Goal: Task Accomplishment & Management: Manage account settings

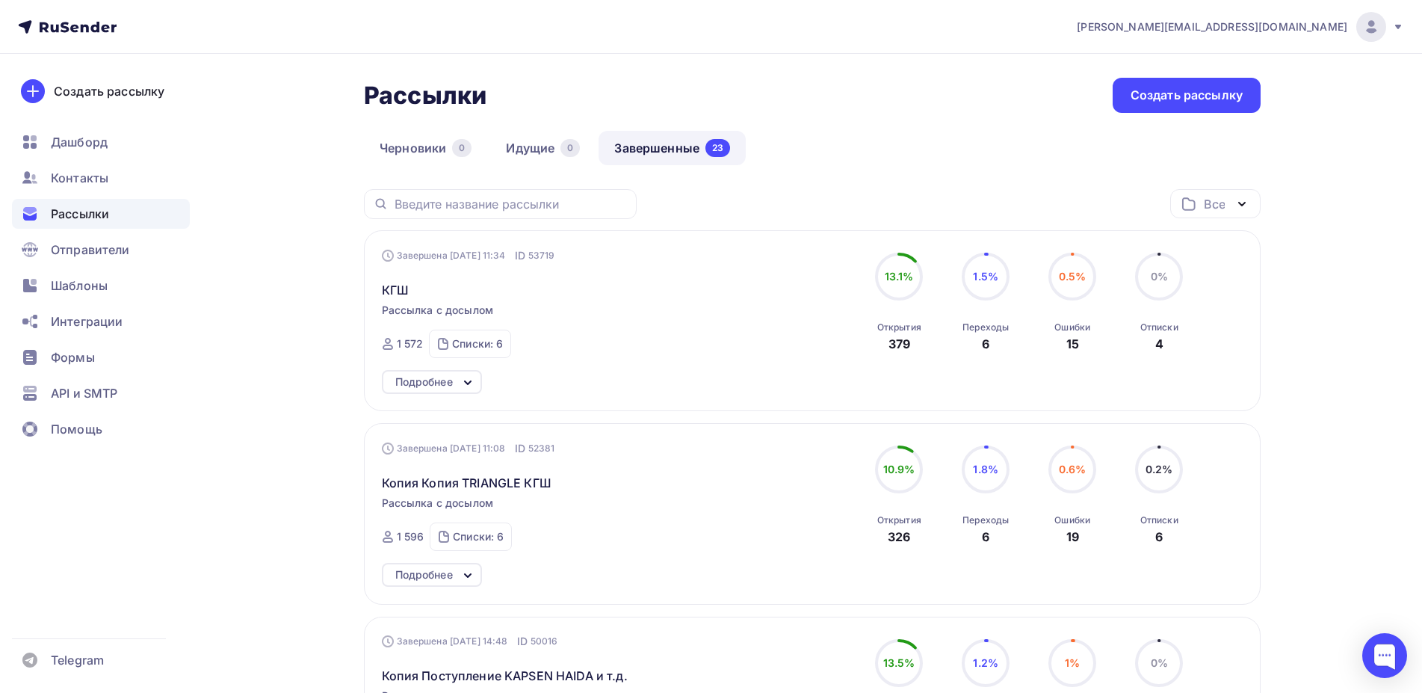
click at [149, 549] on div "Создать рассылку Дашборд Контакты Рассылки Отправители Шаблоны Интеграции Формы…" at bounding box center [101, 373] width 202 height 639
click at [85, 177] on span "Контакты" at bounding box center [80, 178] width 58 height 18
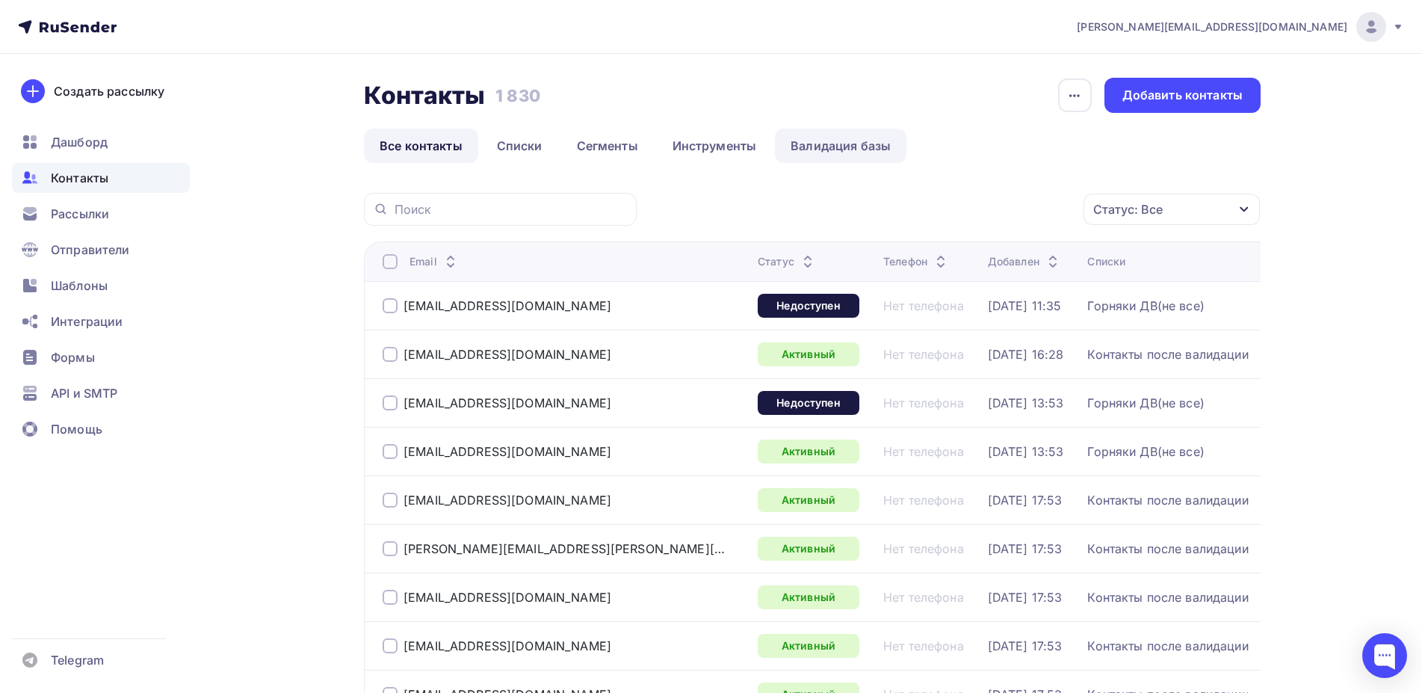
click at [834, 146] on link "Валидация базы" at bounding box center [840, 145] width 131 height 34
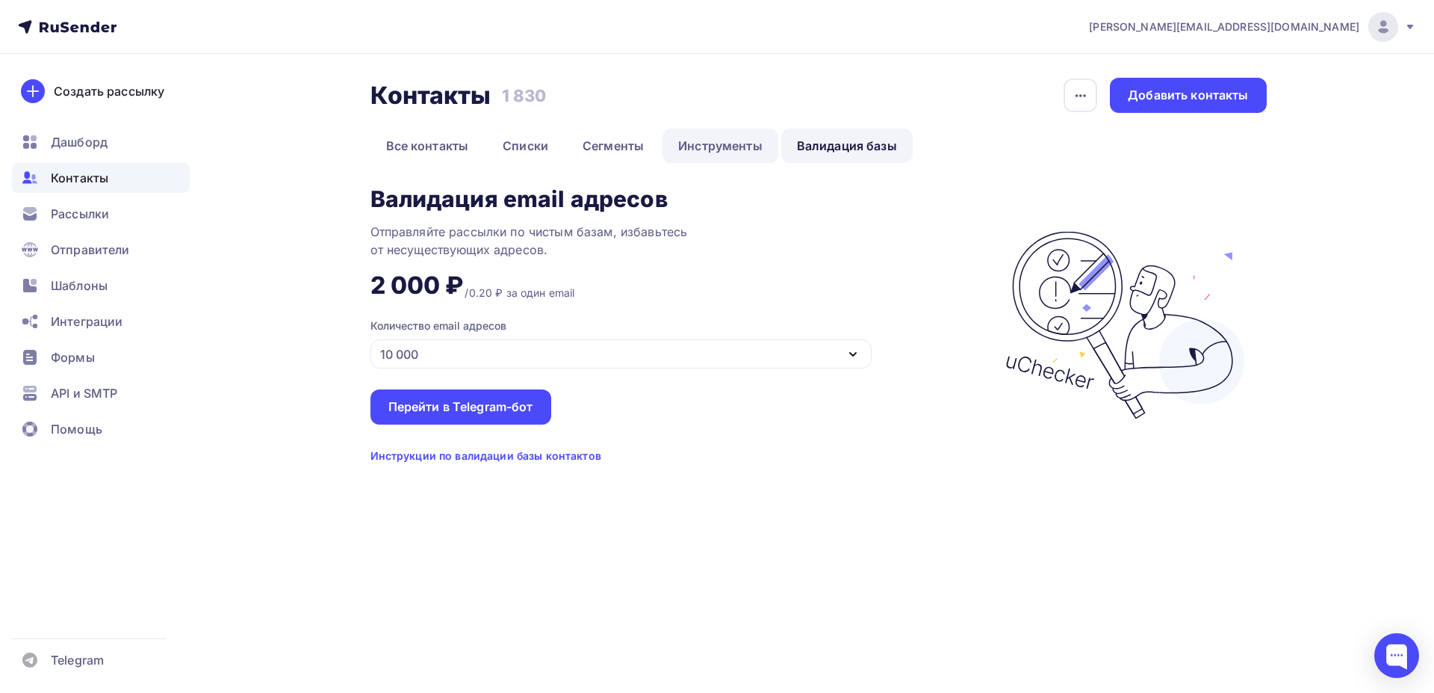
click at [705, 144] on link "Инструменты" at bounding box center [721, 145] width 116 height 34
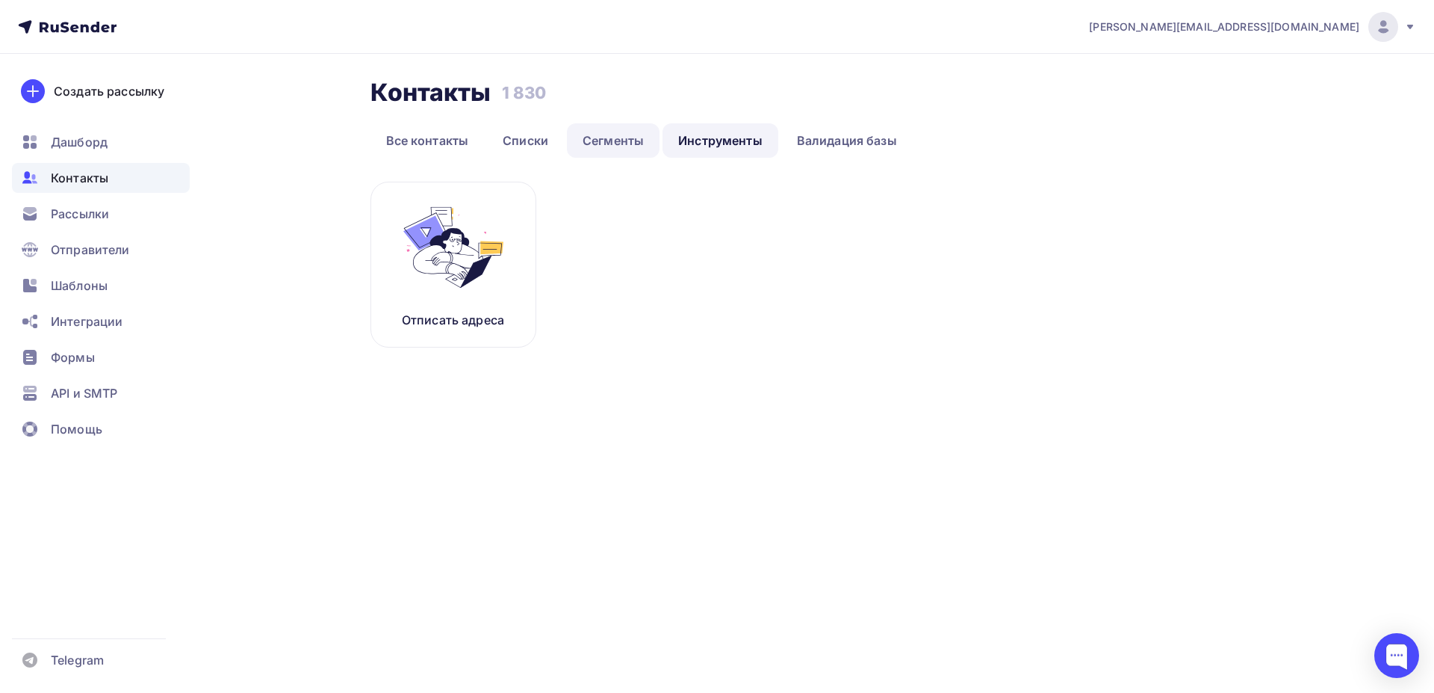
click at [615, 139] on link "Сегменты" at bounding box center [613, 140] width 93 height 34
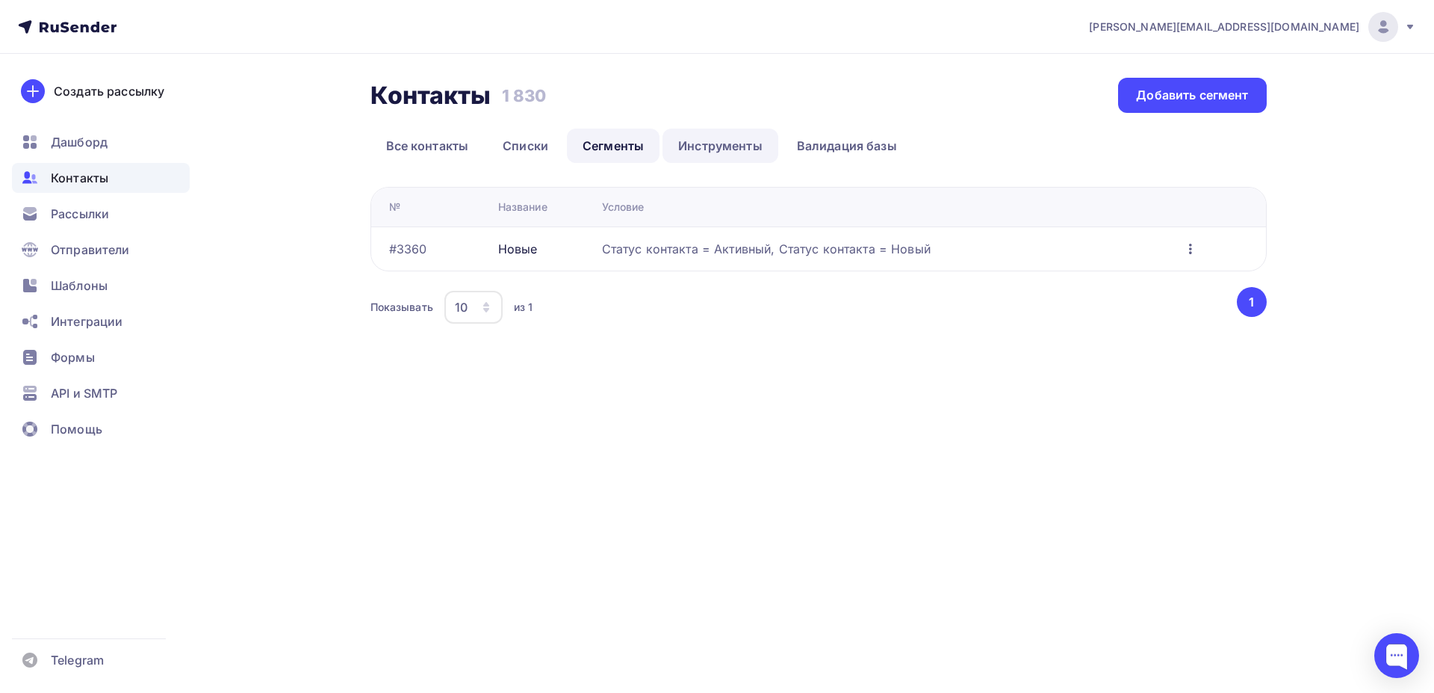
click at [731, 138] on link "Инструменты" at bounding box center [721, 145] width 116 height 34
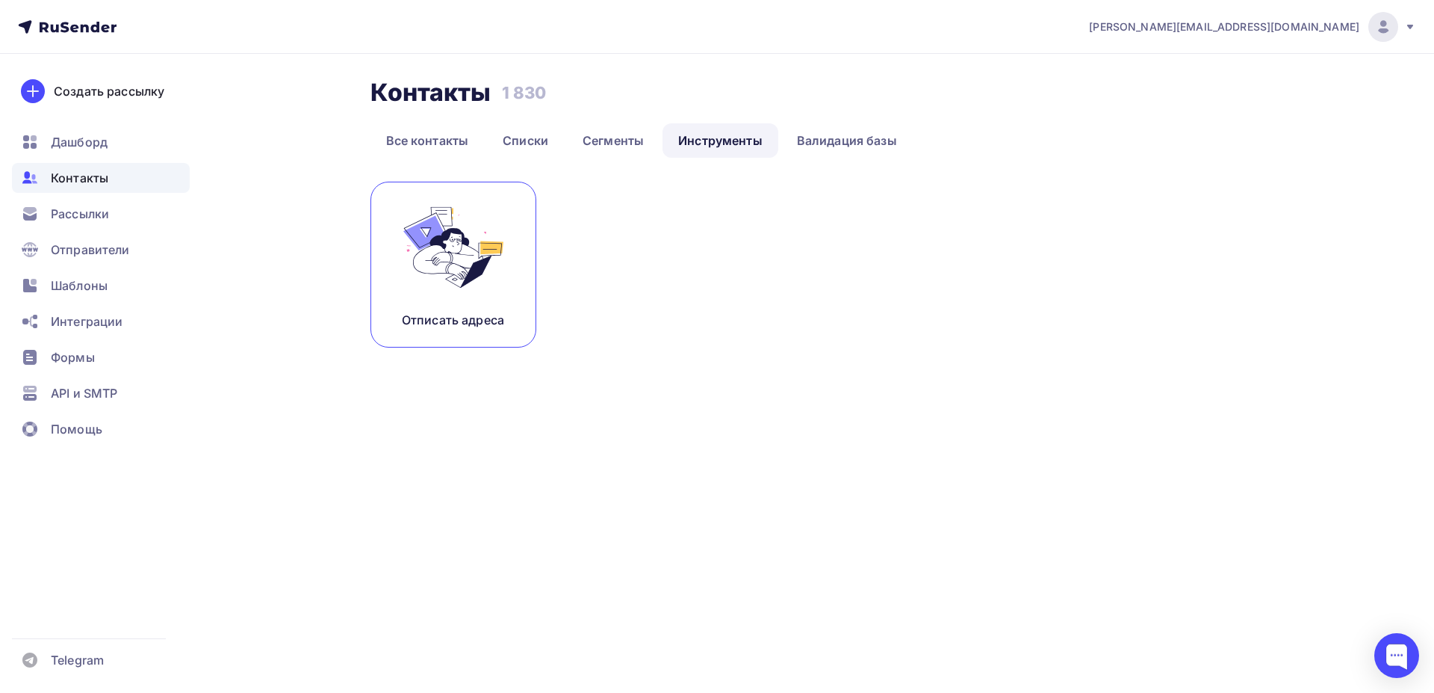
click at [468, 283] on img at bounding box center [453, 247] width 100 height 94
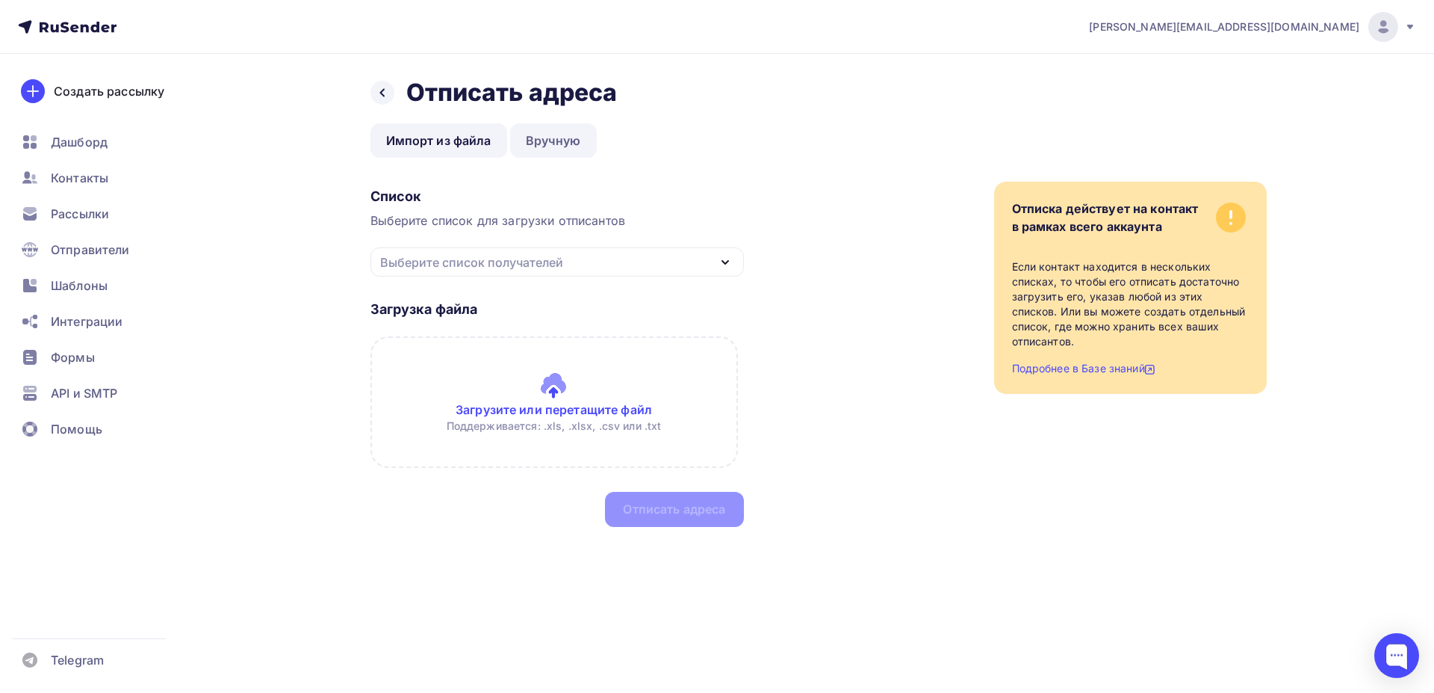
click at [554, 135] on link "Вручную" at bounding box center [553, 140] width 87 height 34
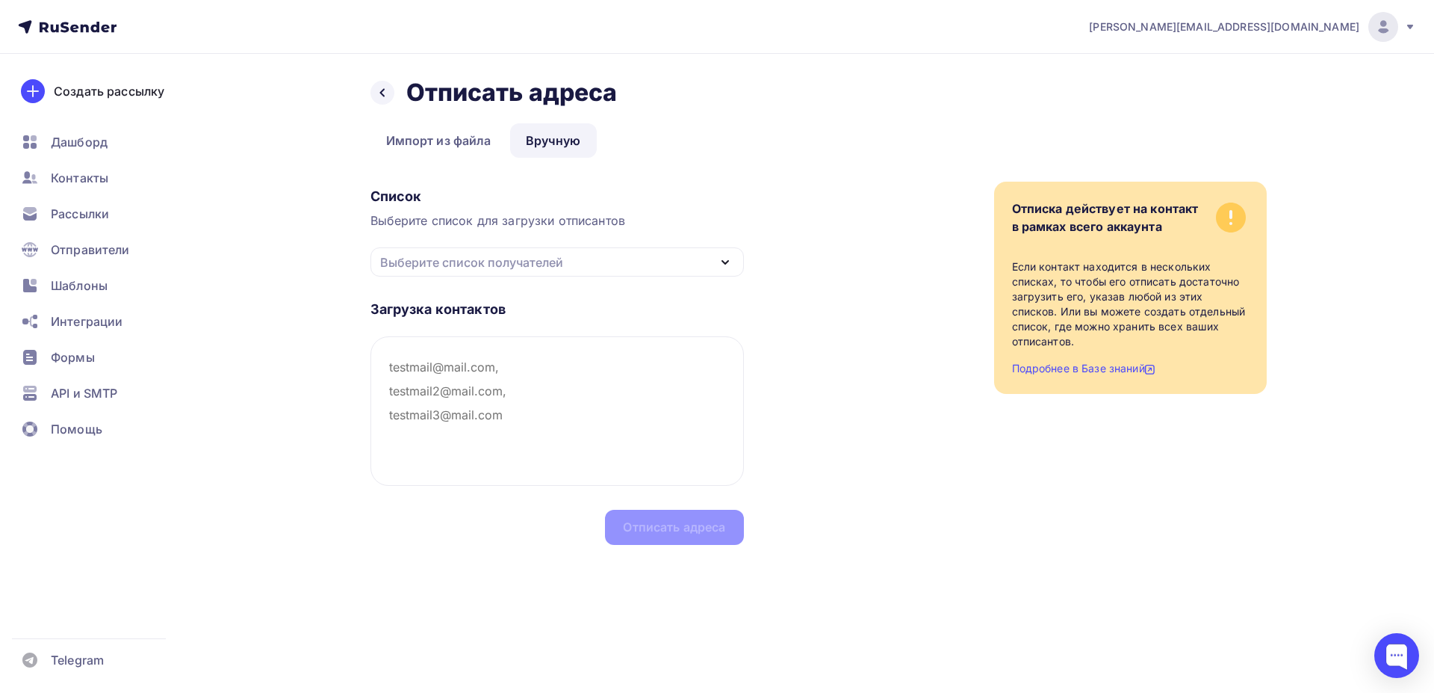
click at [609, 259] on div "Выберите список получателей" at bounding box center [558, 261] width 374 height 29
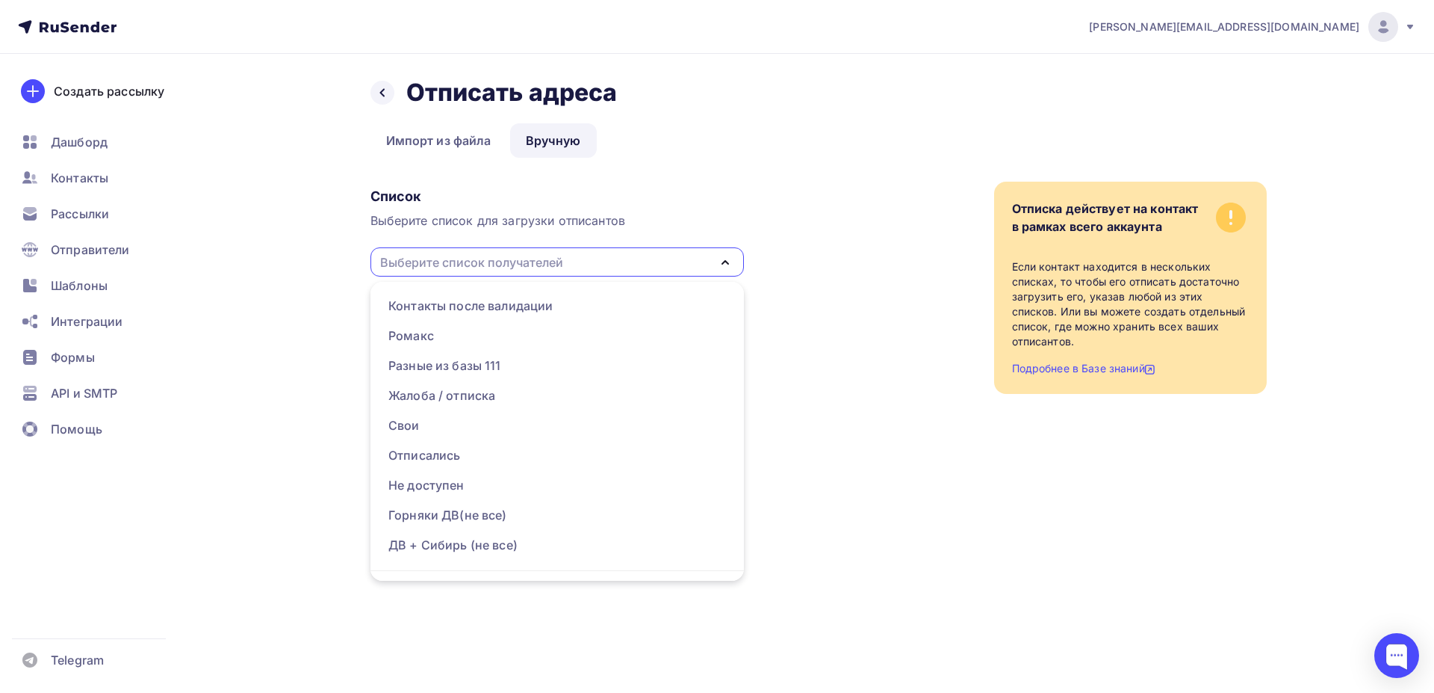
click at [613, 250] on div "Выберите список получателей" at bounding box center [558, 261] width 374 height 29
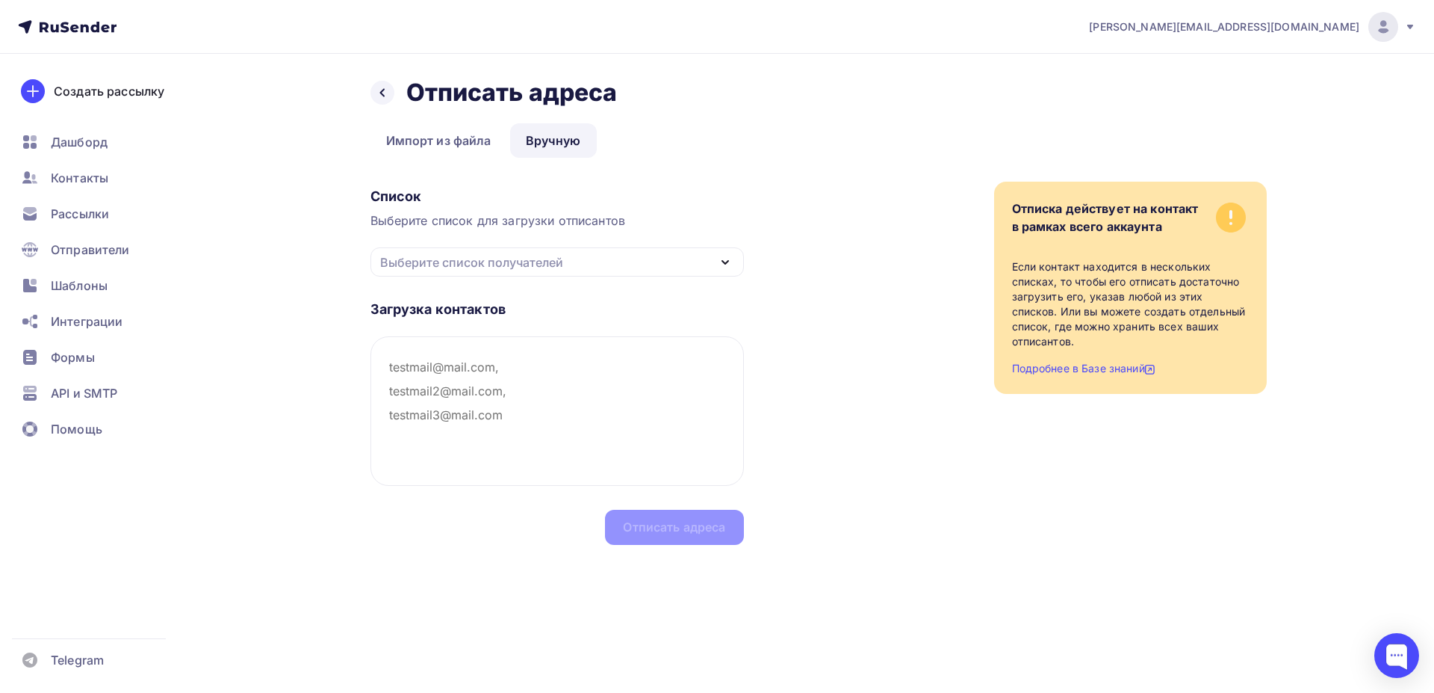
click at [610, 259] on div "Выберите список получателей" at bounding box center [558, 261] width 374 height 29
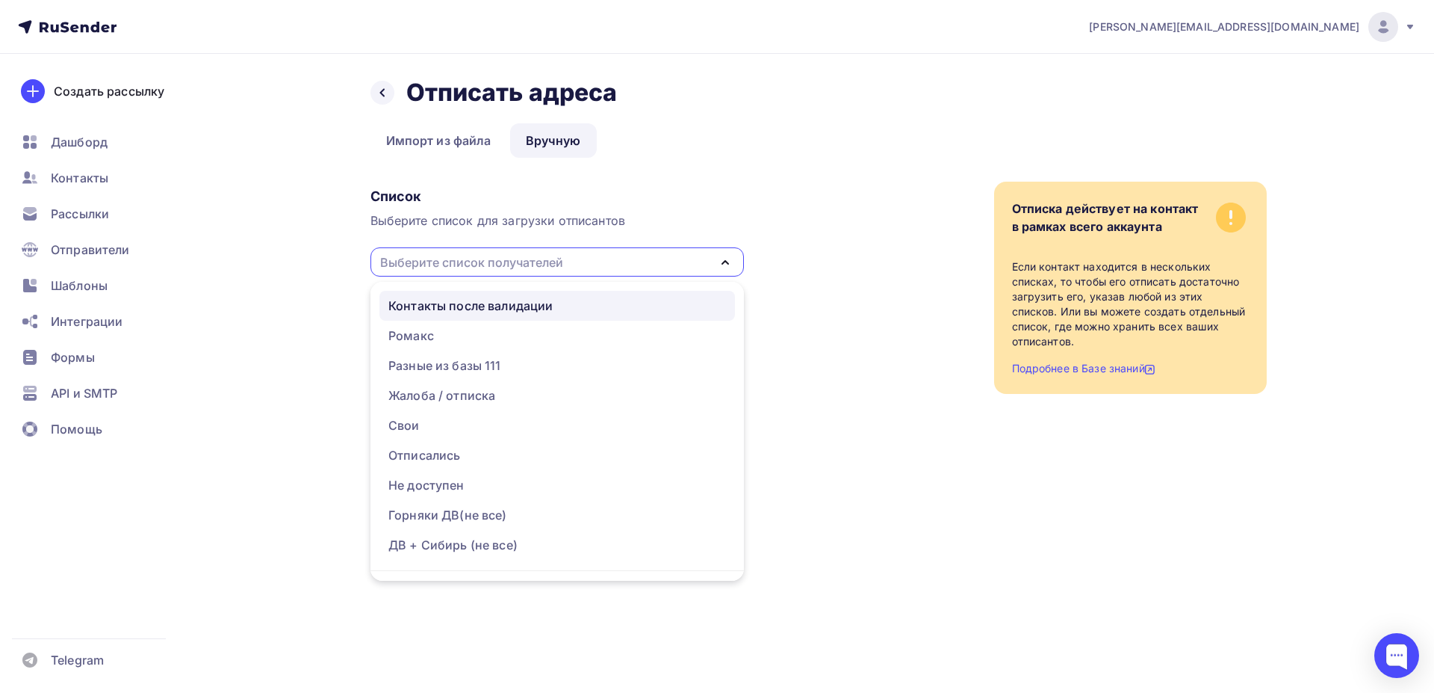
click at [477, 309] on div "Контакты после валидации" at bounding box center [470, 306] width 164 height 18
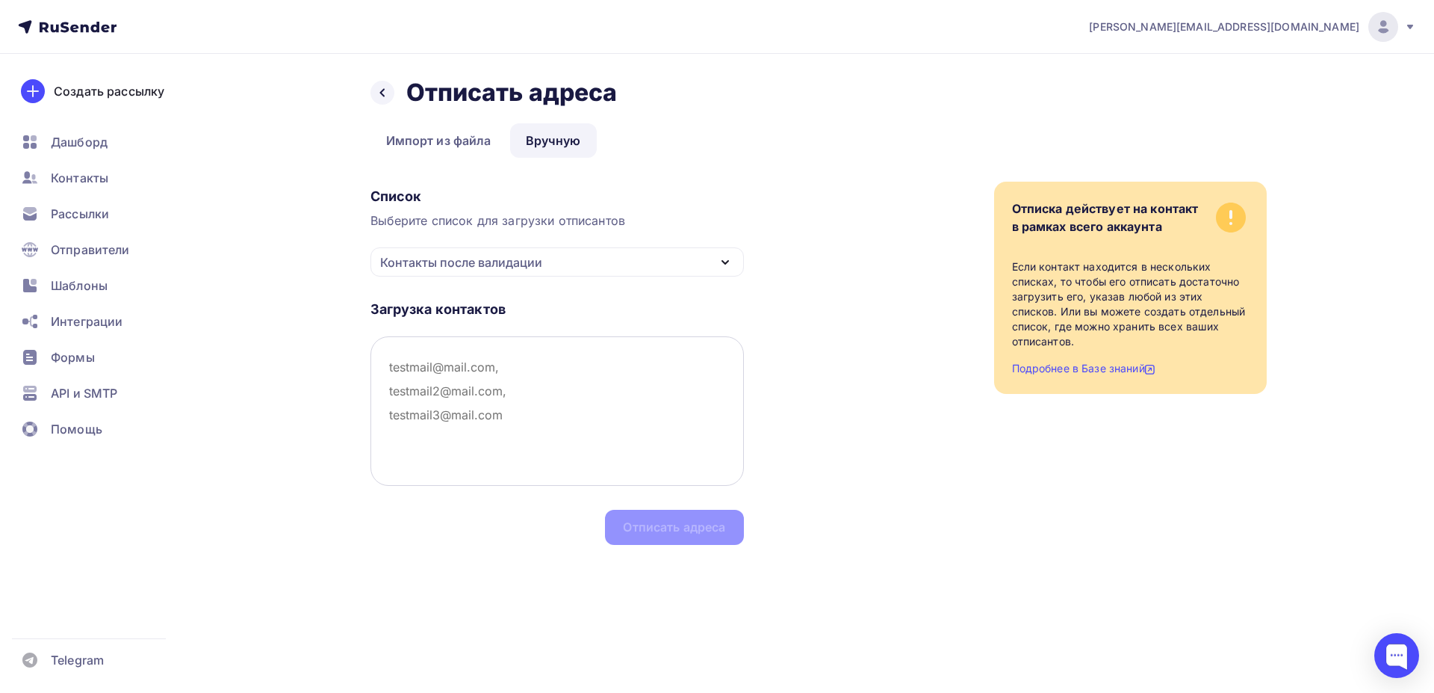
click at [511, 392] on textarea at bounding box center [558, 410] width 374 height 149
click at [572, 260] on div "Контакты после валидации" at bounding box center [558, 261] width 374 height 29
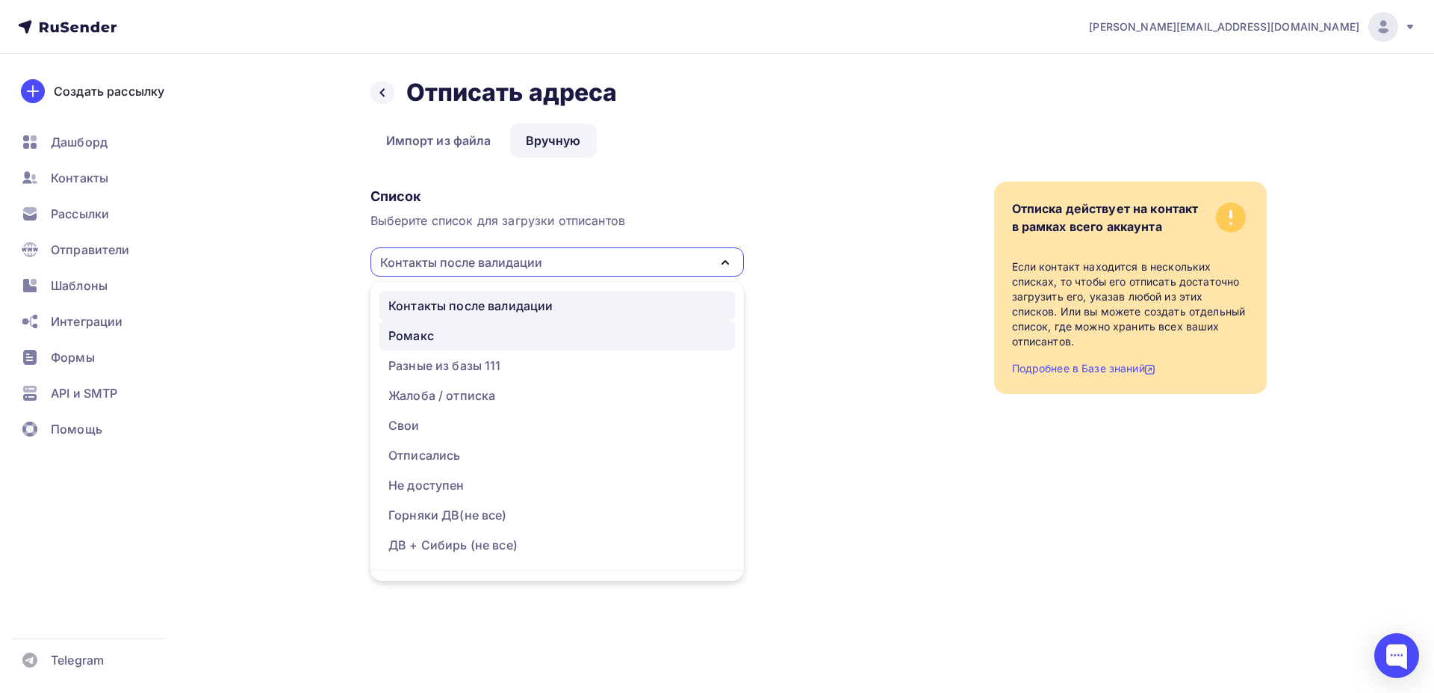
click at [464, 337] on div "Ромакс" at bounding box center [557, 335] width 338 height 18
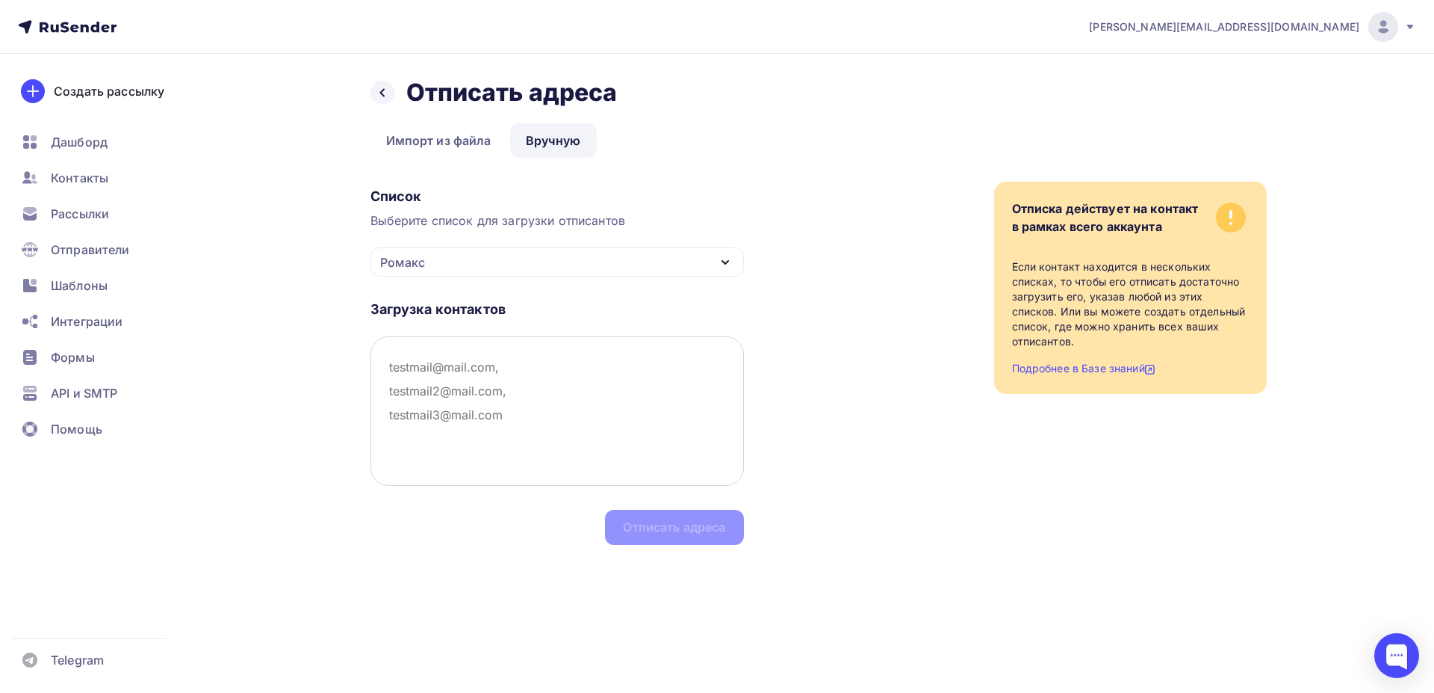
click at [657, 364] on textarea at bounding box center [558, 410] width 374 height 149
click at [503, 255] on div "Ромакс" at bounding box center [558, 261] width 374 height 29
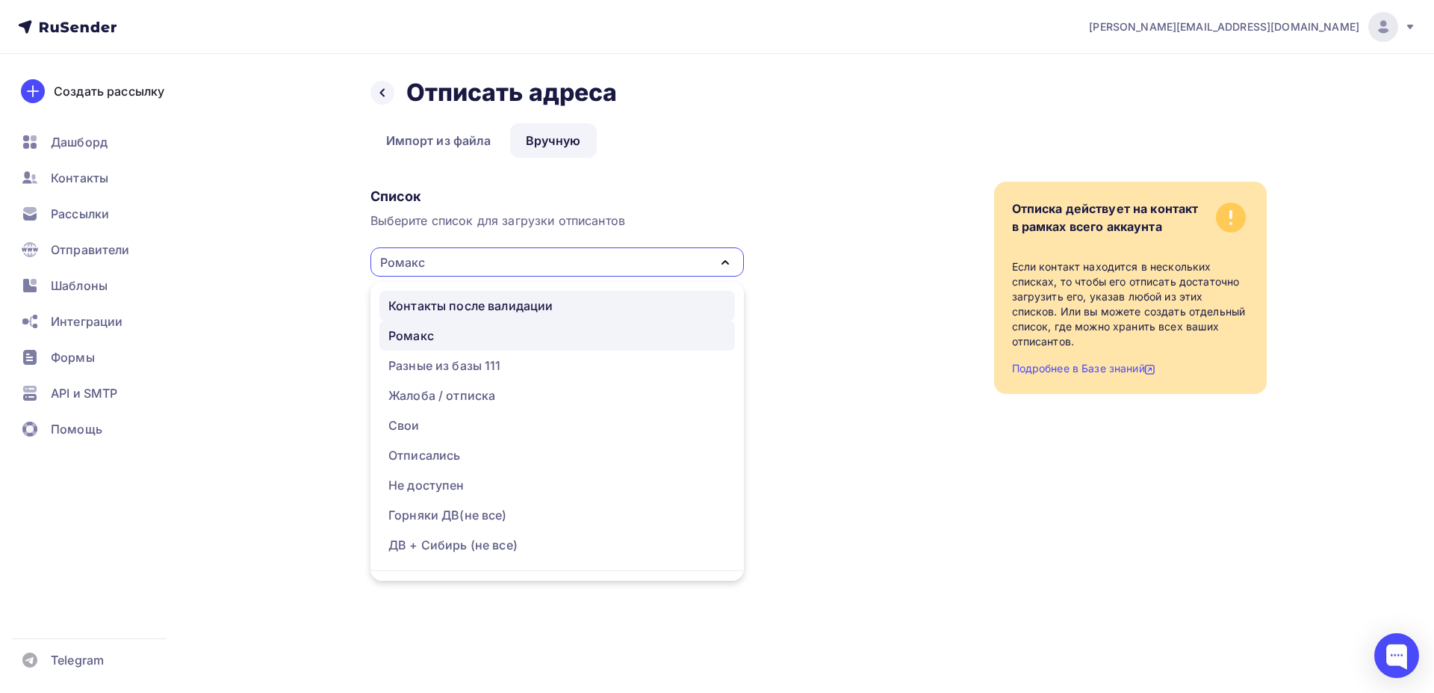
click at [465, 307] on div "Контакты после валидации" at bounding box center [470, 306] width 164 height 18
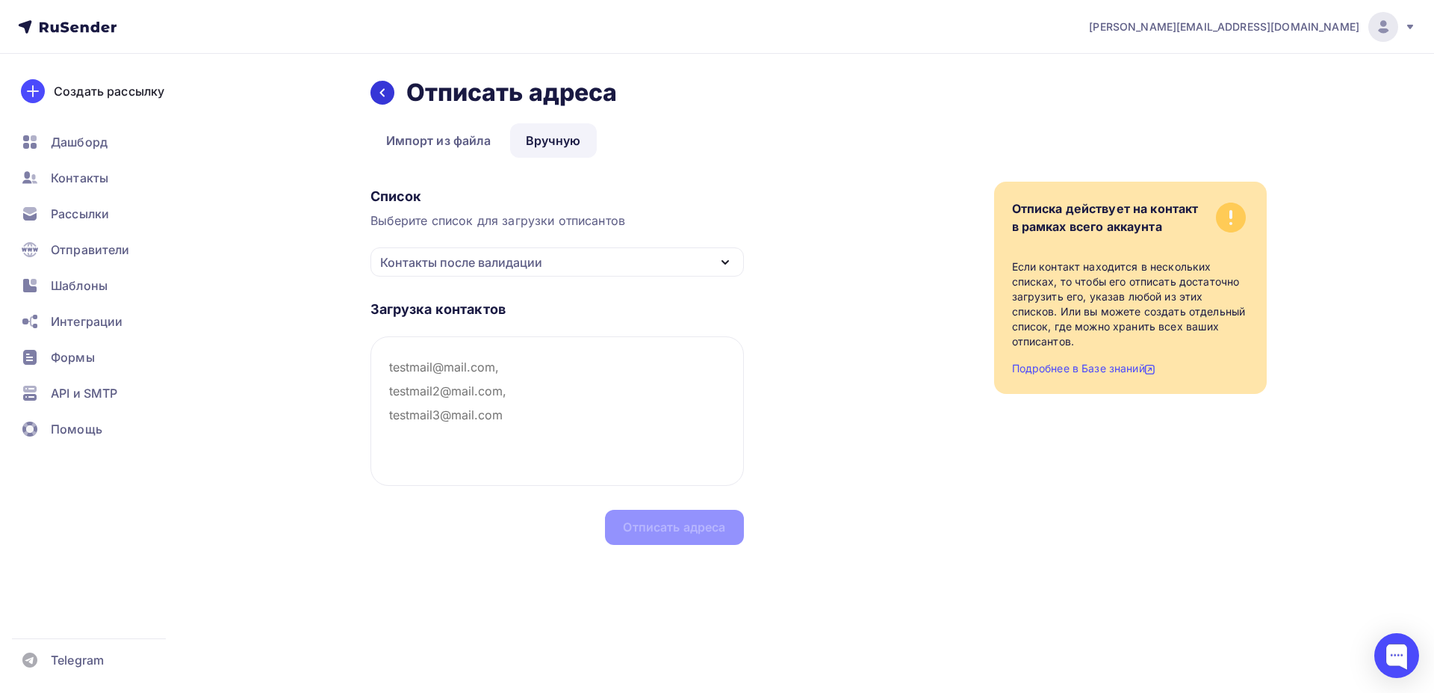
click at [374, 96] on div at bounding box center [383, 93] width 24 height 24
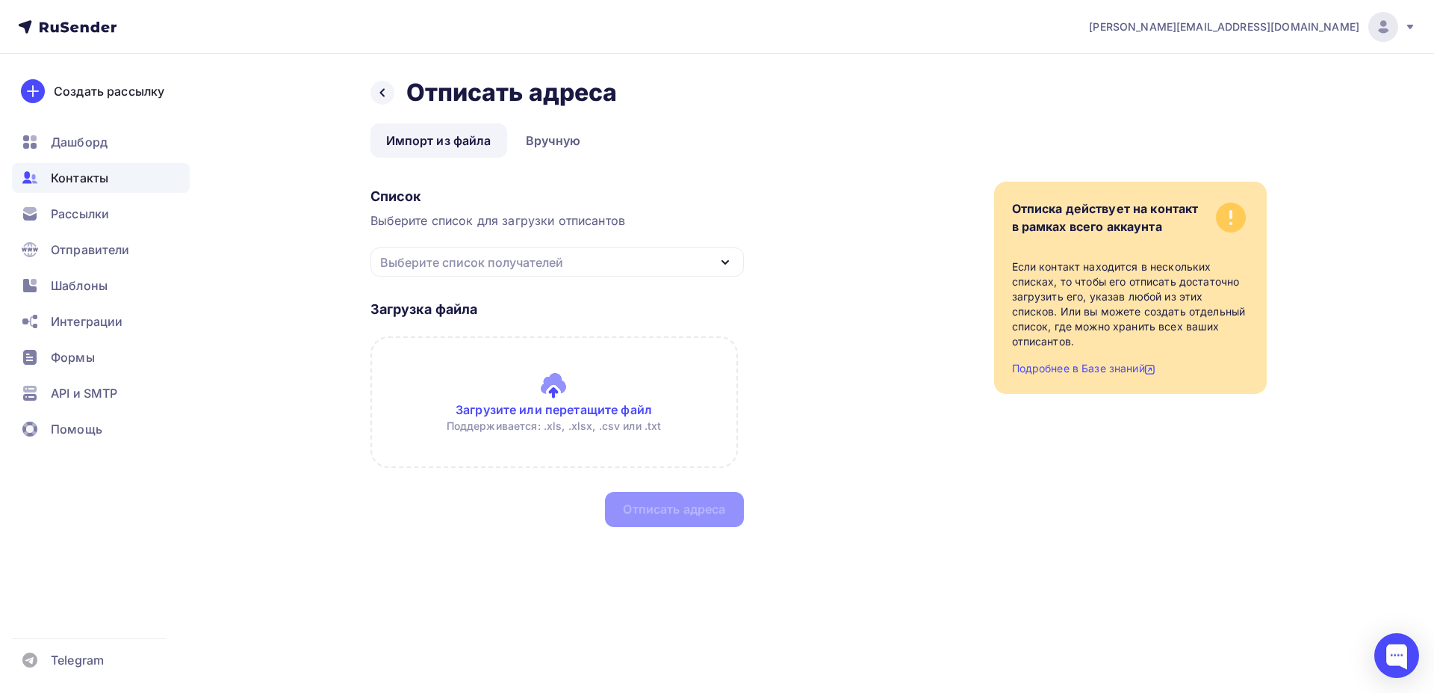
click at [92, 177] on span "Контакты" at bounding box center [80, 178] width 58 height 18
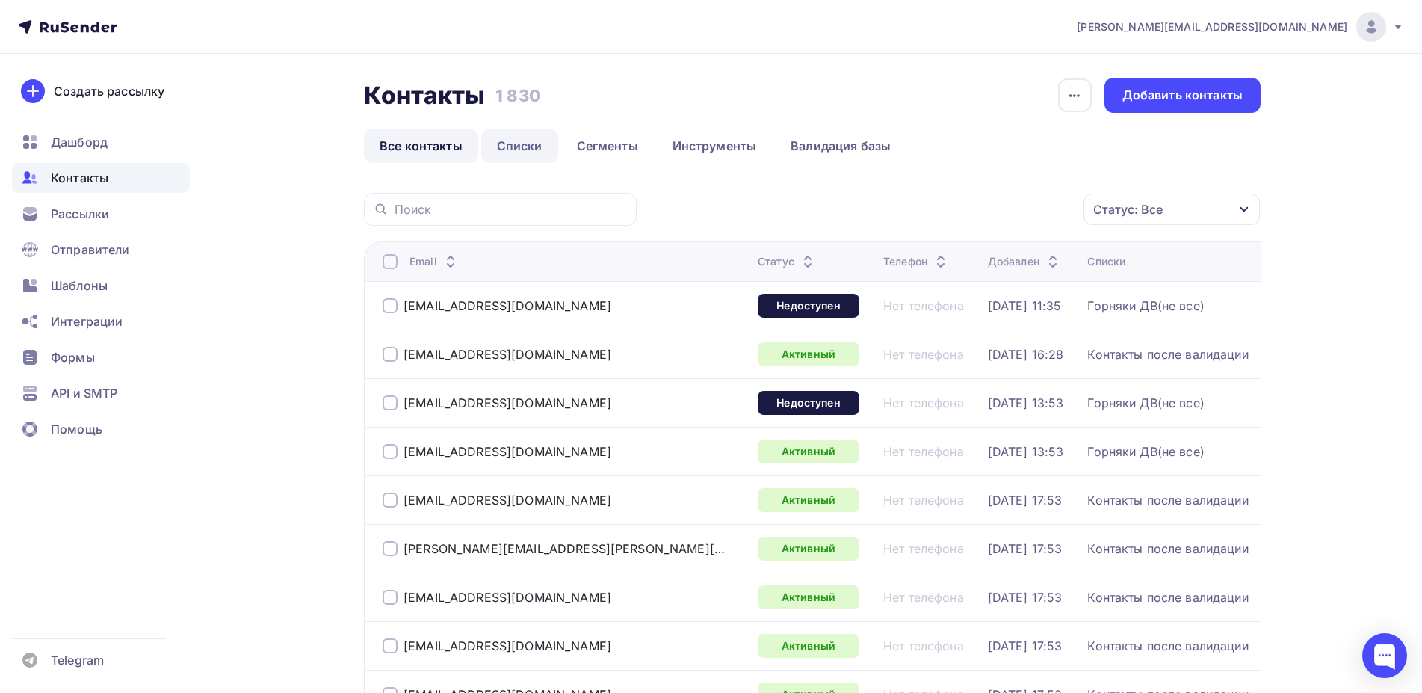
click at [527, 143] on link "Списки" at bounding box center [519, 145] width 77 height 34
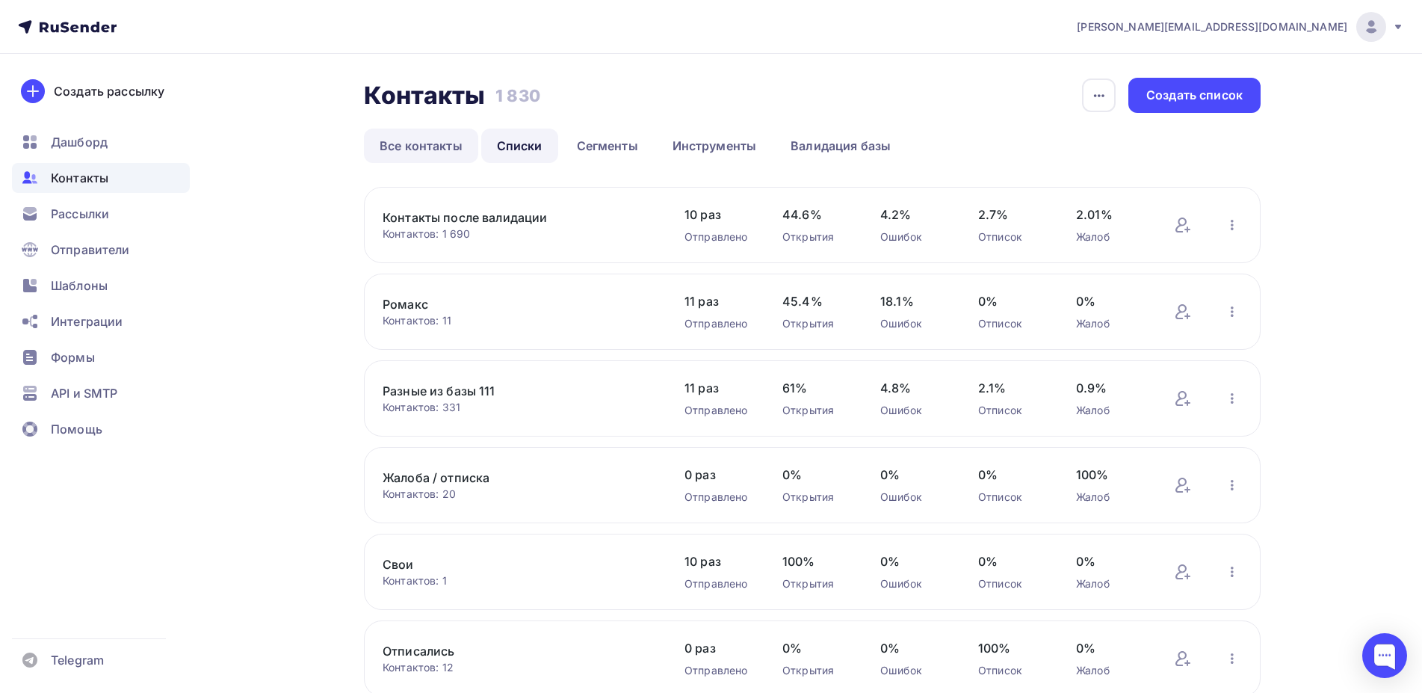
click at [427, 151] on link "Все контакты" at bounding box center [421, 145] width 114 height 34
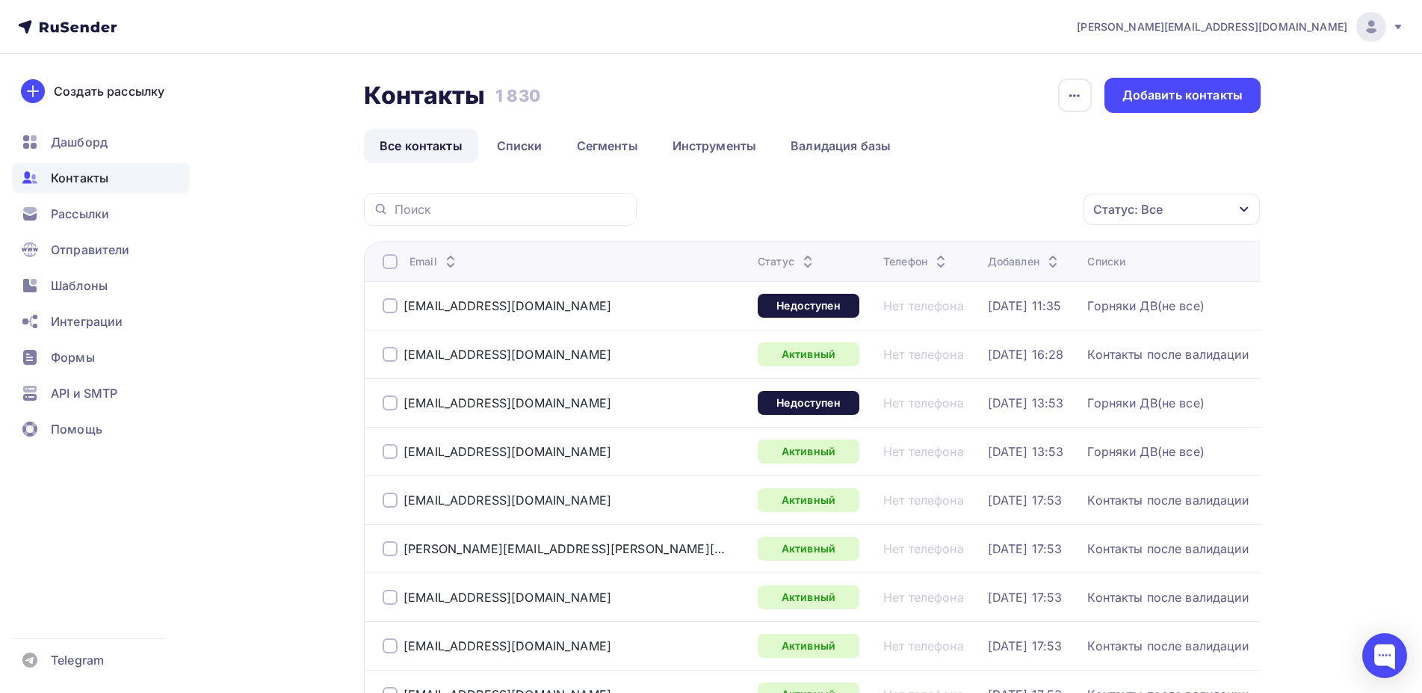
click at [799, 259] on icon at bounding box center [808, 265] width 18 height 18
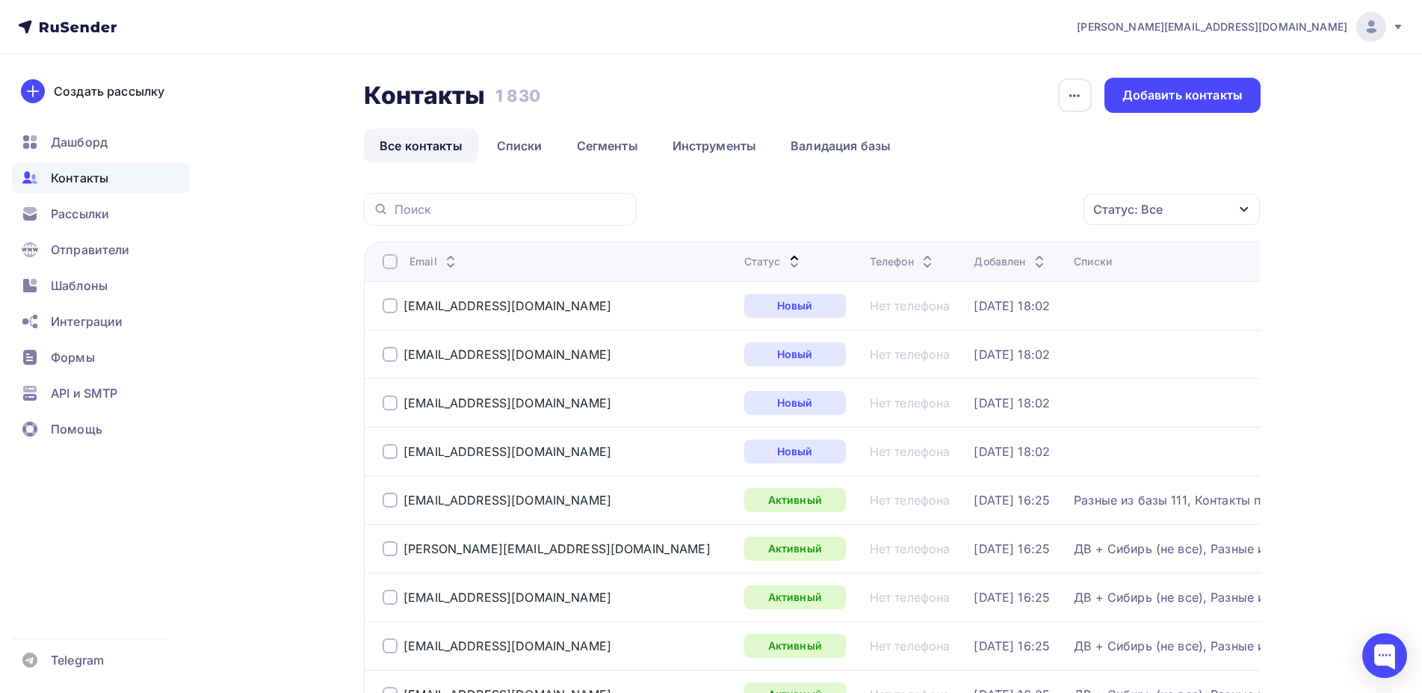
click at [791, 264] on icon at bounding box center [794, 265] width 6 height 3
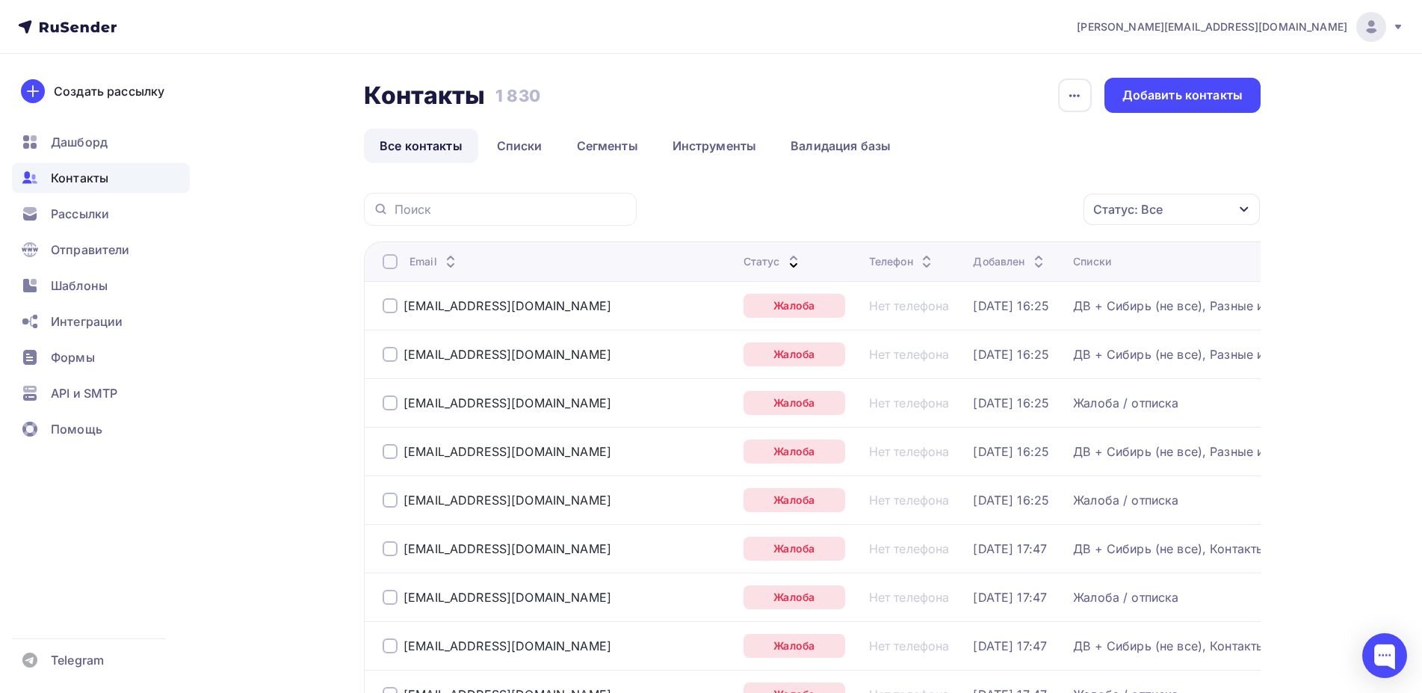
click at [1207, 205] on div "Статус: Все" at bounding box center [1171, 208] width 176 height 31
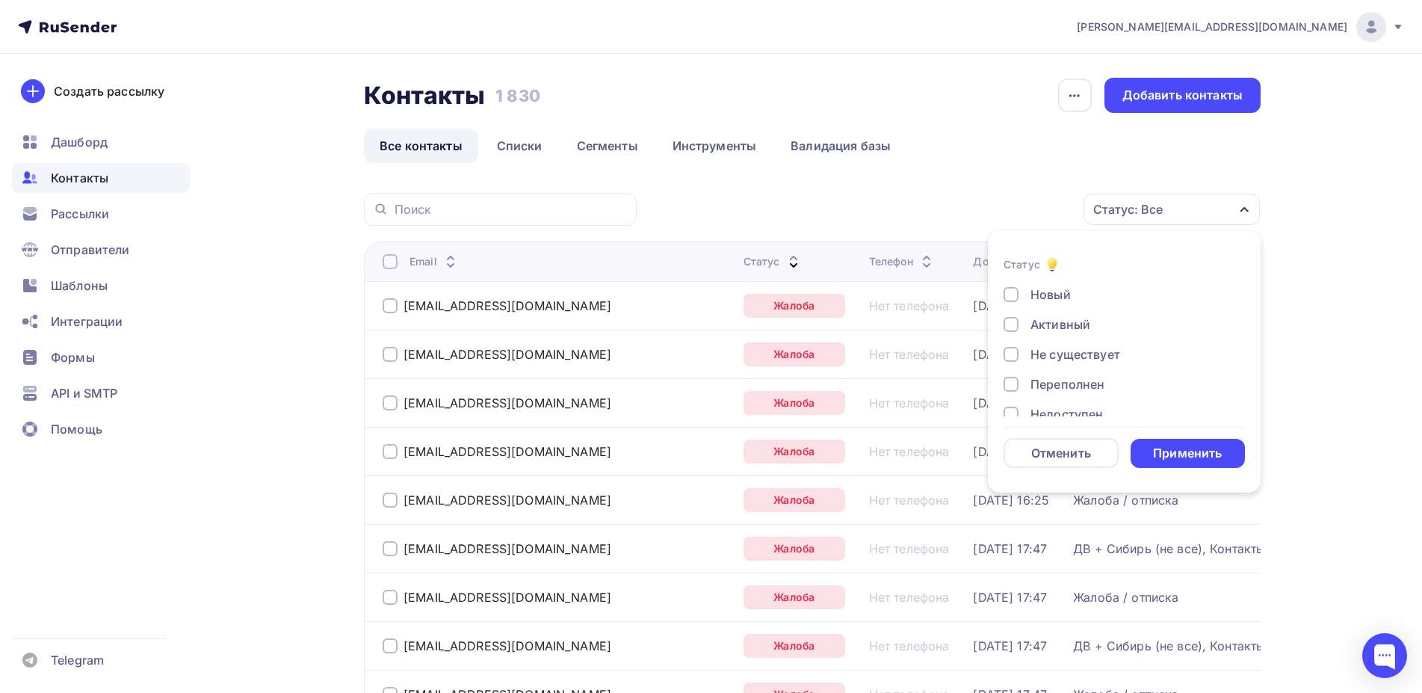
click at [433, 259] on div "Email" at bounding box center [434, 261] width 50 height 15
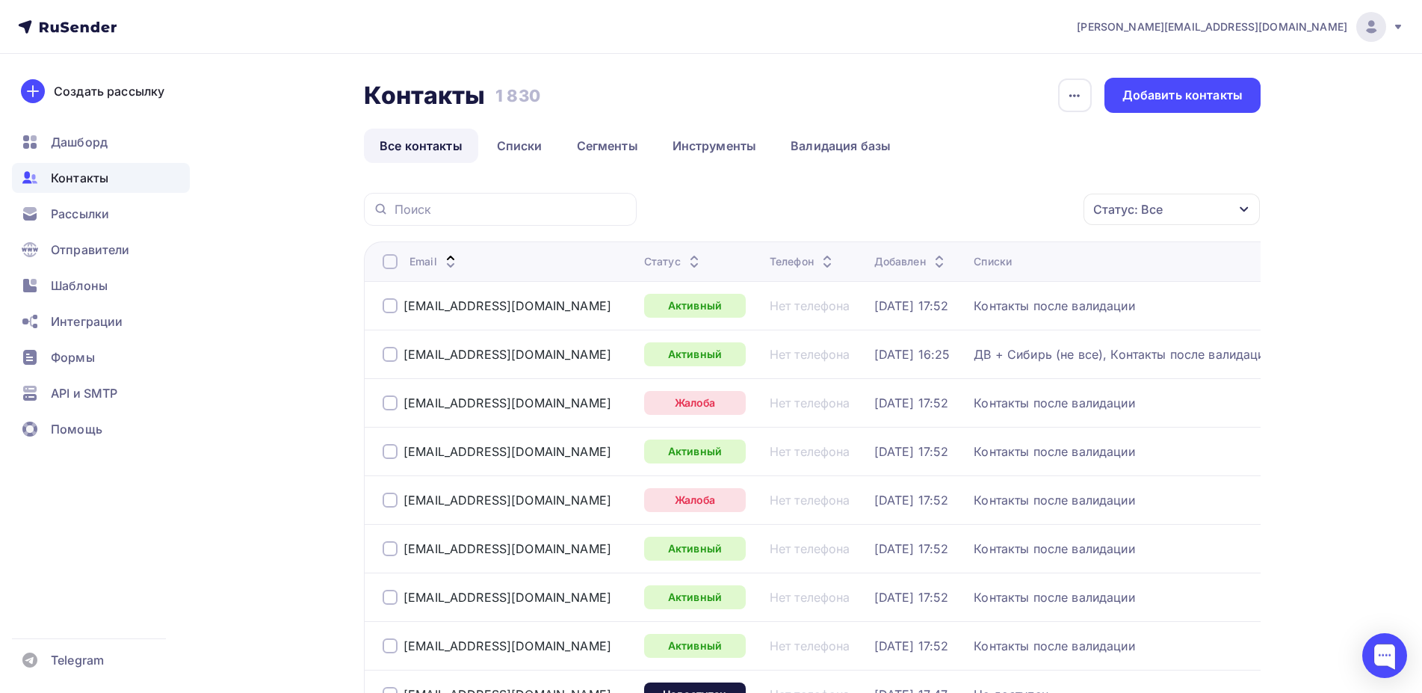
click at [1187, 212] on div "Статус: Все" at bounding box center [1171, 208] width 176 height 31
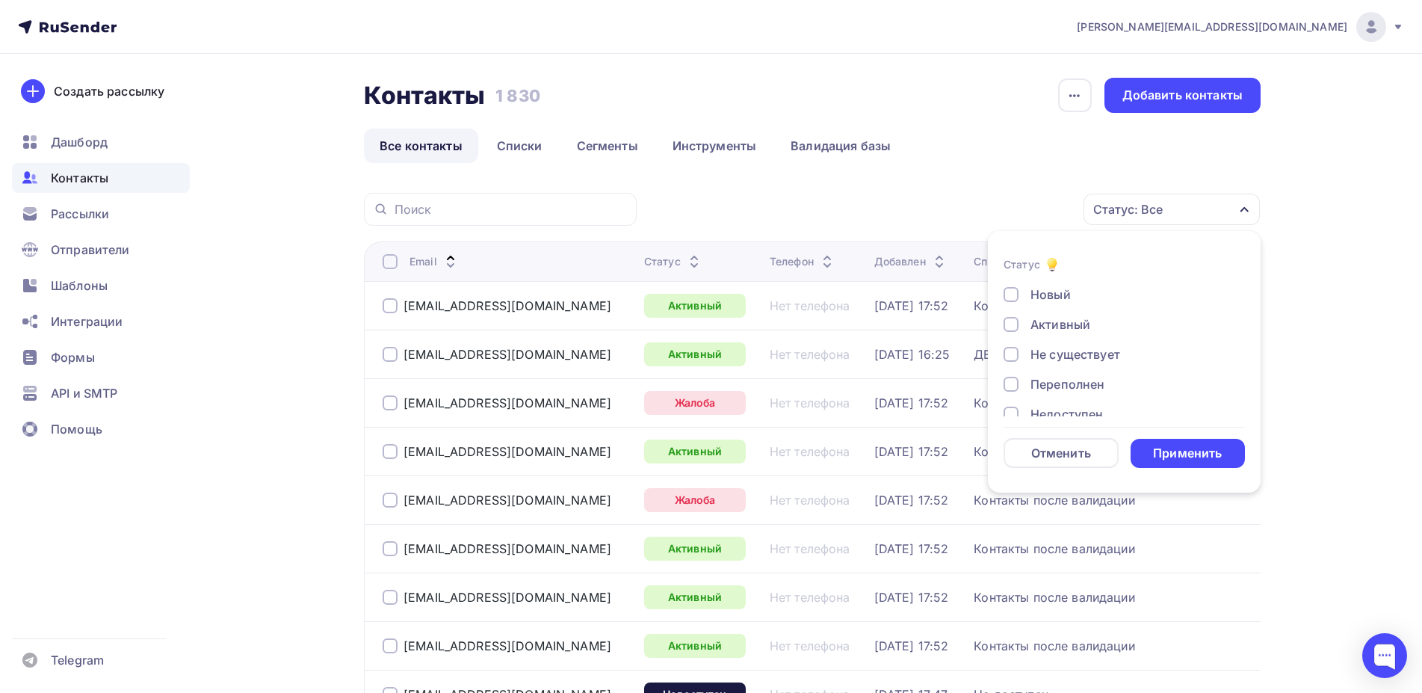
click at [1010, 354] on div at bounding box center [1010, 354] width 15 height 15
click at [1008, 371] on div at bounding box center [1010, 367] width 15 height 15
click at [1011, 365] on div at bounding box center [1010, 365] width 15 height 15
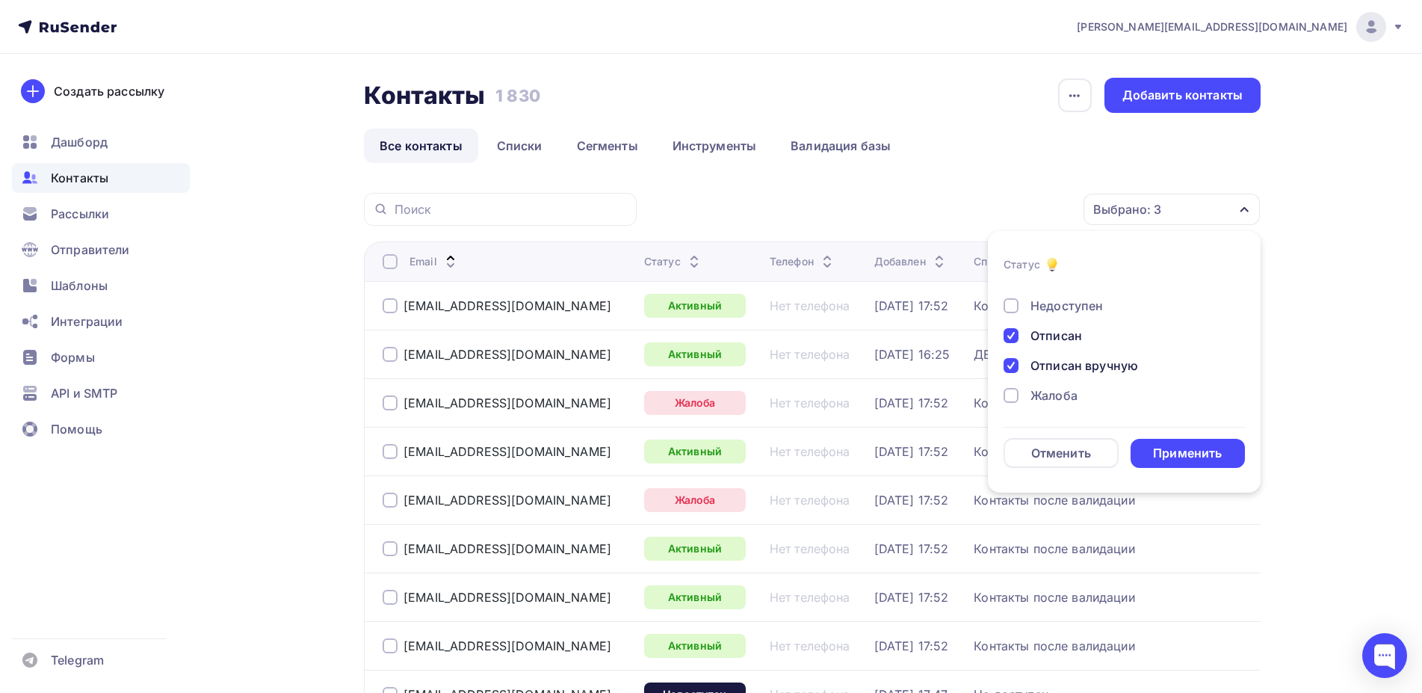
click at [1014, 392] on div at bounding box center [1010, 395] width 15 height 15
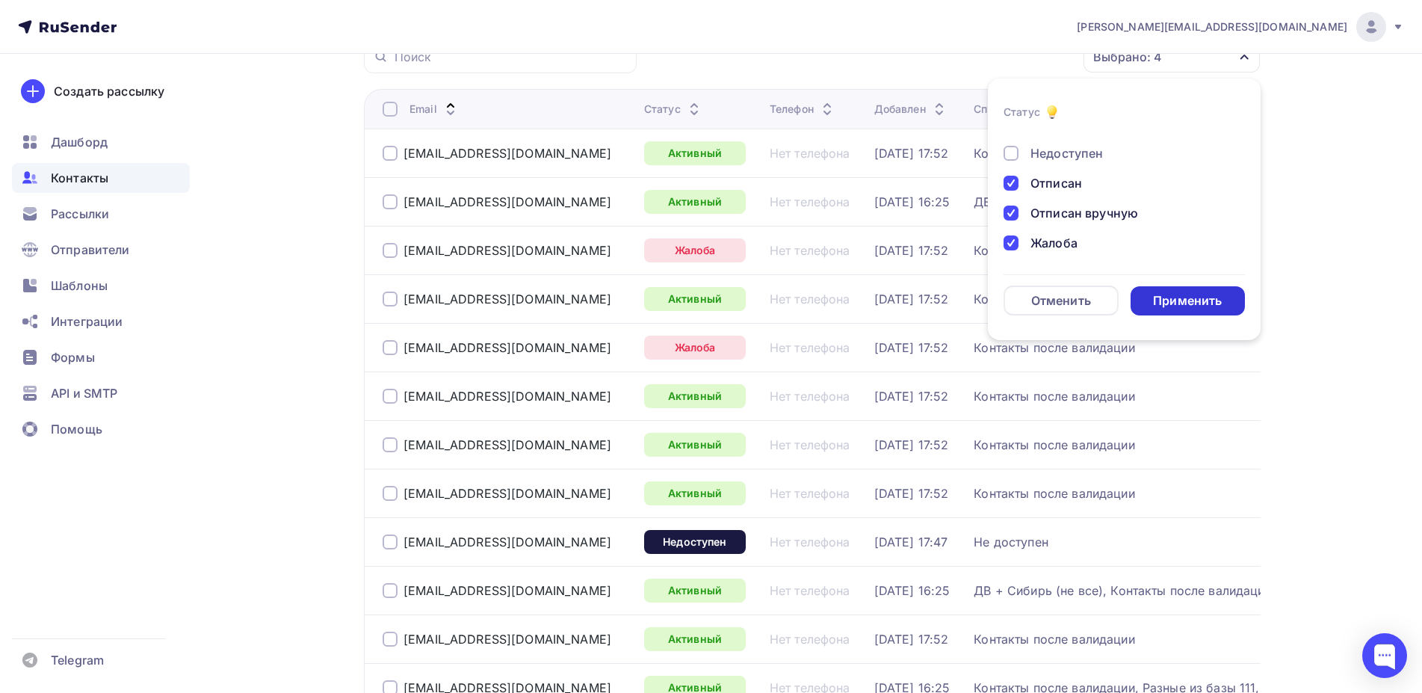
click at [1189, 305] on div "Применить" at bounding box center [1187, 300] width 69 height 17
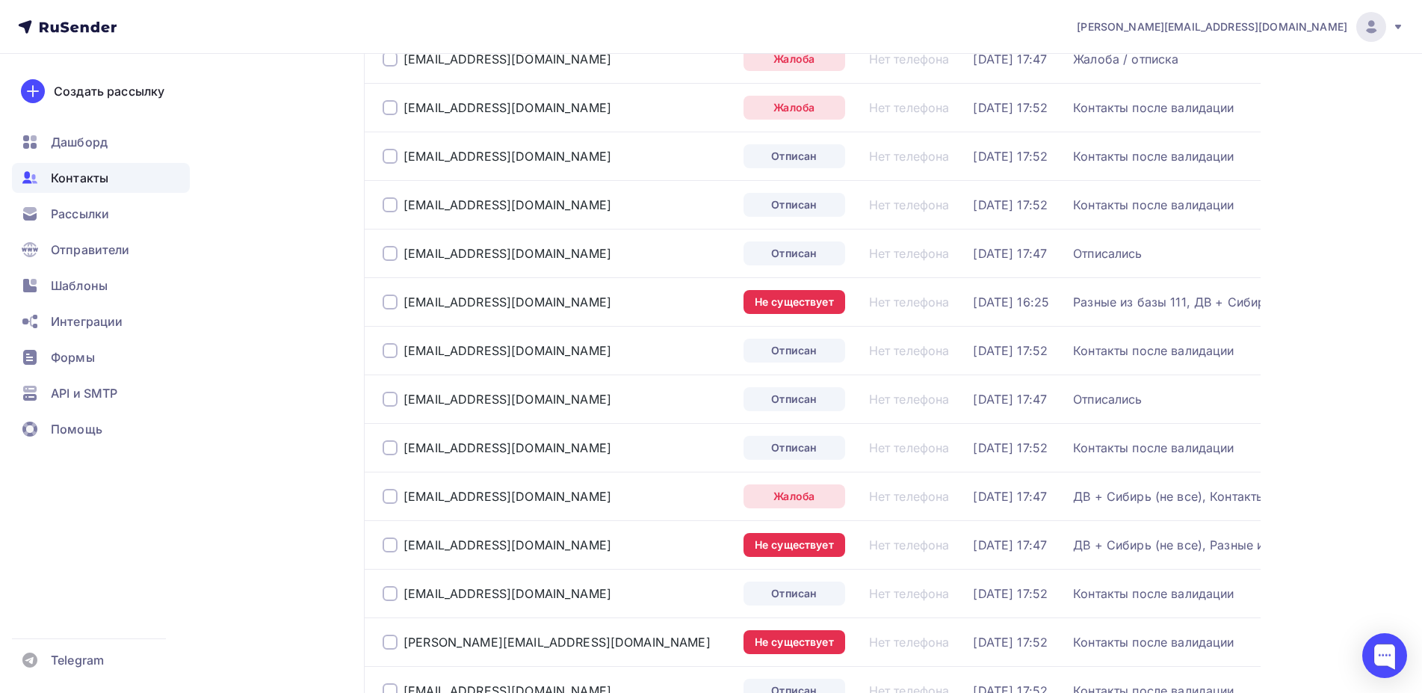
scroll to position [0, 0]
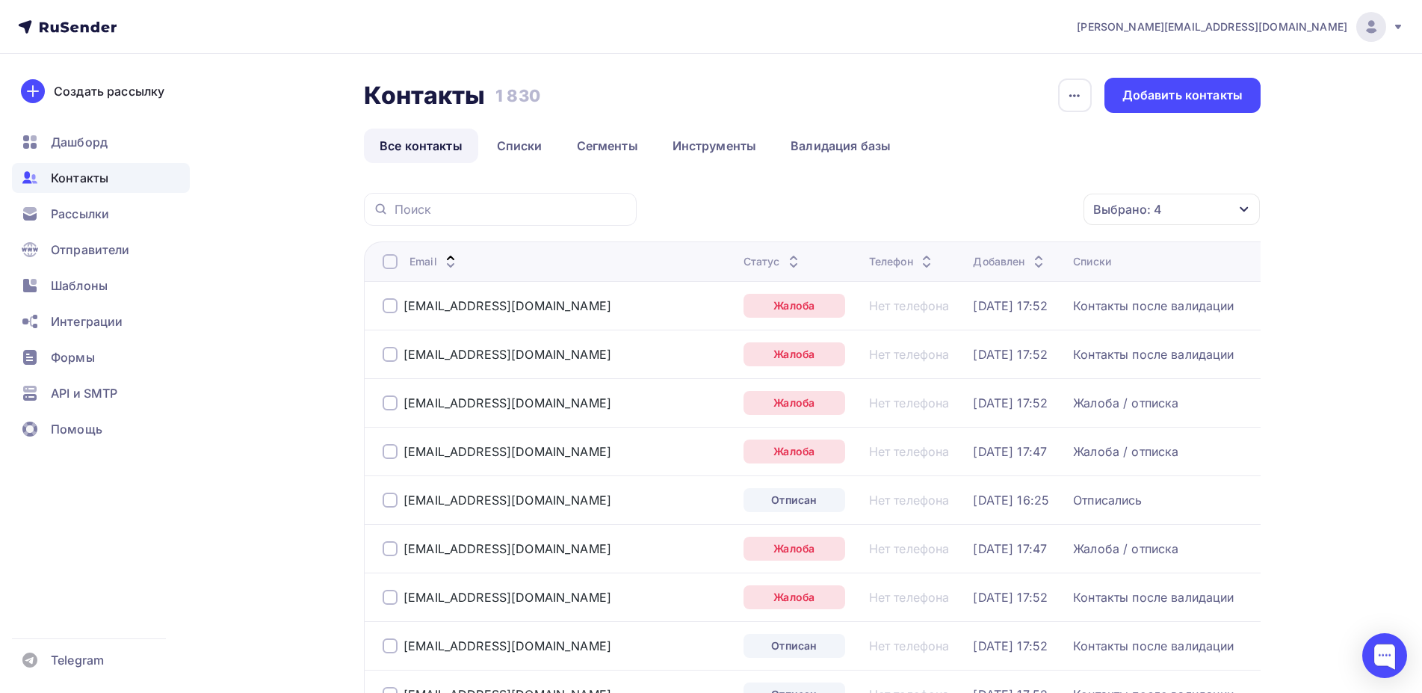
click at [1191, 204] on div "Выбрано: 4" at bounding box center [1171, 208] width 176 height 31
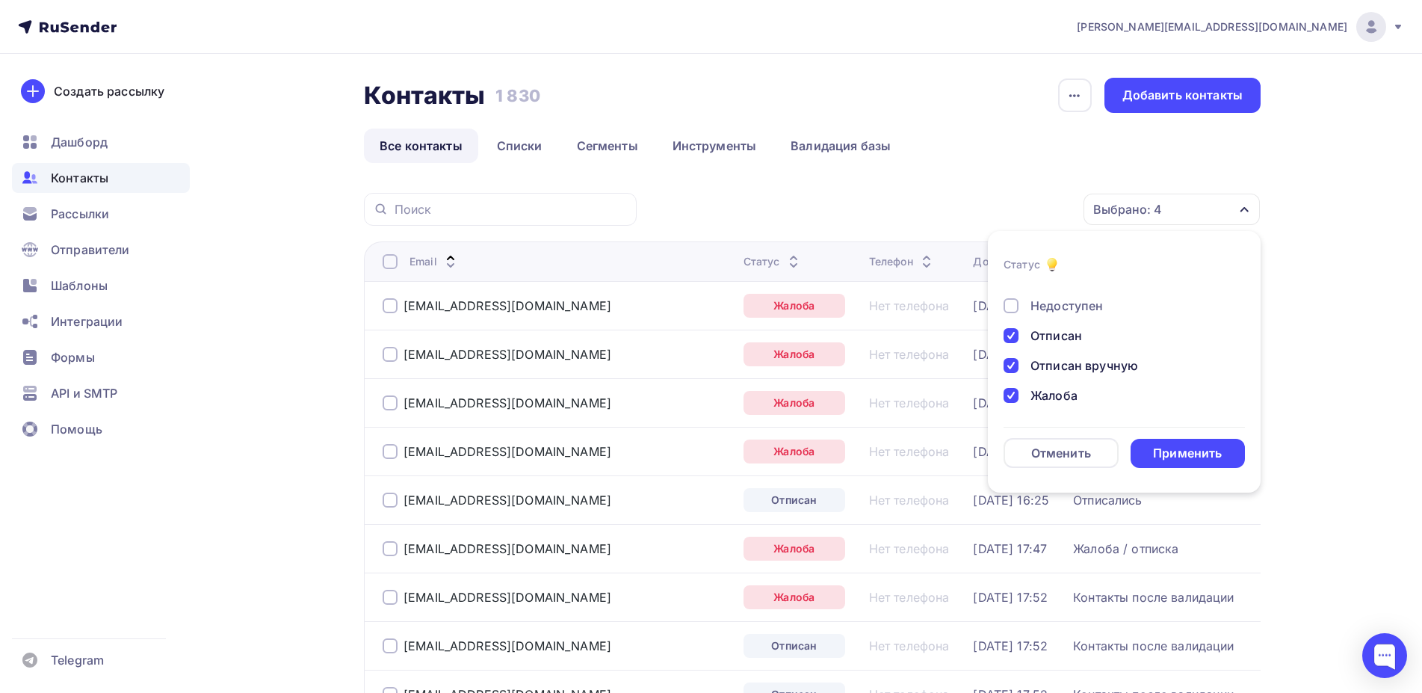
drag, startPoint x: 1009, startPoint y: 392, endPoint x: 1184, endPoint y: 426, distance: 178.0
click at [1009, 391] on div at bounding box center [1010, 395] width 15 height 15
click at [1209, 449] on div "Применить" at bounding box center [1187, 453] width 69 height 17
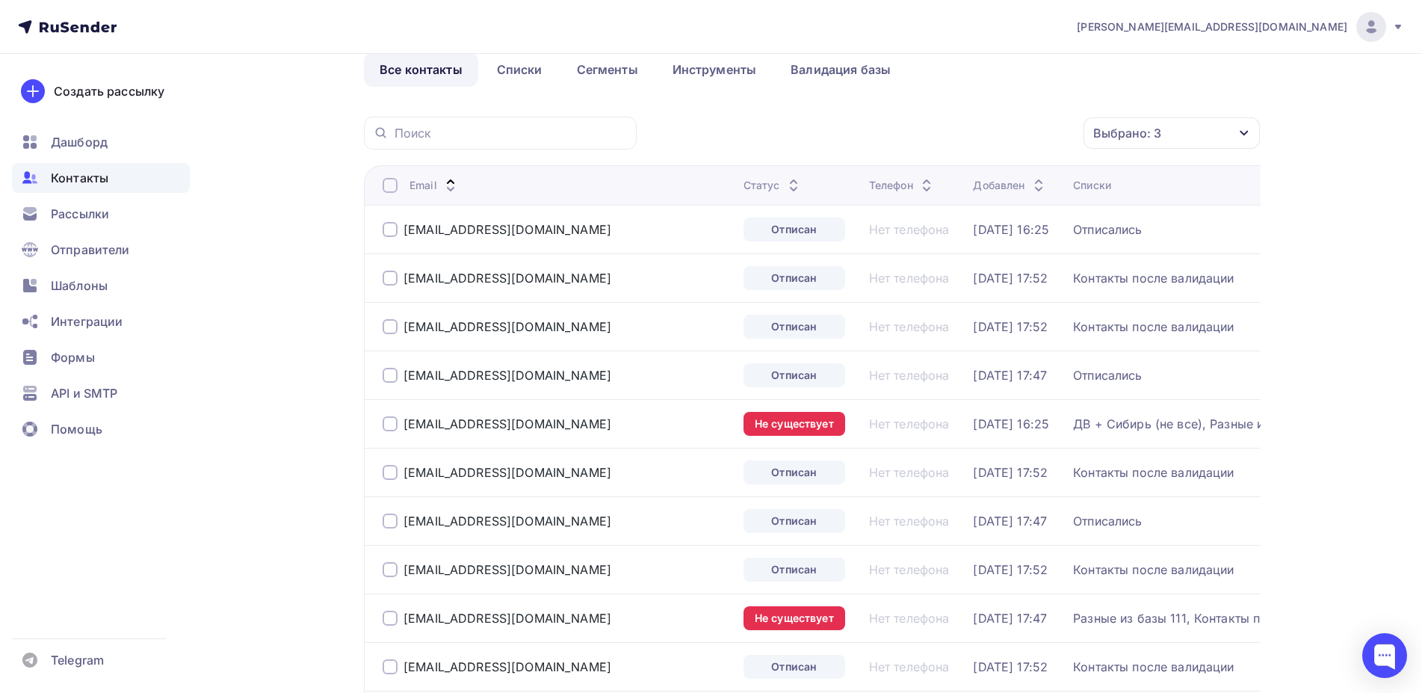
scroll to position [0, 0]
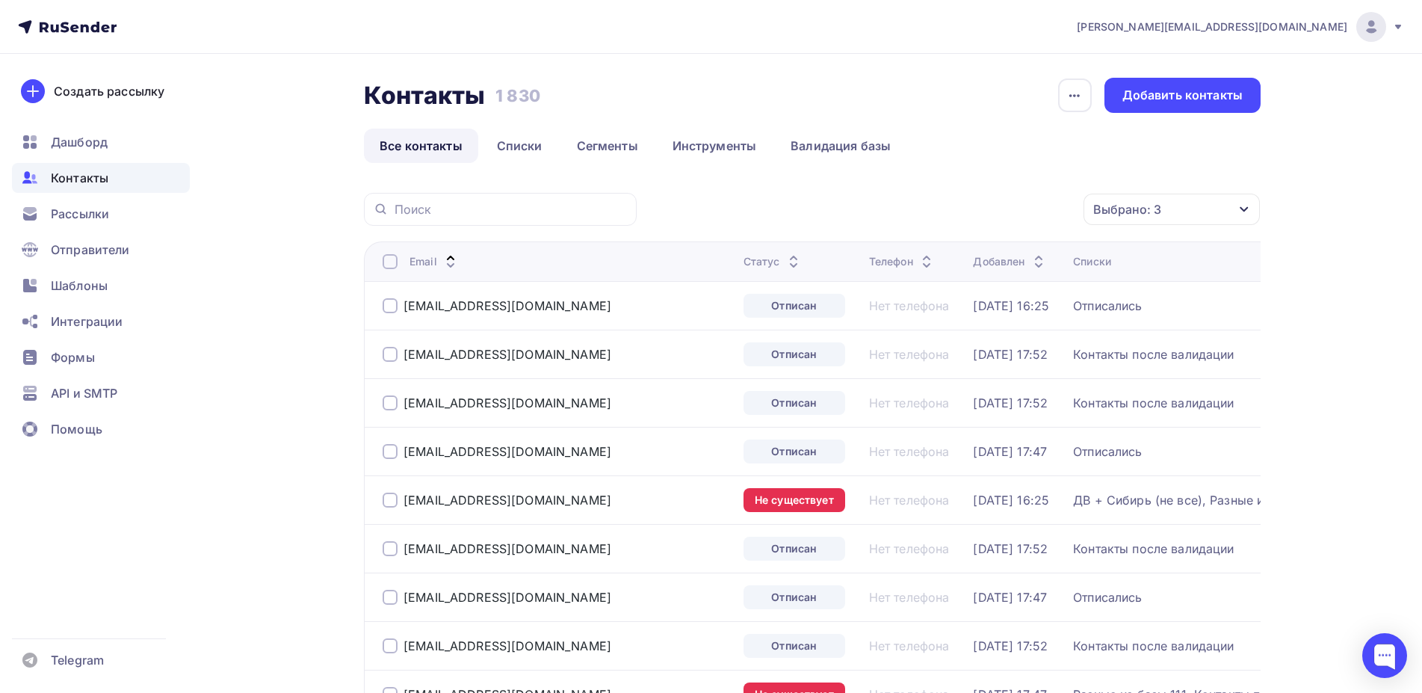
click at [391, 259] on div at bounding box center [389, 261] width 15 height 15
click at [385, 306] on div at bounding box center [389, 305] width 15 height 15
click at [394, 452] on div at bounding box center [389, 451] width 15 height 15
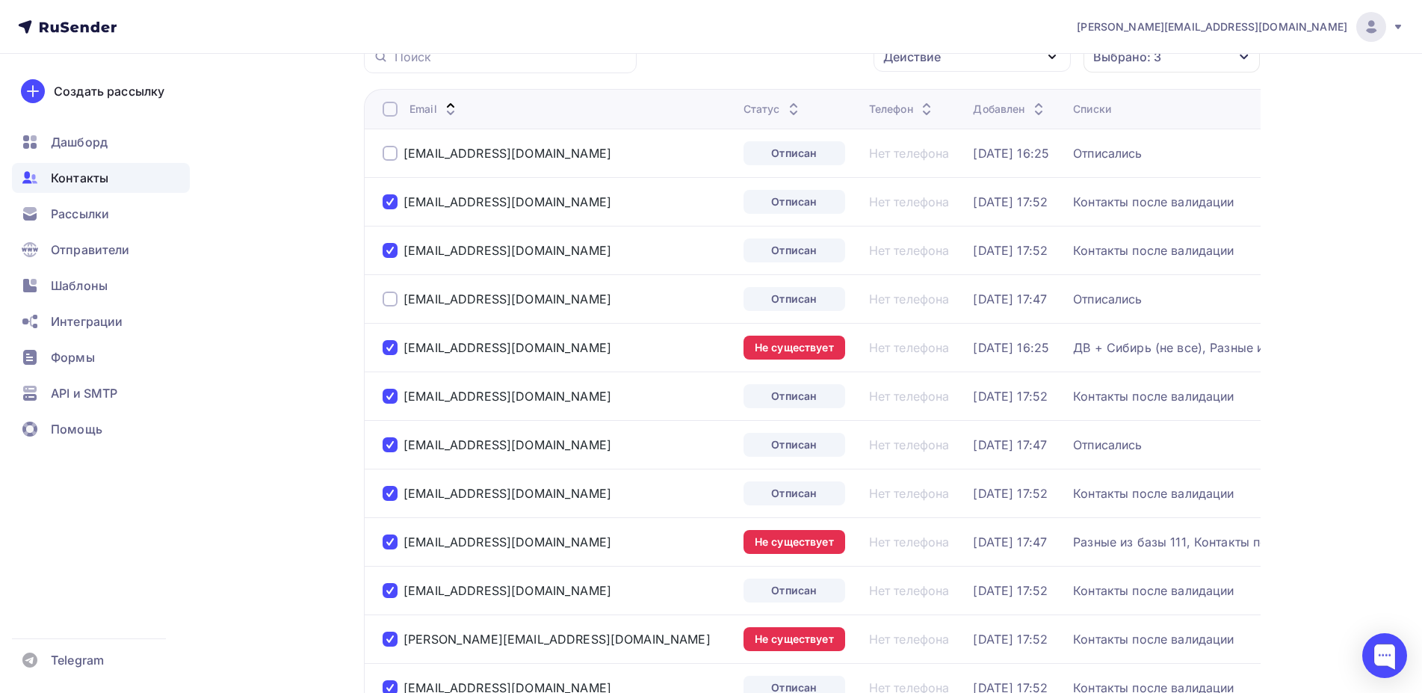
scroll to position [229, 0]
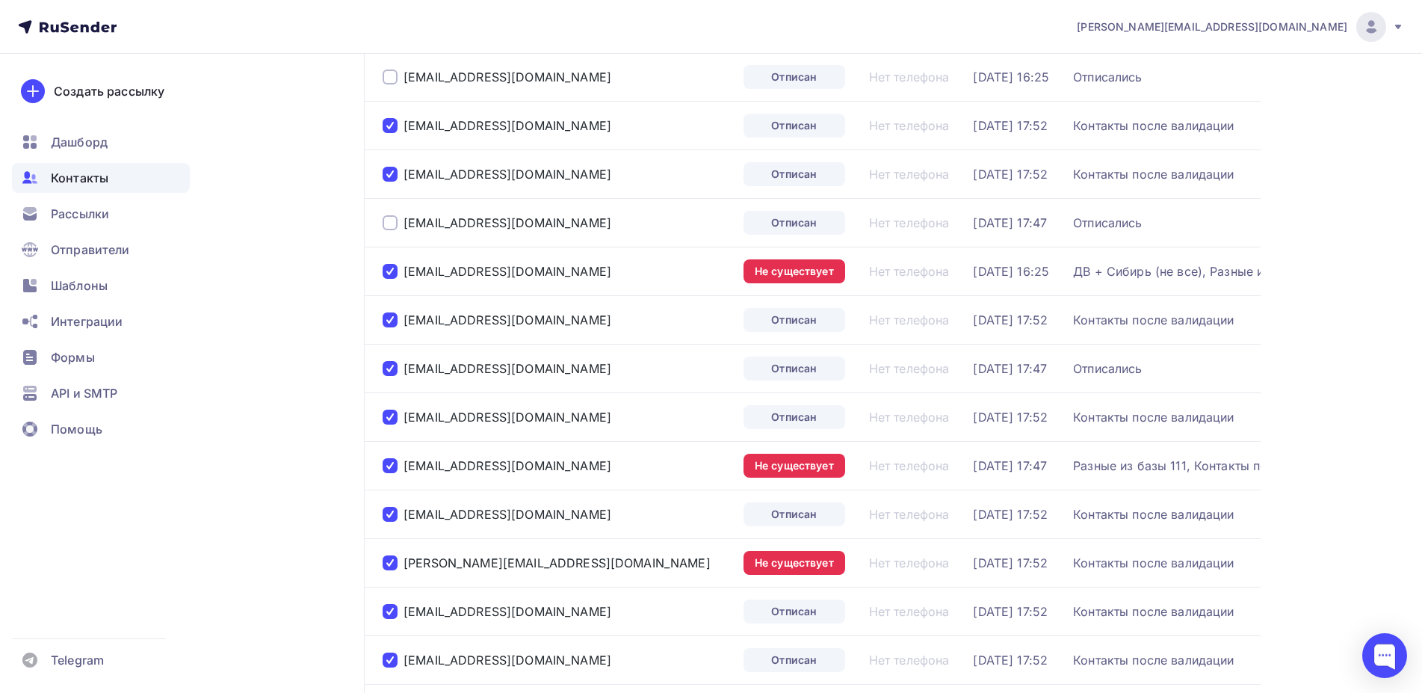
click at [391, 368] on div at bounding box center [389, 368] width 15 height 15
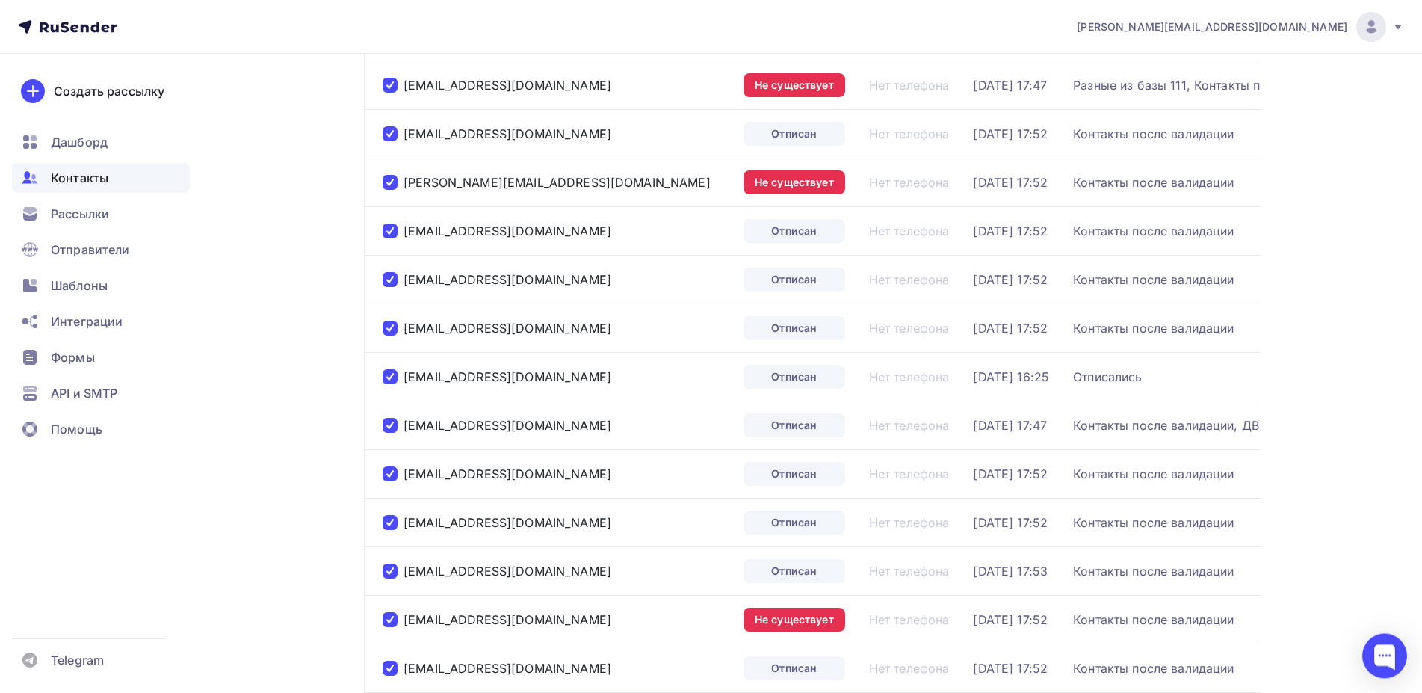
scroll to position [610, 0]
click at [383, 376] on div at bounding box center [389, 375] width 15 height 15
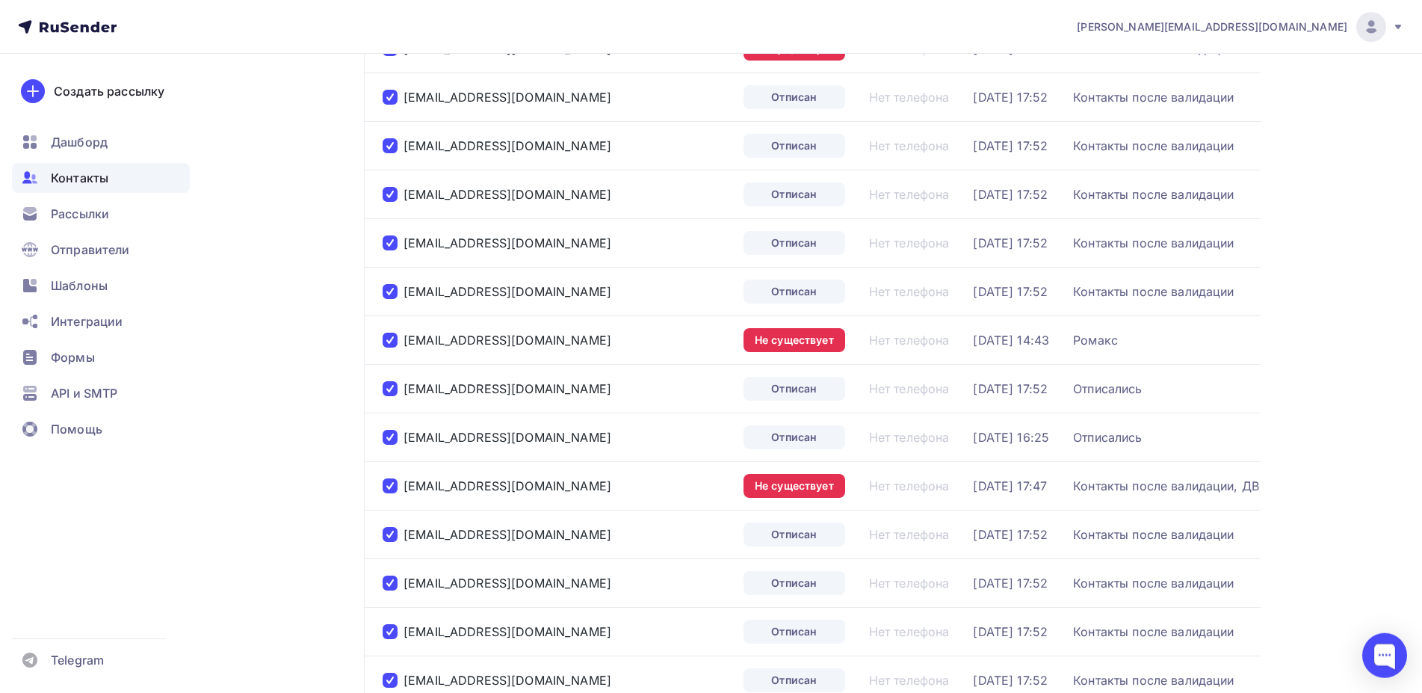
scroll to position [1219, 0]
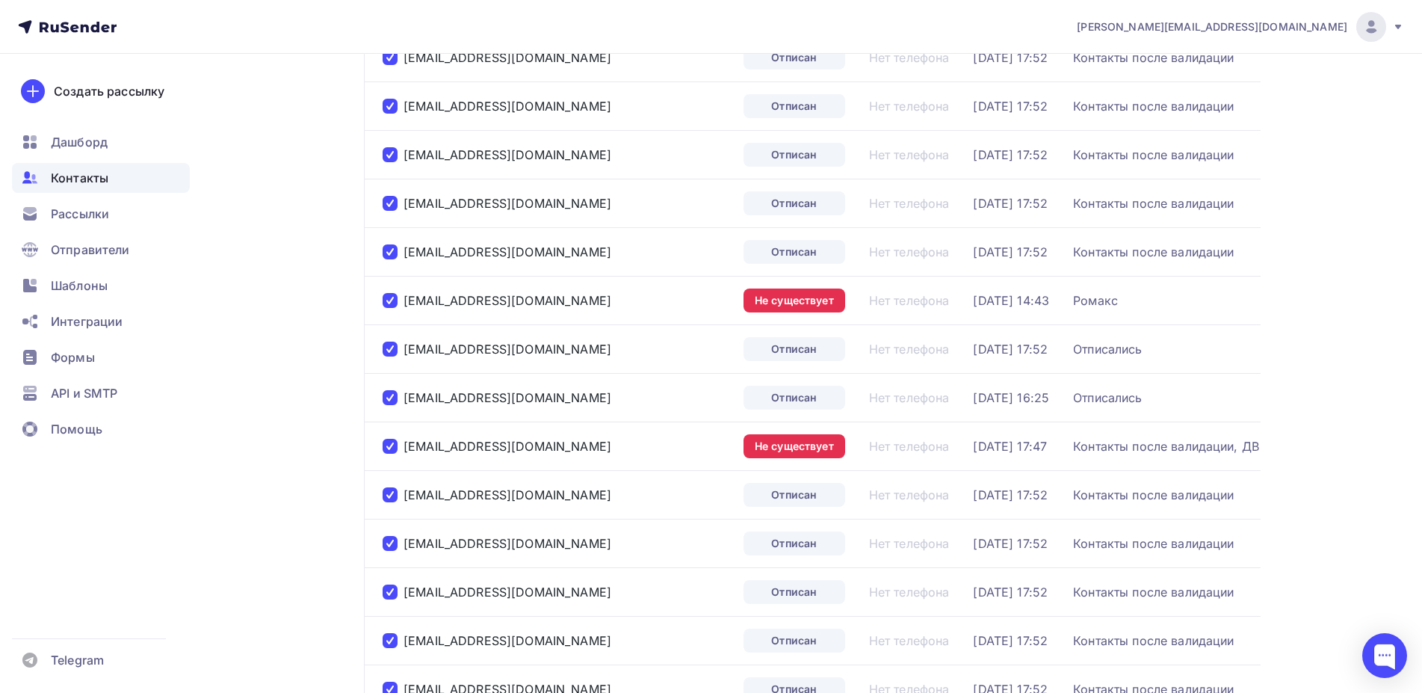
click at [391, 346] on div at bounding box center [389, 348] width 15 height 15
click at [387, 396] on div at bounding box center [389, 397] width 15 height 15
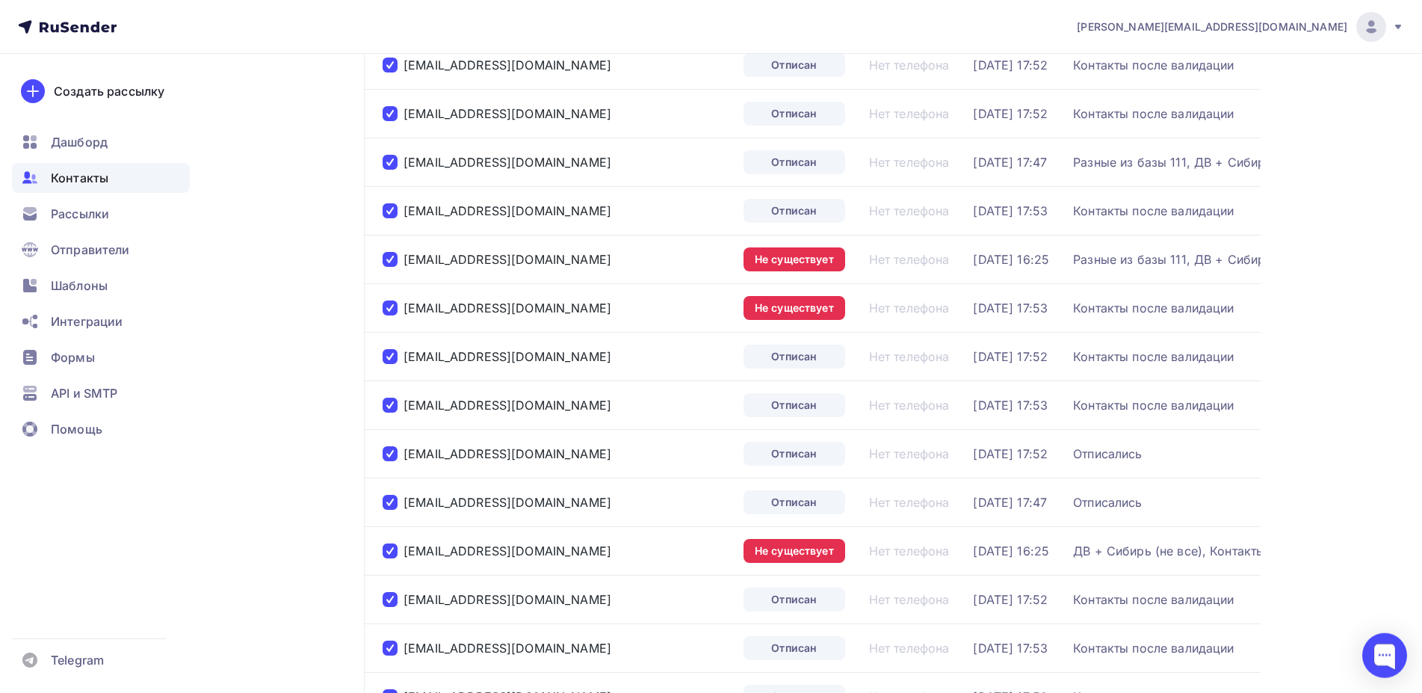
scroll to position [1829, 0]
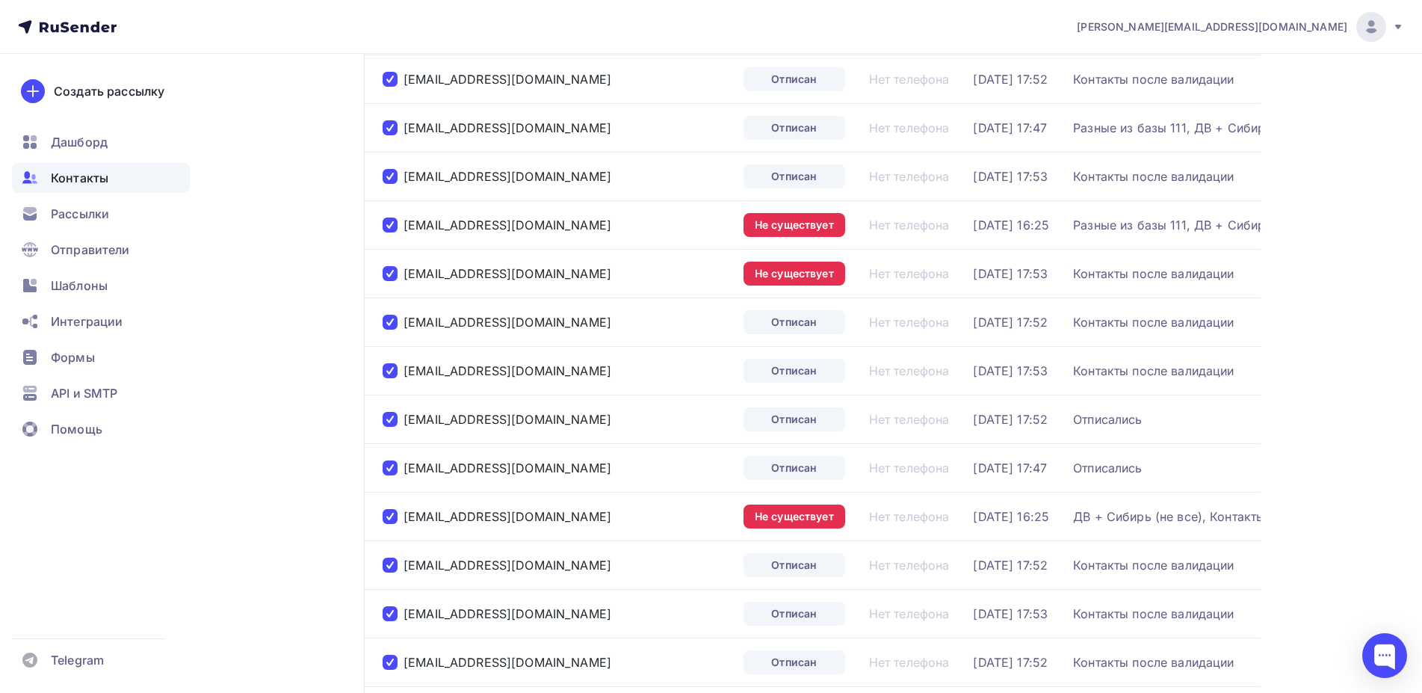
click at [392, 412] on div at bounding box center [389, 419] width 15 height 15
click at [392, 468] on div at bounding box center [389, 467] width 15 height 15
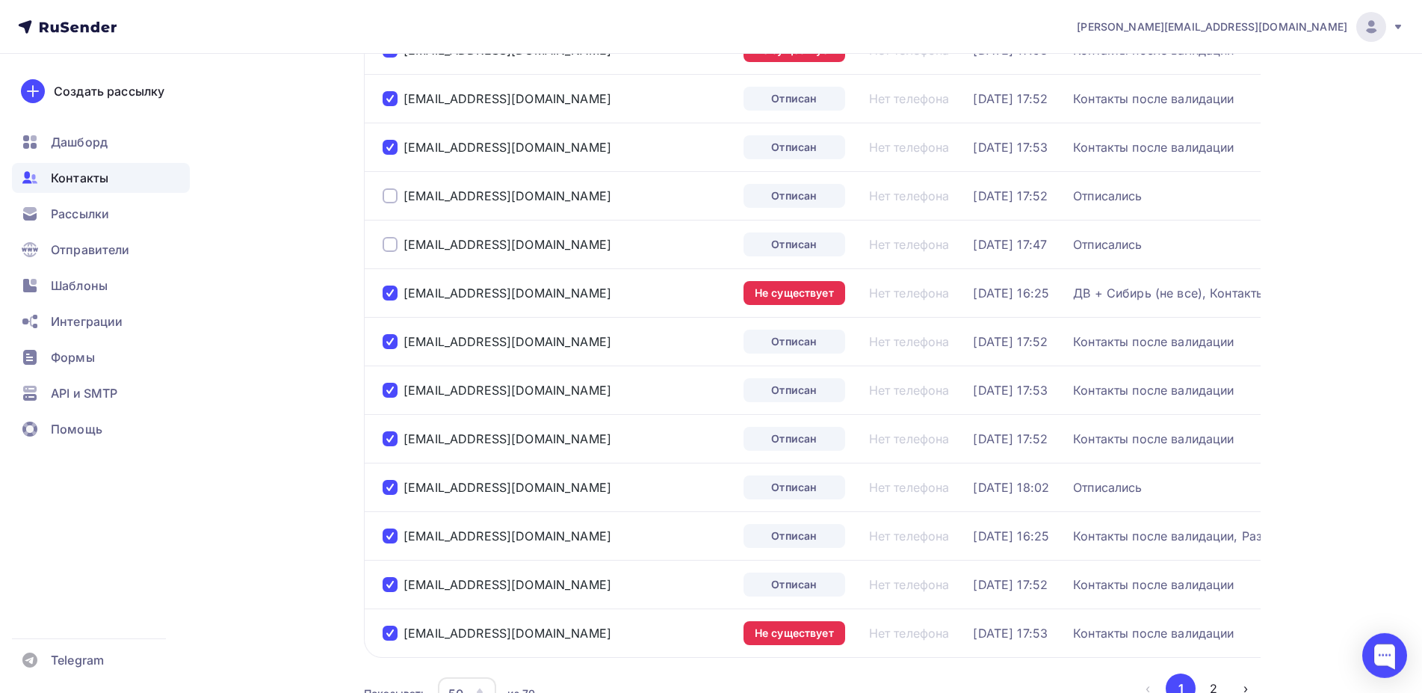
scroll to position [2057, 0]
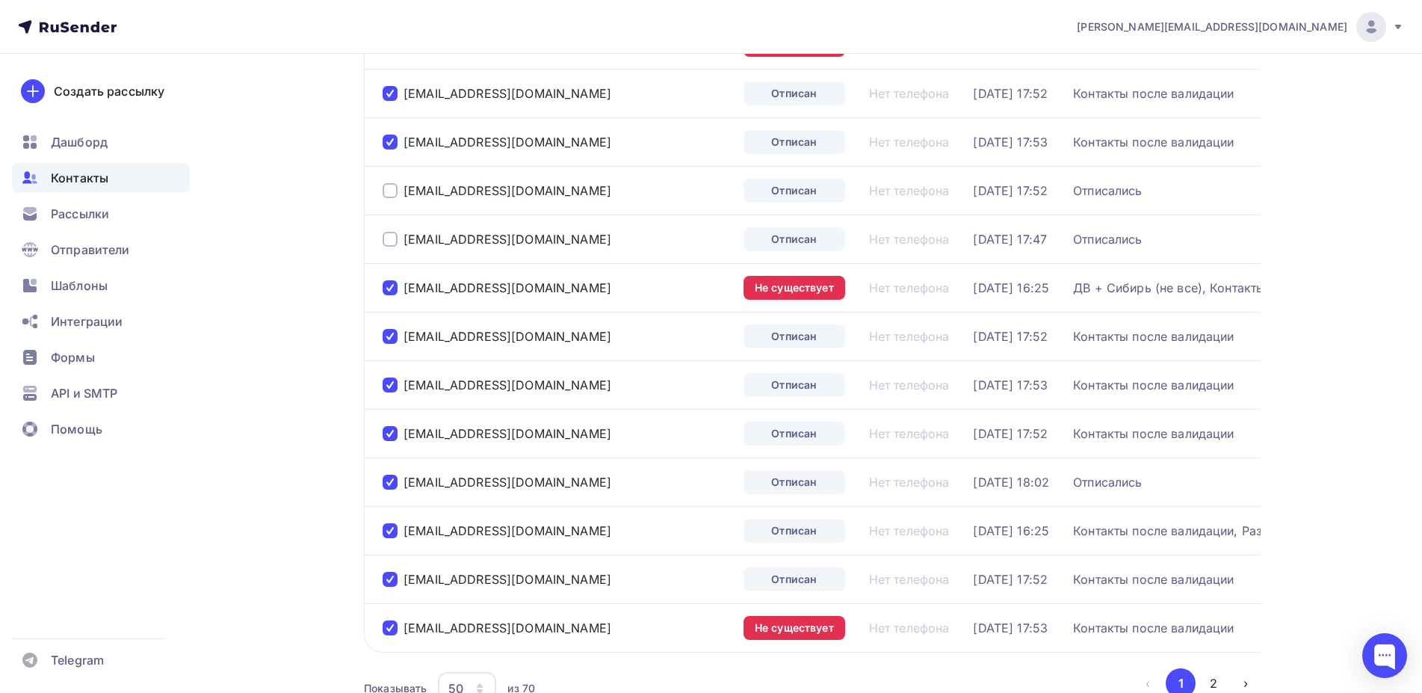
click at [386, 484] on div at bounding box center [389, 481] width 15 height 15
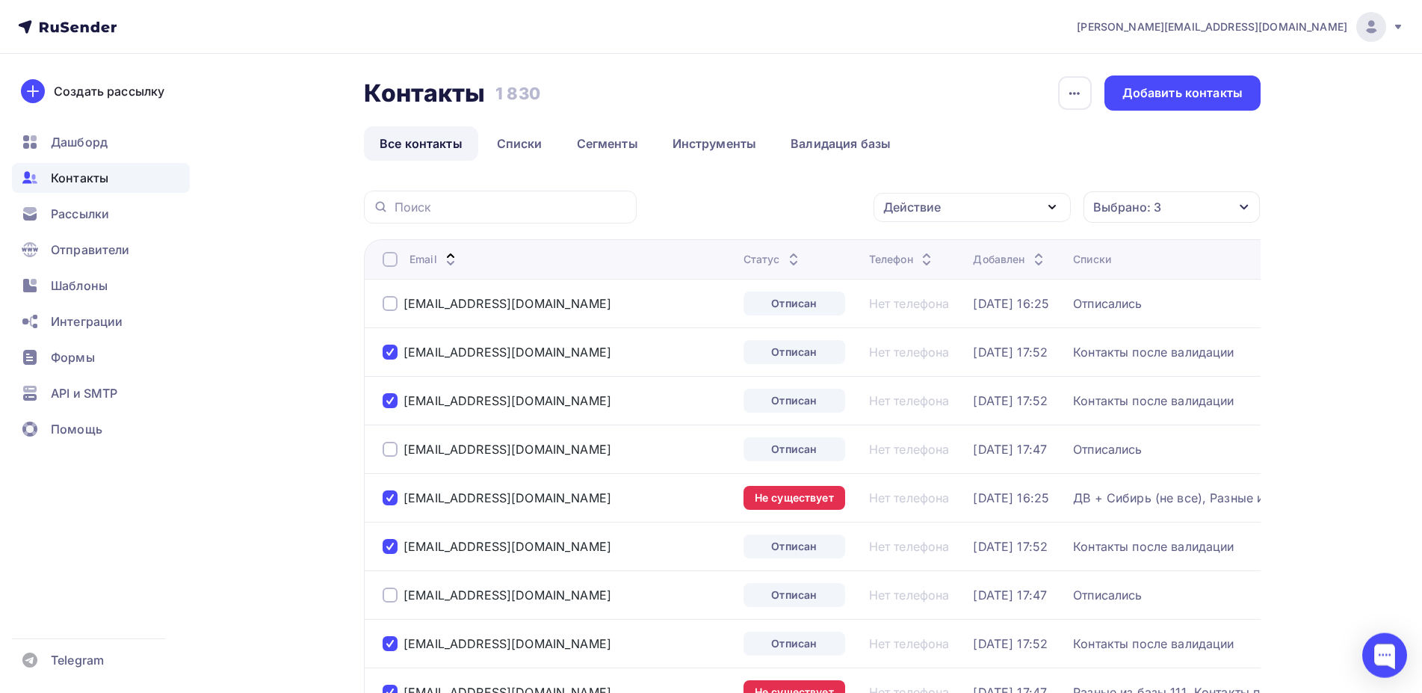
scroll to position [0, 0]
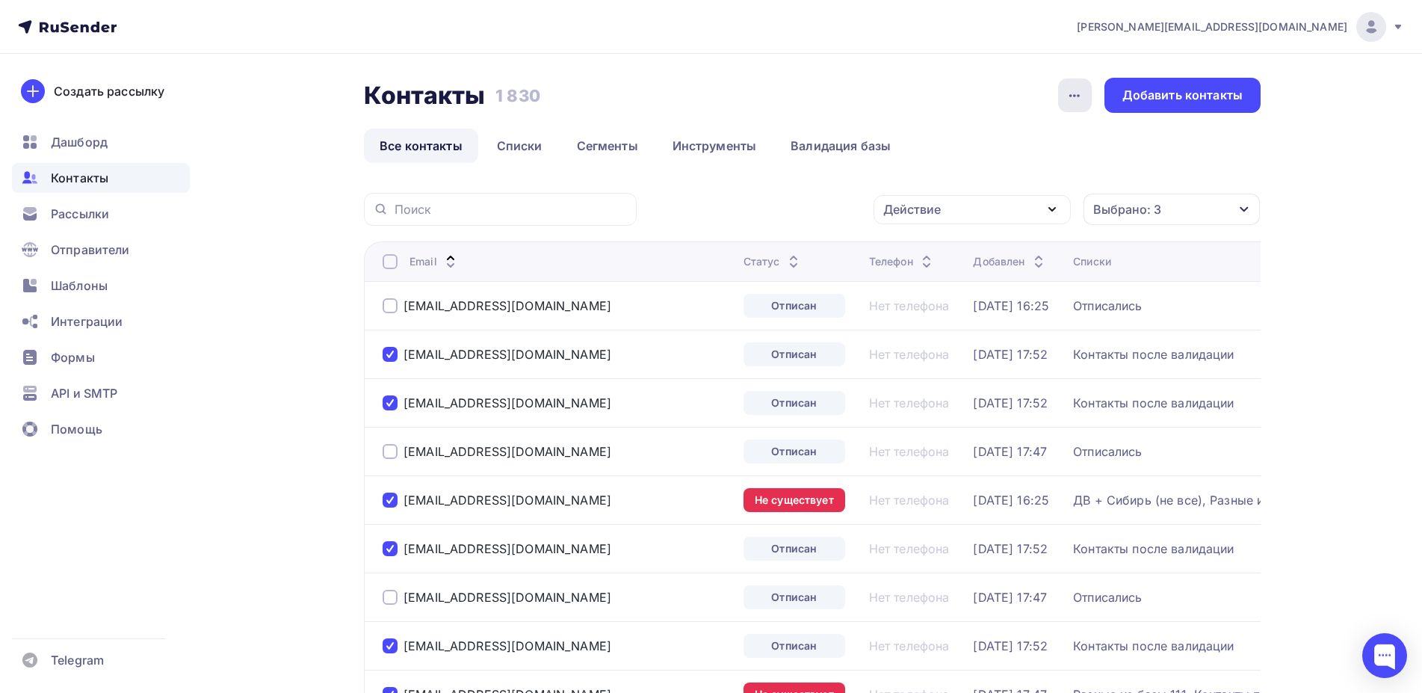
click at [1088, 93] on div "button" at bounding box center [1075, 95] width 34 height 34
click at [1076, 97] on icon "button" at bounding box center [1074, 96] width 18 height 18
click at [1018, 208] on div "Действие" at bounding box center [971, 209] width 197 height 29
click at [964, 253] on div "Добавить в списки" at bounding box center [948, 253] width 115 height 18
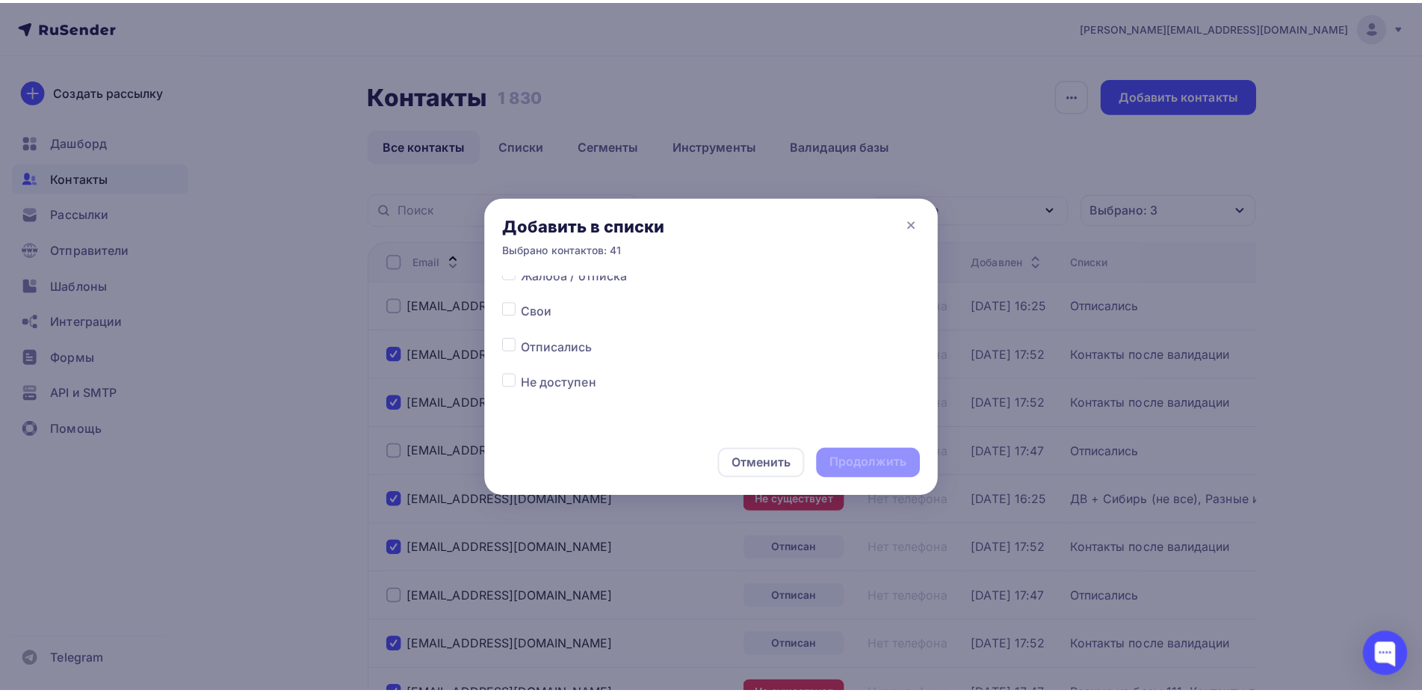
scroll to position [149, 0]
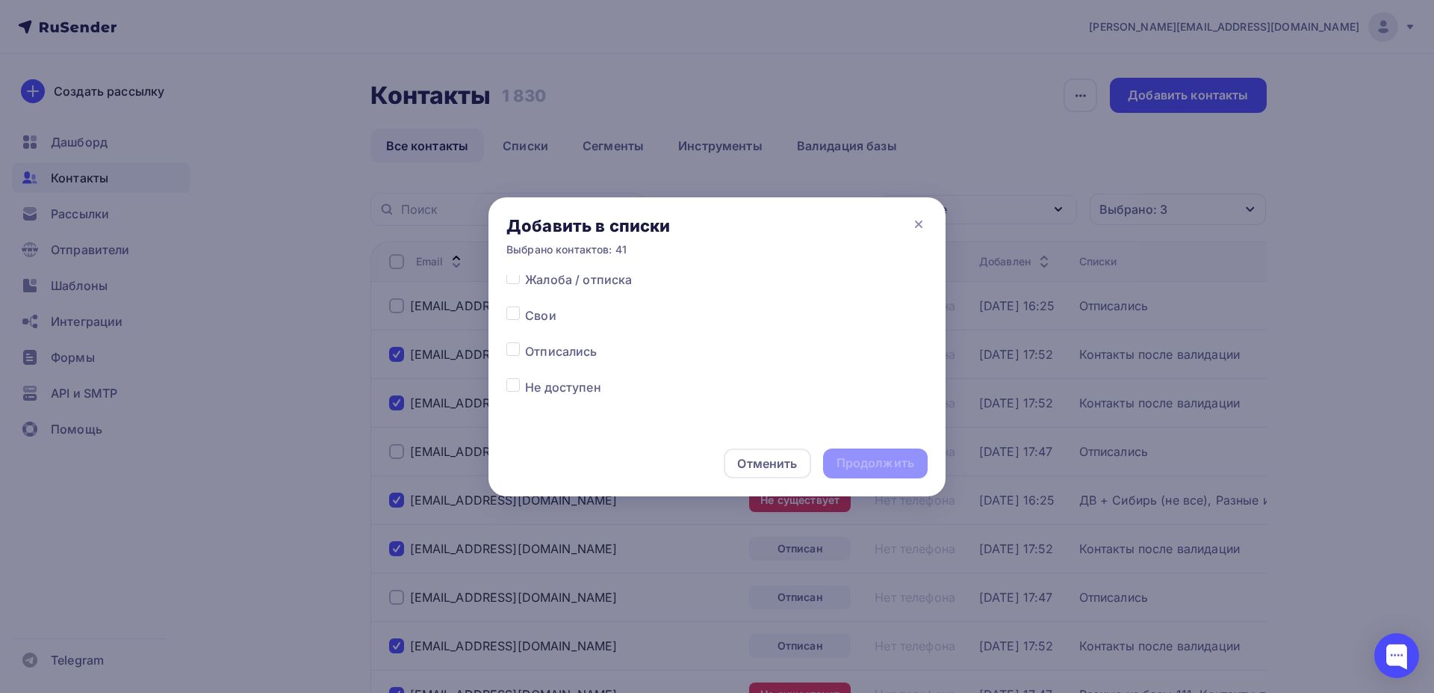
click at [525, 342] on label at bounding box center [525, 342] width 0 height 0
click at [515, 353] on input "checkbox" at bounding box center [513, 348] width 13 height 13
checkbox input "true"
click at [882, 468] on div "Продолжить" at bounding box center [876, 462] width 78 height 17
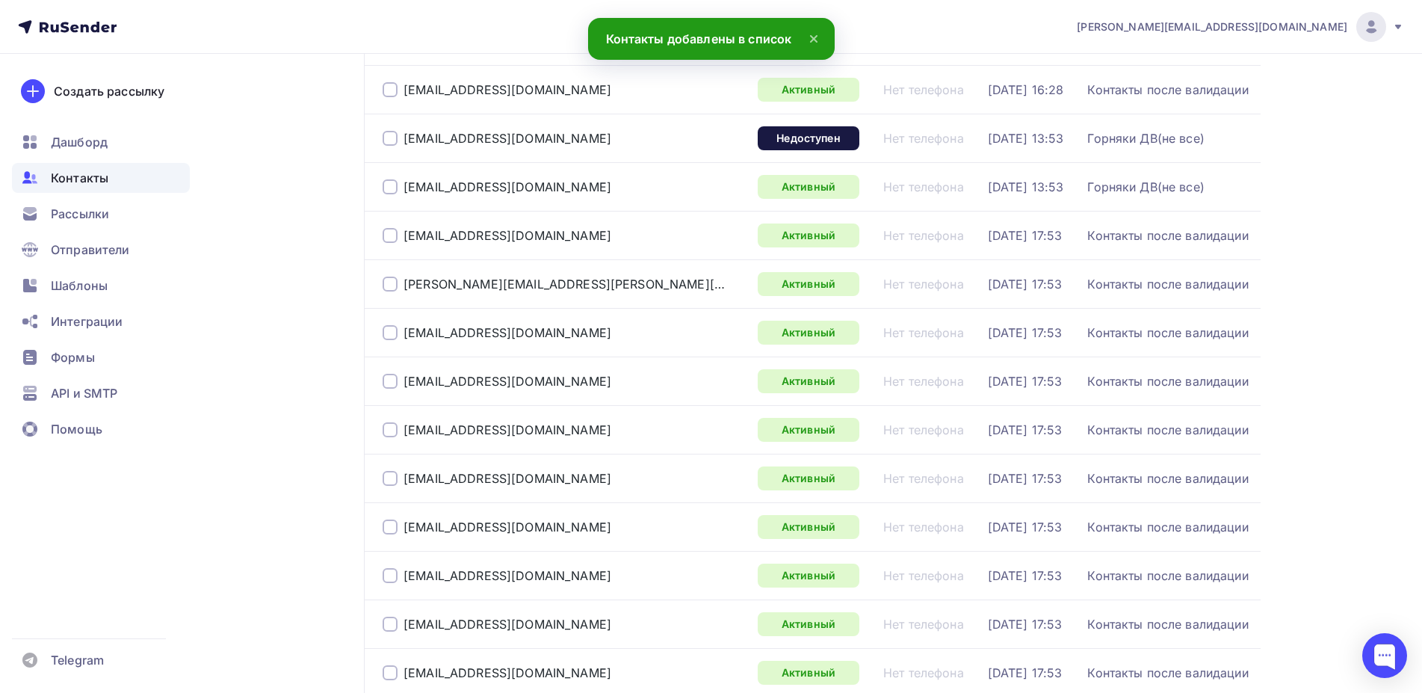
scroll to position [0, 0]
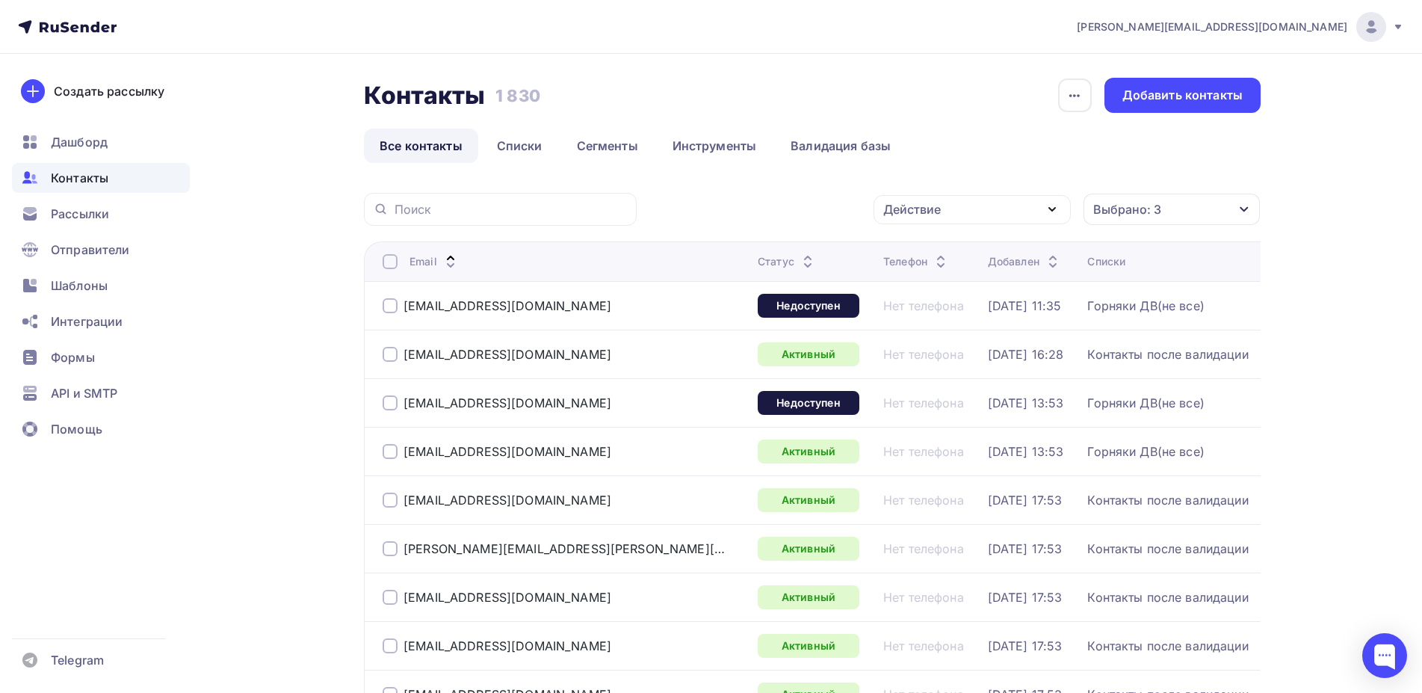
click at [1144, 205] on div "Выбрано: 3" at bounding box center [1127, 209] width 68 height 18
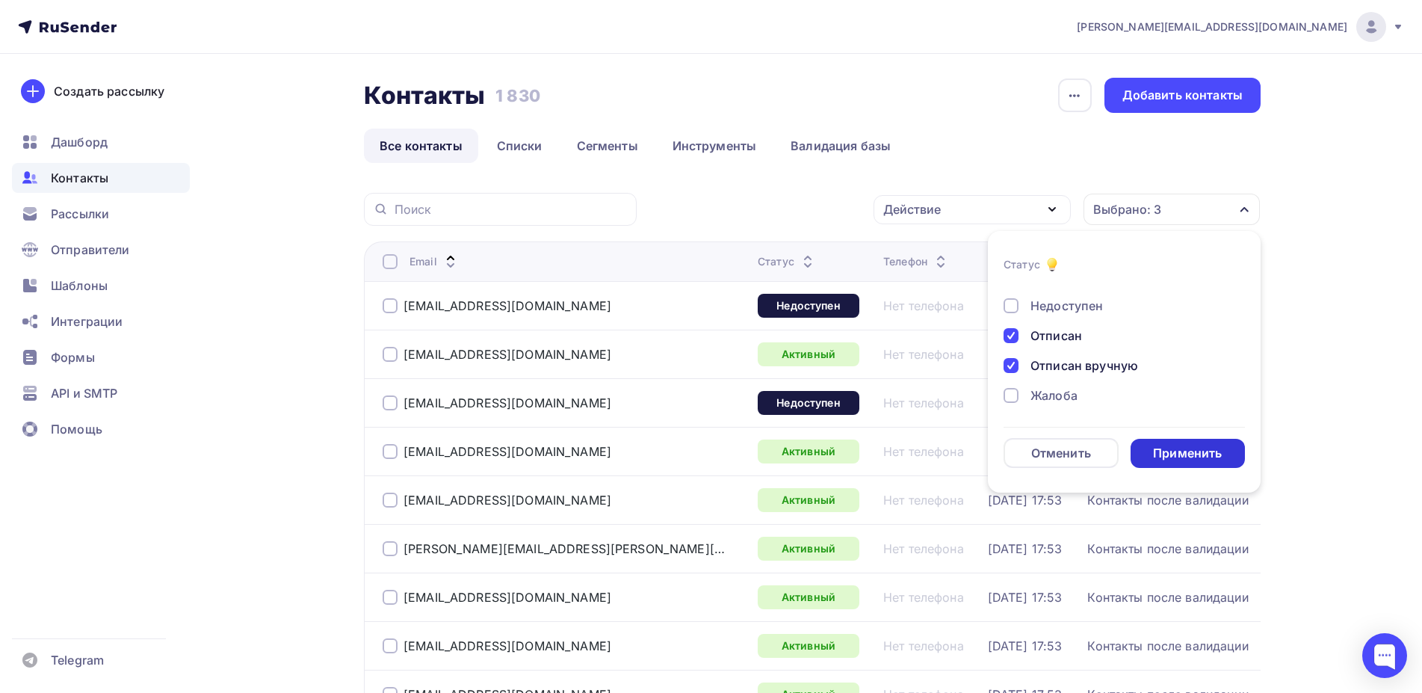
click at [1171, 460] on div "Применить" at bounding box center [1187, 453] width 69 height 17
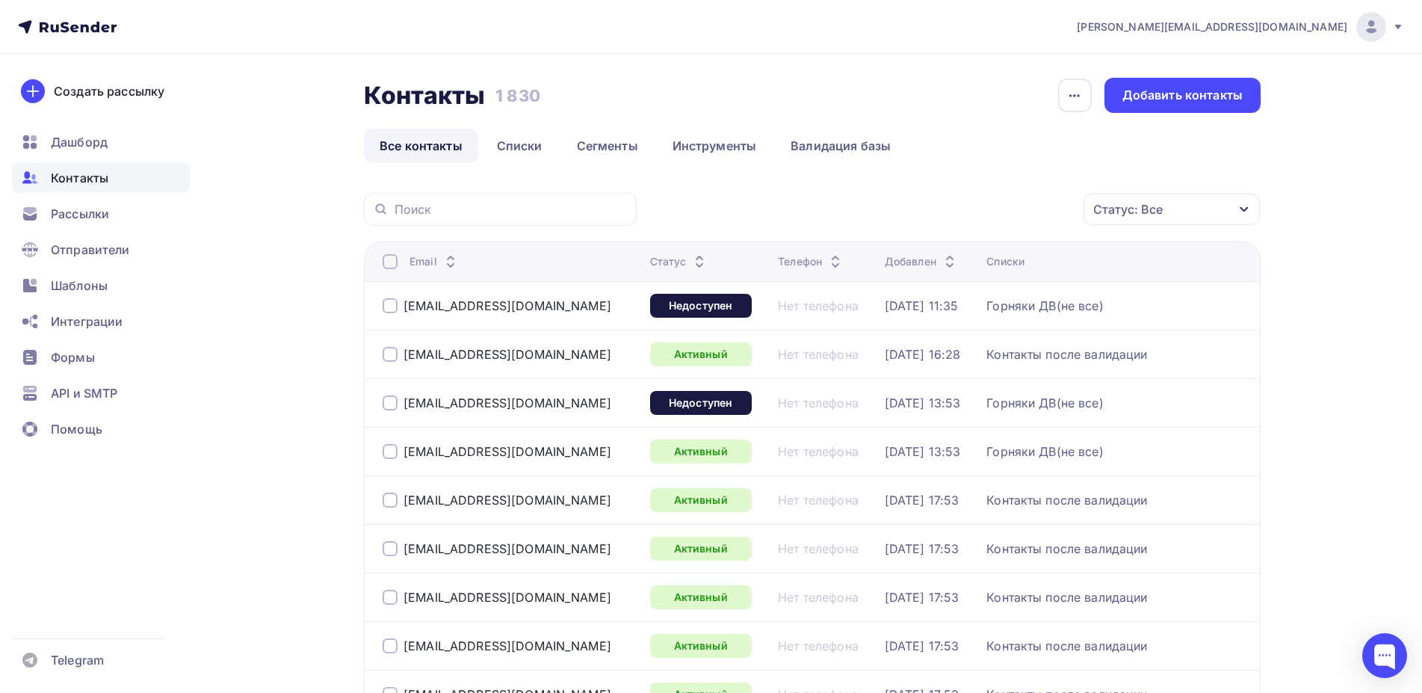
click at [1192, 207] on div "Статус: Все" at bounding box center [1171, 208] width 176 height 31
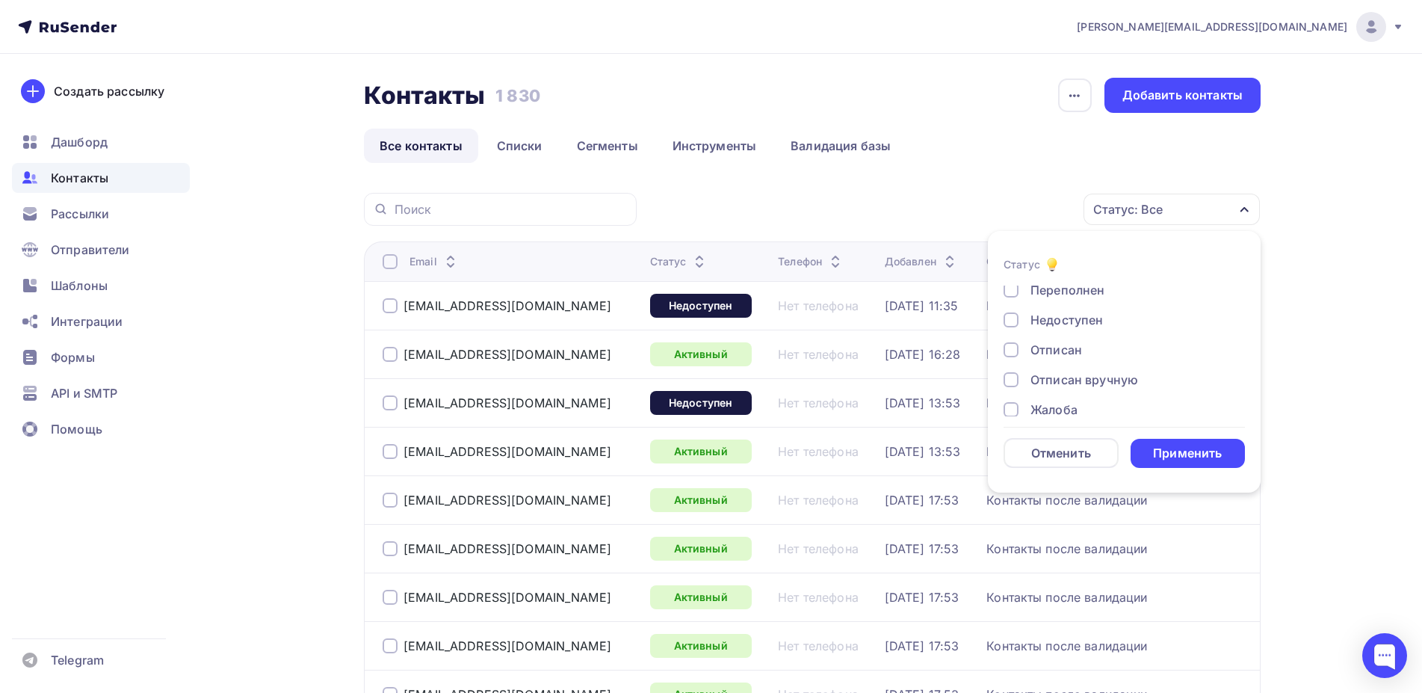
scroll to position [108, 0]
click at [1009, 333] on div at bounding box center [1010, 335] width 15 height 15
click at [1010, 362] on div at bounding box center [1010, 365] width 15 height 15
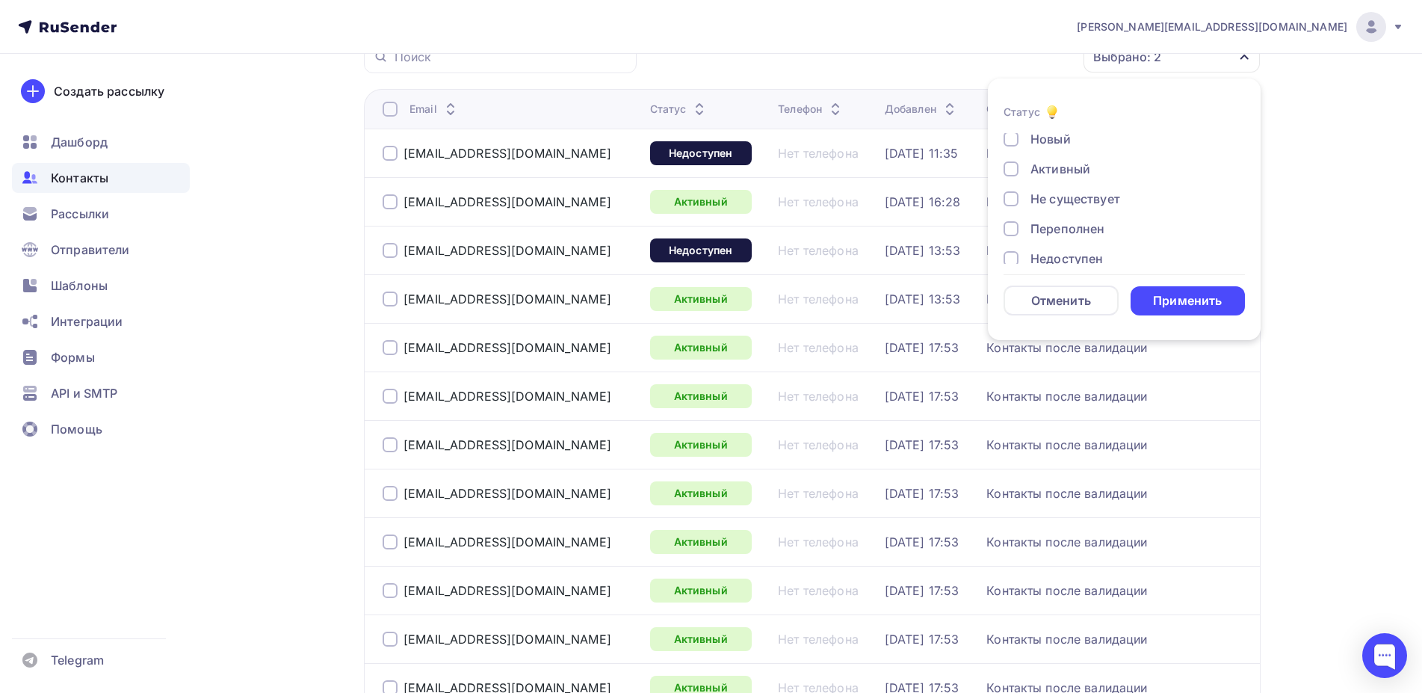
scroll to position [0, 0]
click at [1011, 203] on div at bounding box center [1010, 201] width 15 height 15
click at [1171, 303] on div "Применить" at bounding box center [1187, 300] width 69 height 17
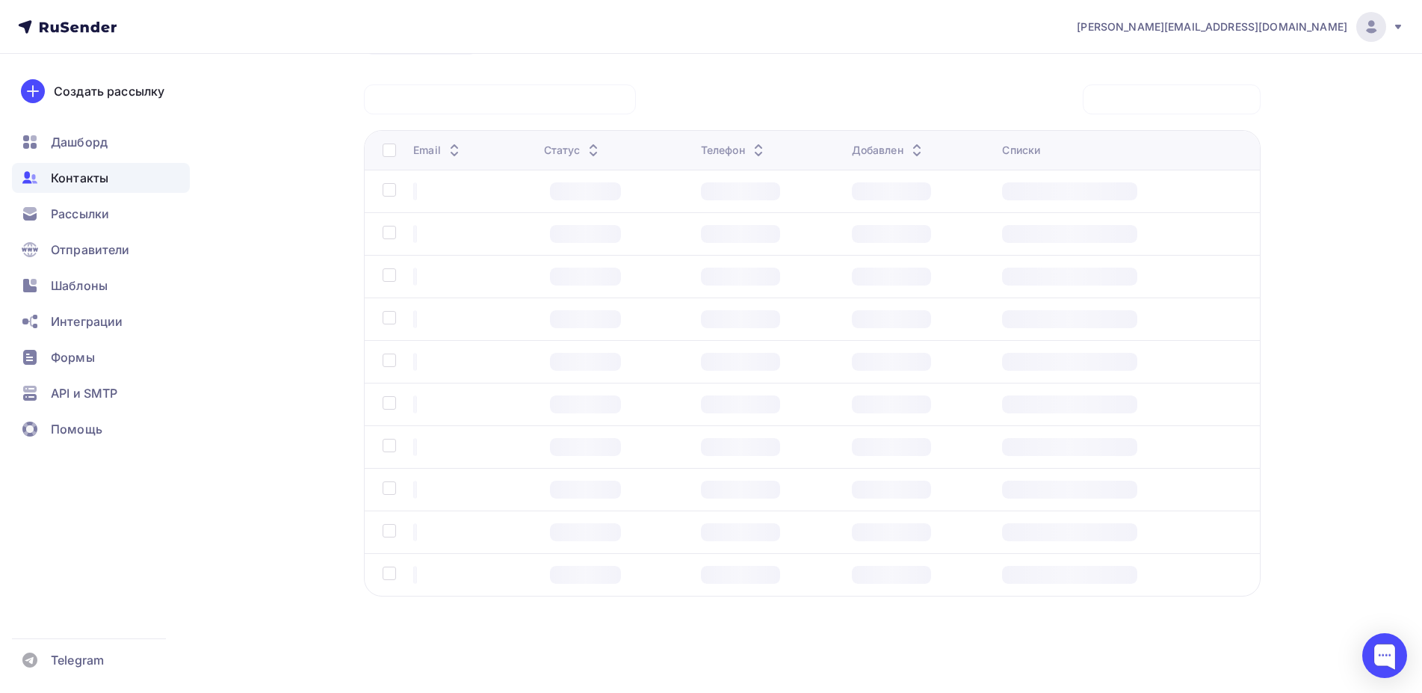
scroll to position [108, 0]
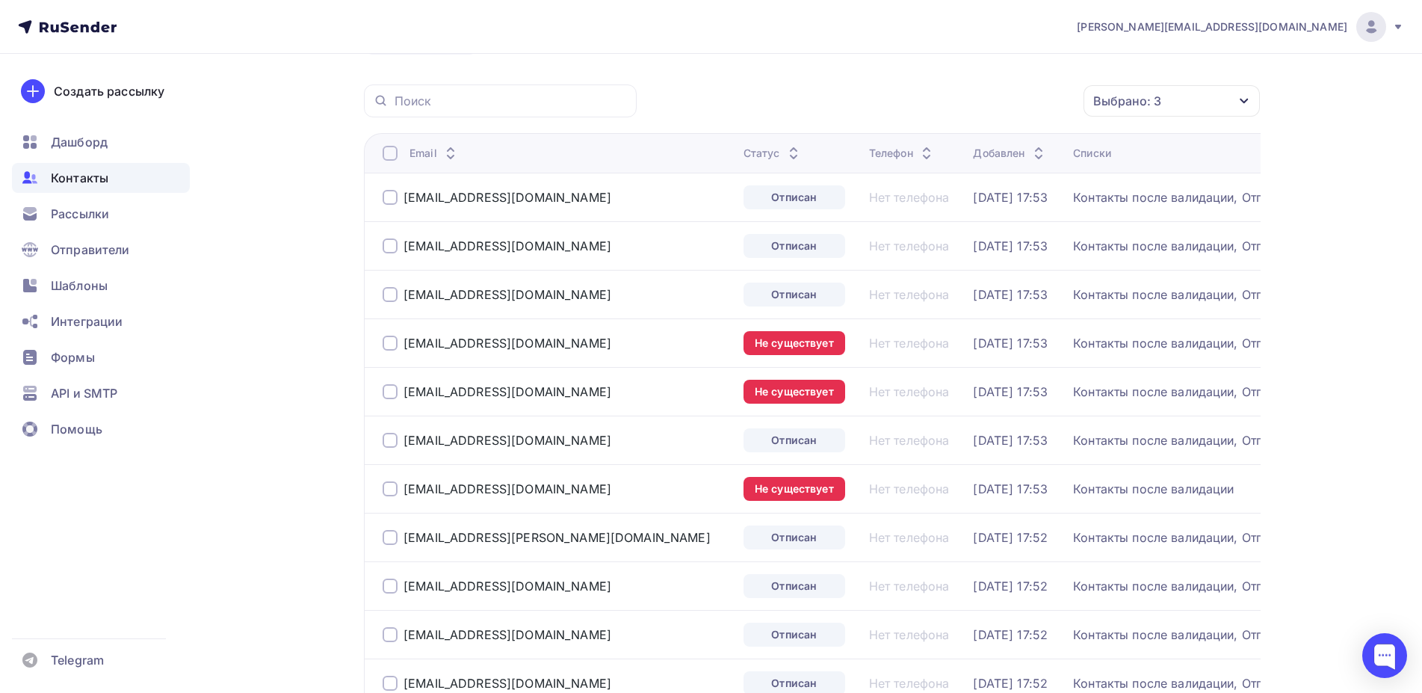
click at [385, 190] on div at bounding box center [389, 197] width 15 height 15
click at [391, 245] on div at bounding box center [389, 245] width 15 height 15
click at [386, 298] on div at bounding box center [389, 294] width 15 height 15
click at [391, 345] on div at bounding box center [389, 342] width 15 height 15
click at [390, 392] on div at bounding box center [389, 391] width 15 height 15
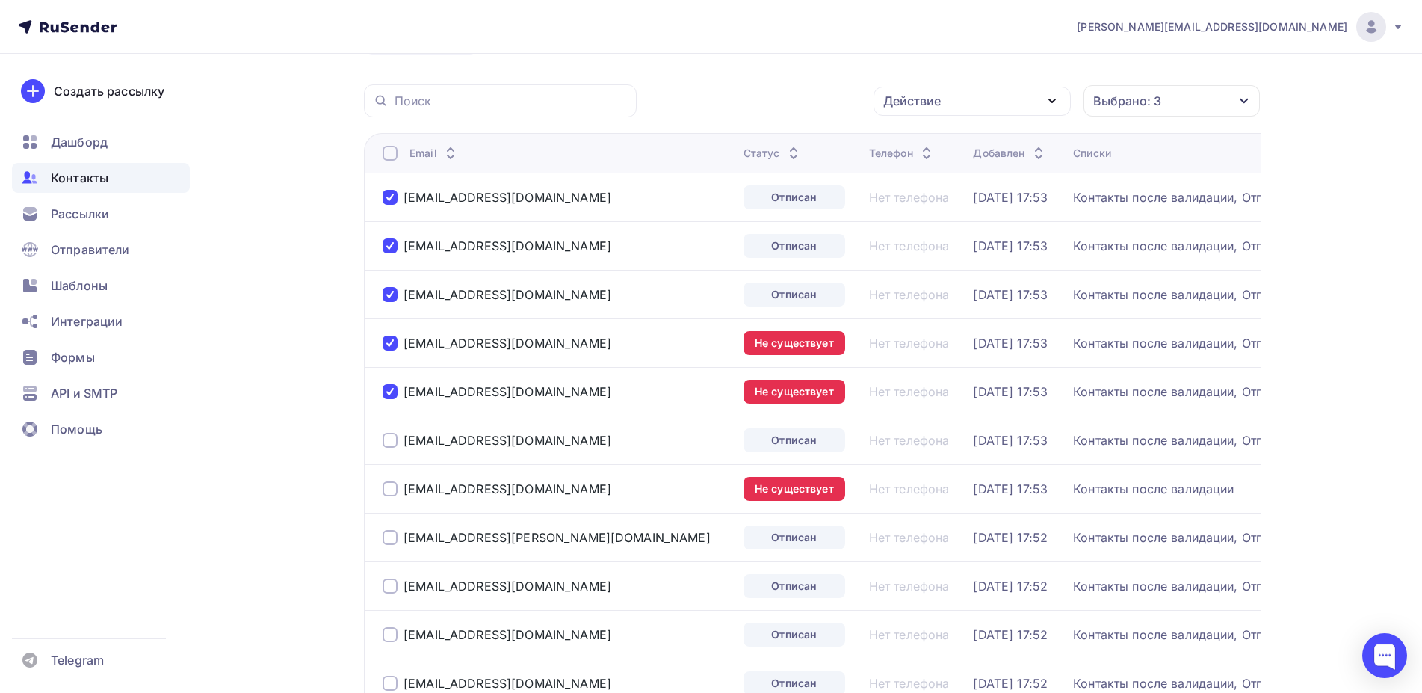
click at [389, 454] on td "[EMAIL_ADDRESS][DOMAIN_NAME]" at bounding box center [551, 439] width 374 height 49
click at [386, 442] on div at bounding box center [389, 440] width 15 height 15
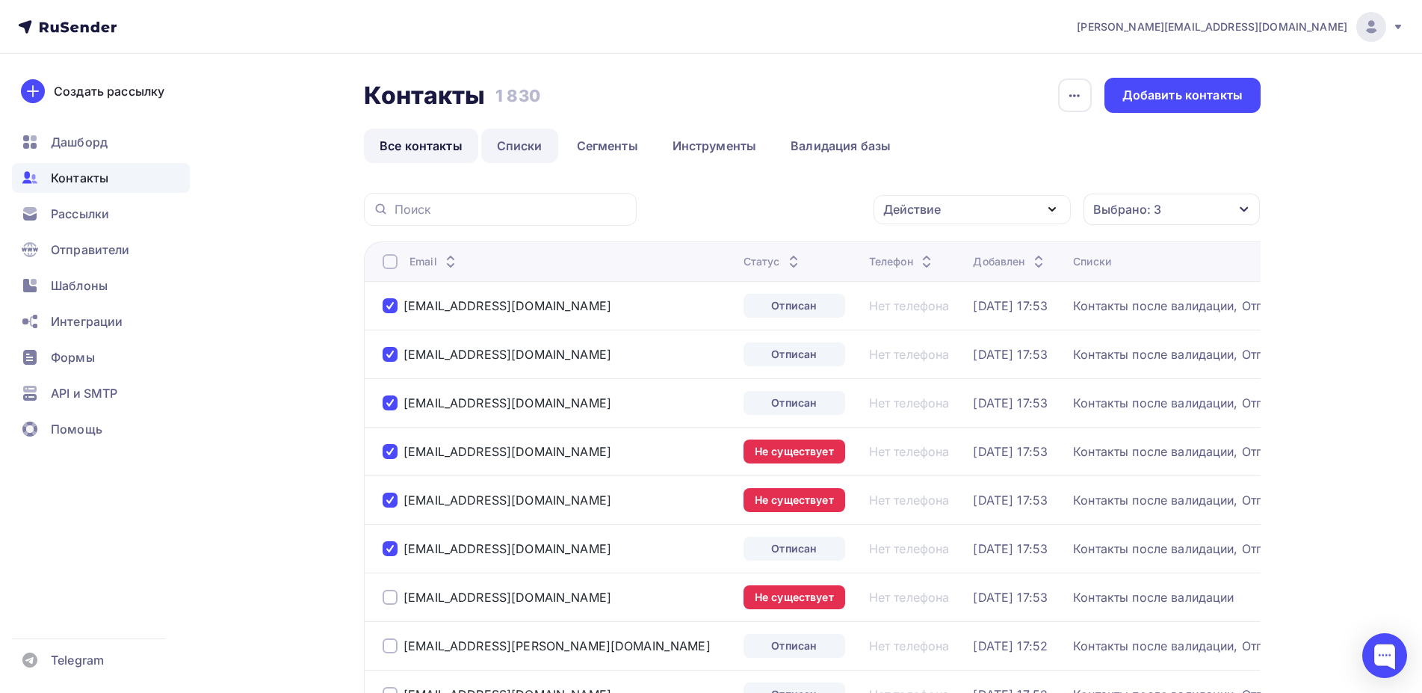
click at [528, 152] on link "Списки" at bounding box center [519, 145] width 77 height 34
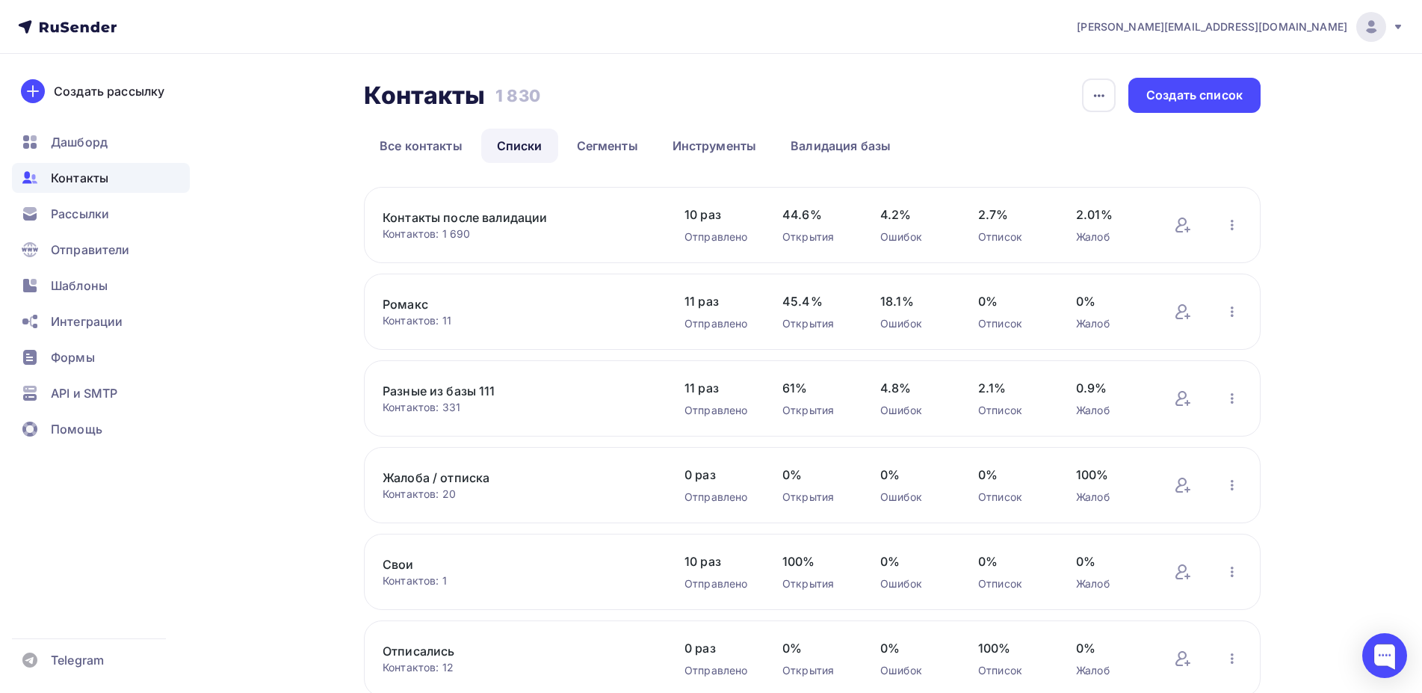
click at [506, 220] on link "Контакты после валидации" at bounding box center [509, 217] width 254 height 18
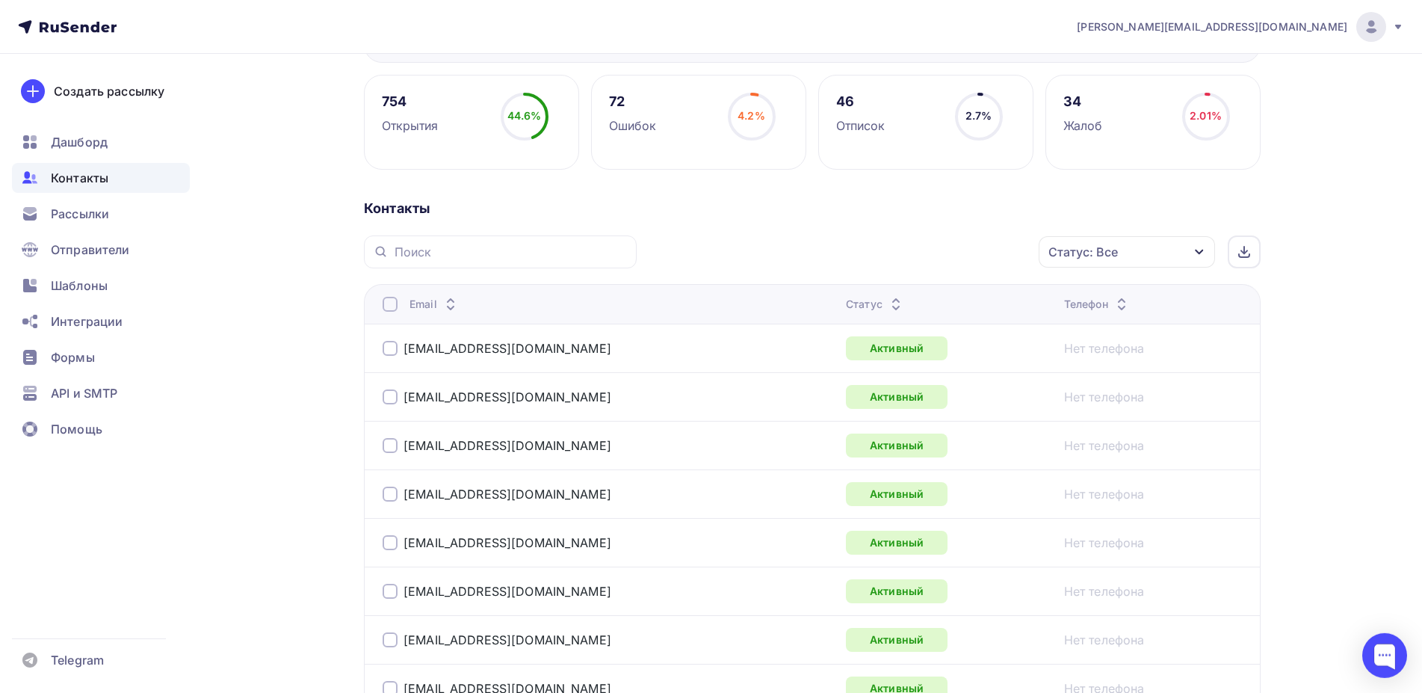
scroll to position [201, 0]
click at [1147, 253] on div "Статус: Все" at bounding box center [1126, 253] width 176 height 31
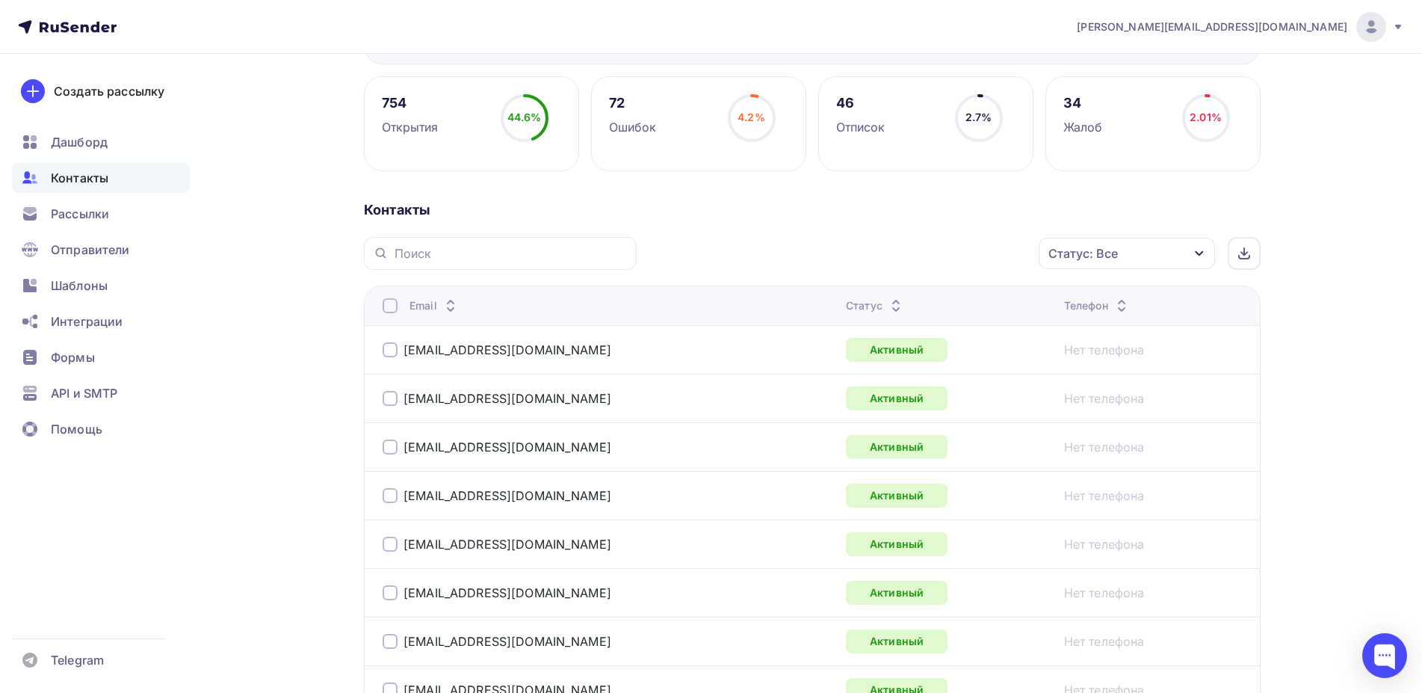
scroll to position [0, 0]
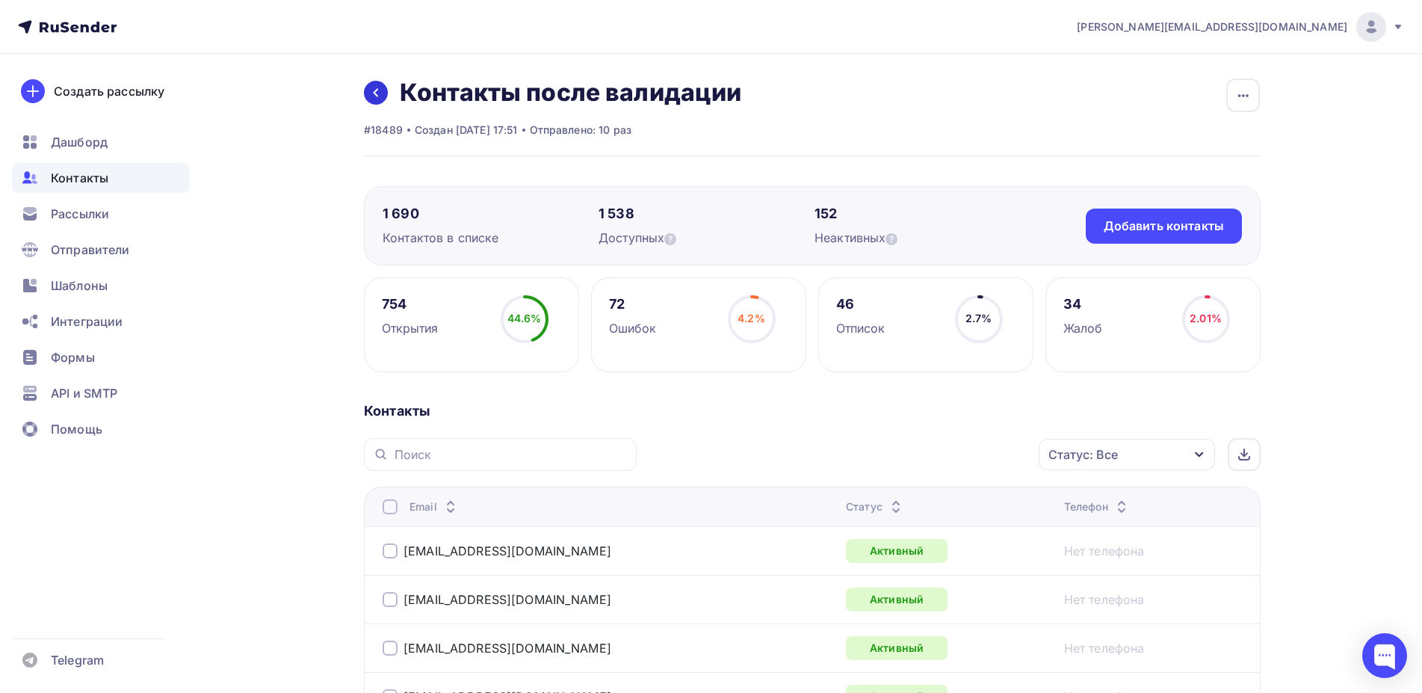
click at [380, 85] on link at bounding box center [376, 93] width 24 height 24
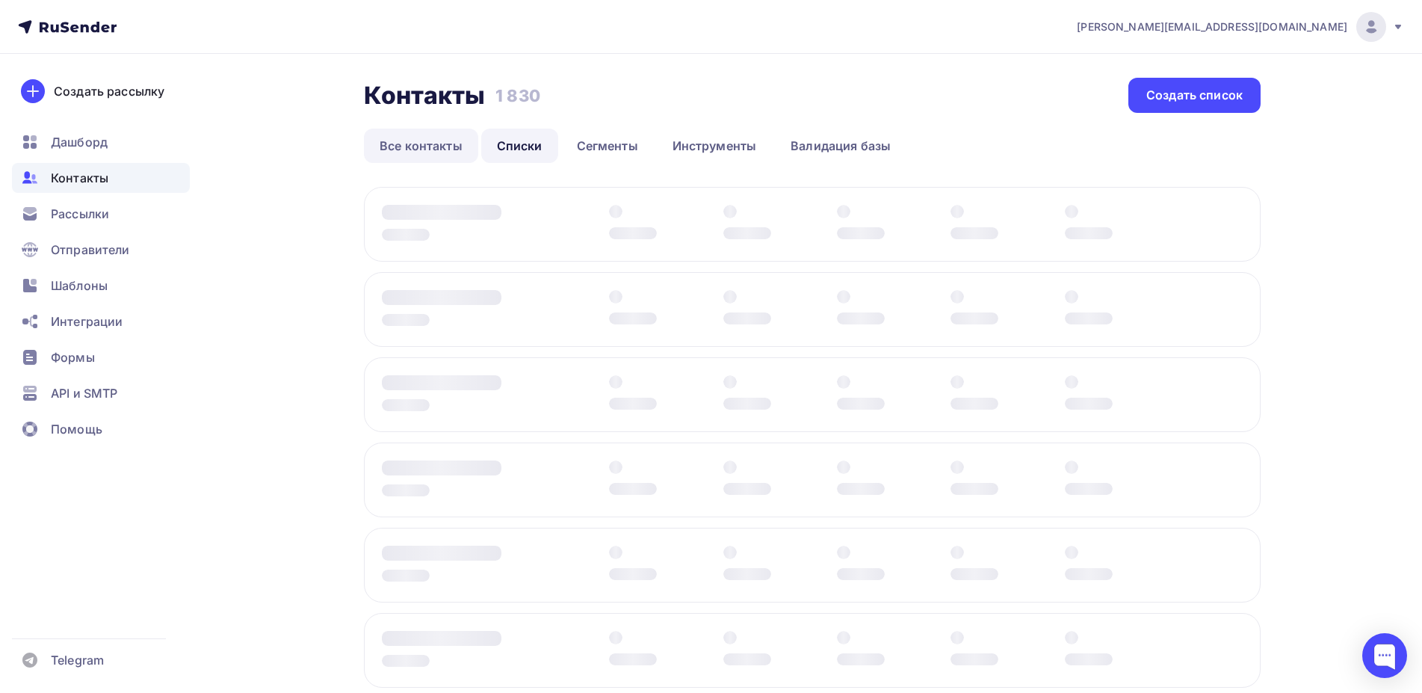
click at [427, 141] on link "Все контакты" at bounding box center [421, 145] width 114 height 34
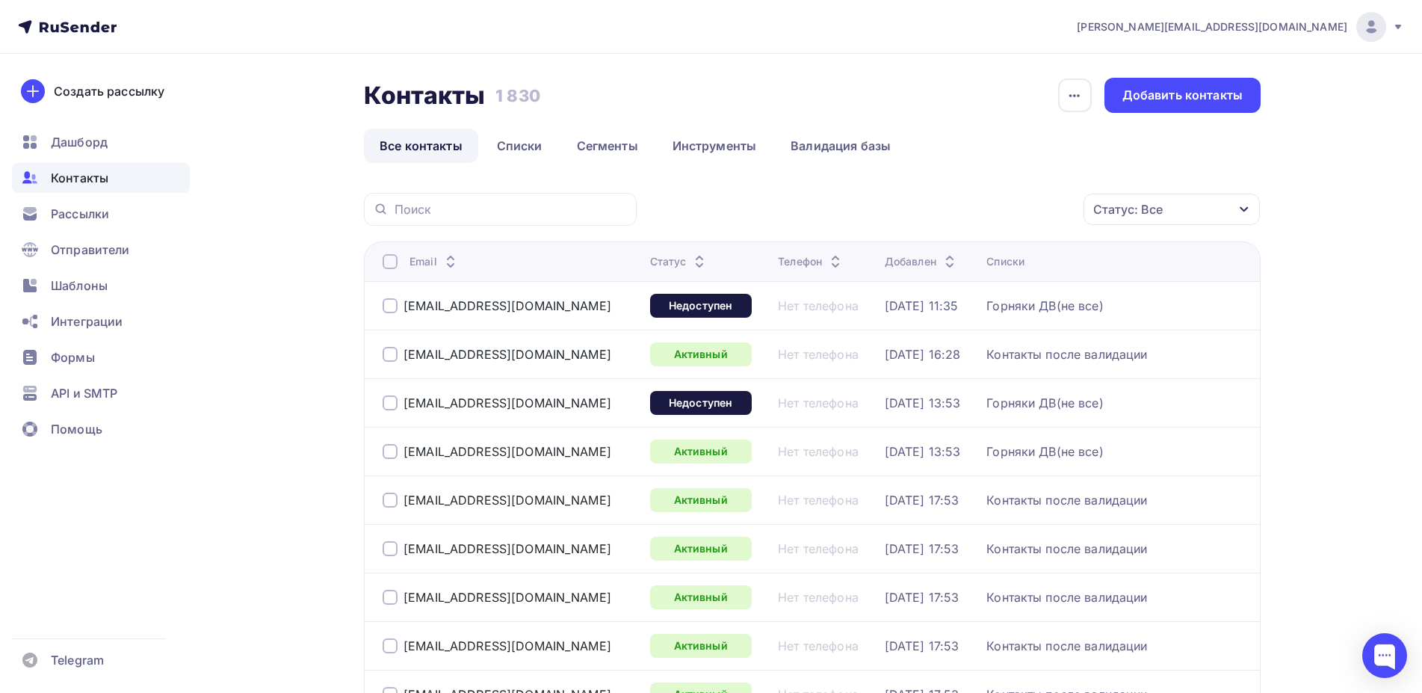
click at [1240, 210] on icon "button" at bounding box center [1244, 209] width 12 height 12
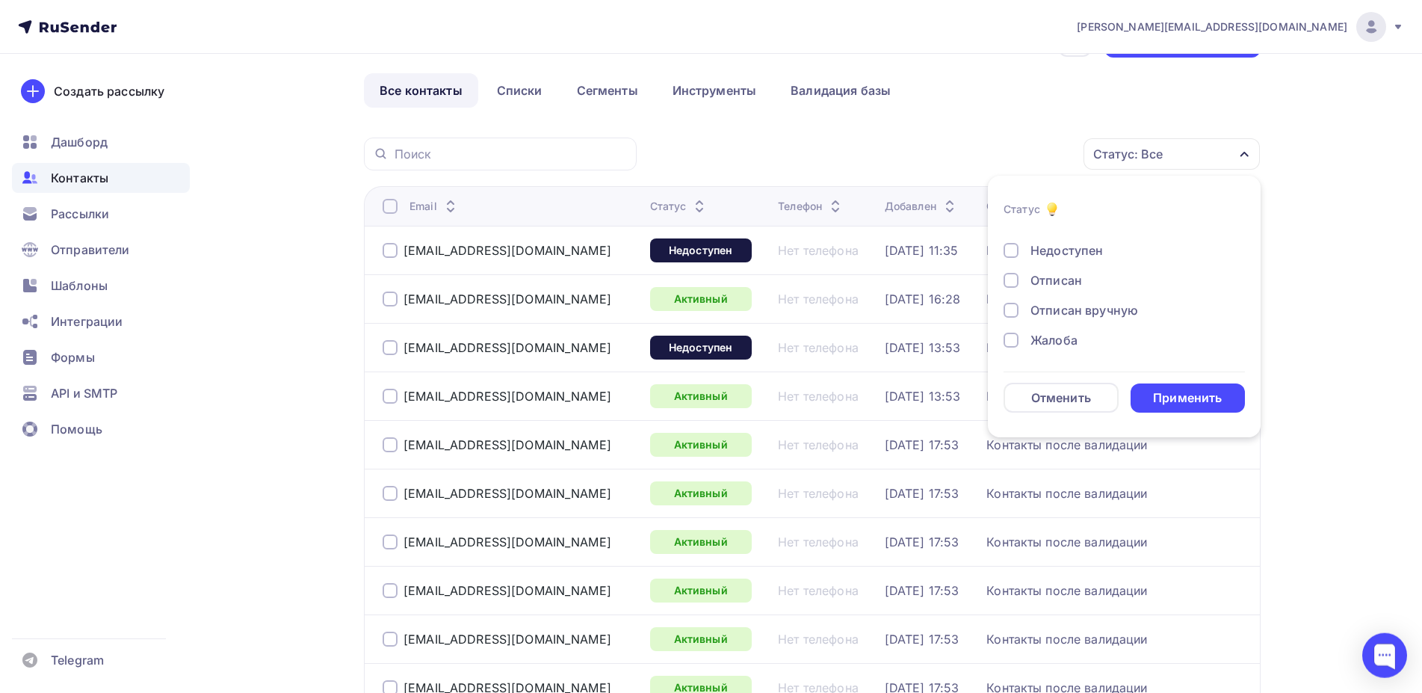
scroll to position [76, 0]
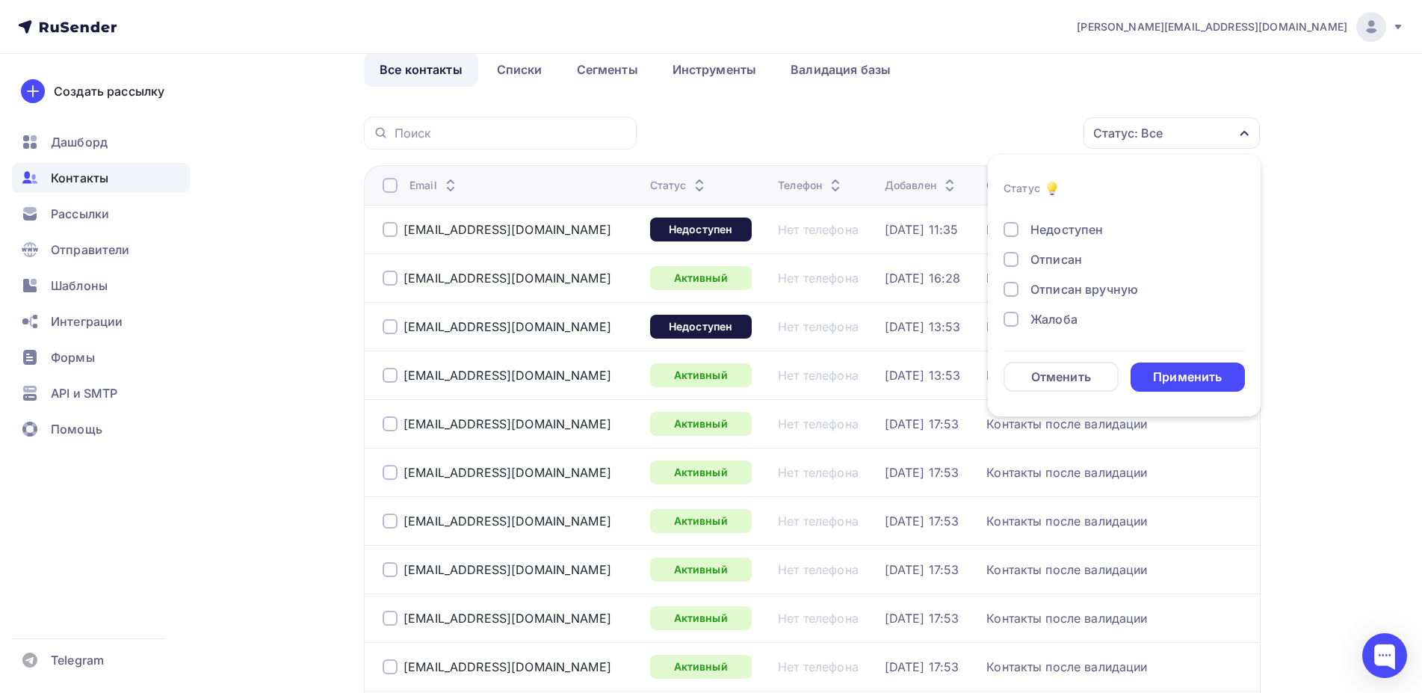
click at [1015, 287] on div at bounding box center [1010, 289] width 15 height 15
click at [1012, 265] on div at bounding box center [1010, 259] width 15 height 15
click at [1015, 282] on div at bounding box center [1010, 277] width 15 height 15
click at [1172, 371] on div "Применить" at bounding box center [1187, 376] width 69 height 17
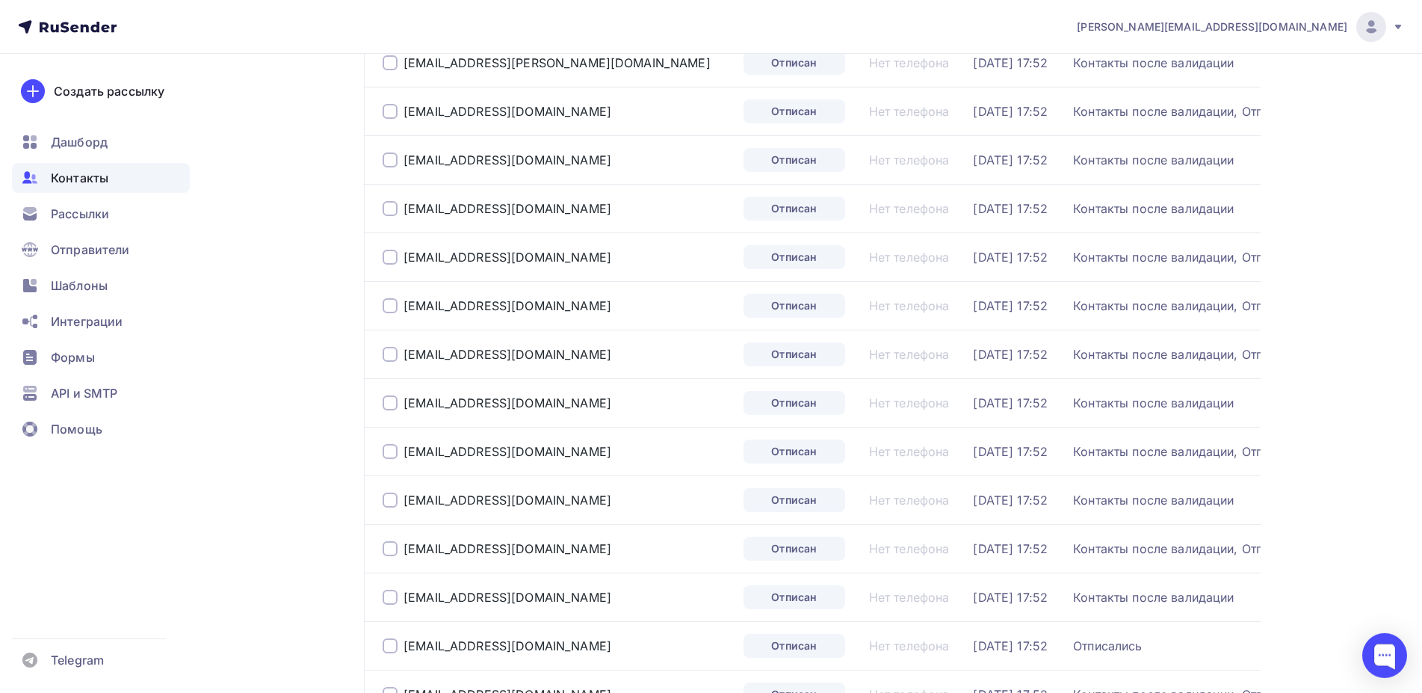
scroll to position [1448, 0]
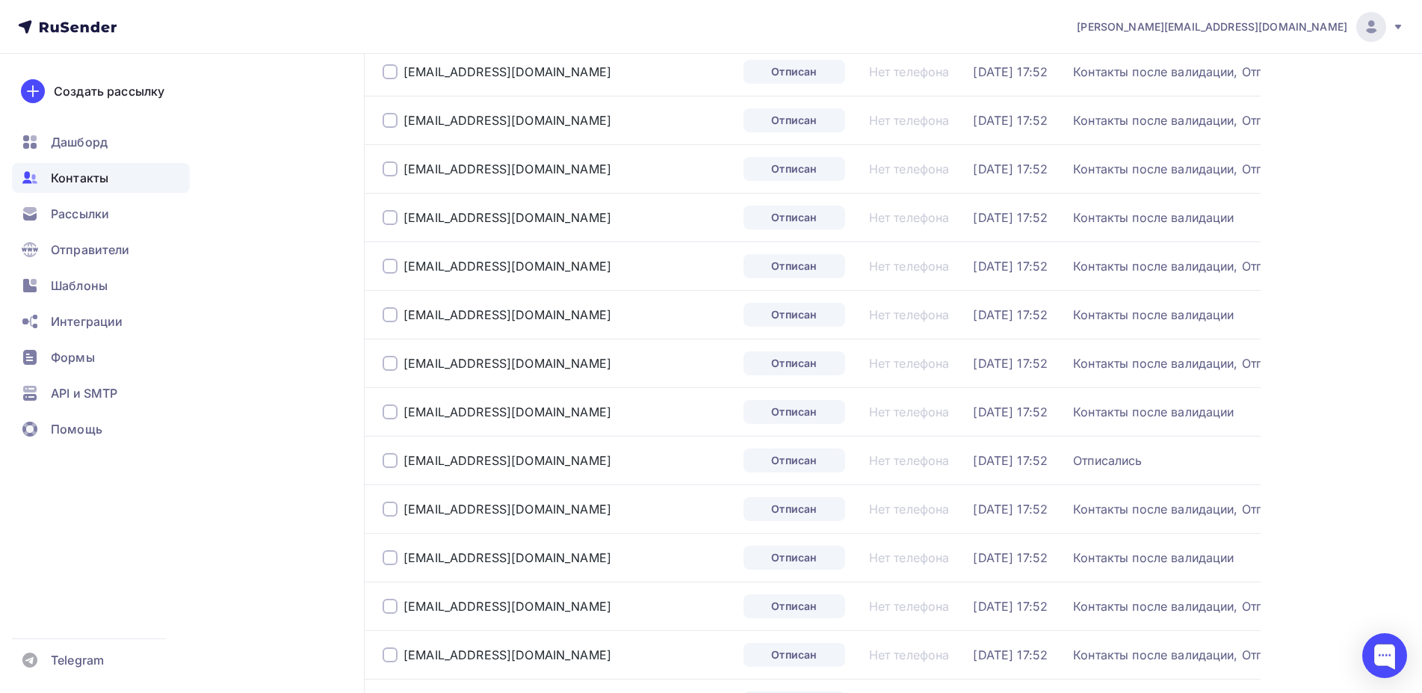
click at [384, 316] on div at bounding box center [389, 314] width 15 height 15
click at [385, 419] on div "shinservis08@mail.ru" at bounding box center [556, 412] width 349 height 24
click at [387, 415] on div at bounding box center [389, 411] width 15 height 15
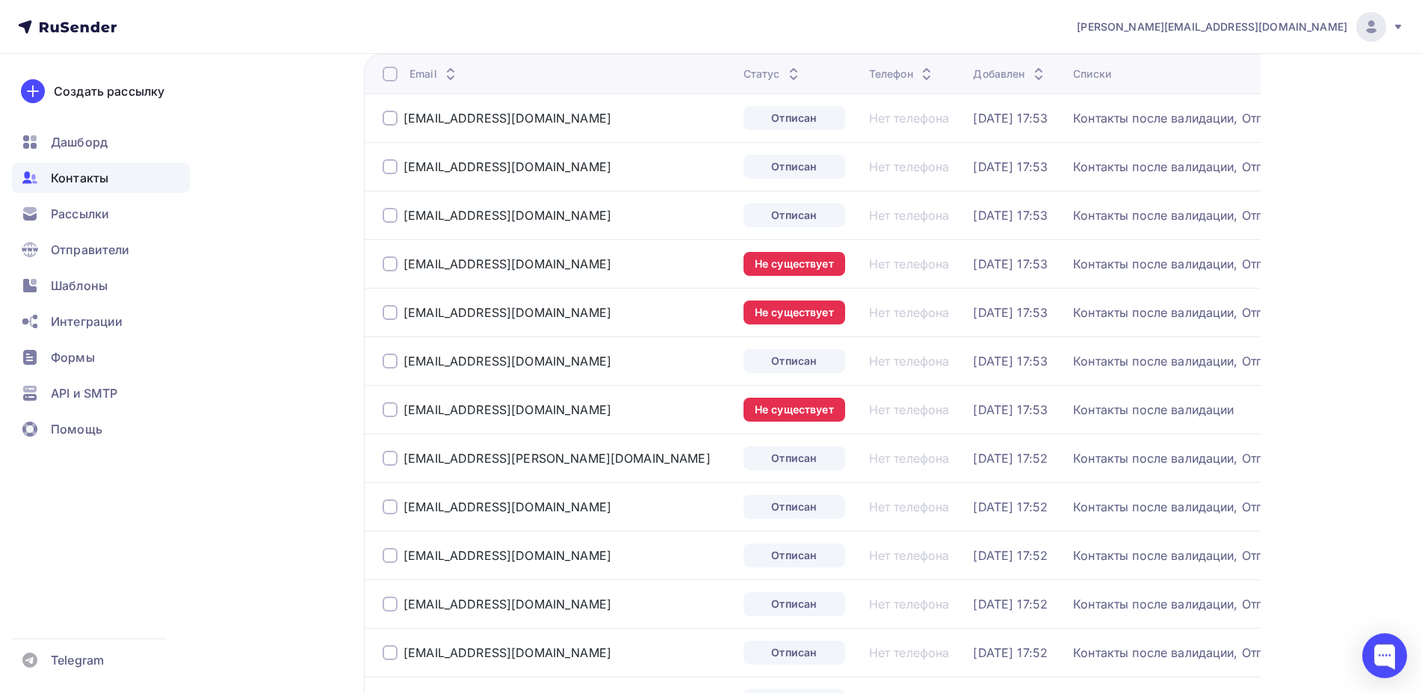
scroll to position [229, 0]
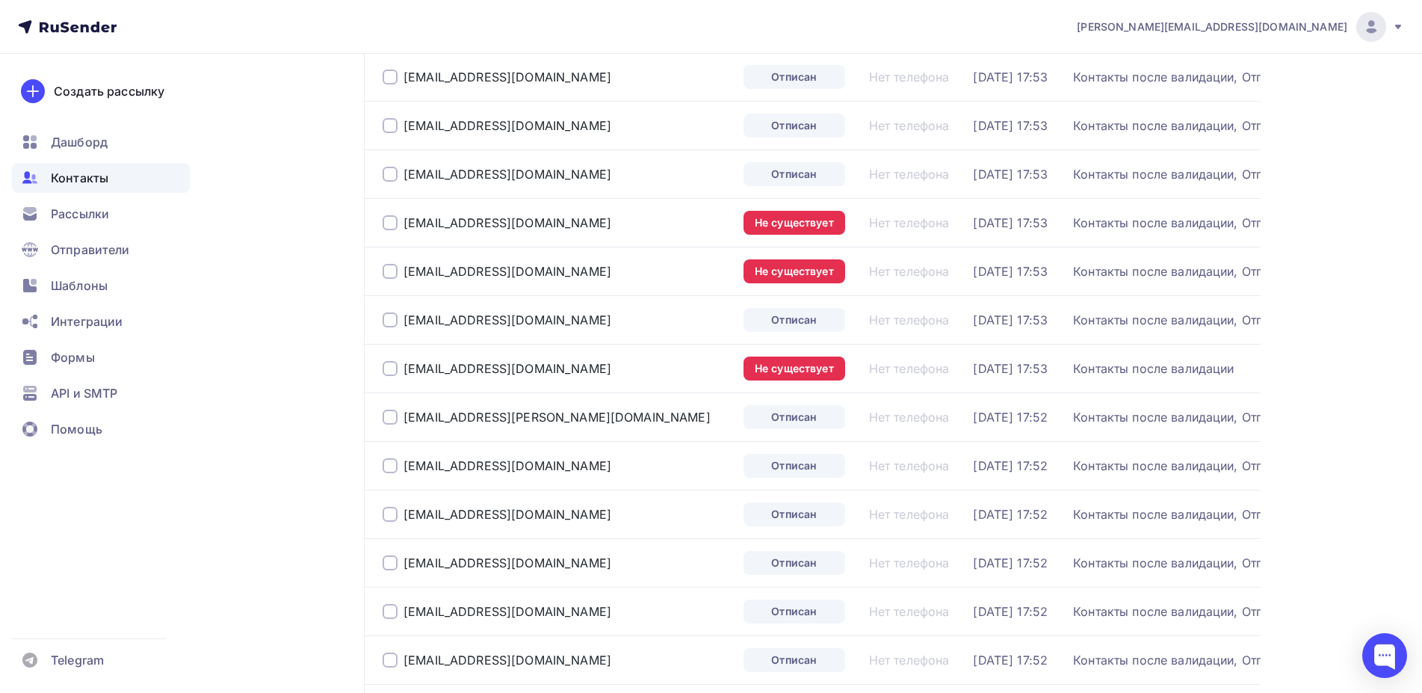
click at [390, 366] on div at bounding box center [389, 368] width 15 height 15
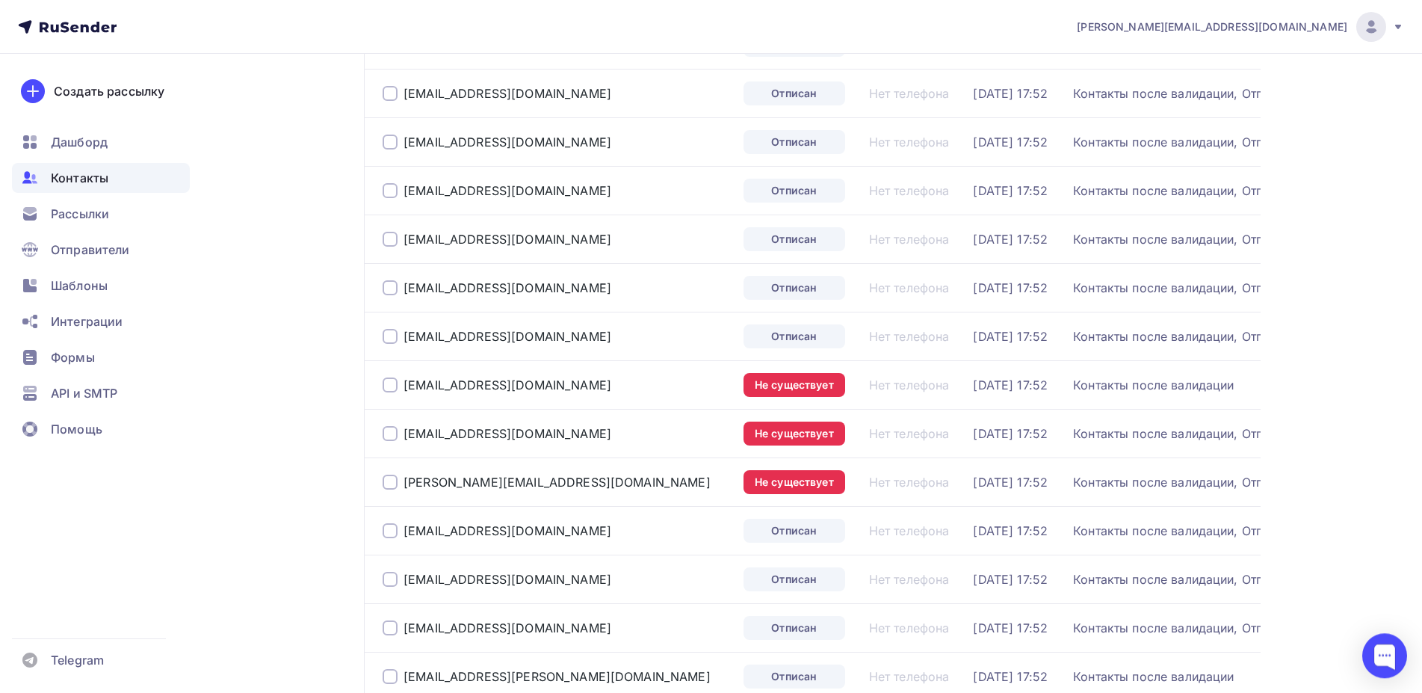
scroll to position [686, 0]
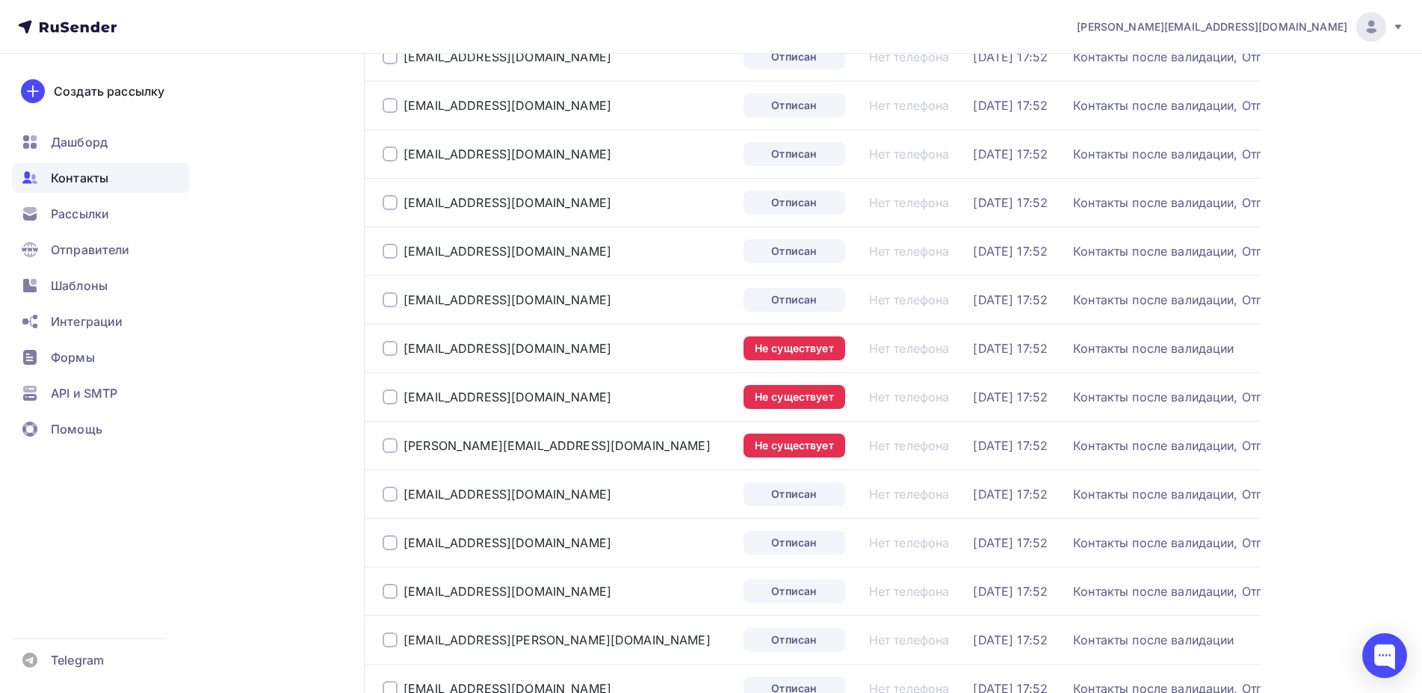
click at [391, 344] on div at bounding box center [389, 348] width 15 height 15
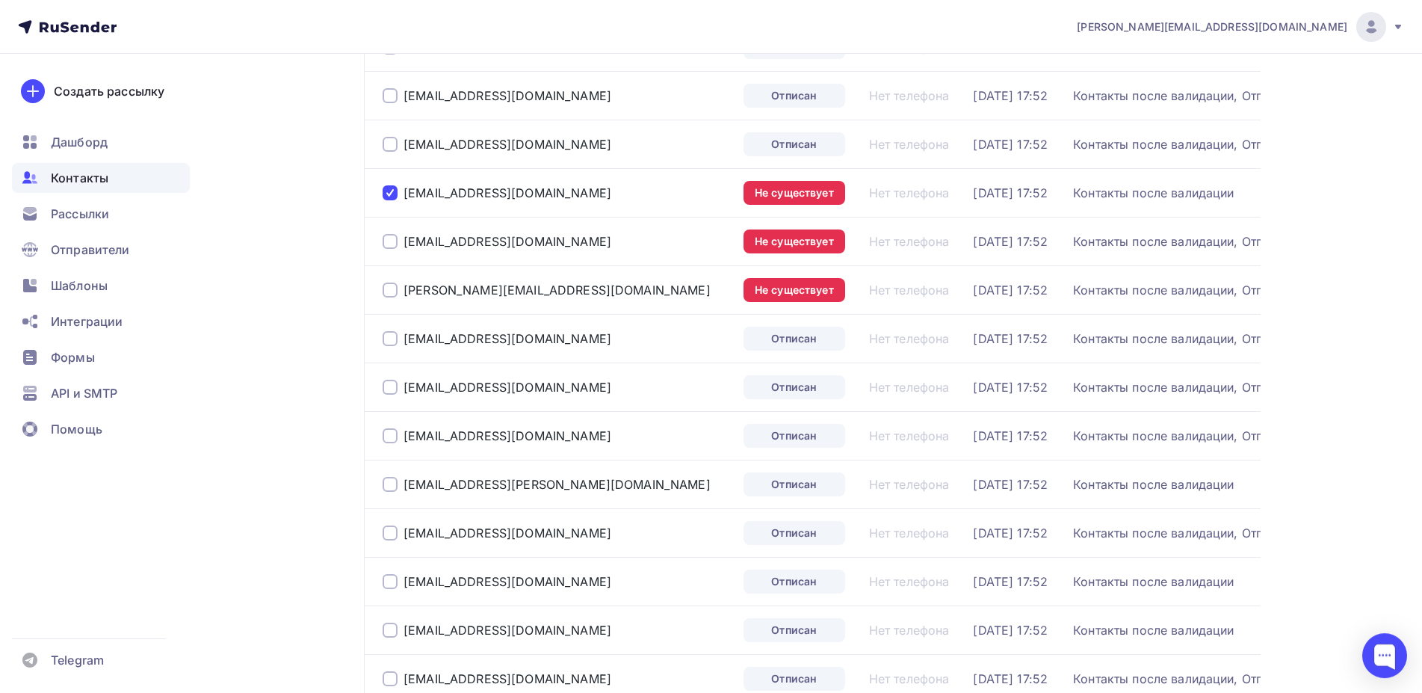
scroll to position [914, 0]
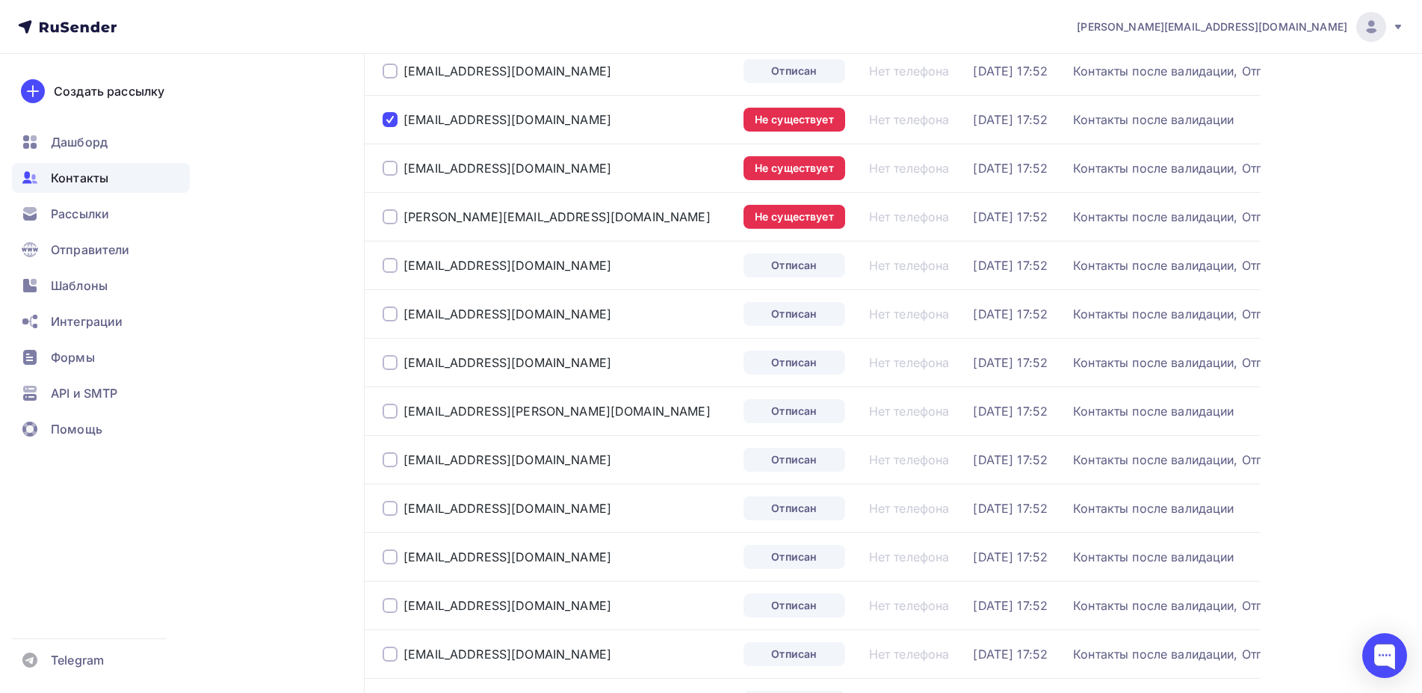
click at [388, 413] on div at bounding box center [389, 410] width 15 height 15
click at [391, 513] on div at bounding box center [389, 508] width 15 height 15
click at [388, 552] on div at bounding box center [389, 556] width 15 height 15
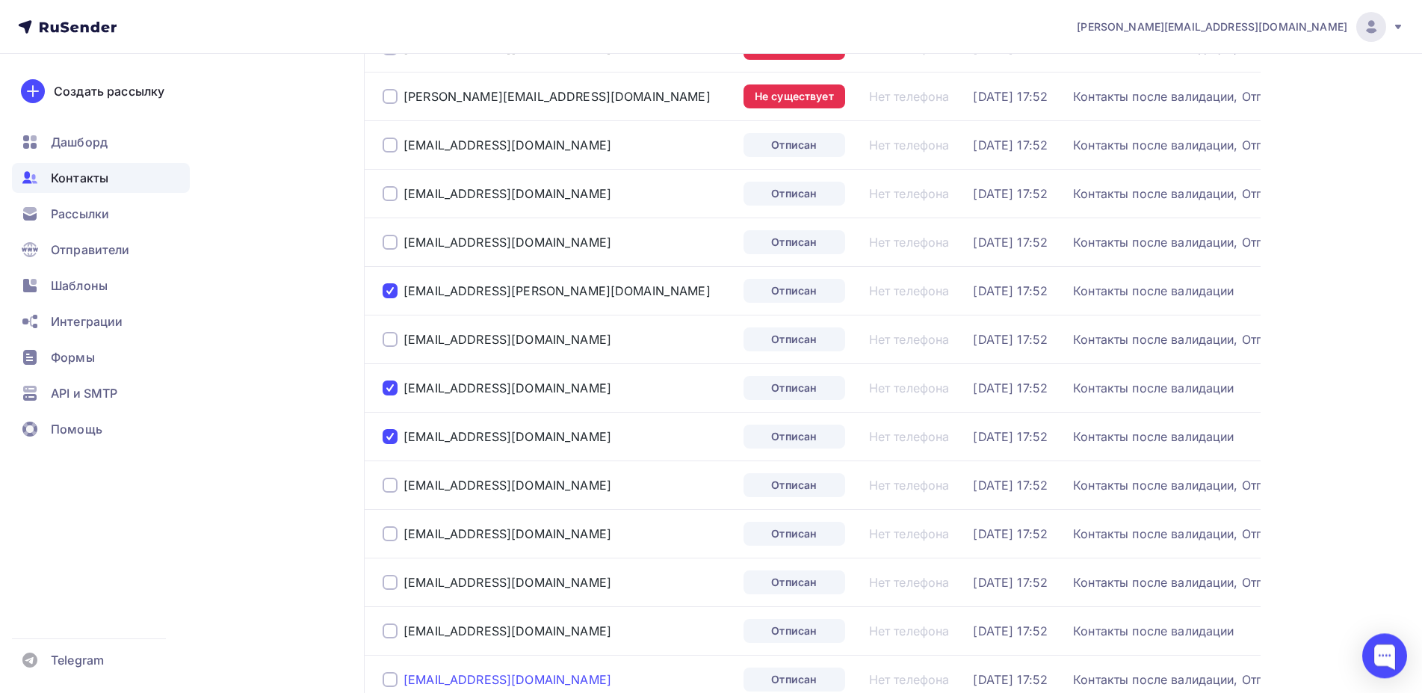
scroll to position [1219, 0]
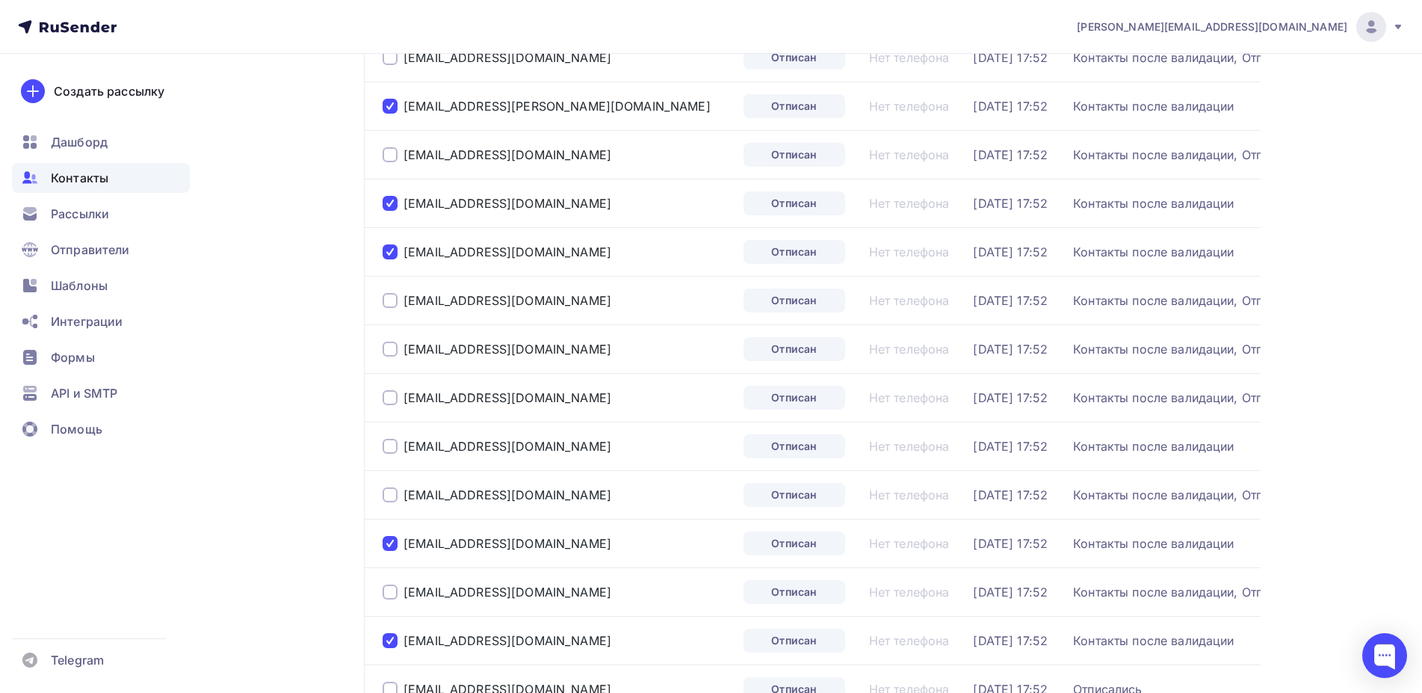
click at [387, 450] on div at bounding box center [389, 446] width 15 height 15
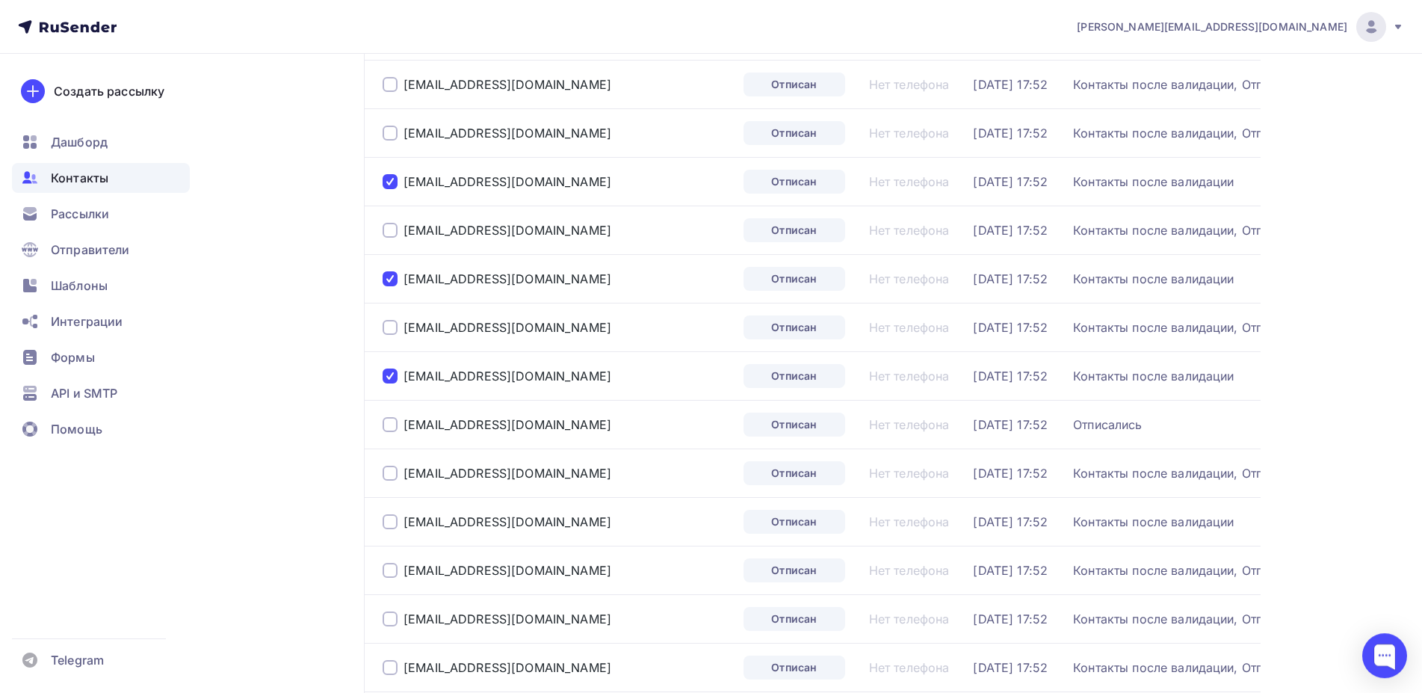
scroll to position [1600, 0]
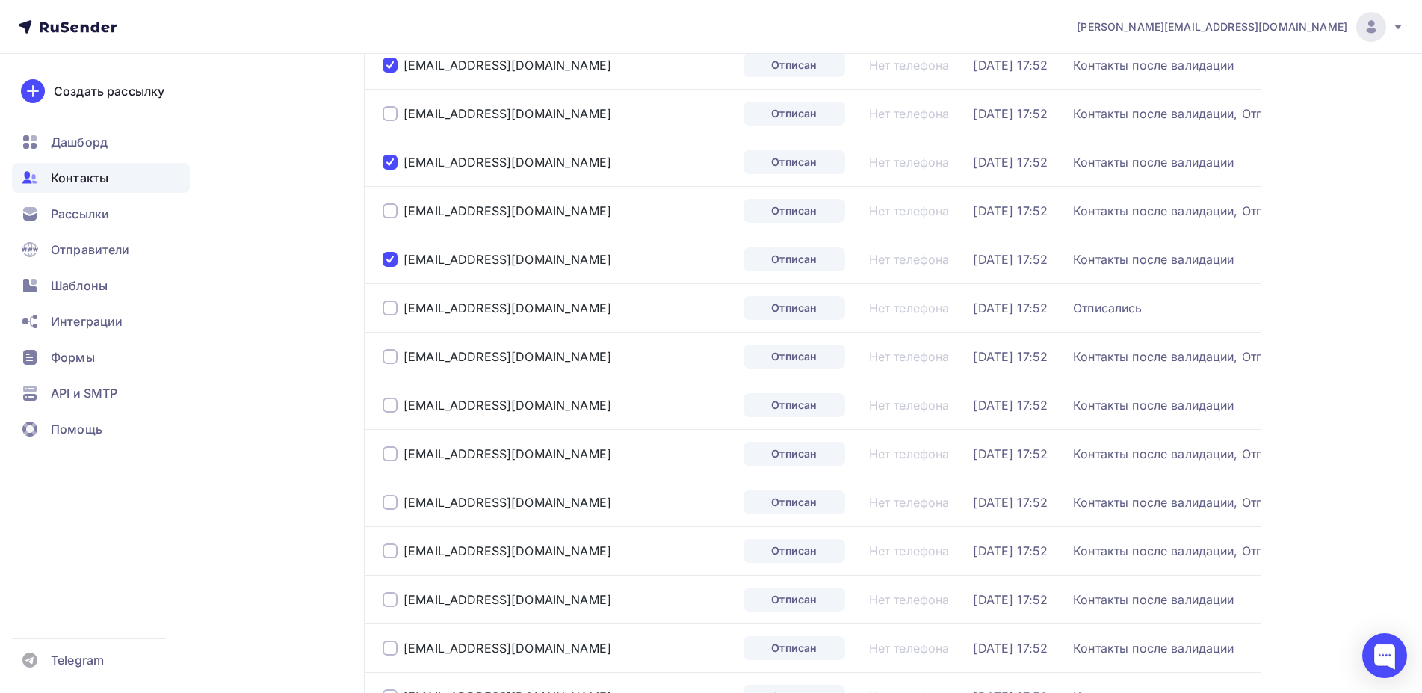
click at [380, 398] on td "yvelirka@oaomru.ru" at bounding box center [551, 404] width 374 height 49
click at [391, 402] on div at bounding box center [389, 404] width 15 height 15
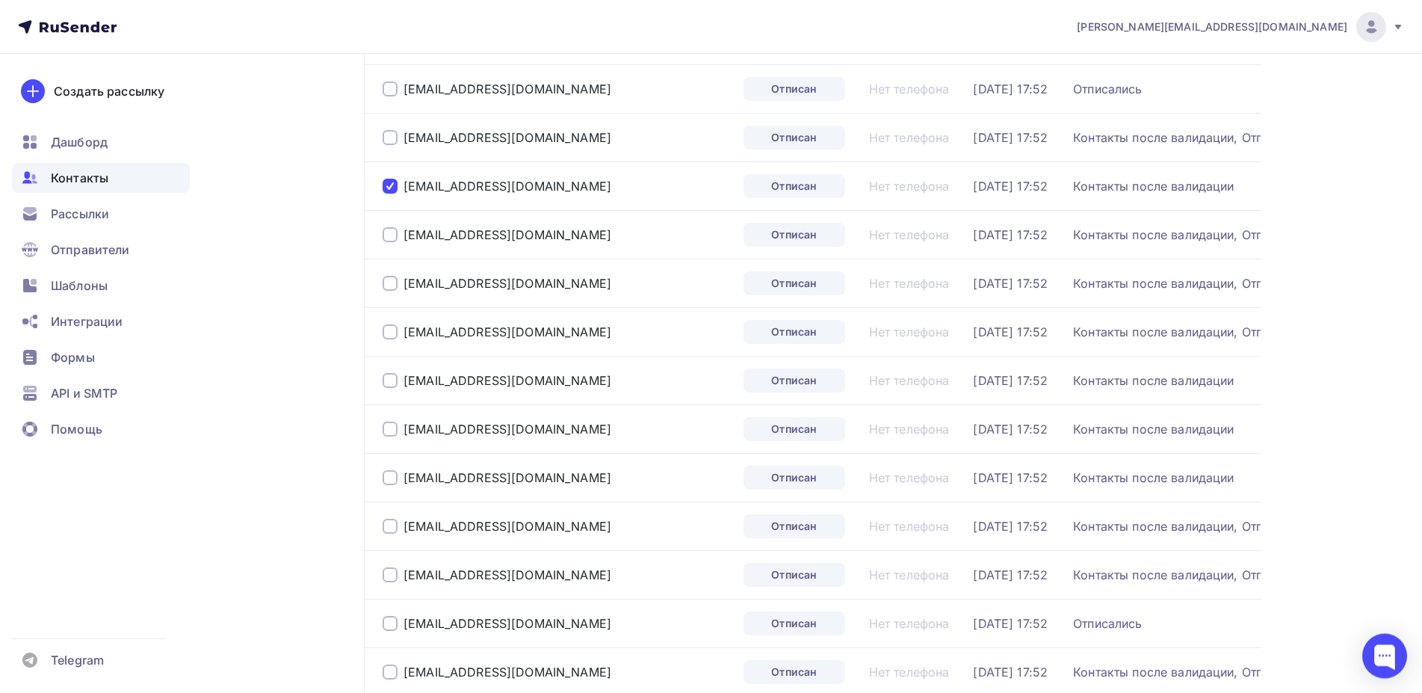
scroll to position [1829, 0]
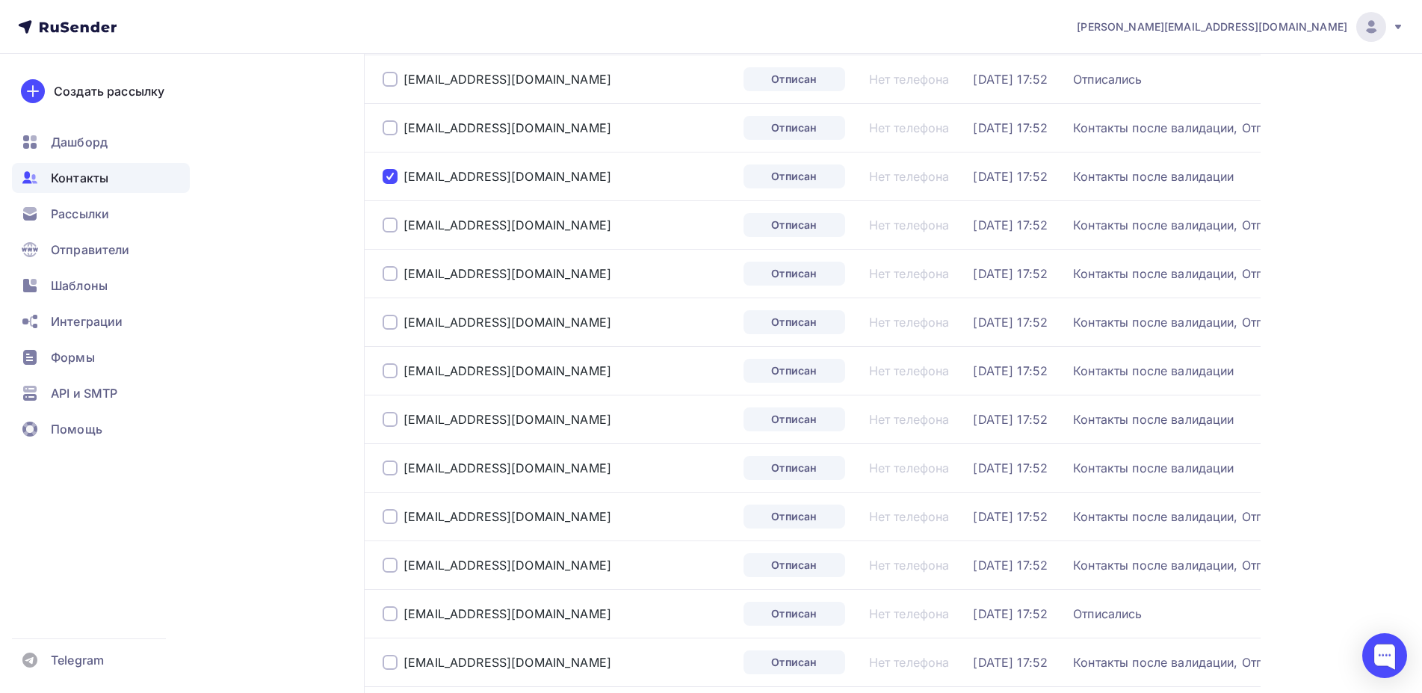
click at [385, 364] on div at bounding box center [389, 370] width 15 height 15
click at [382, 416] on div at bounding box center [389, 419] width 15 height 15
click at [386, 467] on div at bounding box center [389, 467] width 15 height 15
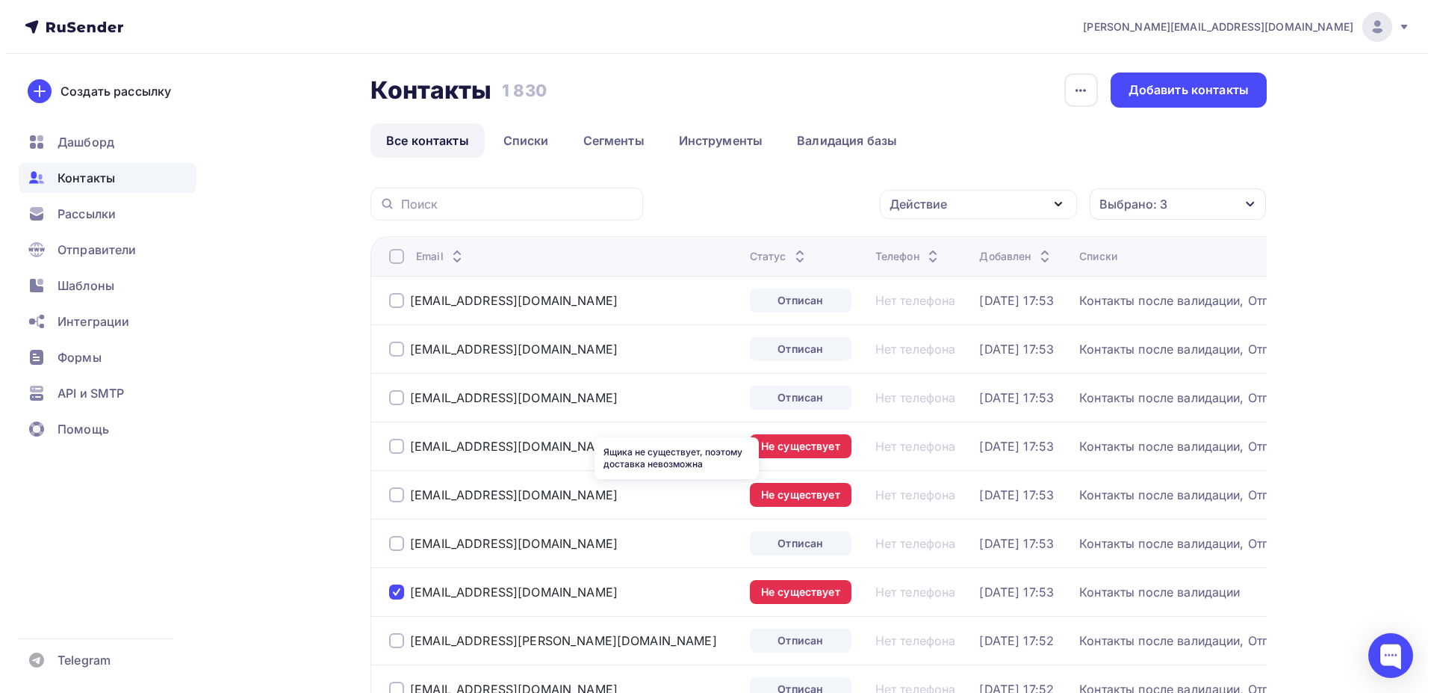
scroll to position [0, 0]
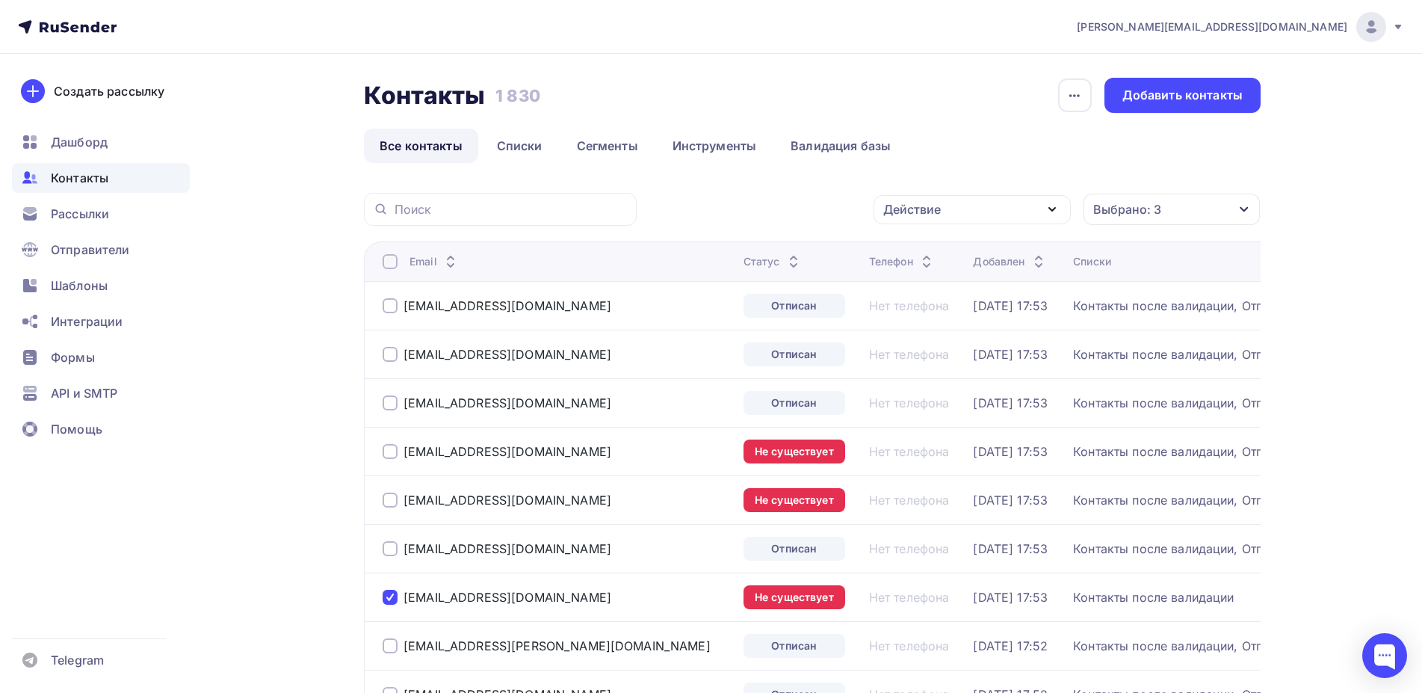
click at [1017, 208] on div "Действие" at bounding box center [971, 209] width 197 height 29
click at [975, 252] on div "Добавить в списки" at bounding box center [948, 253] width 115 height 18
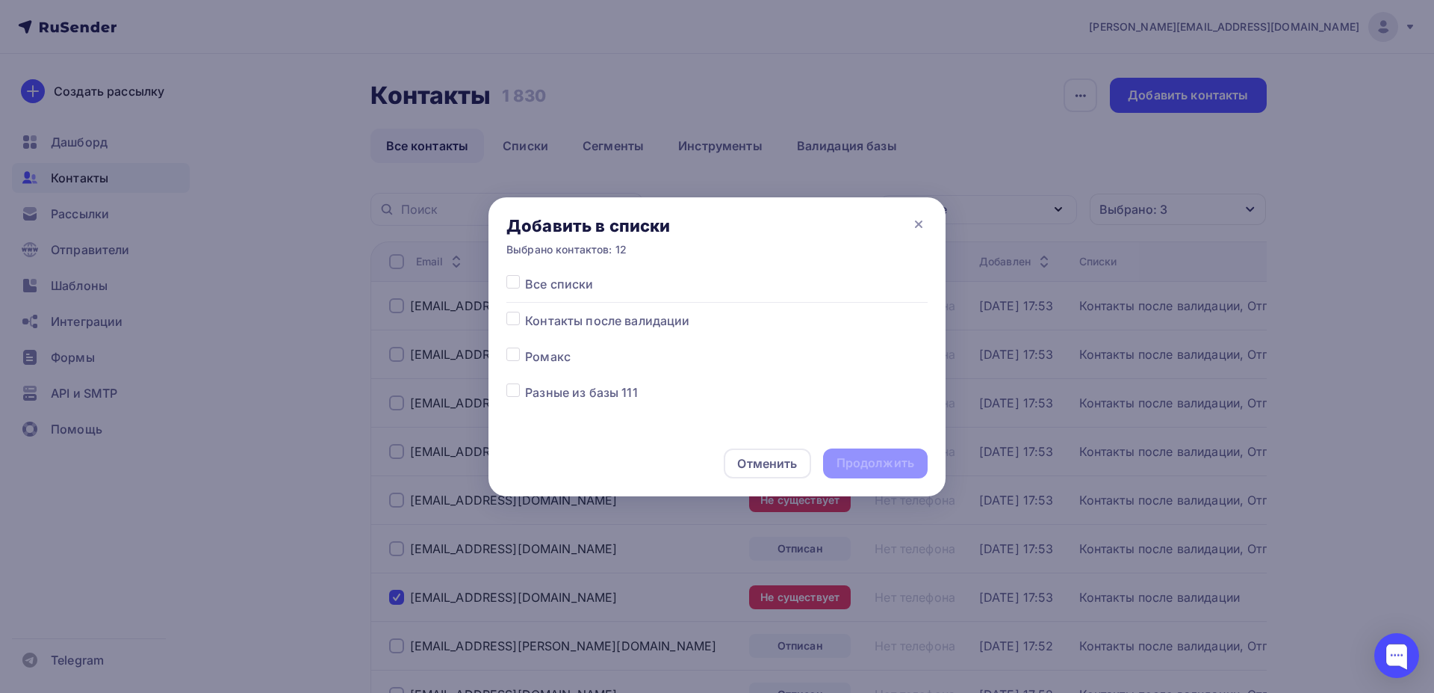
scroll to position [225, 0]
click at [539, 275] on span "Отписались" at bounding box center [561, 275] width 72 height 18
click at [525, 266] on label at bounding box center [525, 266] width 0 height 0
click at [519, 279] on input "checkbox" at bounding box center [513, 272] width 13 height 13
checkbox input "true"
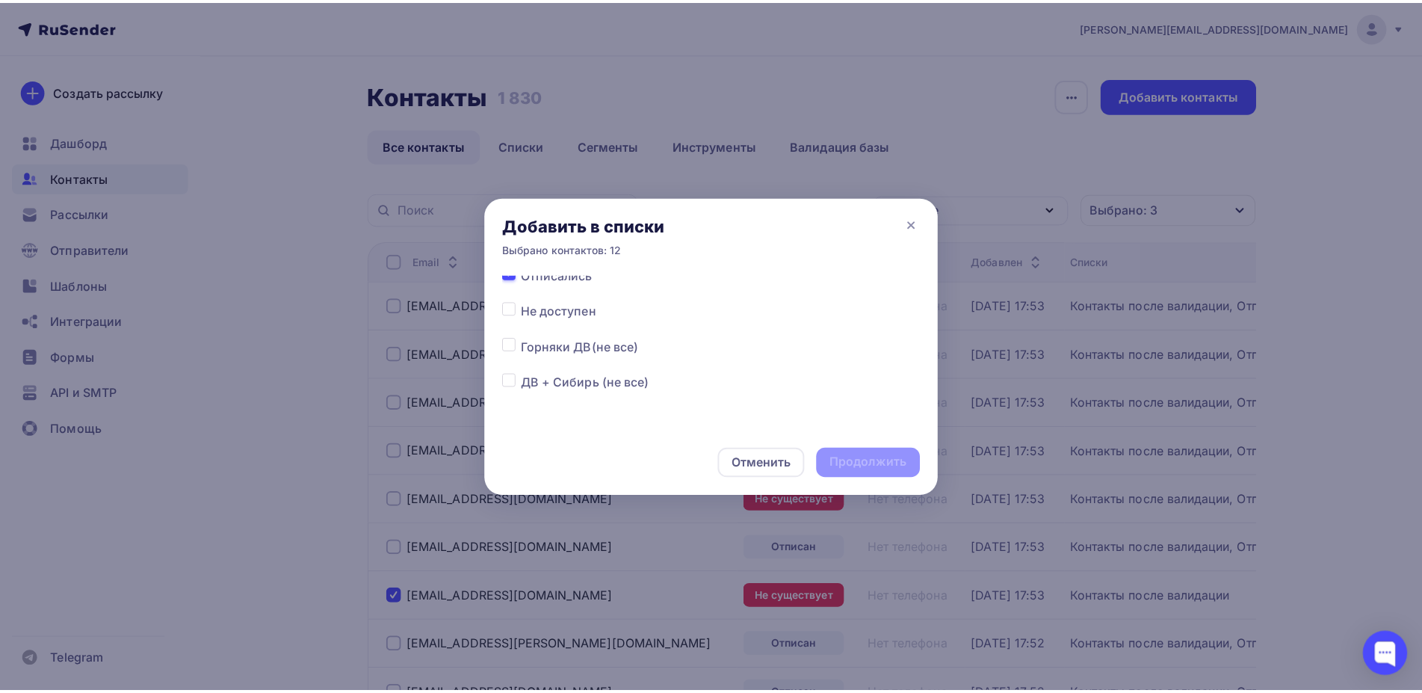
scroll to position [155, 0]
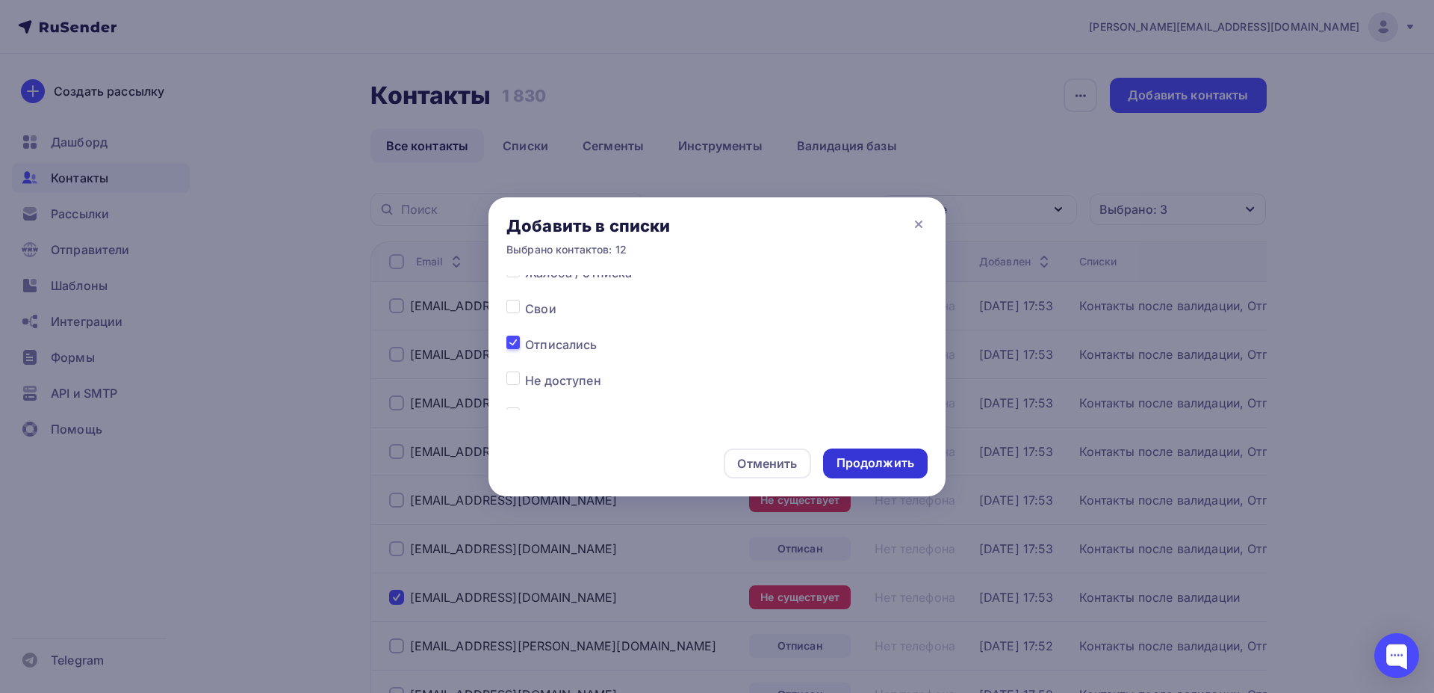
click at [902, 462] on div "Продолжить" at bounding box center [876, 462] width 78 height 17
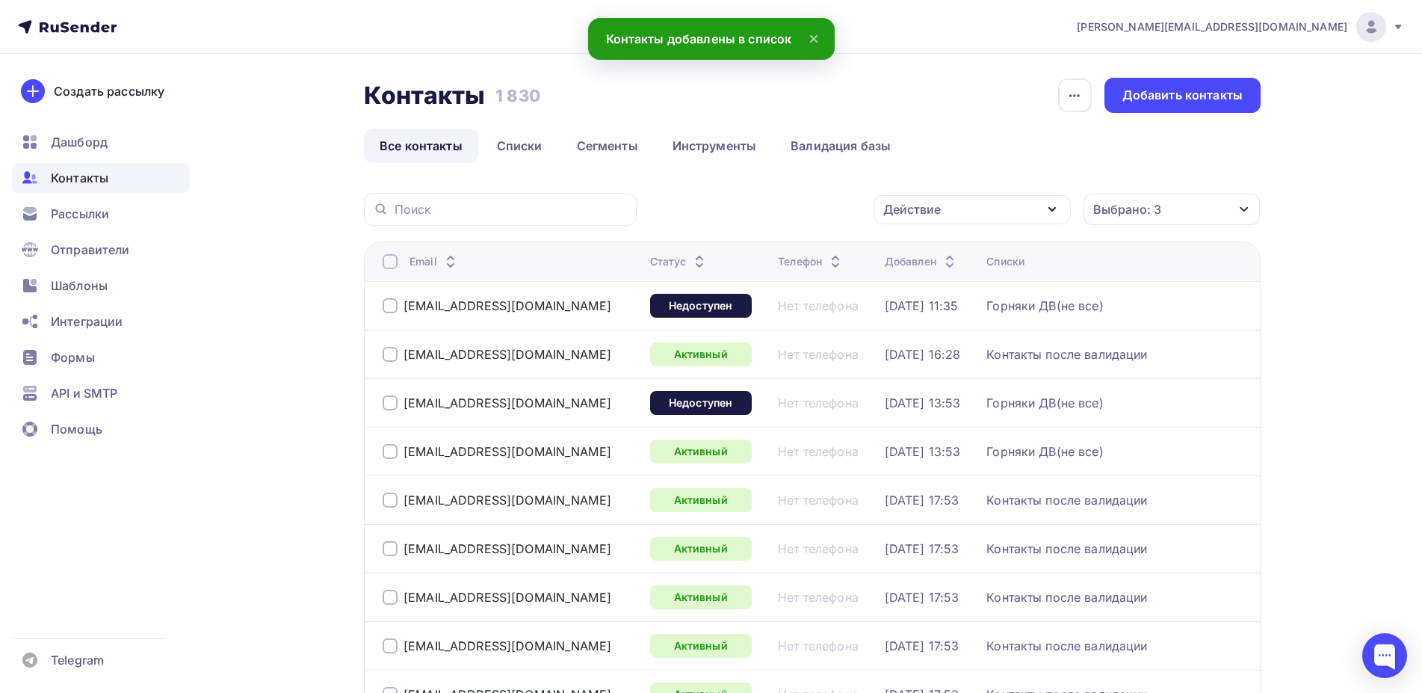
click at [1161, 211] on div "Выбрано: 3" at bounding box center [1171, 208] width 176 height 31
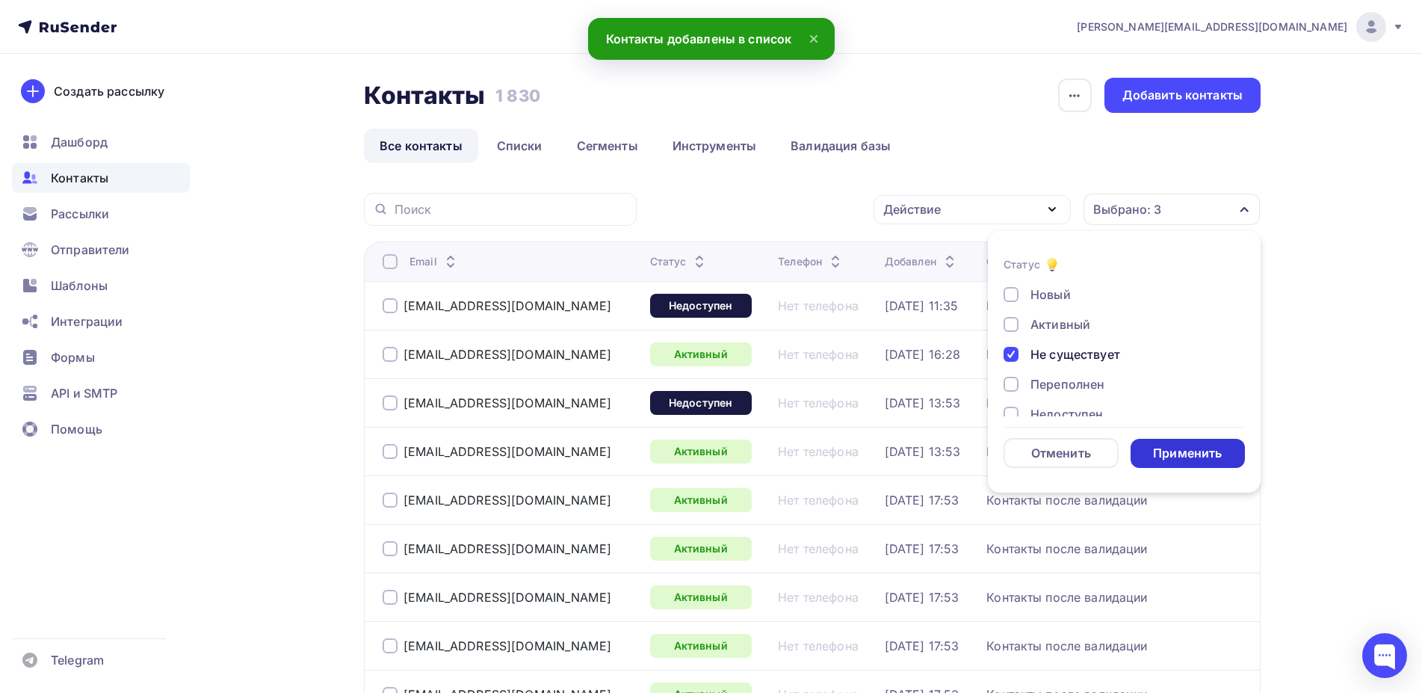
click at [1170, 457] on div "Применить" at bounding box center [1187, 453] width 69 height 17
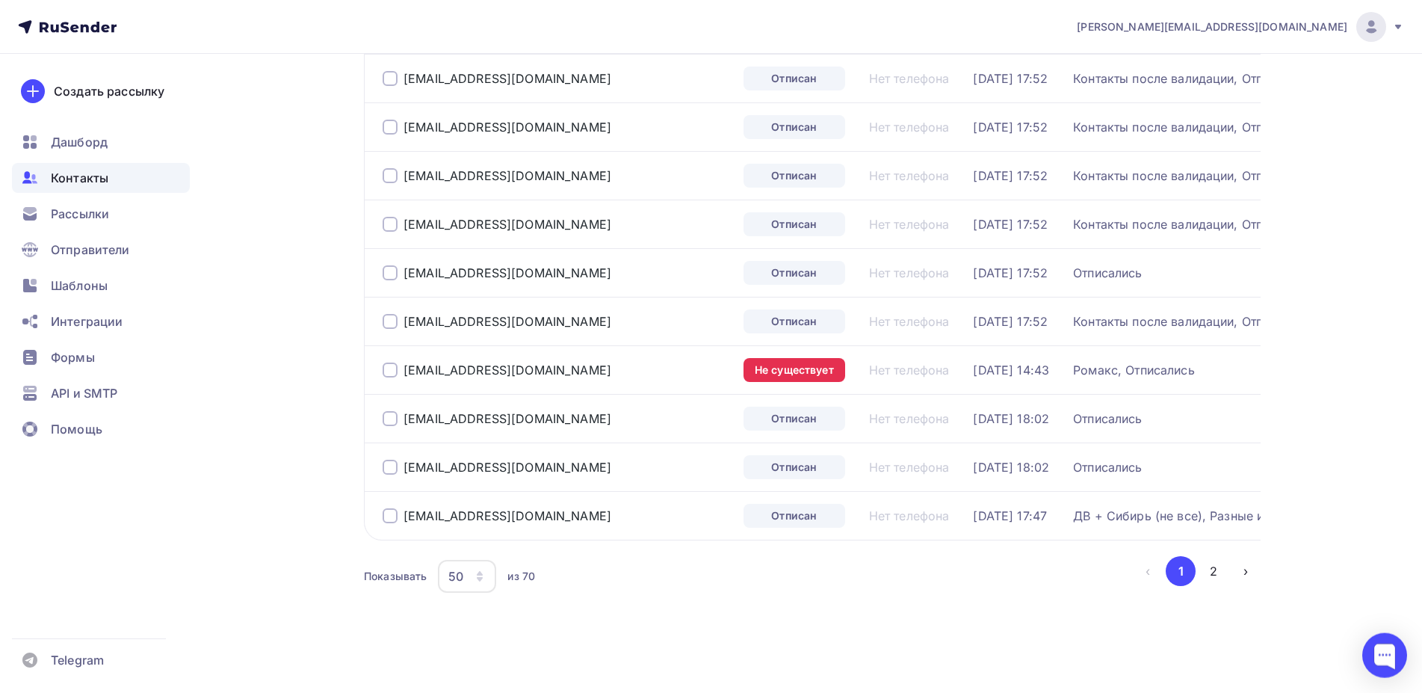
scroll to position [2182, 0]
click at [1213, 571] on button "2" at bounding box center [1213, 571] width 30 height 30
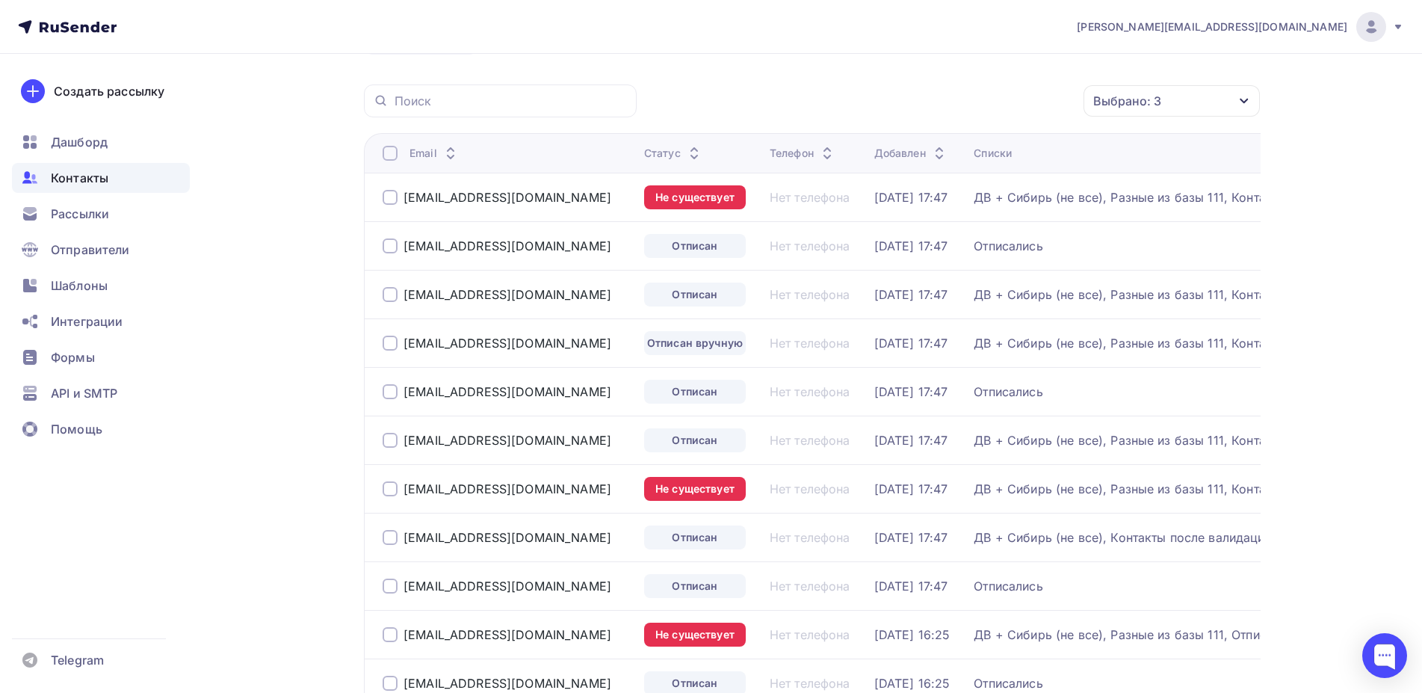
click at [1148, 197] on div "ДВ + Сибирь (не все), Разные из базы 111, Контакты после валидации, Отписались" at bounding box center [1160, 197] width 374 height 15
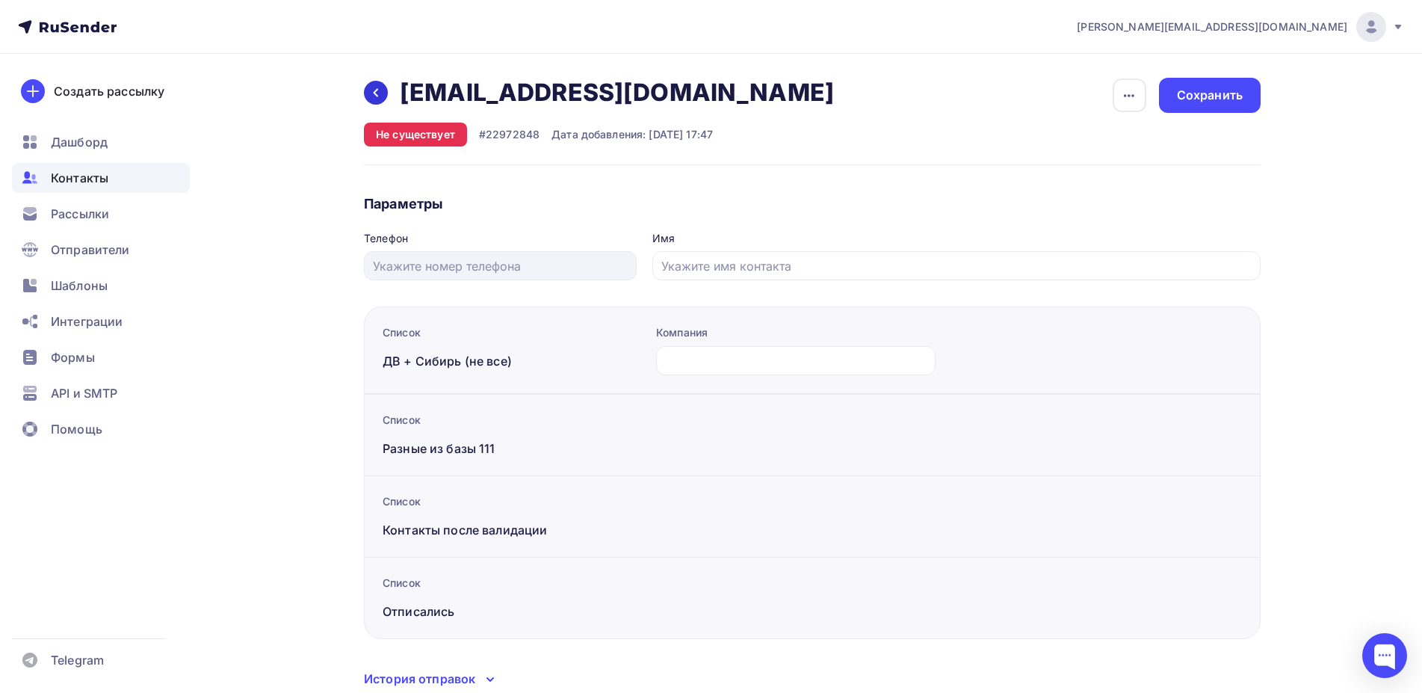
click at [372, 93] on icon at bounding box center [376, 93] width 12 height 12
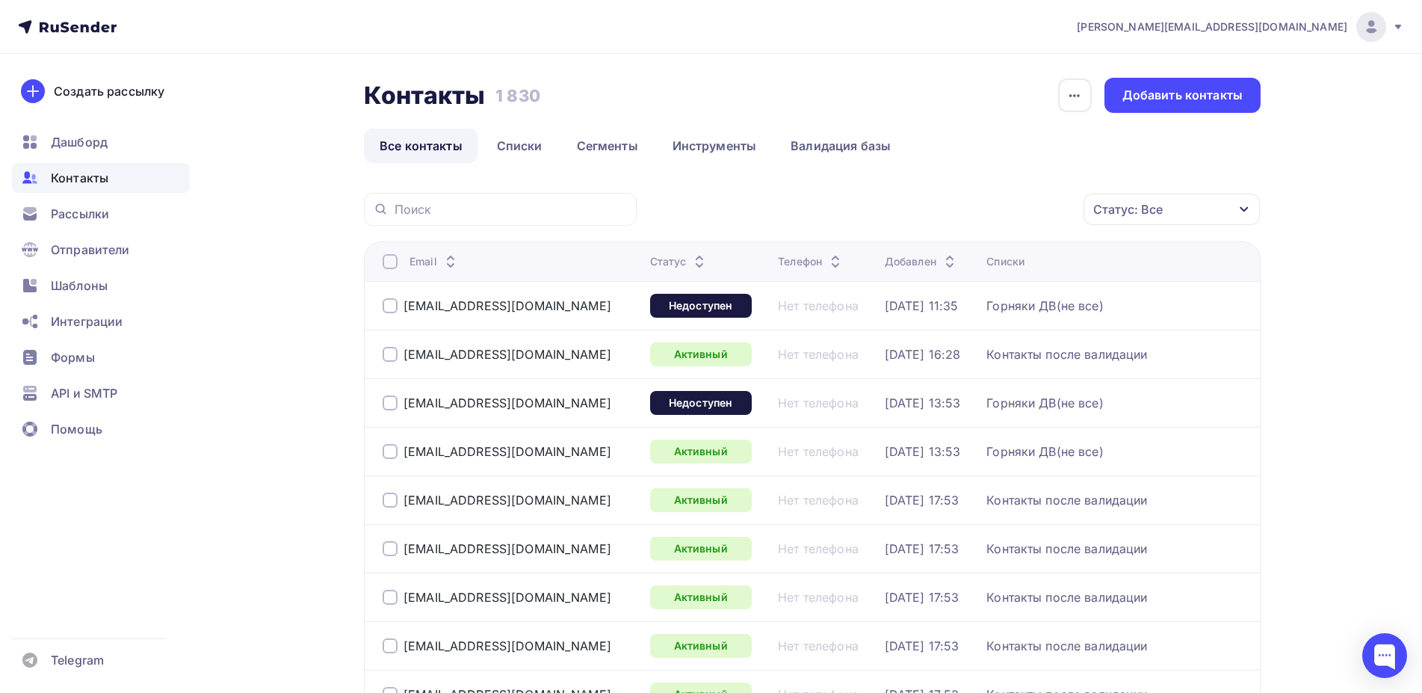
click at [1147, 213] on div "Статус: Все" at bounding box center [1127, 209] width 69 height 18
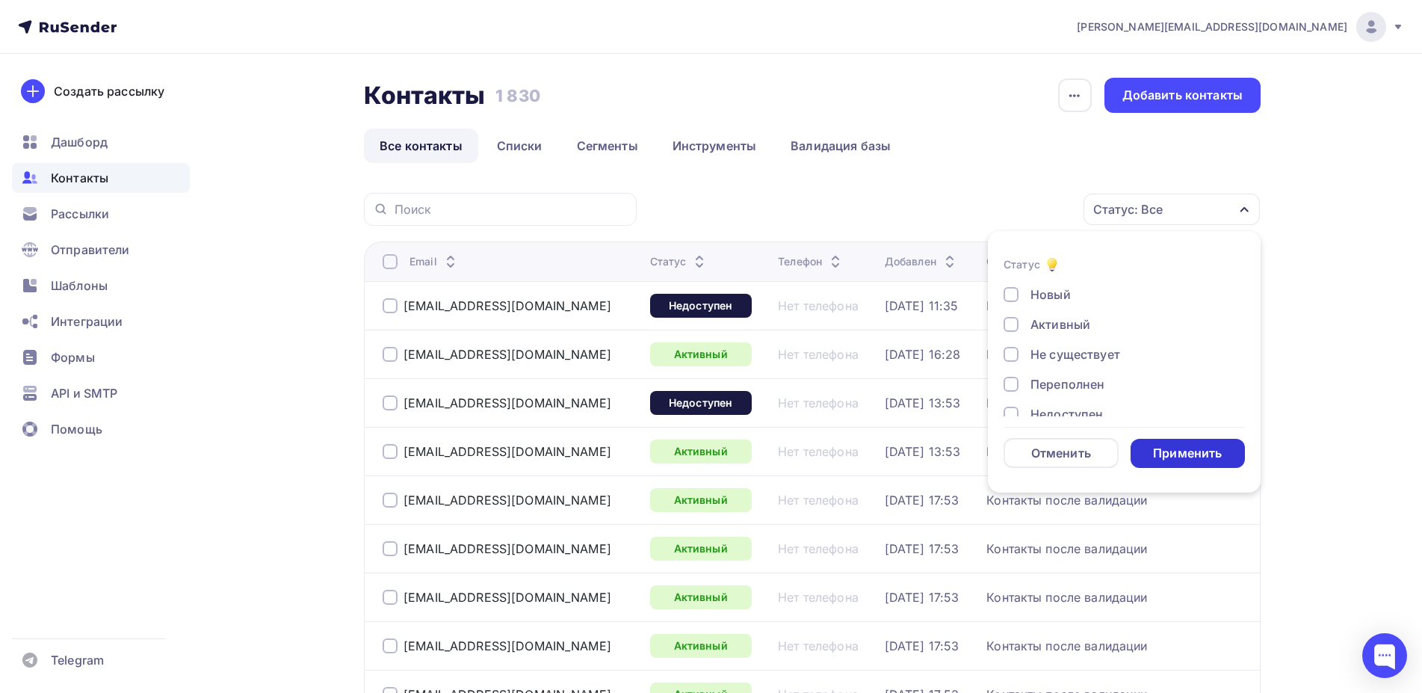
click at [1174, 447] on div "Применить" at bounding box center [1187, 453] width 69 height 17
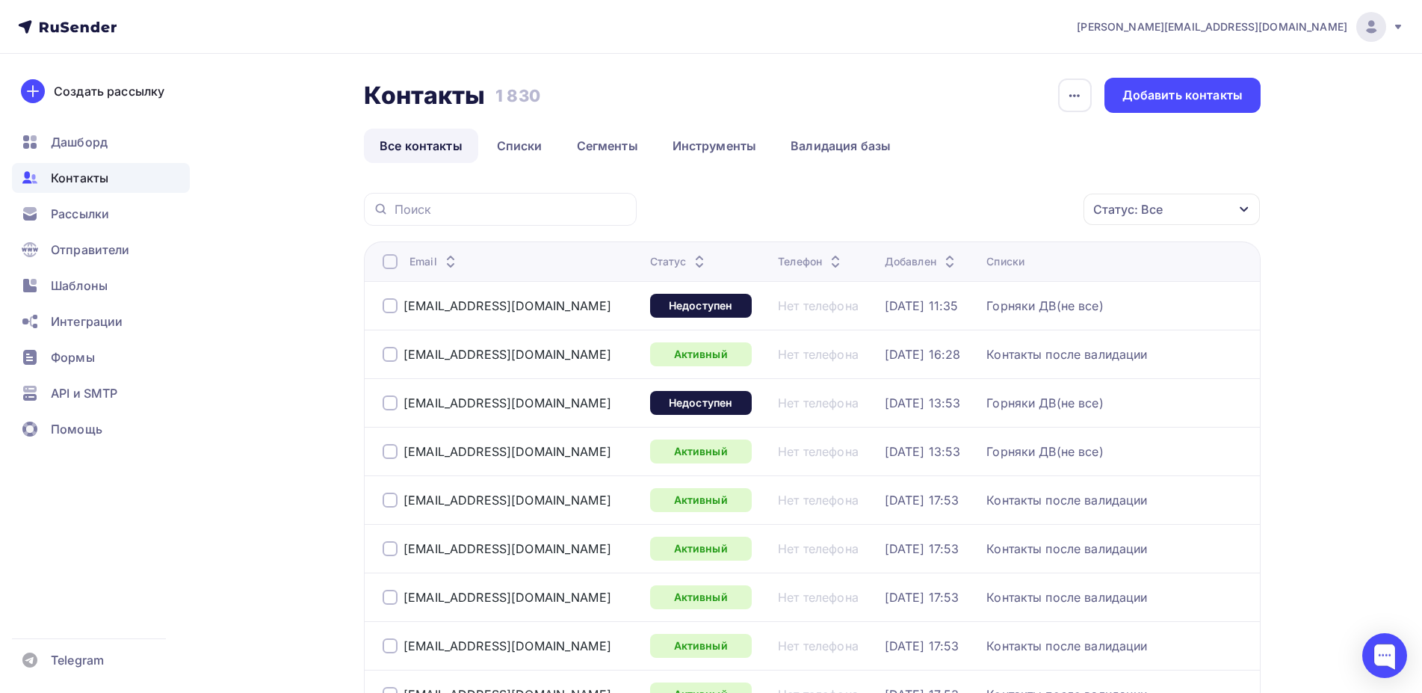
click at [1143, 209] on div "Статус: Все" at bounding box center [1127, 209] width 69 height 18
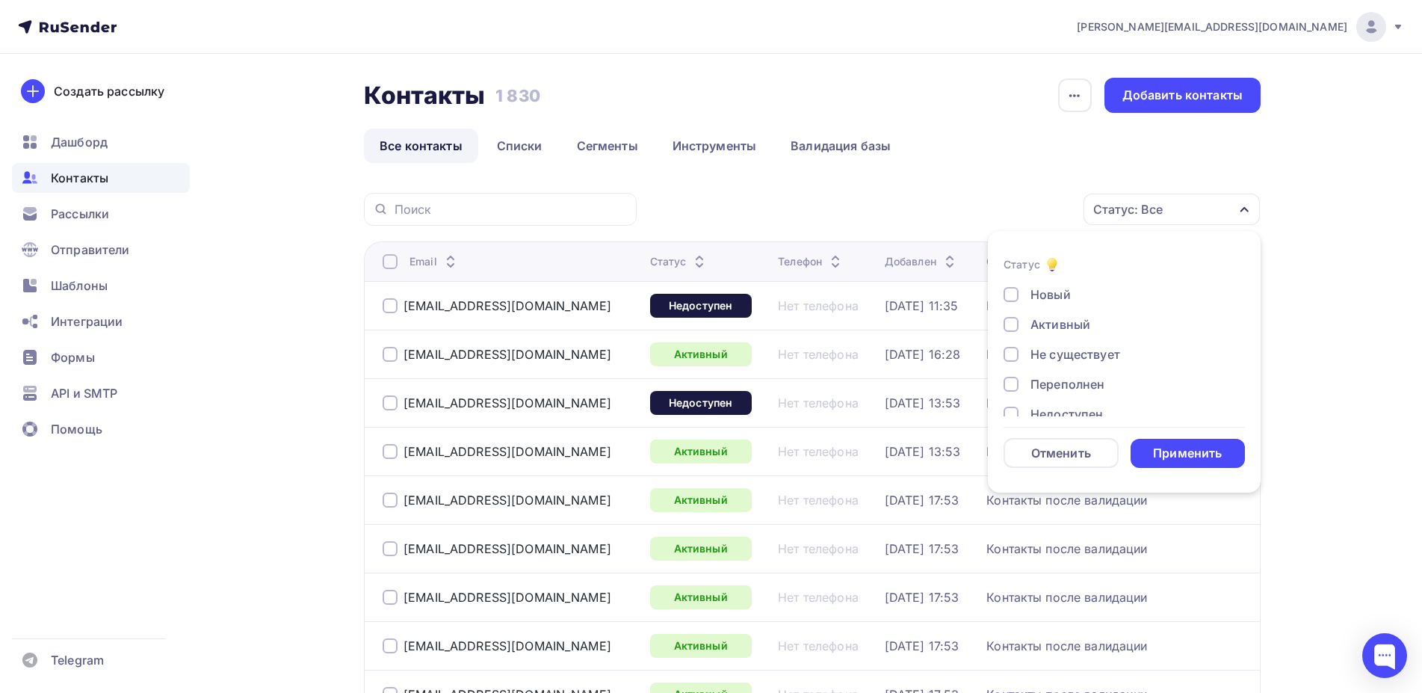
click at [1012, 359] on div at bounding box center [1010, 354] width 15 height 15
click at [1012, 332] on div at bounding box center [1010, 335] width 15 height 15
click at [1011, 365] on div at bounding box center [1010, 365] width 15 height 15
drag, startPoint x: 1183, startPoint y: 454, endPoint x: 1142, endPoint y: 455, distance: 41.8
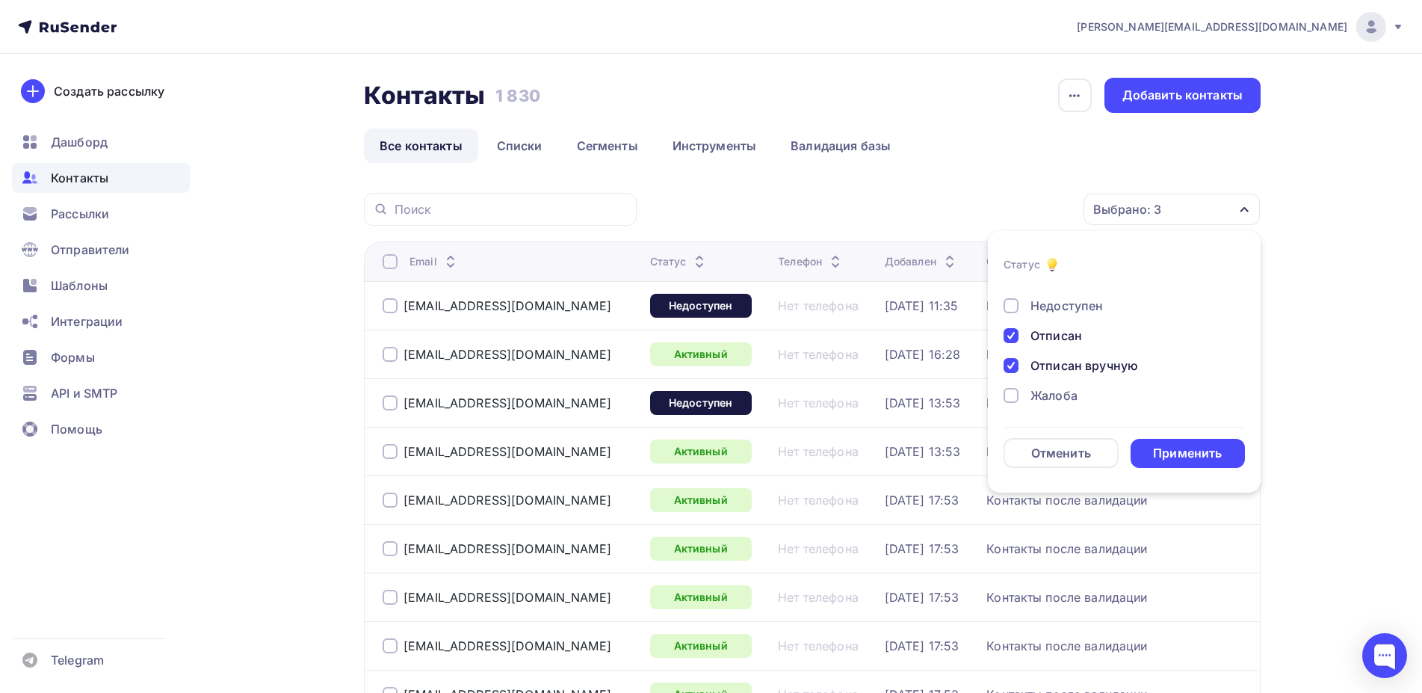
click at [1183, 454] on div "Применить" at bounding box center [1187, 453] width 69 height 17
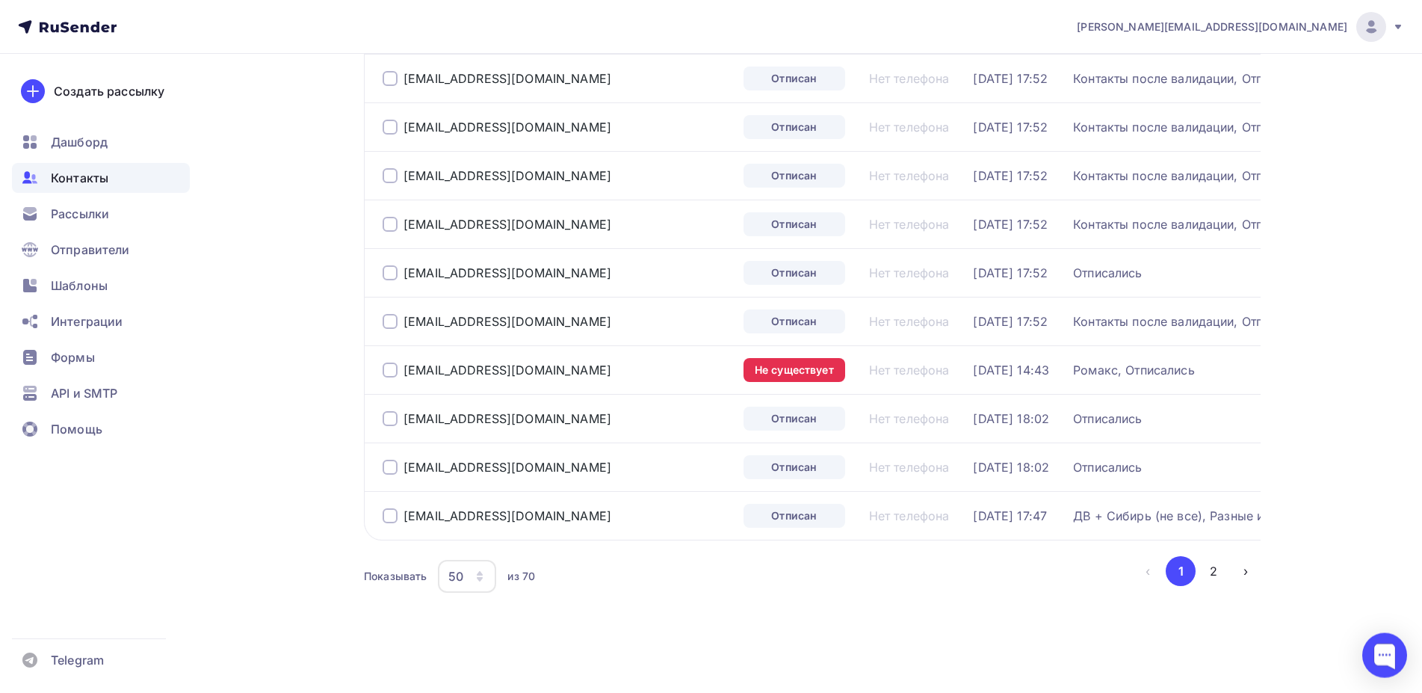
scroll to position [2182, 0]
click at [1216, 573] on button "2" at bounding box center [1213, 571] width 30 height 30
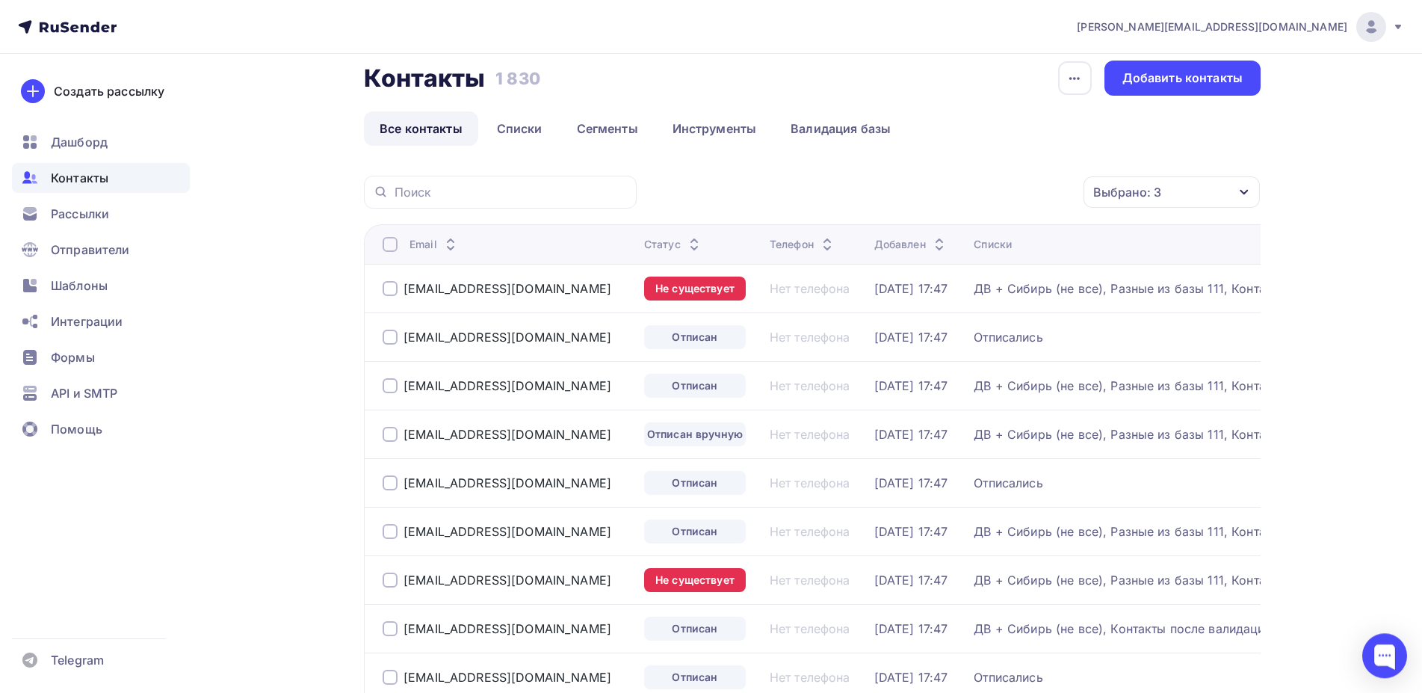
scroll to position [0, 0]
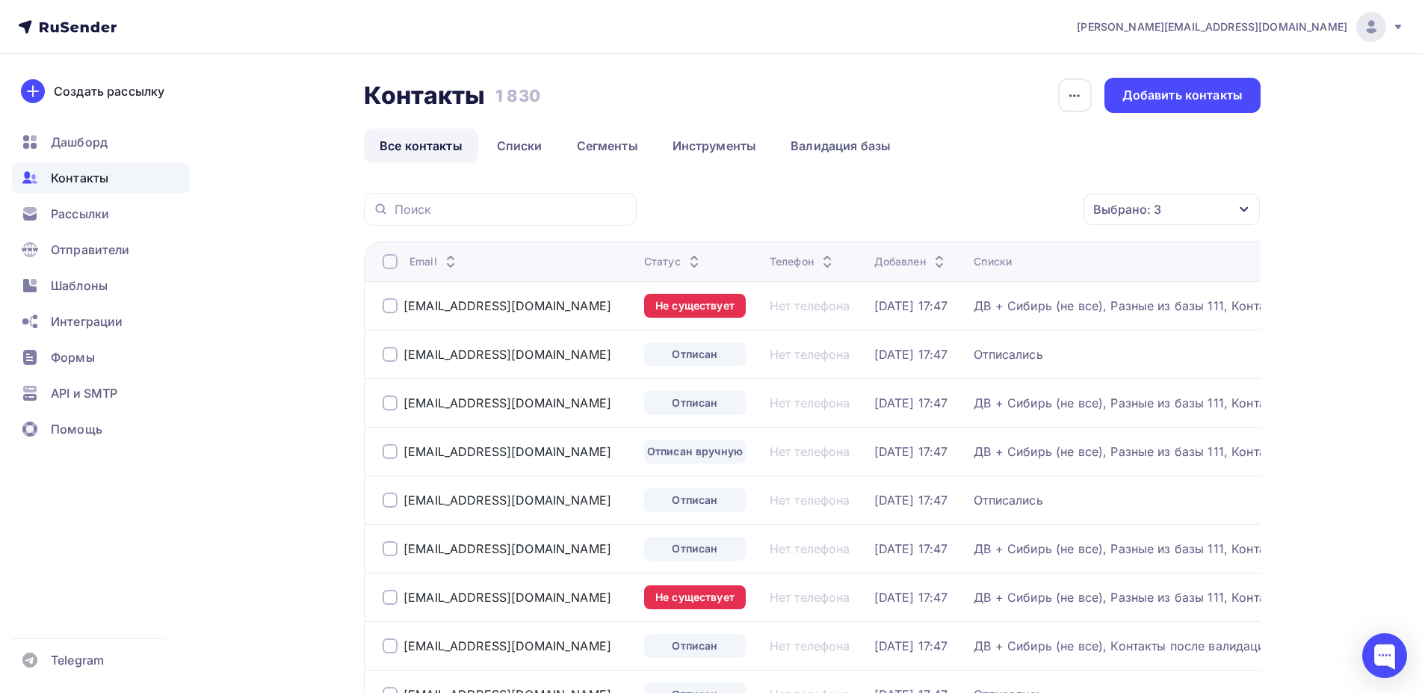
click at [392, 400] on div at bounding box center [389, 402] width 15 height 15
click at [387, 446] on div at bounding box center [389, 451] width 15 height 15
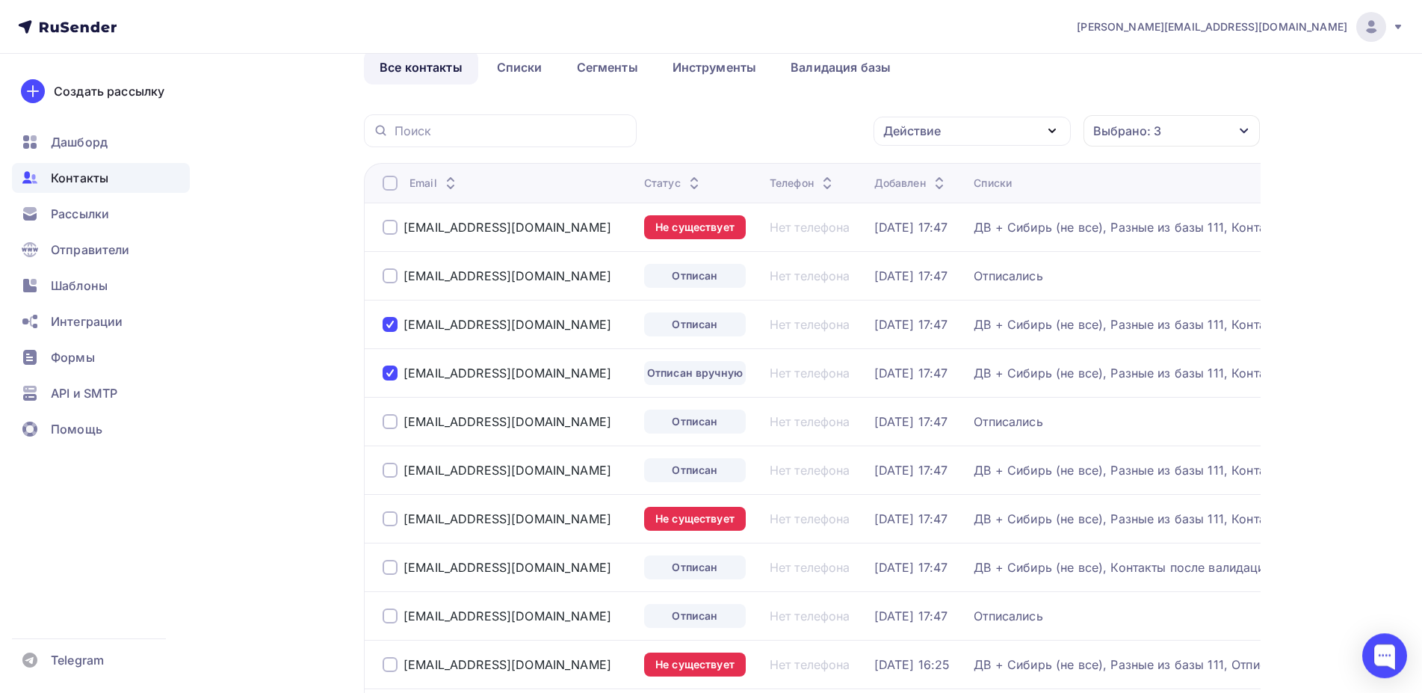
scroll to position [152, 0]
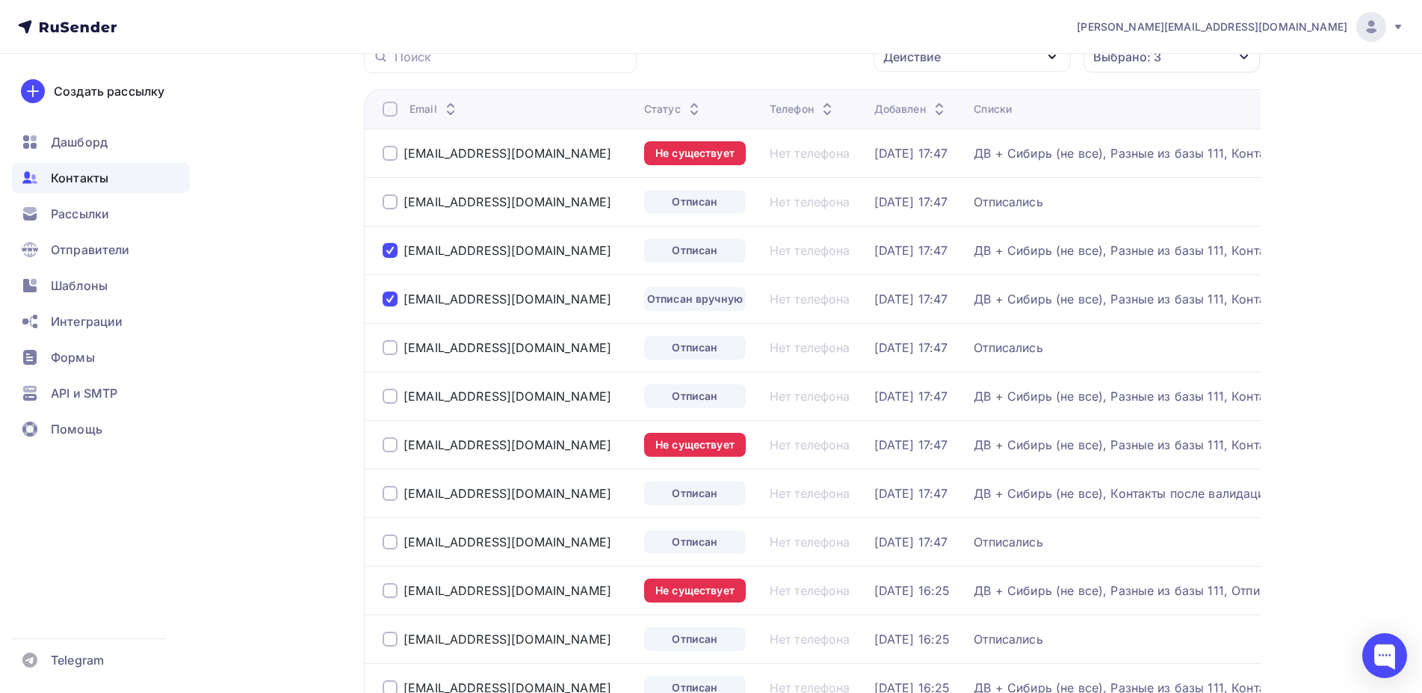
click at [385, 395] on div at bounding box center [389, 395] width 15 height 15
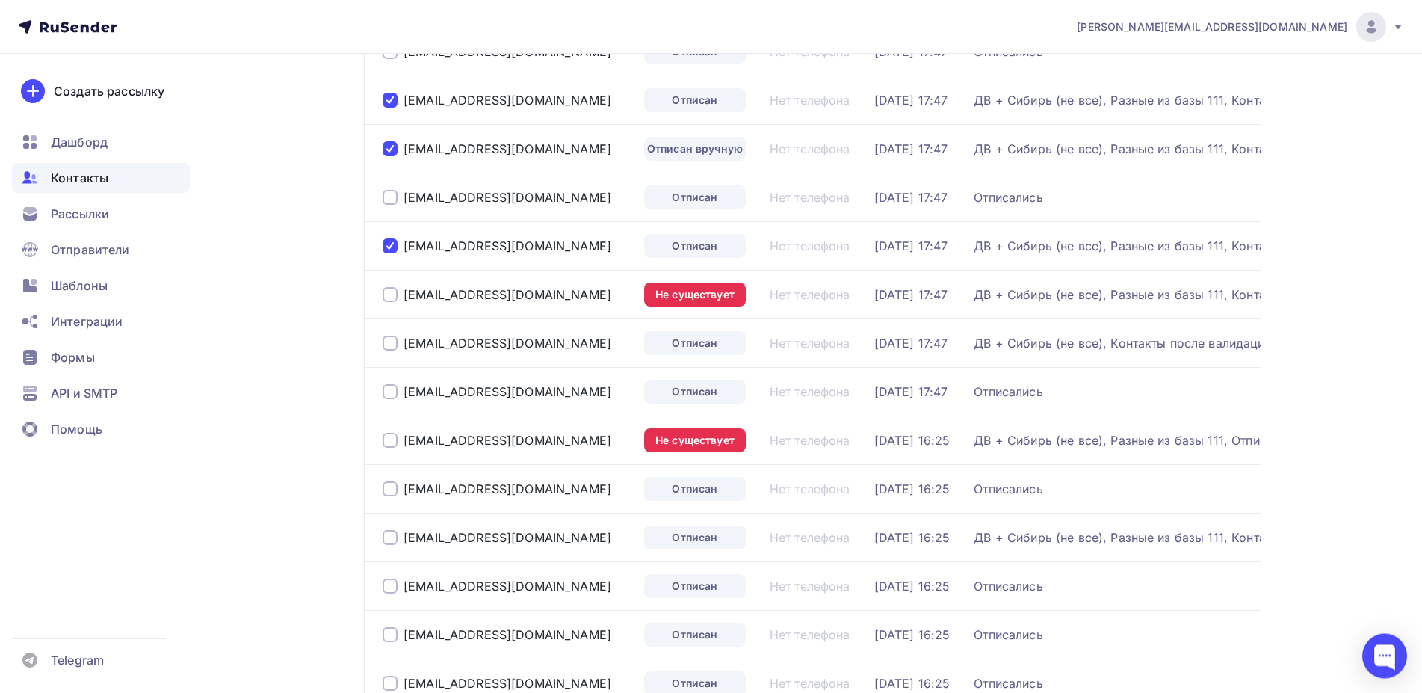
scroll to position [305, 0]
drag, startPoint x: 989, startPoint y: 433, endPoint x: 1372, endPoint y: 356, distance: 390.2
click at [387, 535] on div at bounding box center [389, 534] width 15 height 15
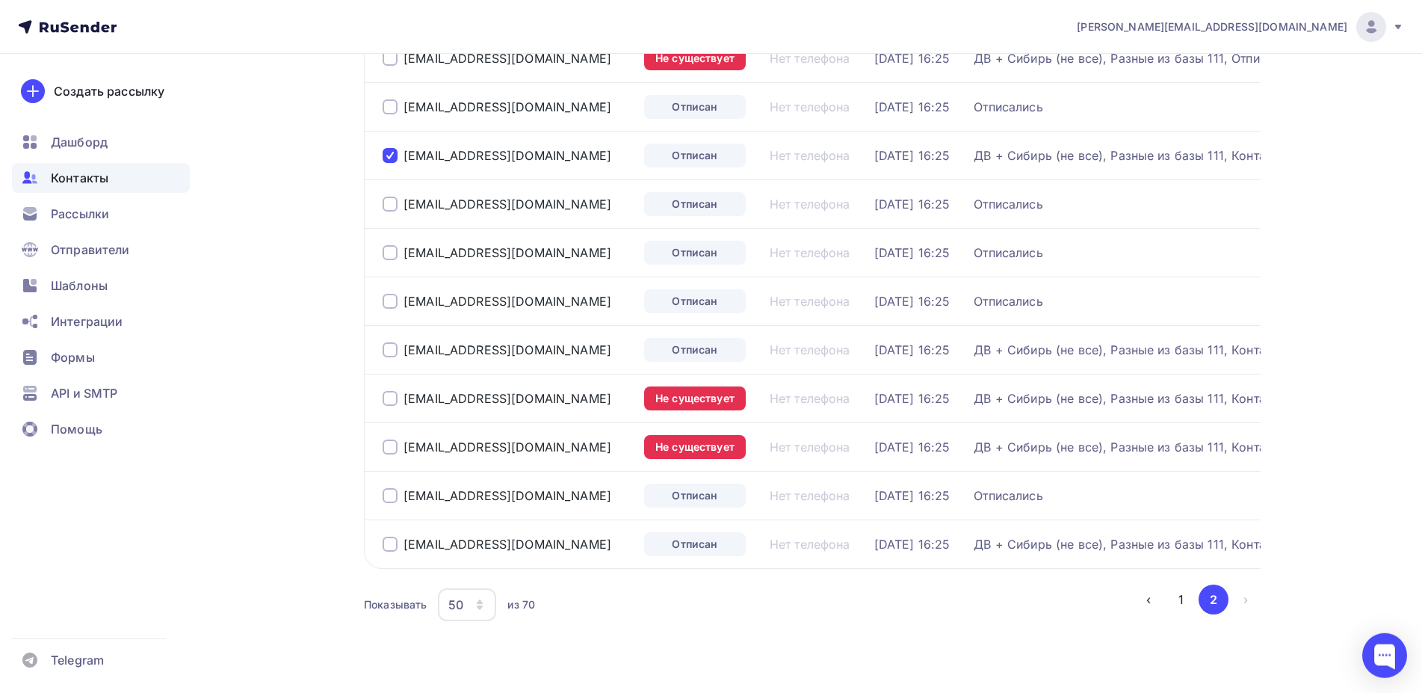
scroll to position [686, 0]
click at [392, 545] on div at bounding box center [389, 542] width 15 height 15
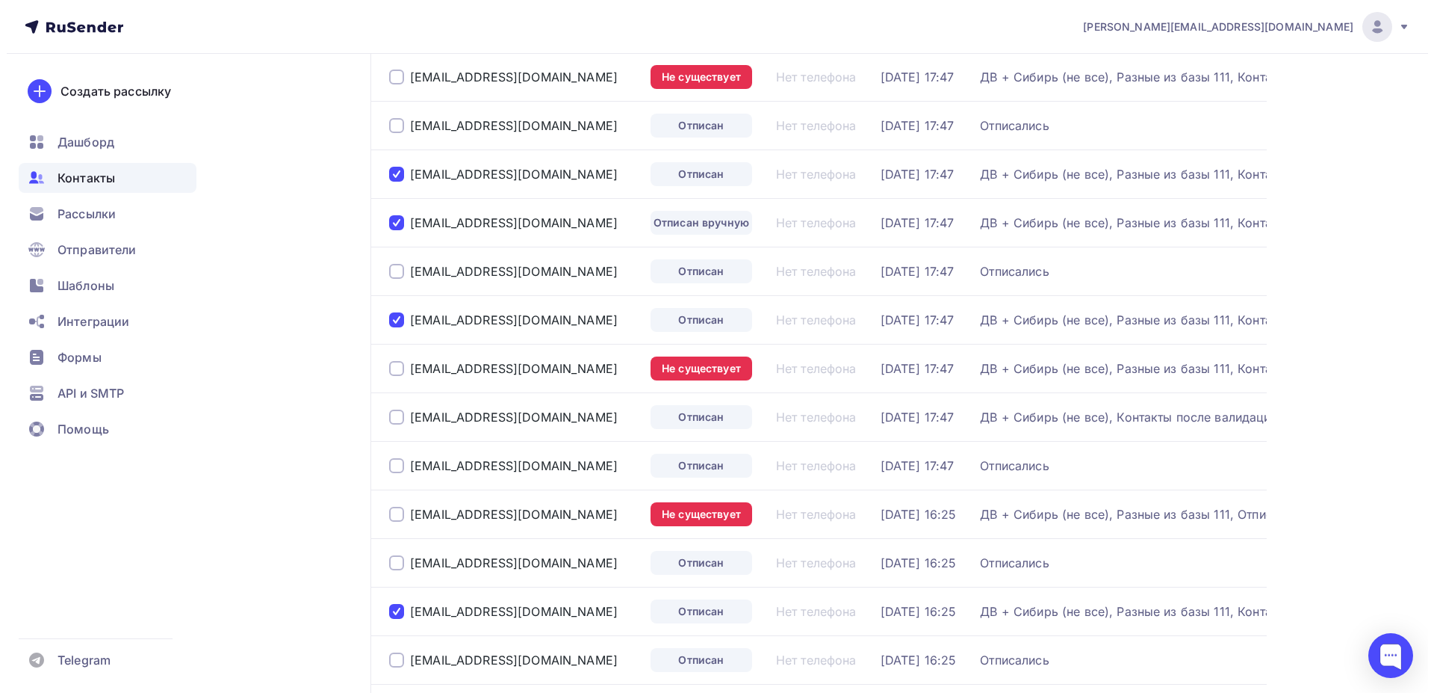
scroll to position [0, 0]
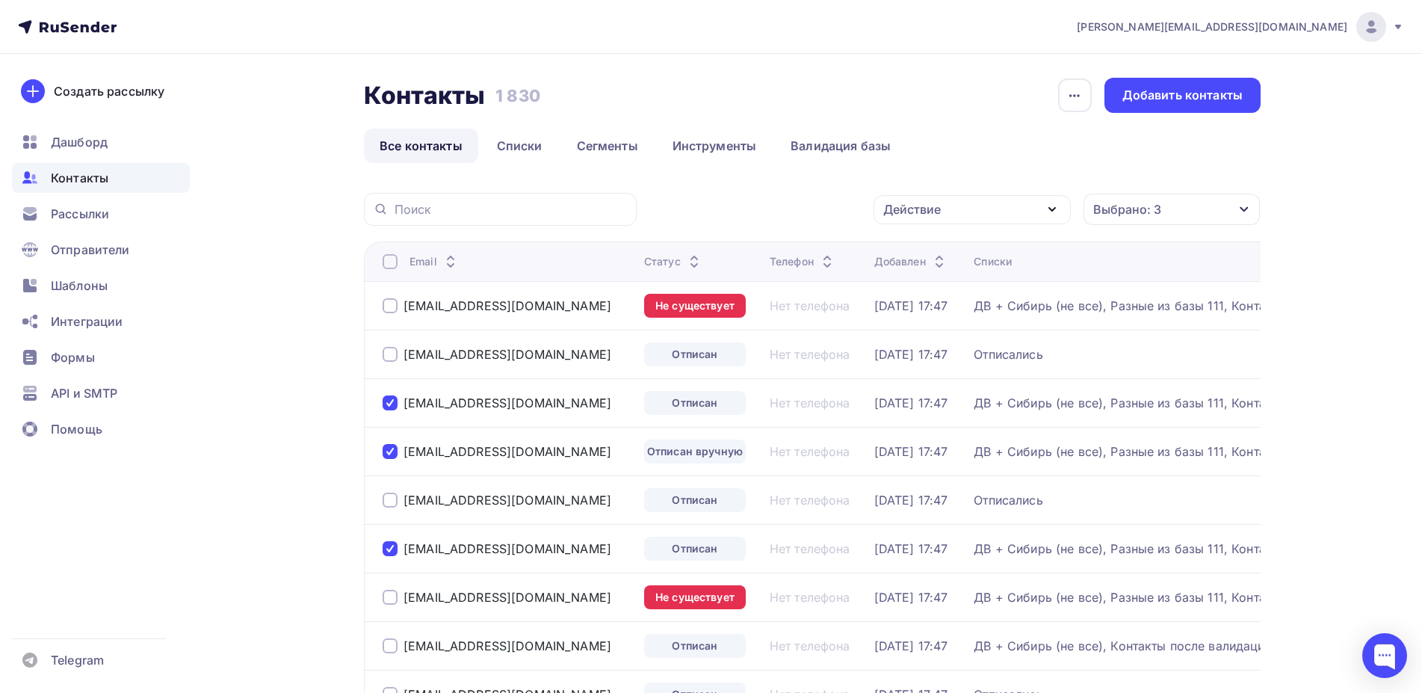
click at [1049, 208] on icon "button" at bounding box center [1052, 209] width 6 height 3
click at [970, 254] on div "Добавить в списки" at bounding box center [948, 253] width 115 height 18
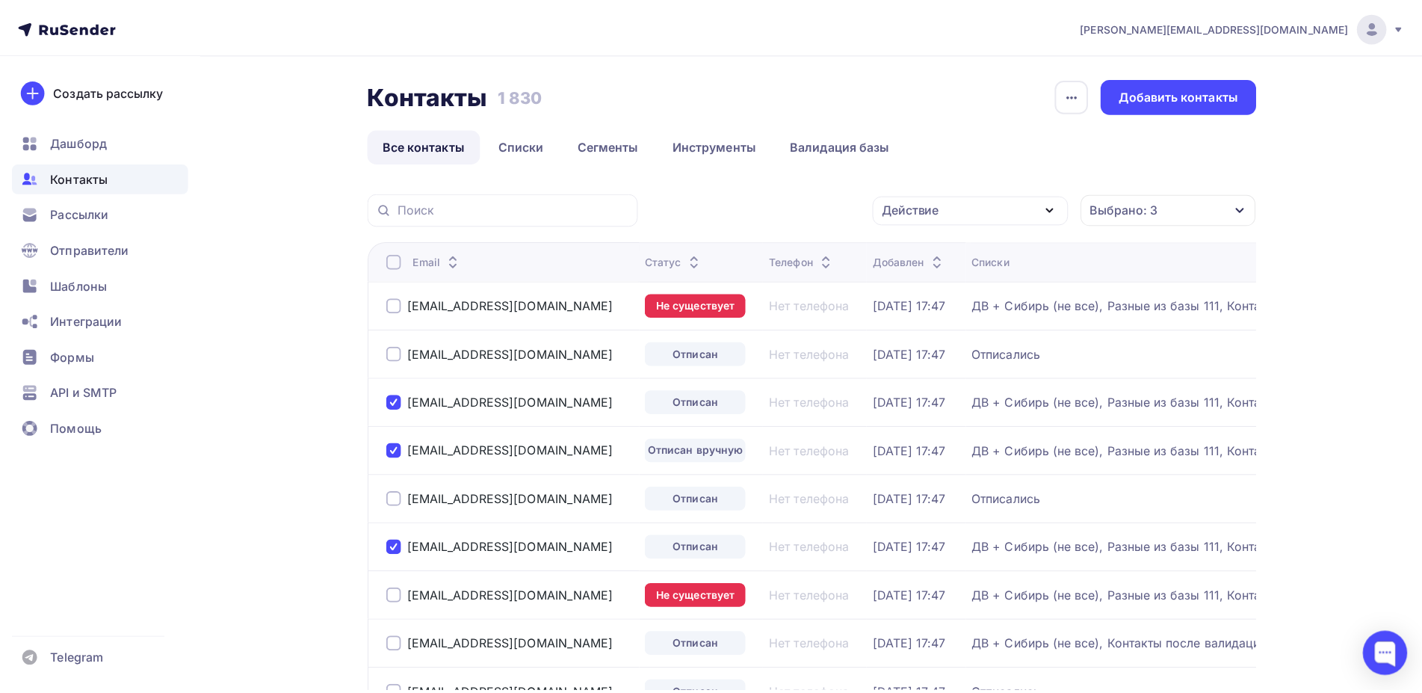
scroll to position [155, 0]
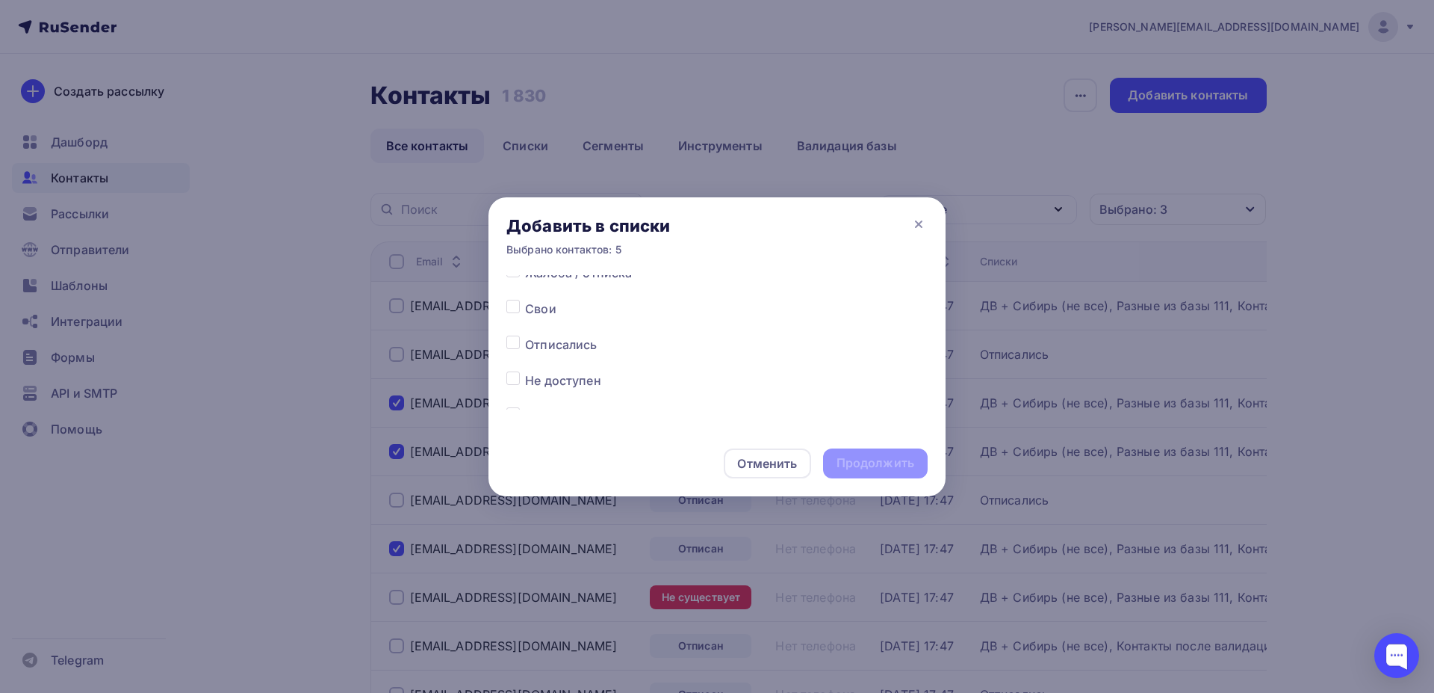
click at [525, 335] on label at bounding box center [525, 335] width 0 height 0
click at [514, 346] on input "checkbox" at bounding box center [513, 341] width 13 height 13
checkbox input "true"
click at [858, 464] on div "Продолжить" at bounding box center [876, 462] width 78 height 17
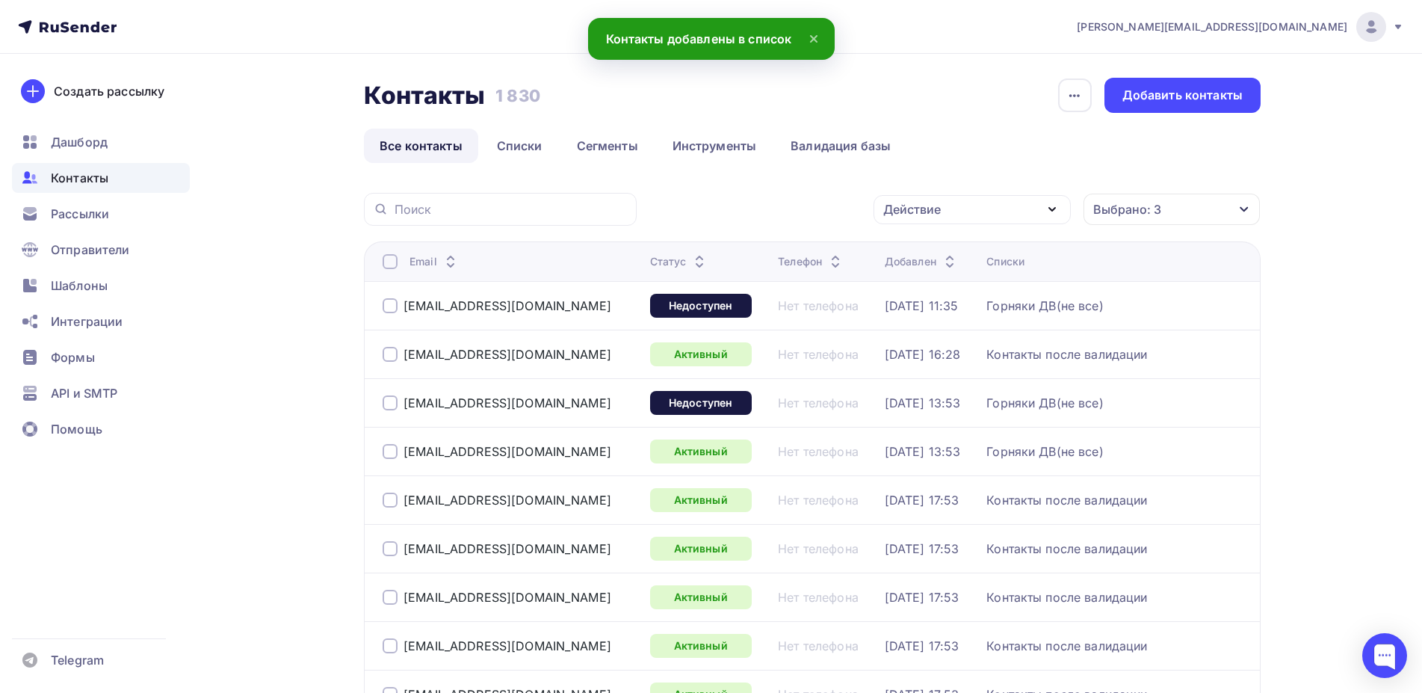
click at [91, 187] on div "Контакты" at bounding box center [101, 178] width 178 height 30
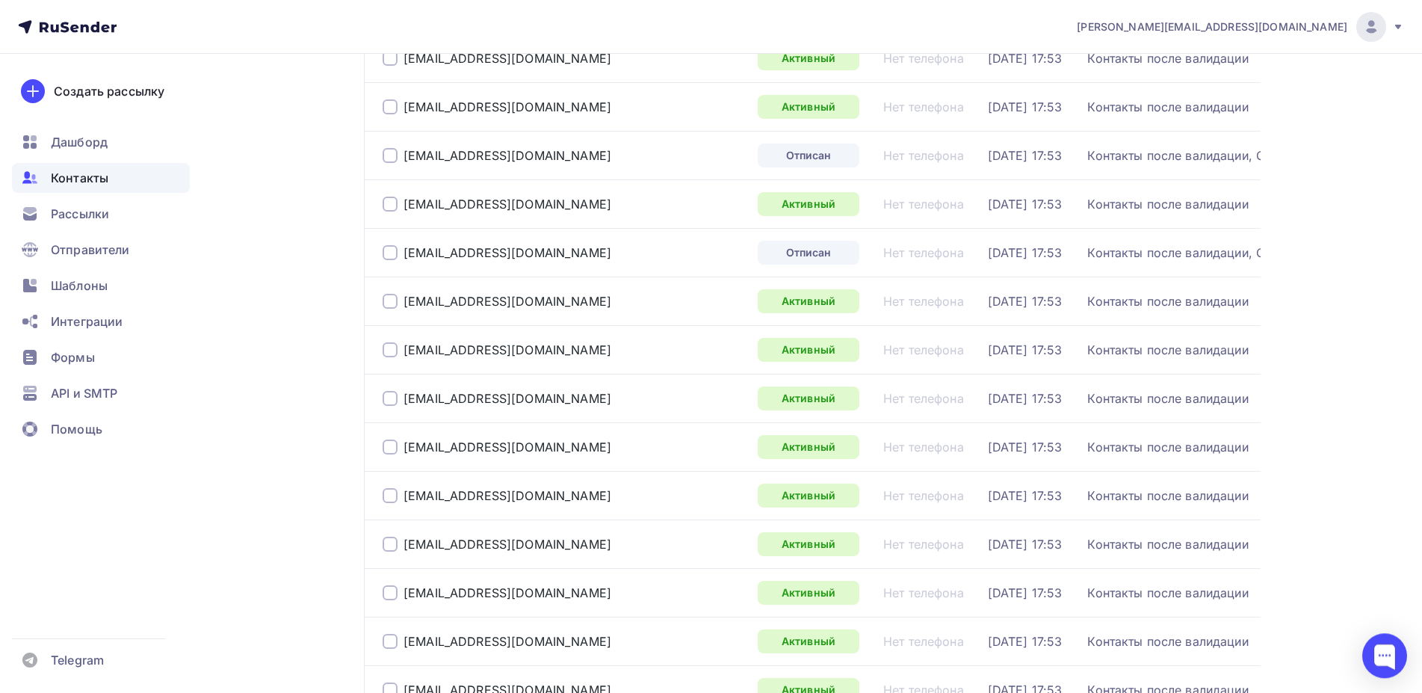
scroll to position [1067, 0]
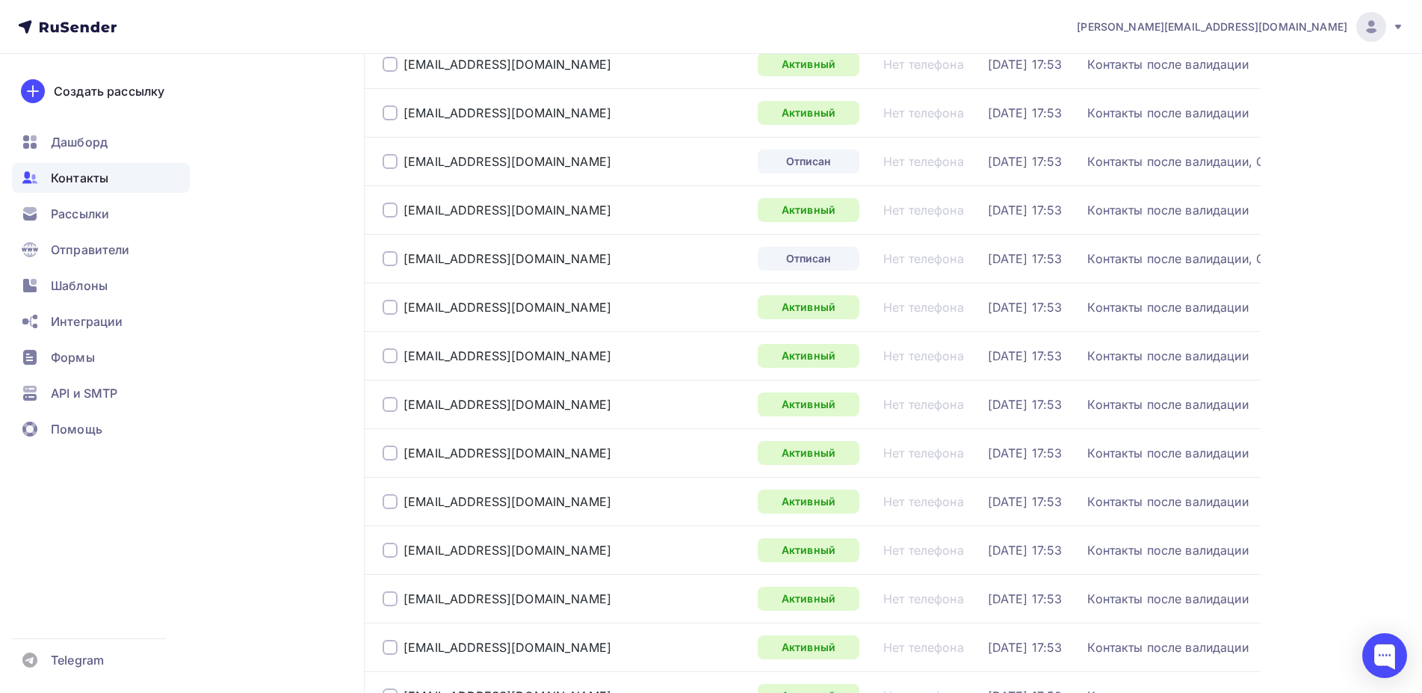
click at [392, 157] on div at bounding box center [389, 161] width 15 height 15
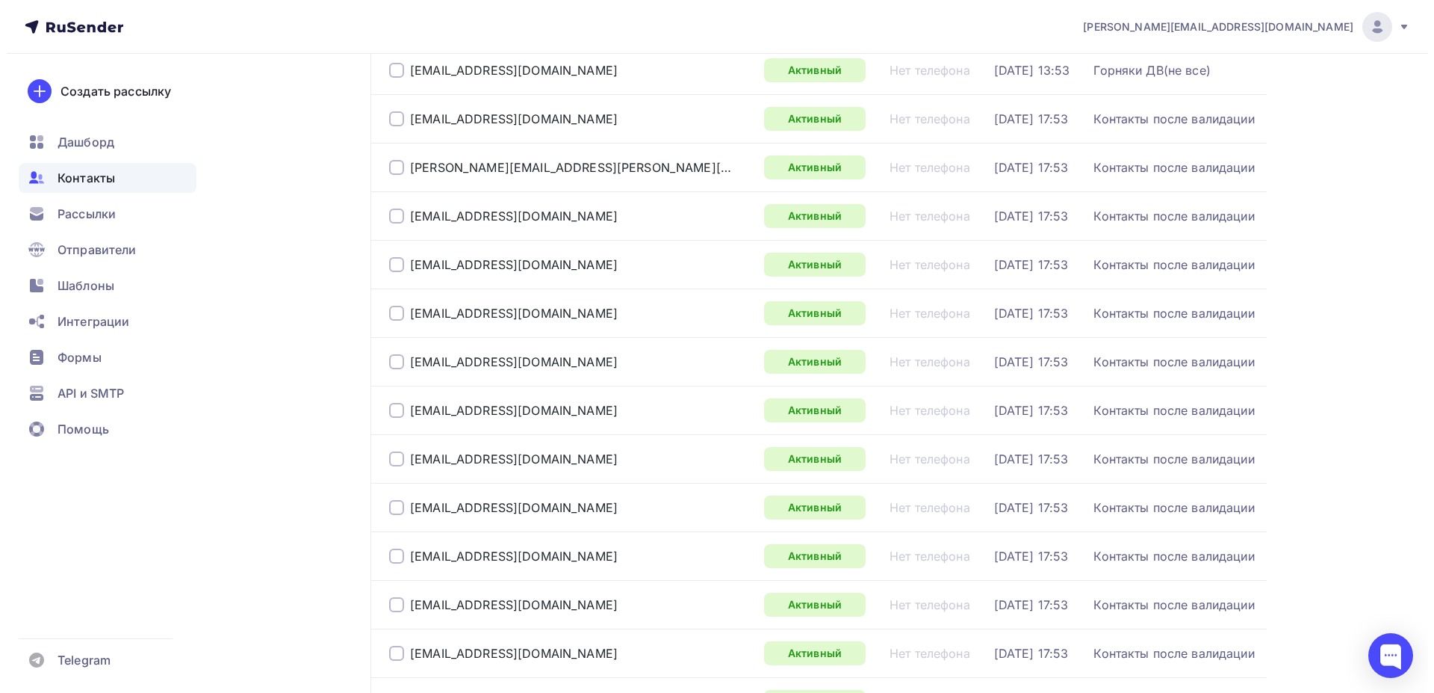
scroll to position [0, 0]
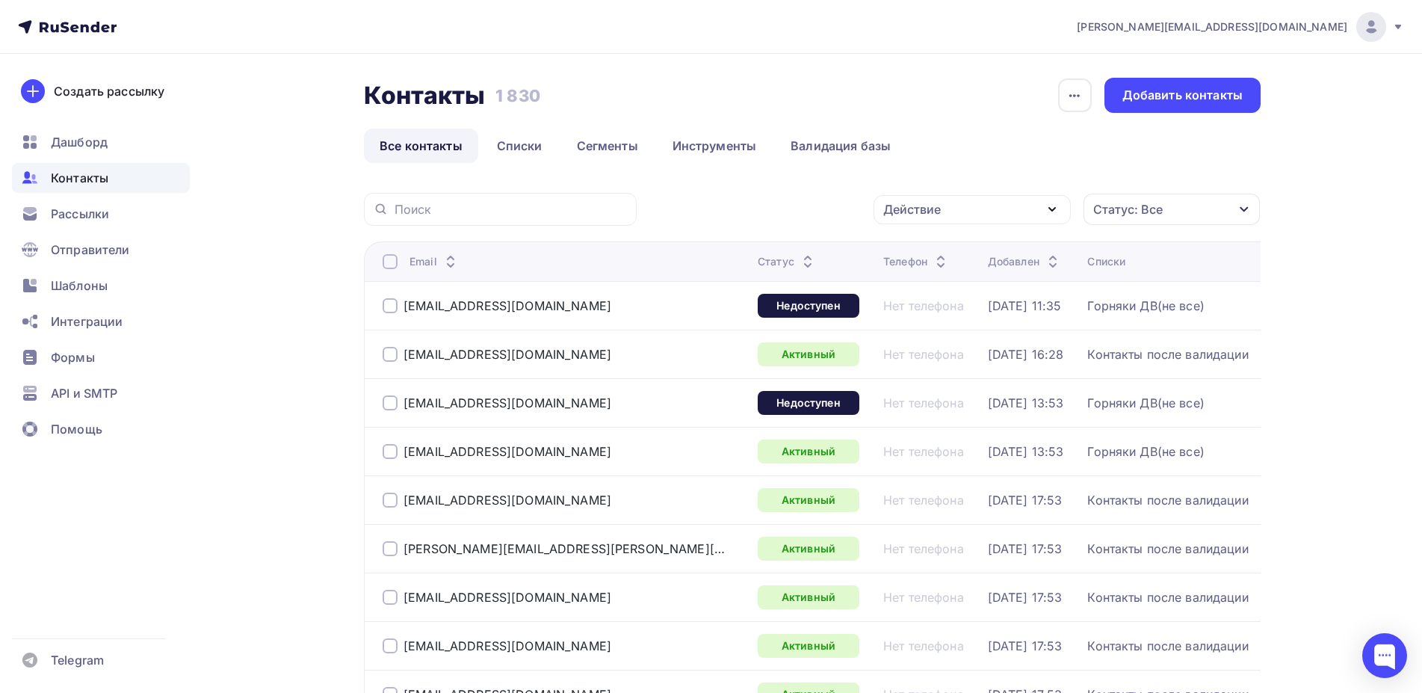
click at [985, 222] on div "Действие" at bounding box center [971, 209] width 197 height 29
click at [961, 285] on div "Исключить из списка" at bounding box center [956, 283] width 130 height 18
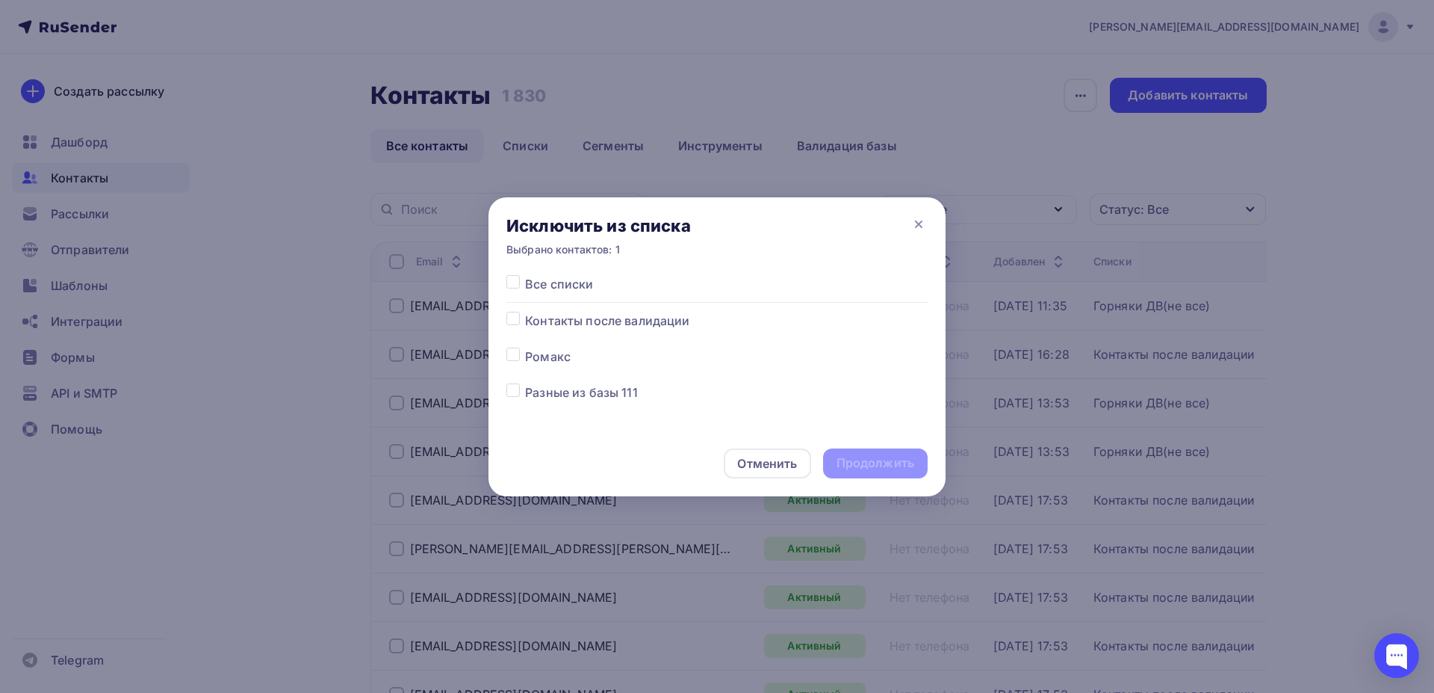
click at [525, 275] on label at bounding box center [525, 275] width 0 height 0
click at [509, 285] on input "checkbox" at bounding box center [513, 281] width 13 height 13
checkbox input "true"
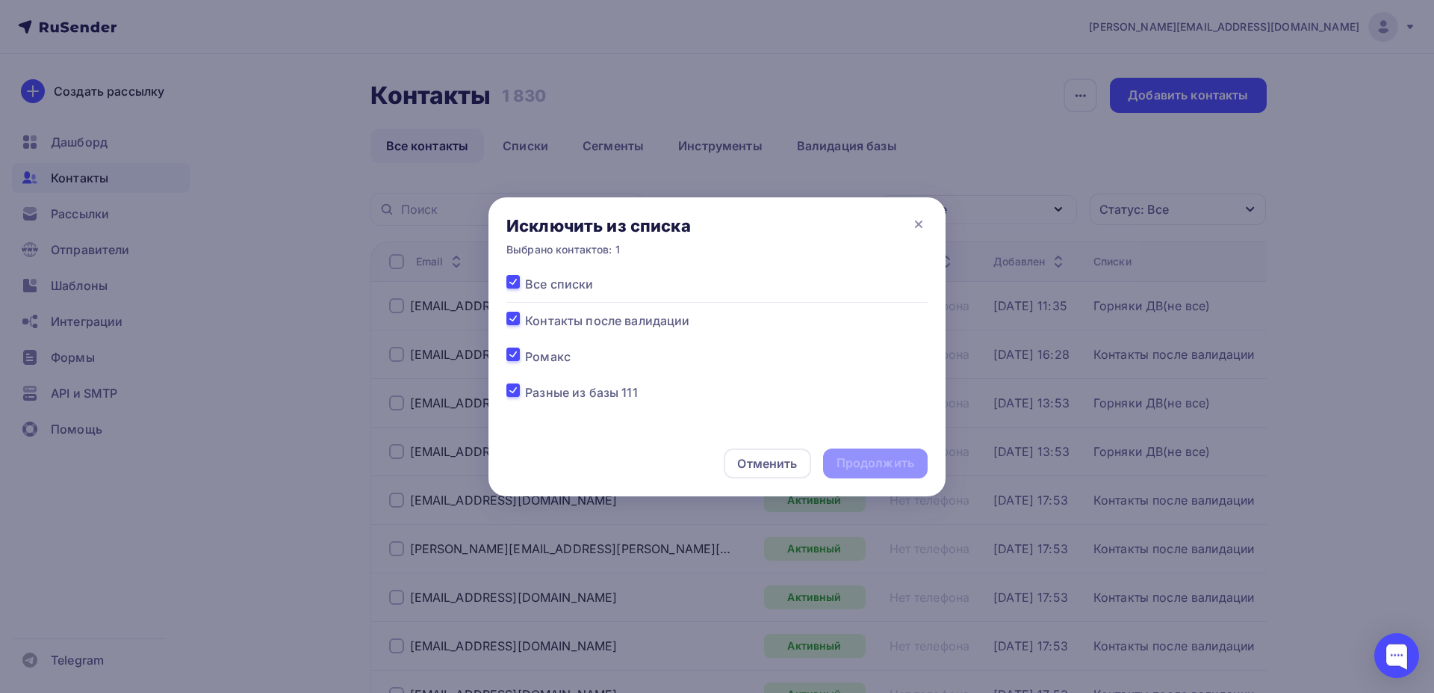
checkbox input "true"
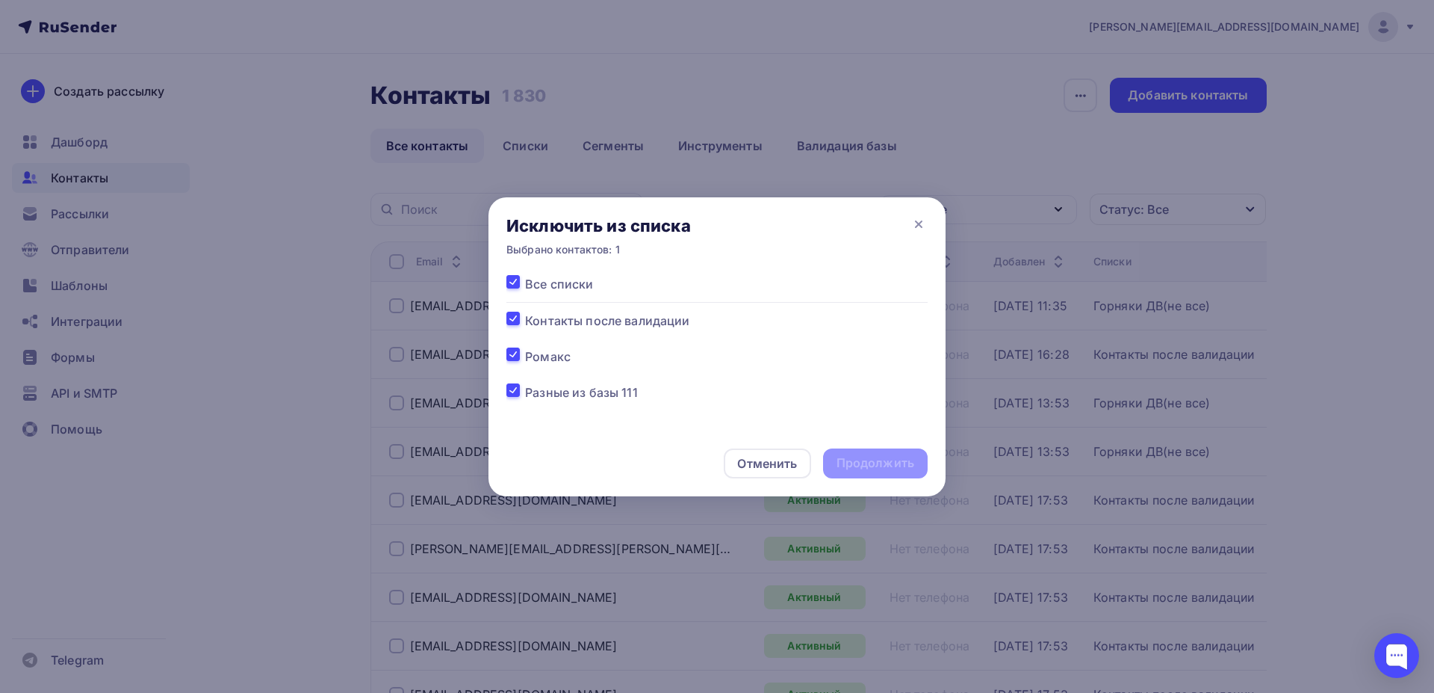
checkbox input "true"
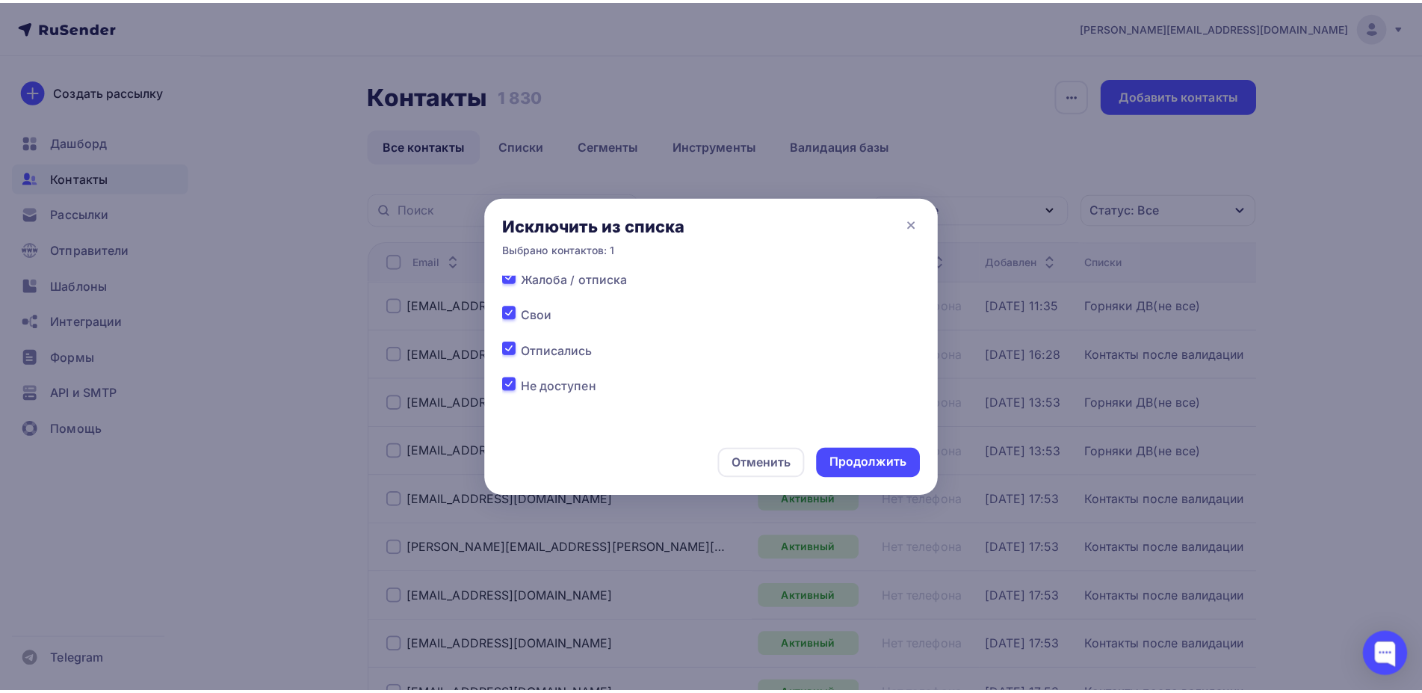
scroll to position [152, 0]
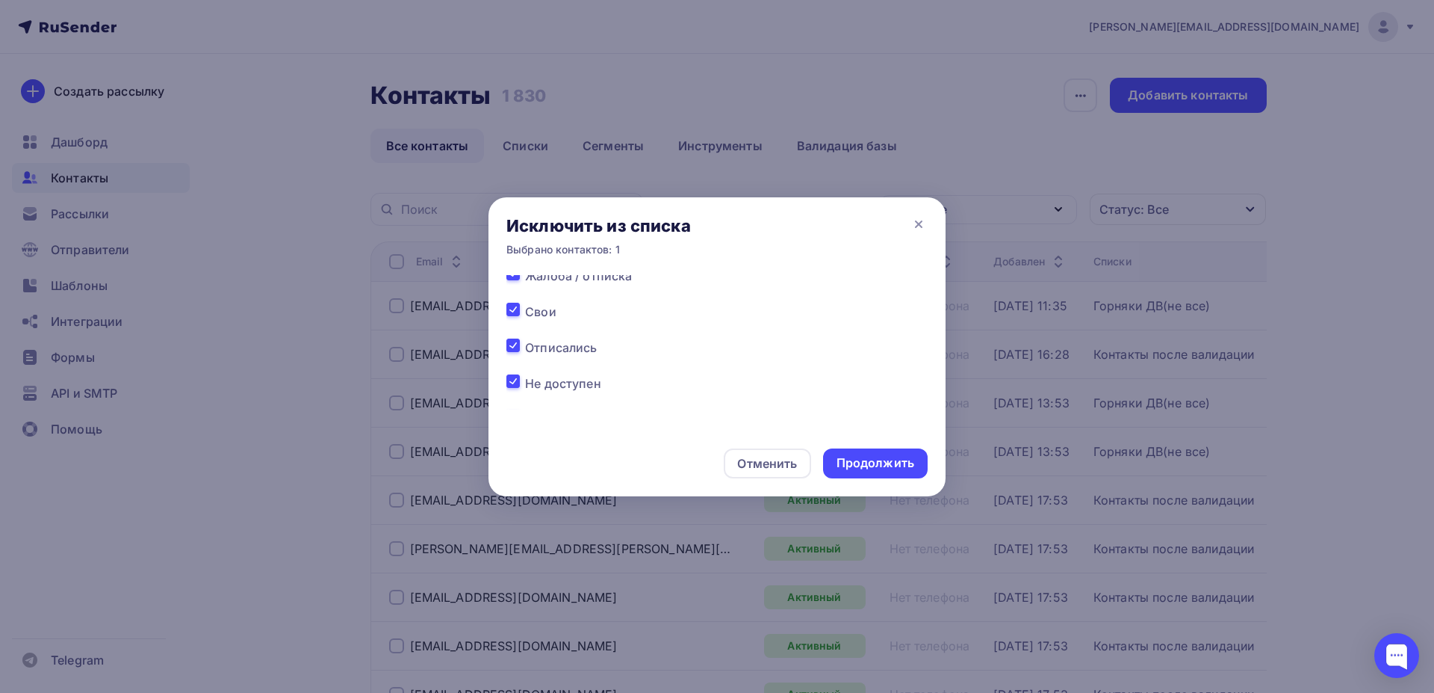
click at [525, 338] on label at bounding box center [525, 338] width 0 height 0
click at [511, 347] on input "checkbox" at bounding box center [513, 344] width 13 height 13
checkbox input "false"
click at [892, 465] on div "Продолжить" at bounding box center [876, 462] width 78 height 17
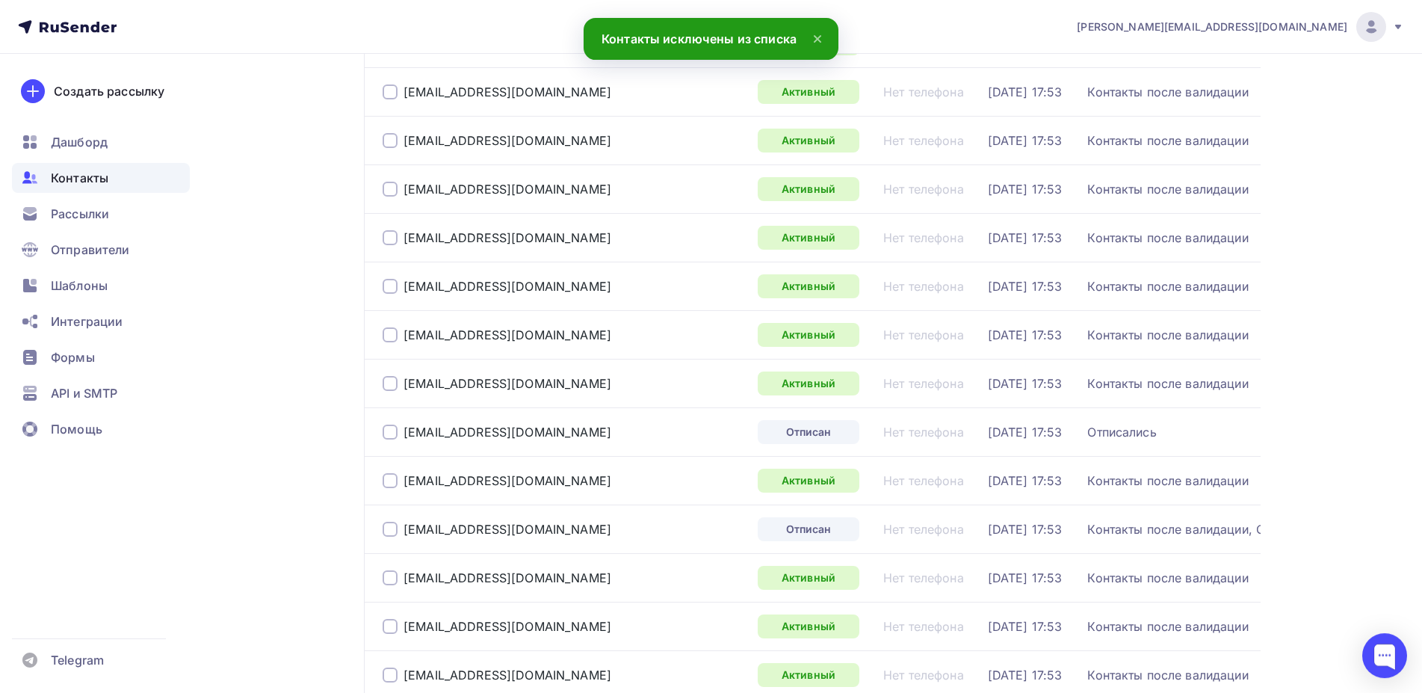
scroll to position [870, 0]
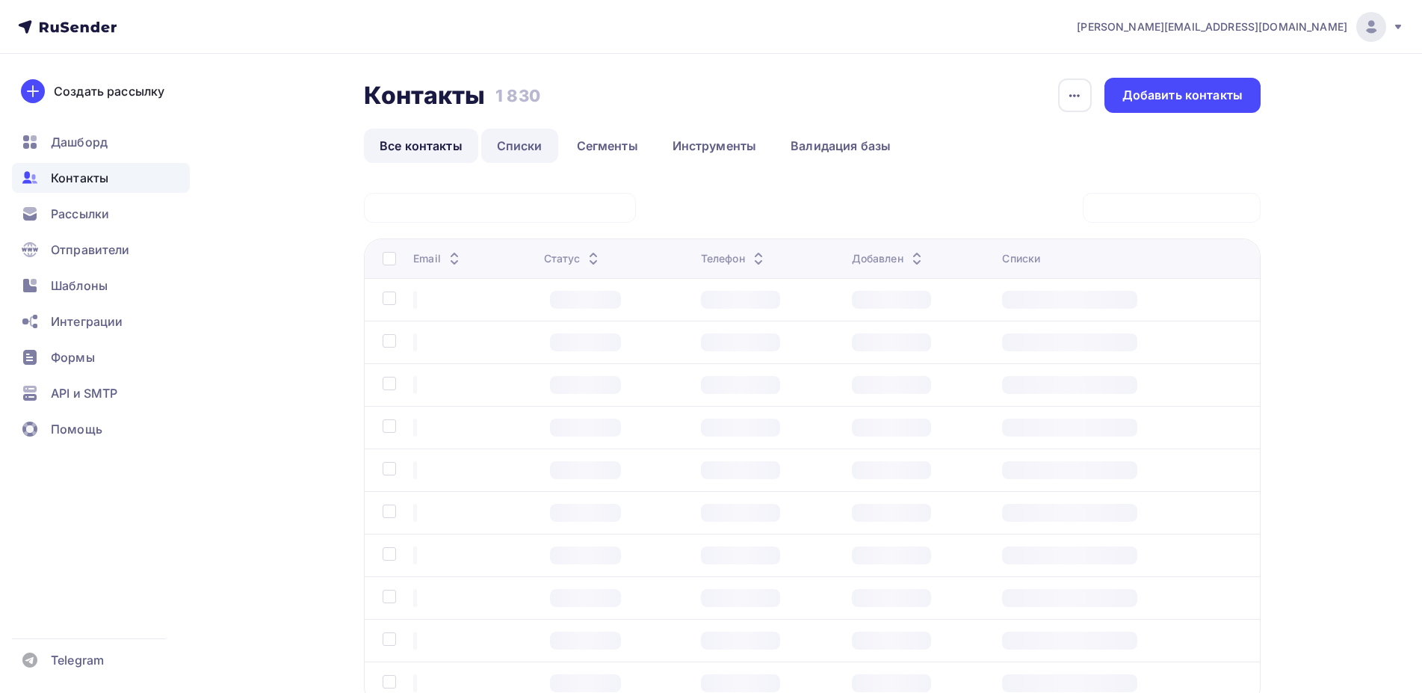
click at [509, 148] on link "Списки" at bounding box center [519, 145] width 77 height 34
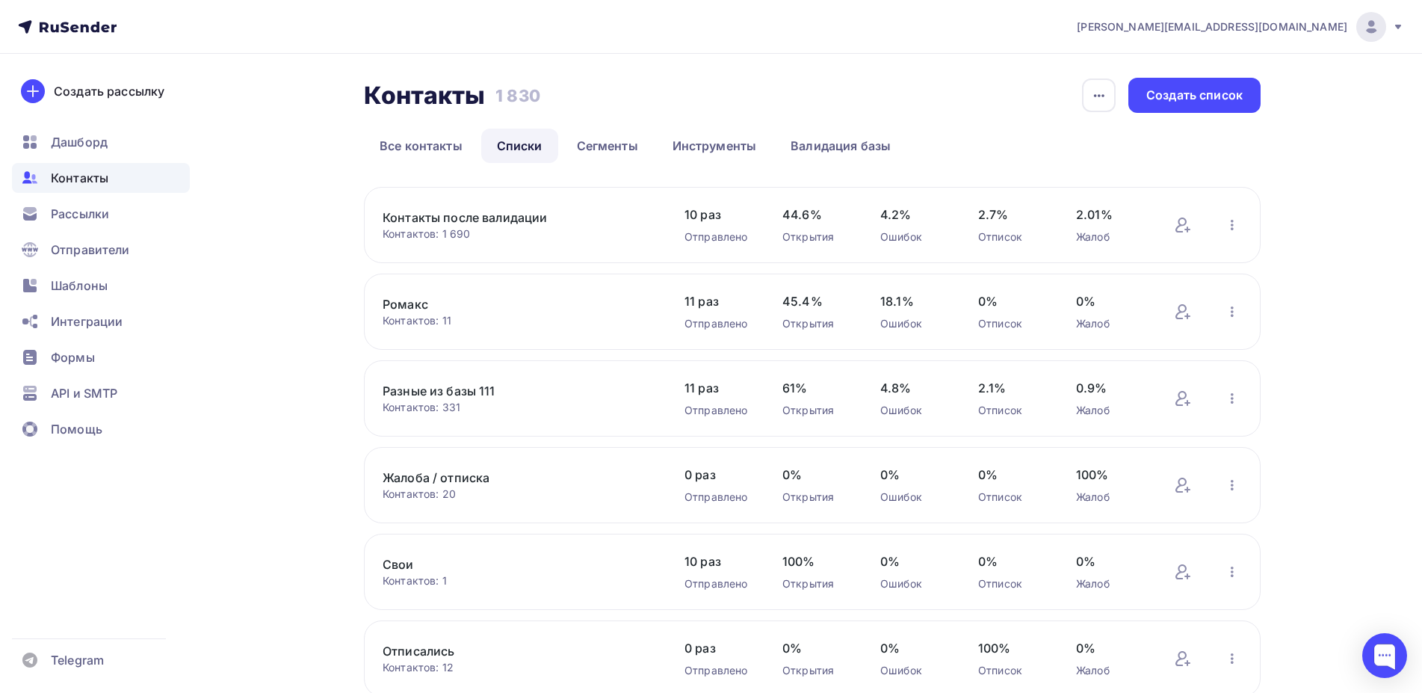
click at [507, 210] on link "Контакты после валидации" at bounding box center [509, 217] width 254 height 18
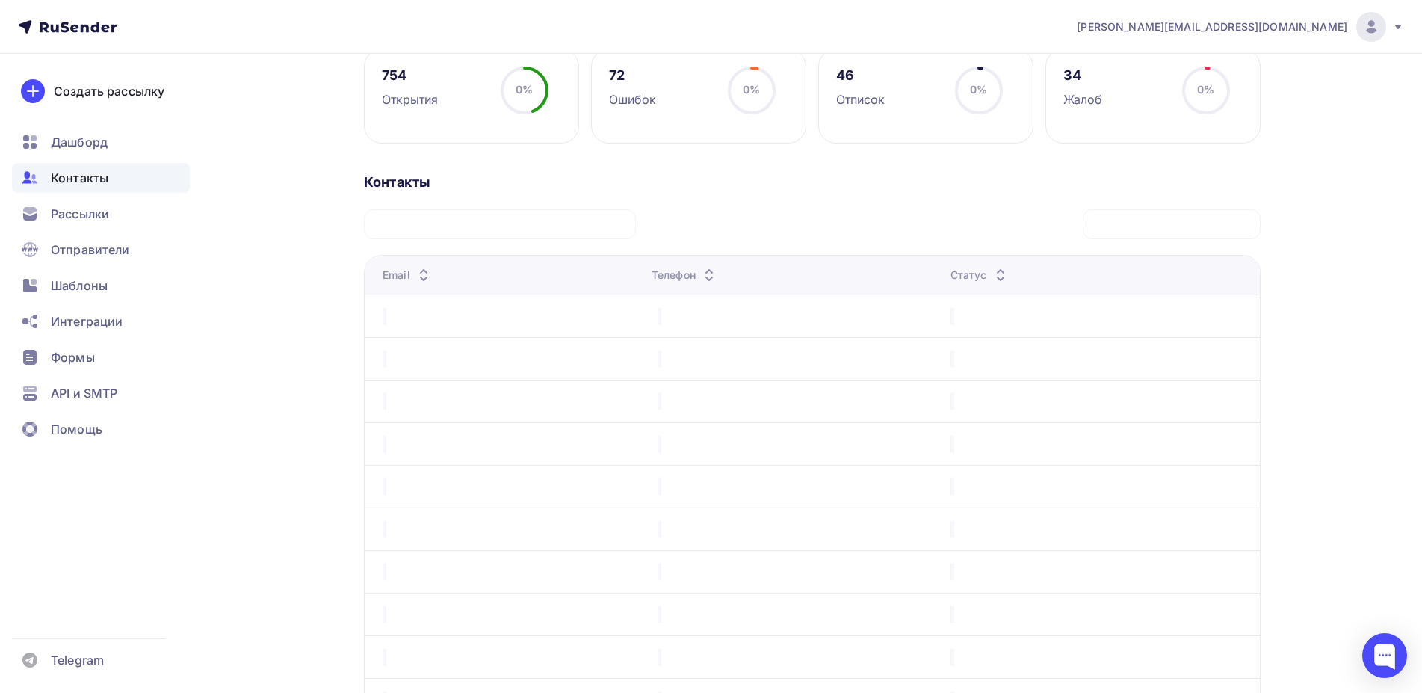
scroll to position [235, 0]
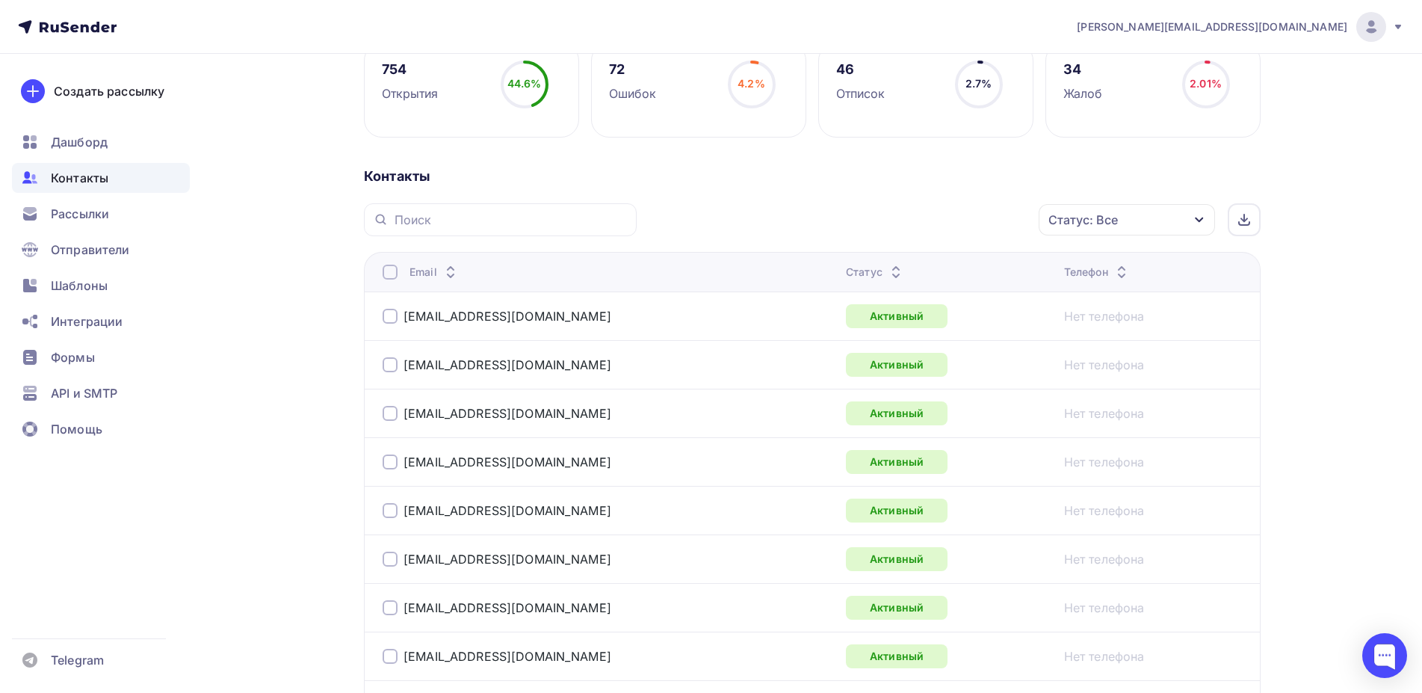
drag, startPoint x: 1142, startPoint y: 235, endPoint x: 1152, endPoint y: 229, distance: 11.7
click at [1142, 234] on div "Статус: Все" at bounding box center [1126, 219] width 176 height 31
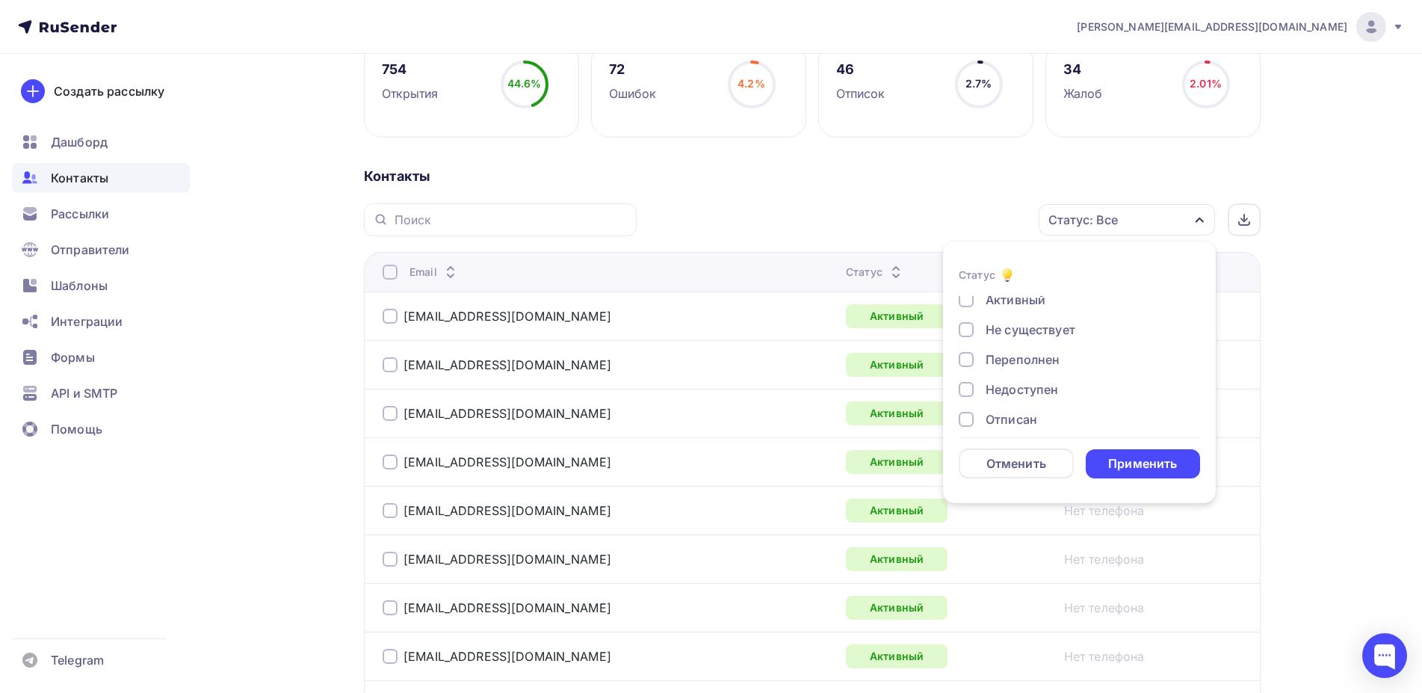
scroll to position [108, 0]
click at [968, 346] on div at bounding box center [965, 345] width 15 height 15
click at [965, 375] on div at bounding box center [965, 375] width 15 height 15
click at [964, 363] on div at bounding box center [965, 364] width 15 height 15
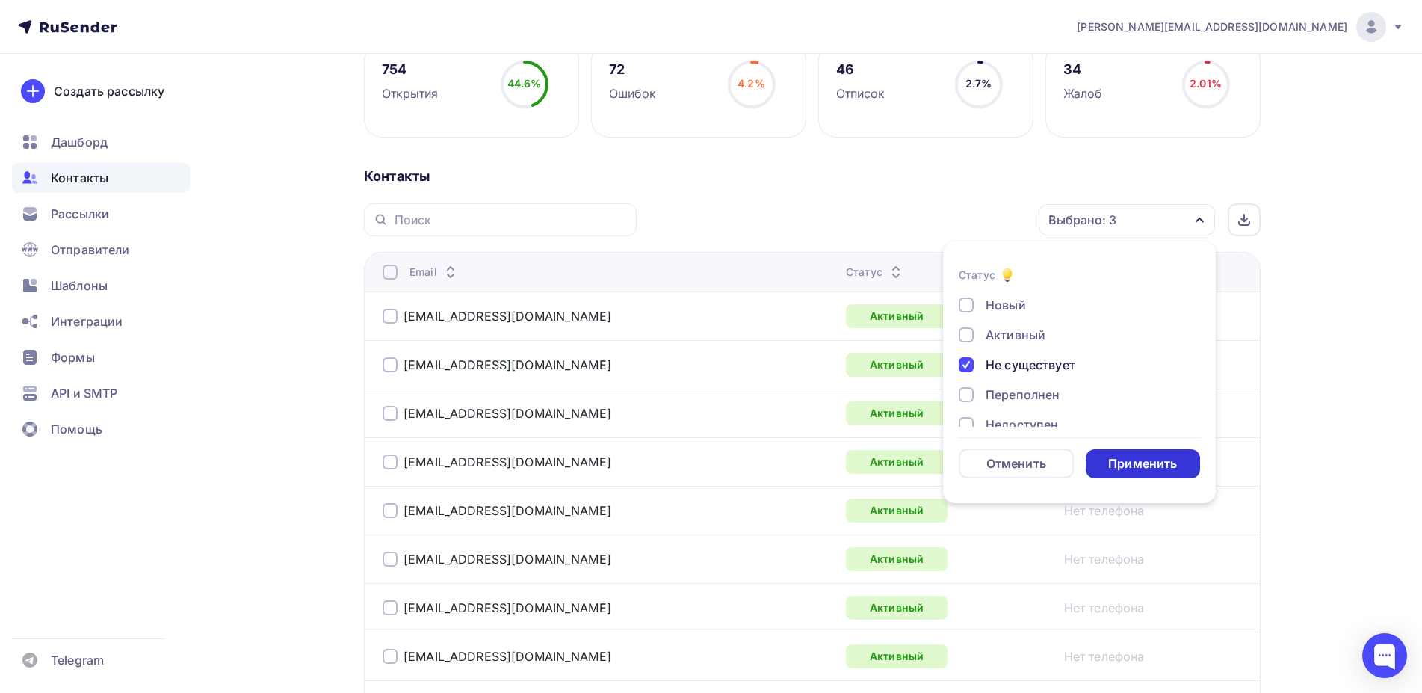
click at [1158, 459] on div "Применить" at bounding box center [1142, 463] width 69 height 17
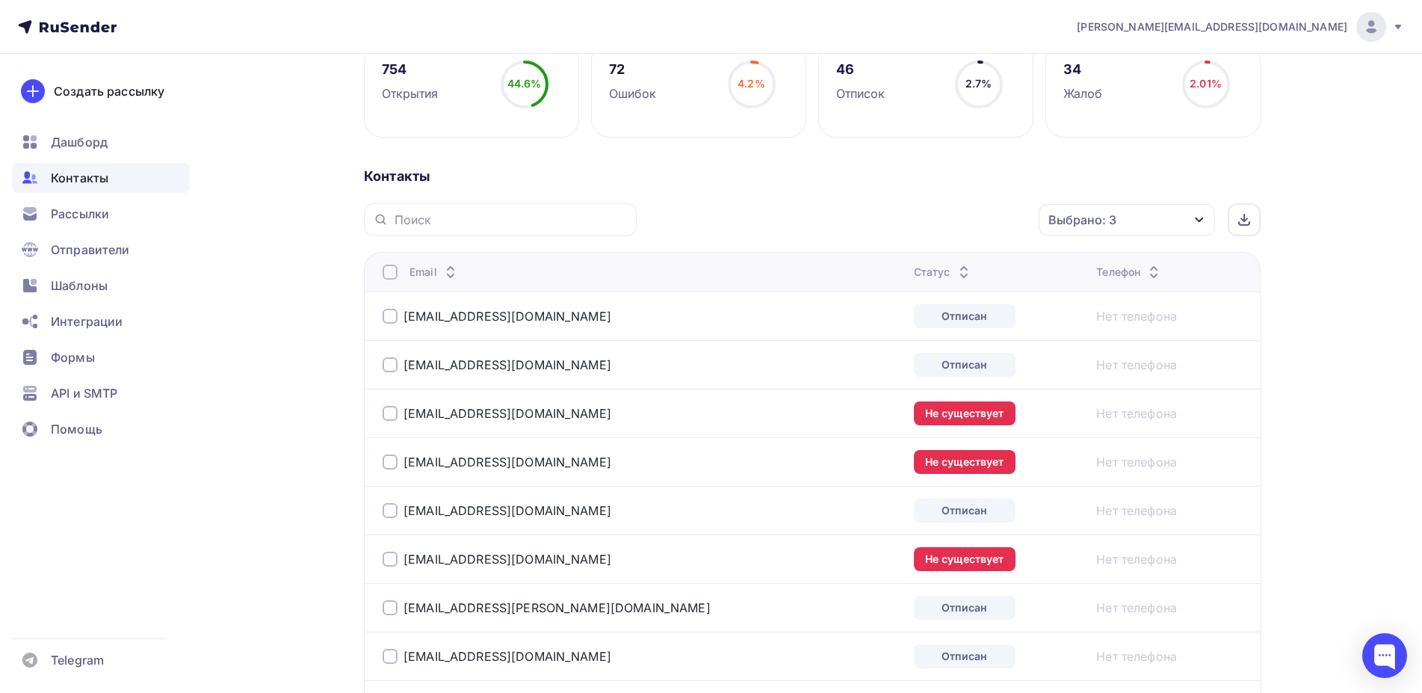
click at [390, 271] on div at bounding box center [389, 271] width 15 height 15
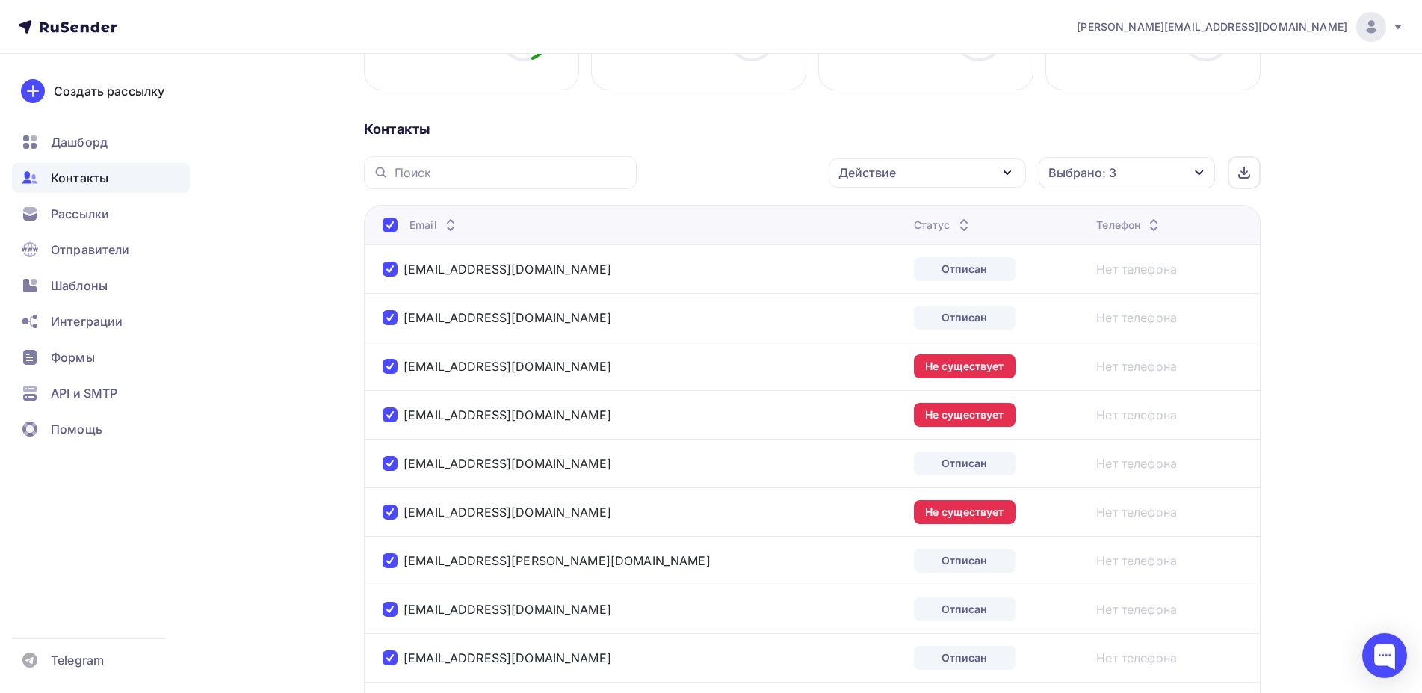
scroll to position [305, 0]
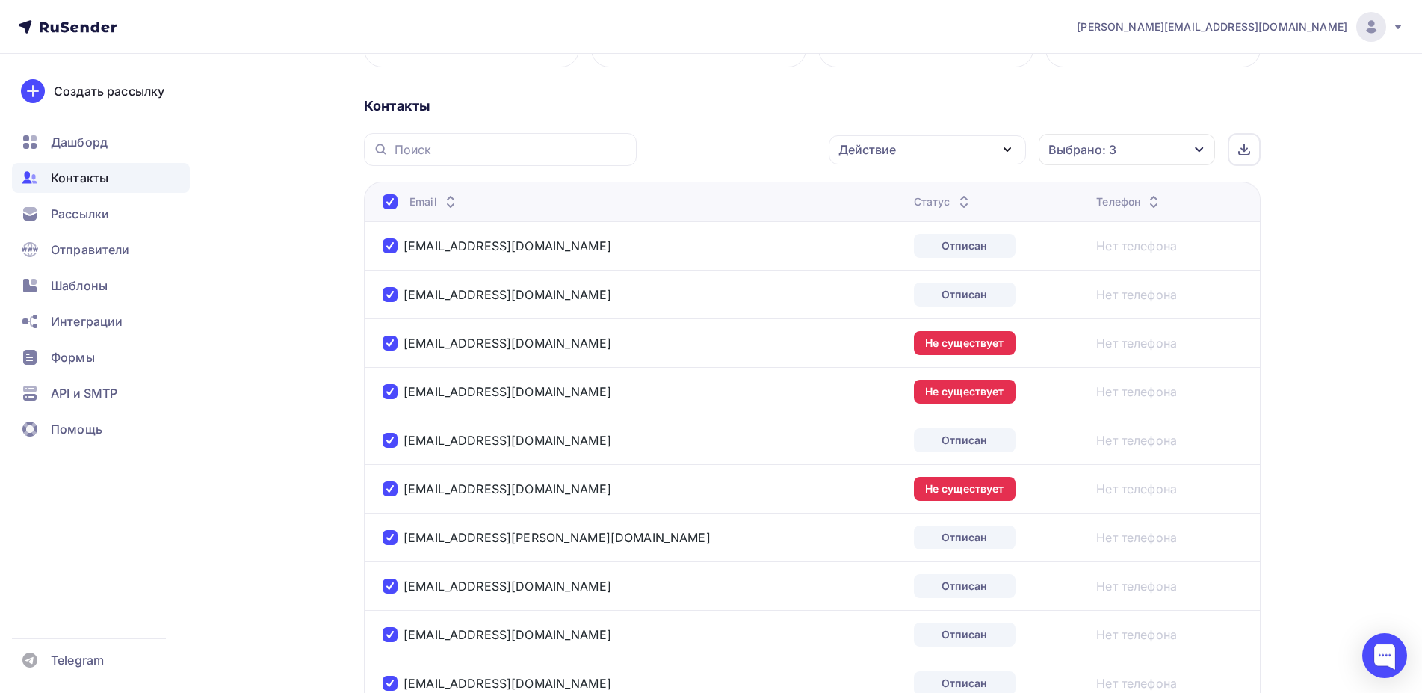
click at [950, 158] on div "Действие" at bounding box center [926, 149] width 197 height 29
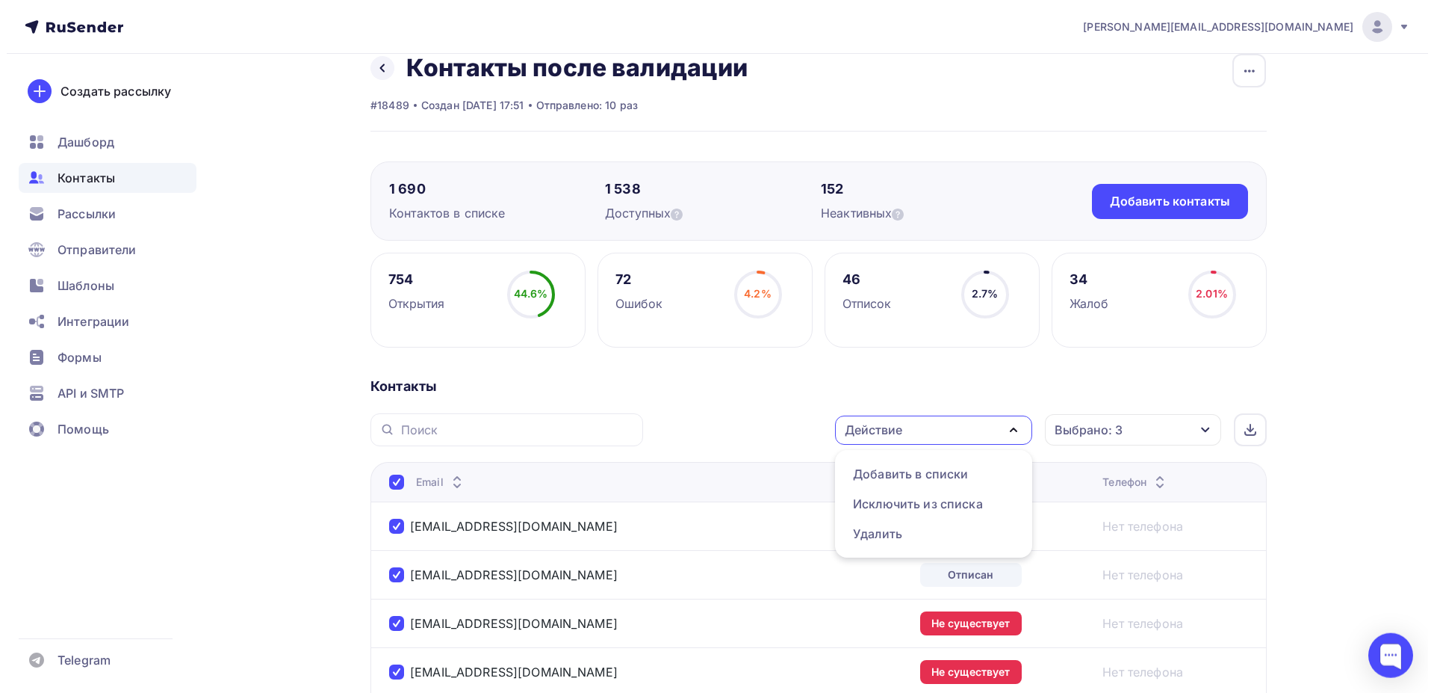
scroll to position [0, 0]
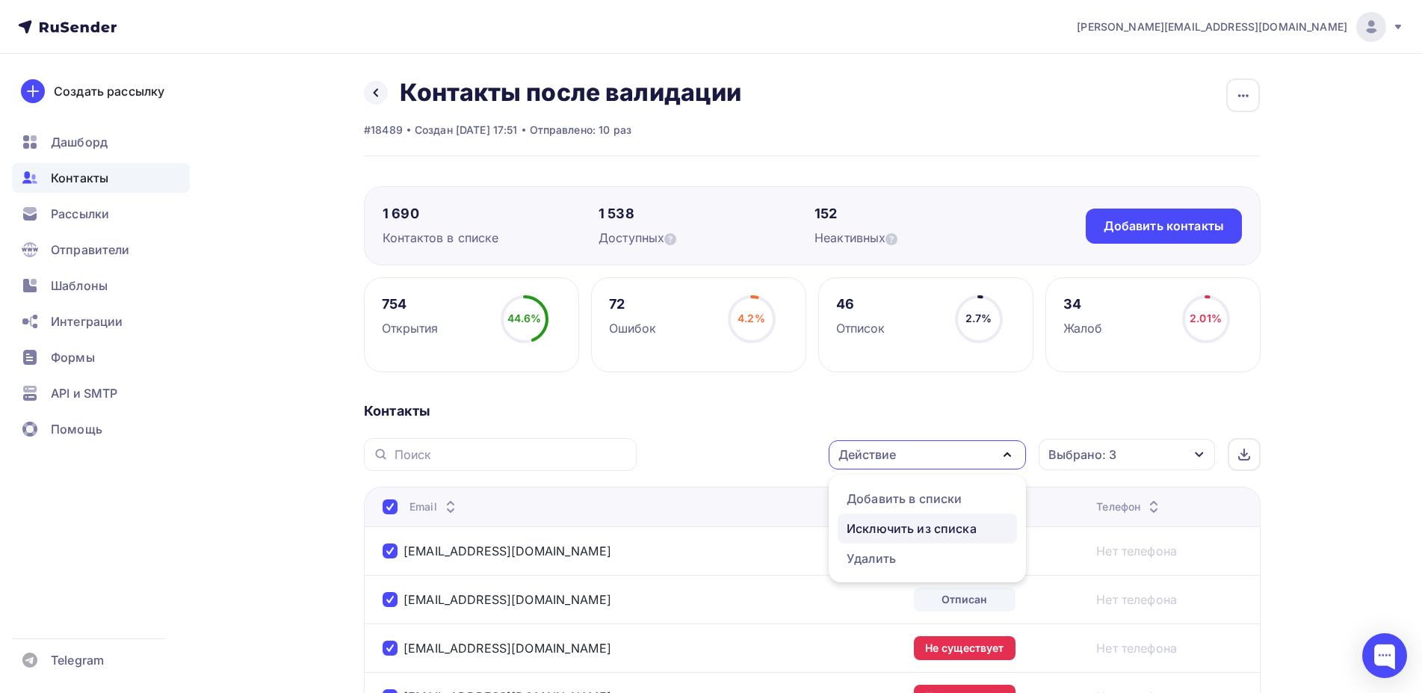
click at [922, 532] on div "Исключить из списка" at bounding box center [911, 528] width 130 height 18
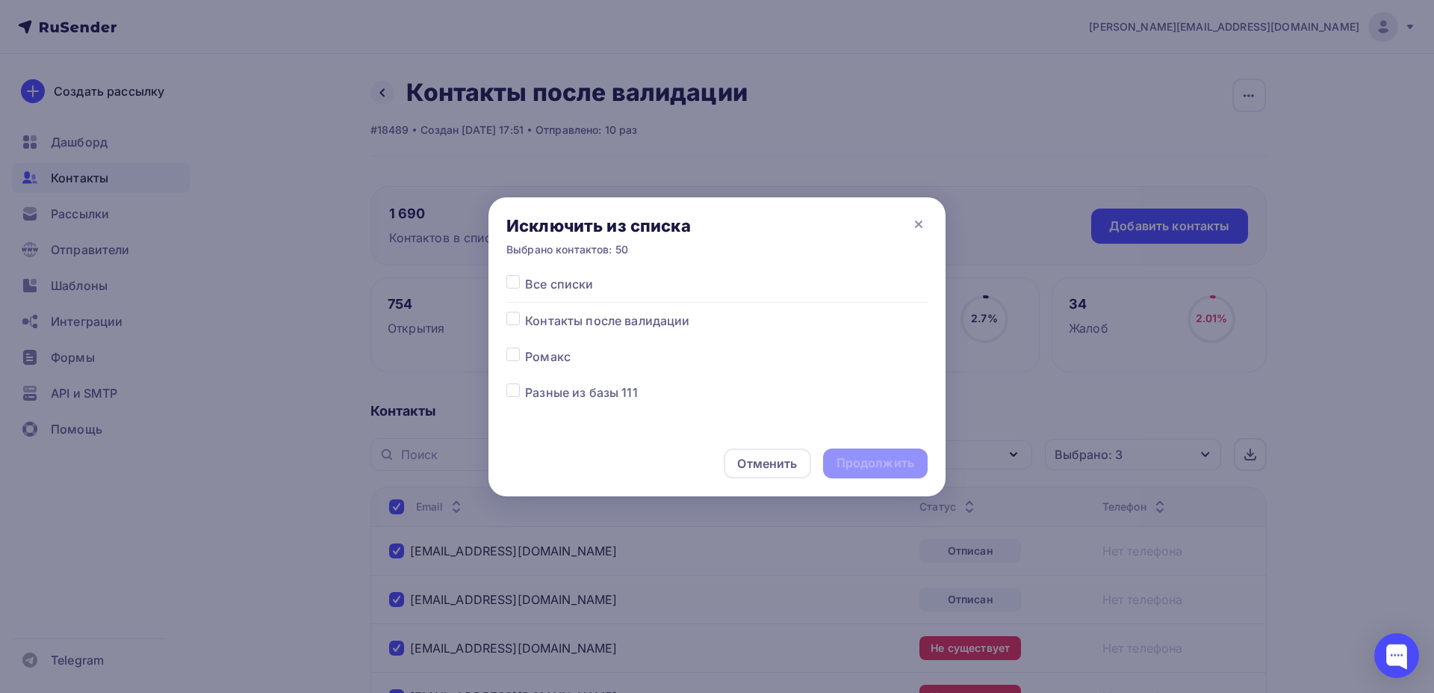
click at [525, 312] on label at bounding box center [525, 312] width 0 height 0
click at [511, 315] on input "checkbox" at bounding box center [513, 318] width 13 height 13
click at [525, 312] on label at bounding box center [525, 312] width 0 height 0
click at [515, 314] on input "checkbox" at bounding box center [513, 318] width 13 height 13
checkbox input "false"
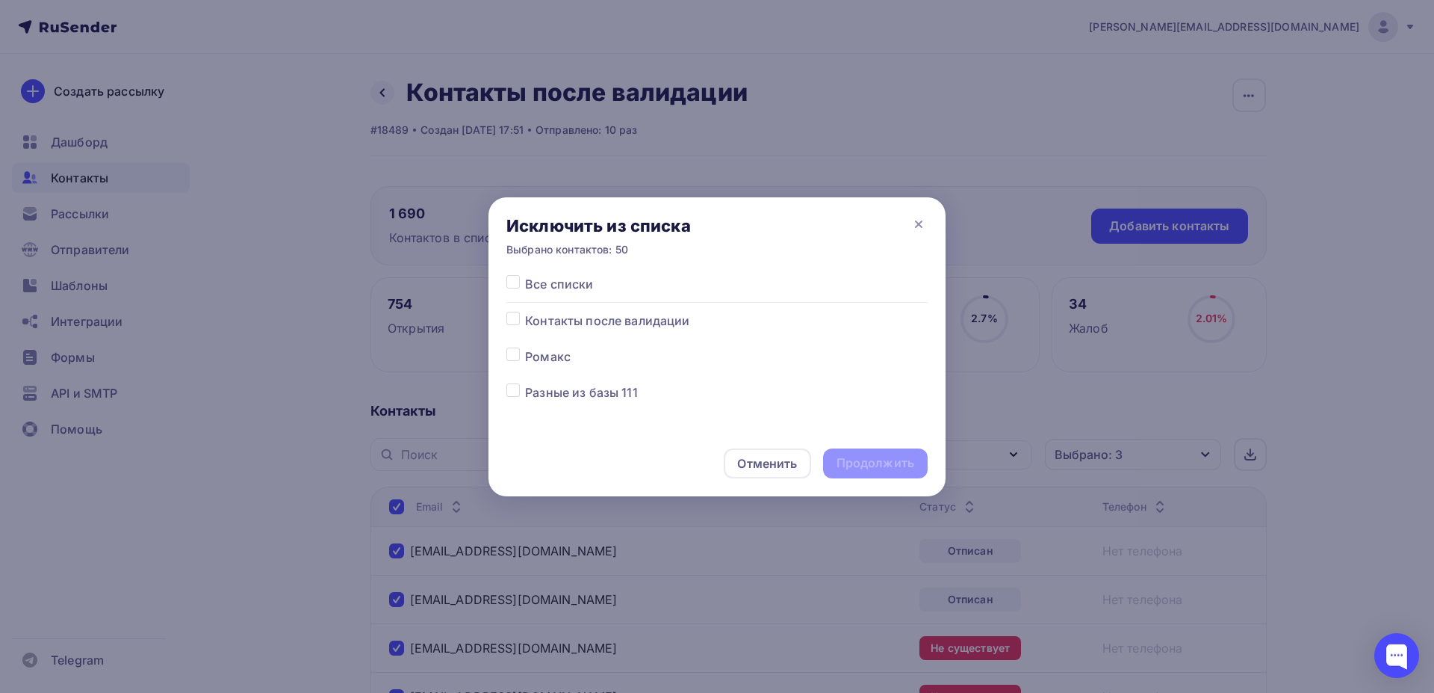
click at [566, 277] on span "Все списки" at bounding box center [559, 284] width 68 height 18
click at [564, 283] on span "Все списки" at bounding box center [559, 284] width 68 height 18
click at [525, 275] on label at bounding box center [525, 275] width 0 height 0
click at [514, 279] on input "checkbox" at bounding box center [513, 281] width 13 height 13
checkbox input "true"
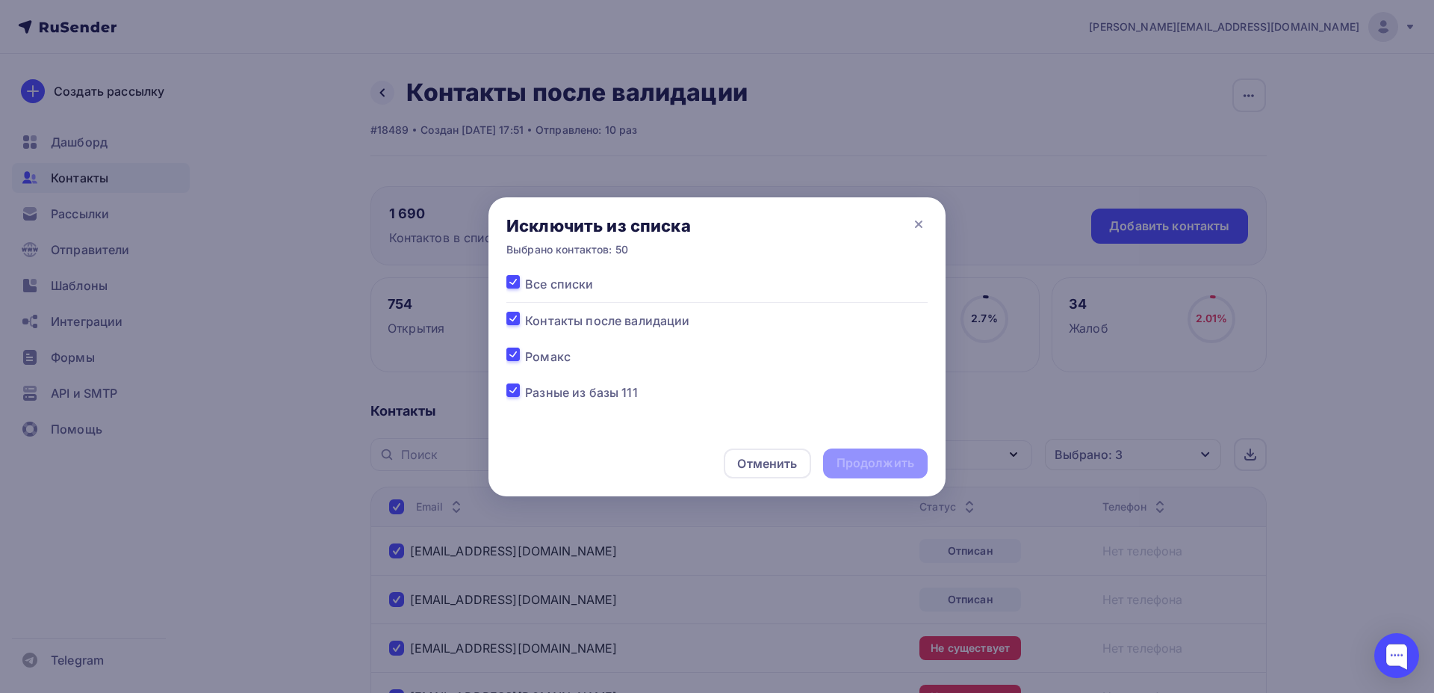
checkbox input "true"
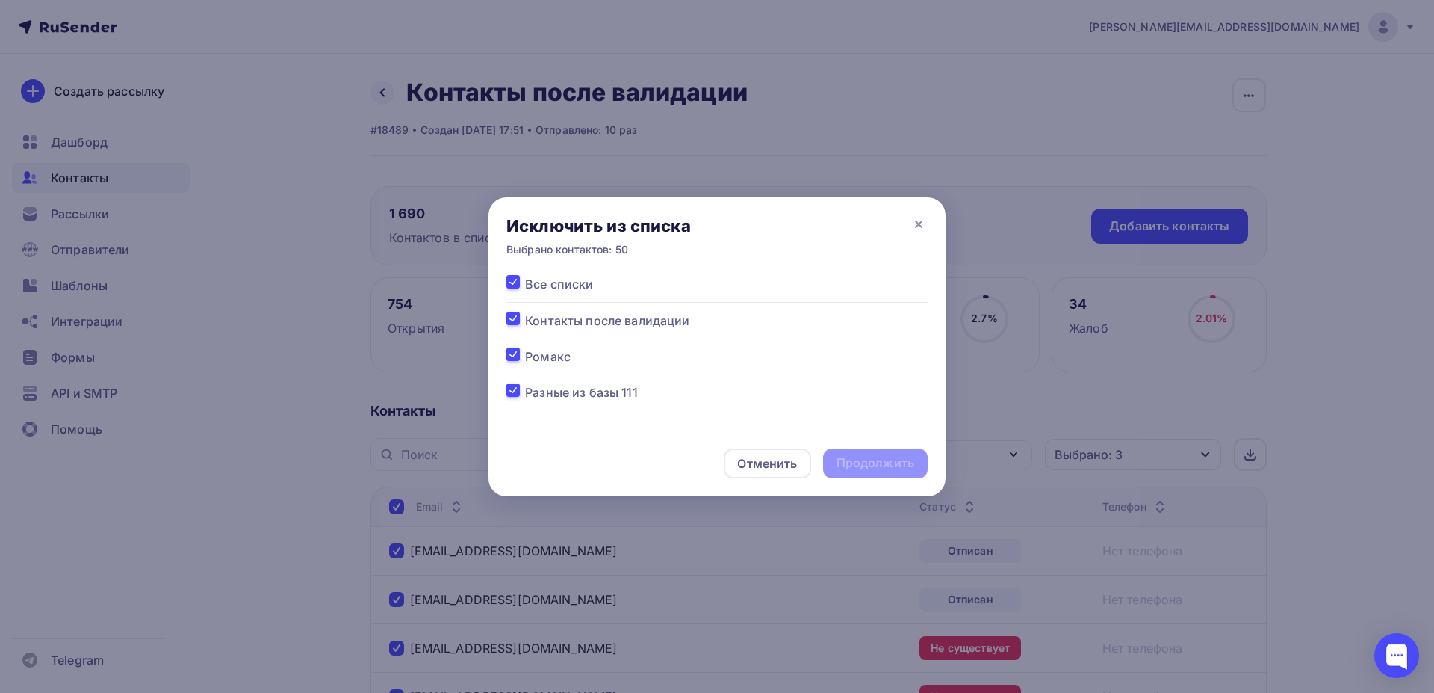
checkbox input "true"
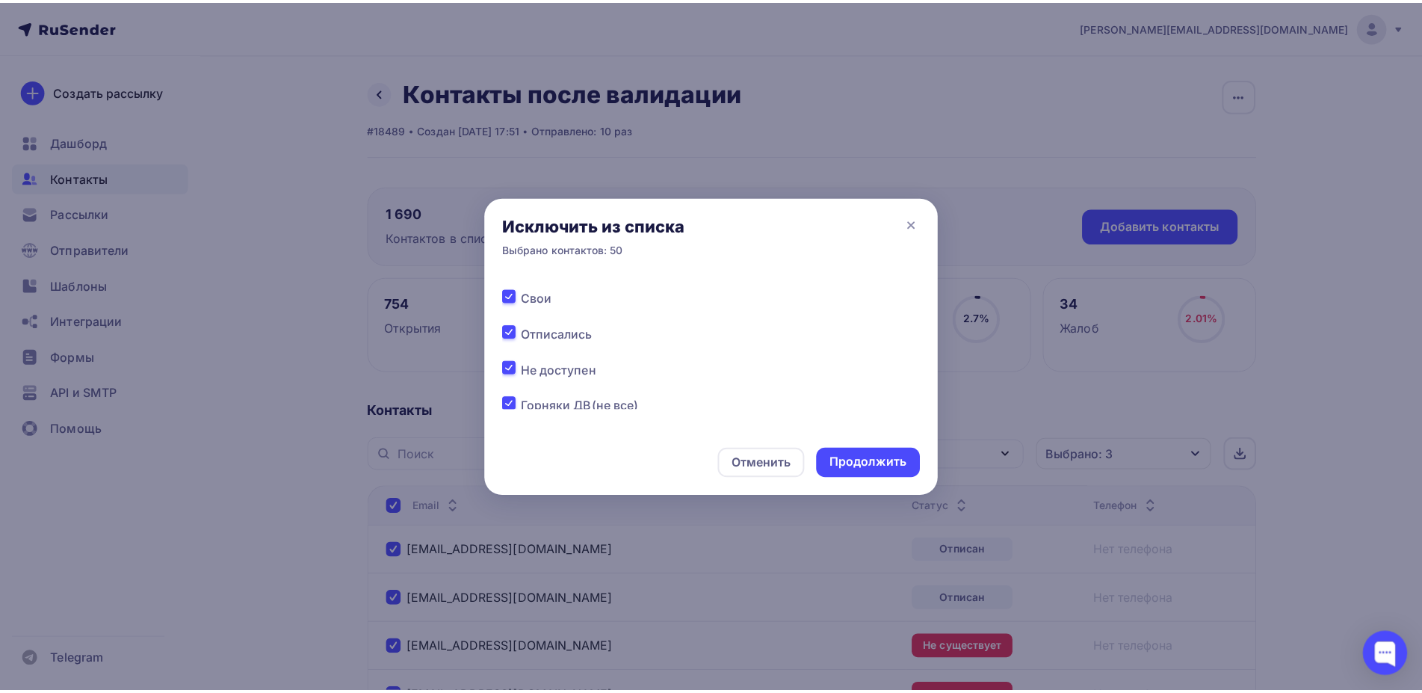
scroll to position [177, 0]
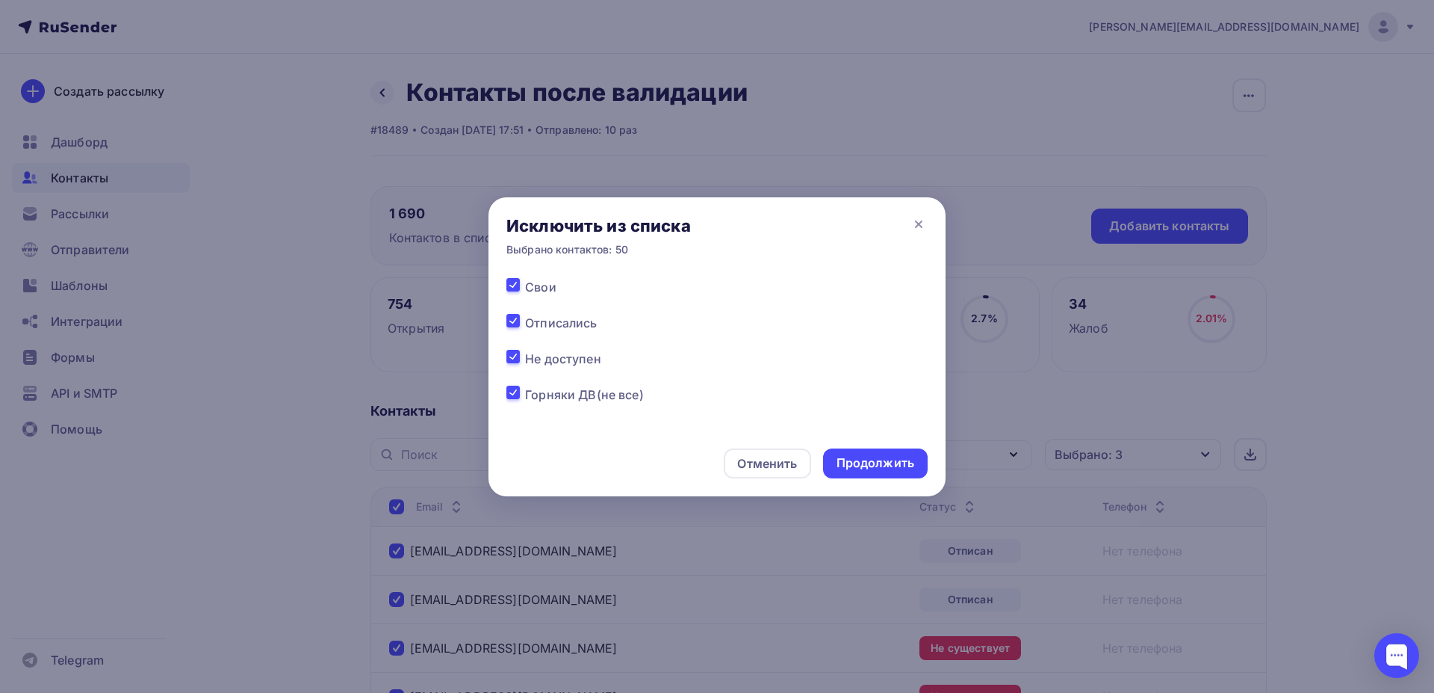
click at [525, 314] on label at bounding box center [525, 314] width 0 height 0
click at [512, 319] on input "checkbox" at bounding box center [513, 320] width 13 height 13
checkbox input "false"
click at [890, 465] on div "Продолжить" at bounding box center [876, 462] width 78 height 17
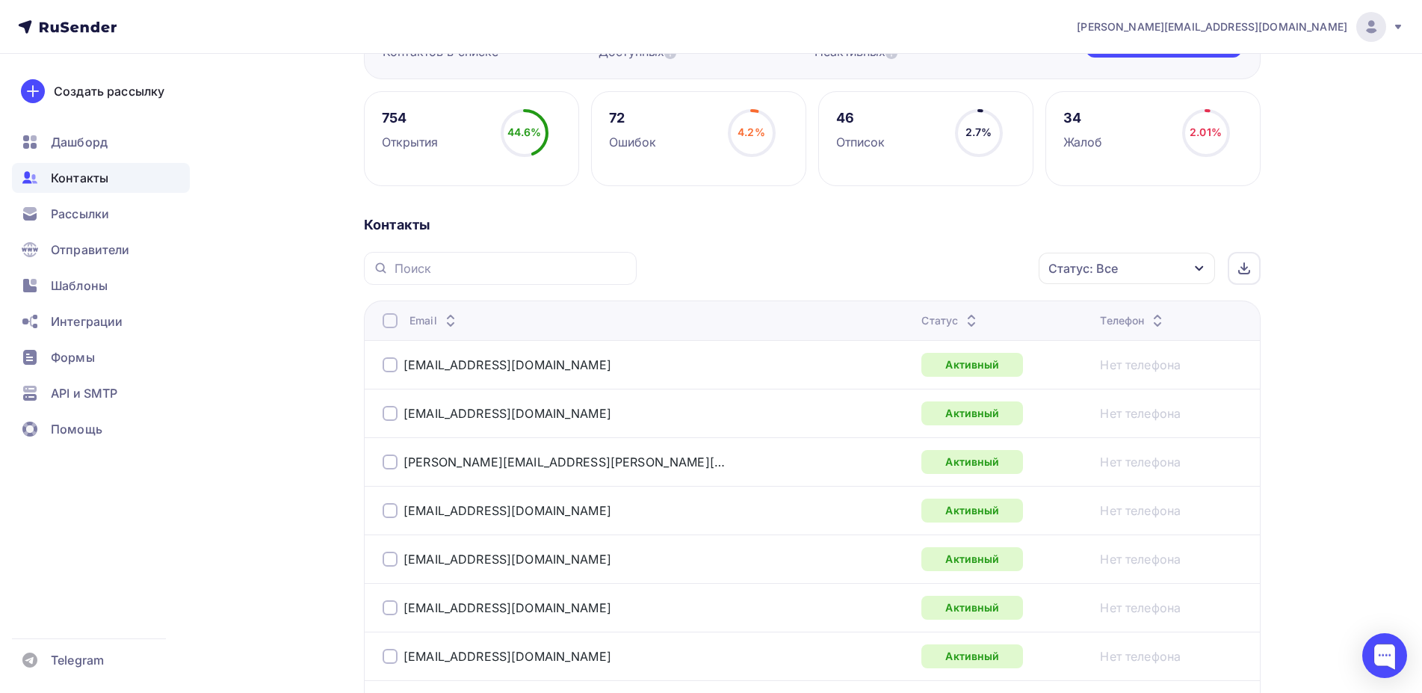
scroll to position [76, 0]
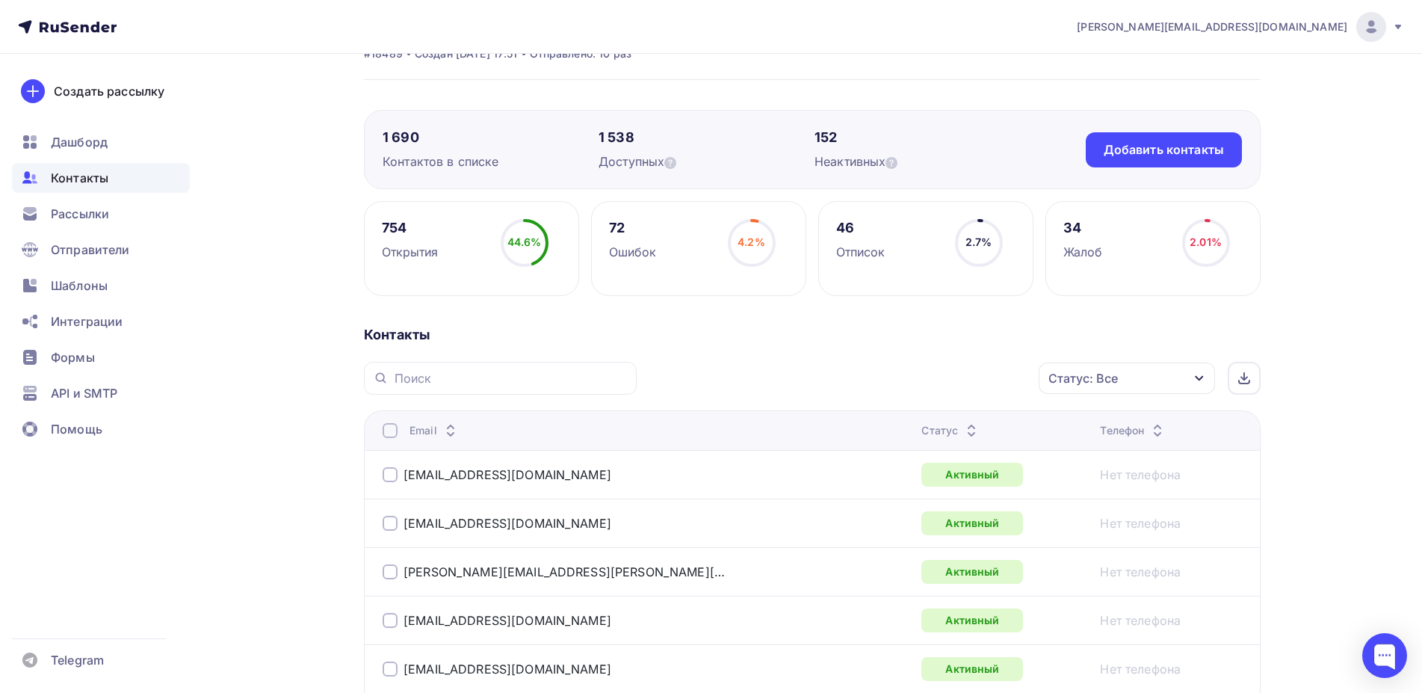
click at [1109, 377] on div "Статус: Все" at bounding box center [1082, 378] width 69 height 18
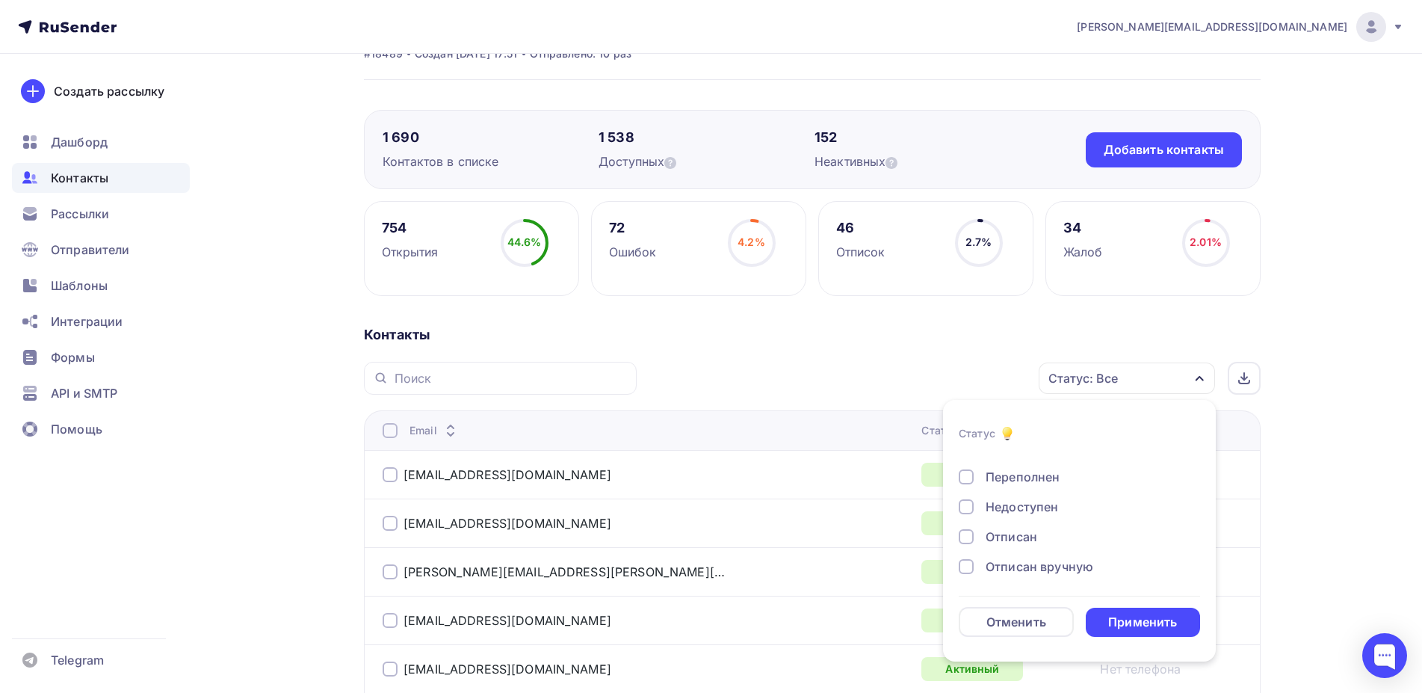
click at [967, 544] on div "Отписан" at bounding box center [1070, 536] width 224 height 18
click at [967, 567] on div at bounding box center [965, 566] width 15 height 15
click at [973, 525] on div at bounding box center [965, 522] width 15 height 15
click at [1133, 628] on div "Применить" at bounding box center [1142, 621] width 69 height 17
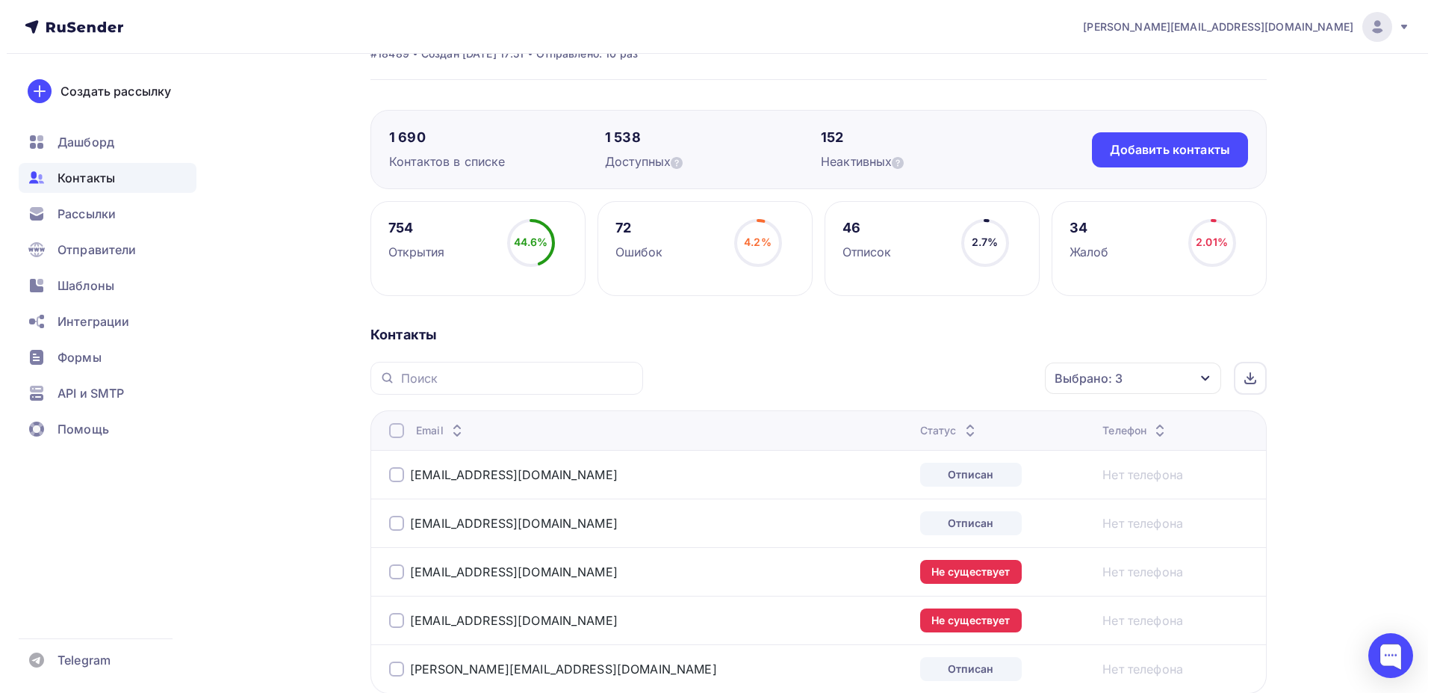
scroll to position [229, 0]
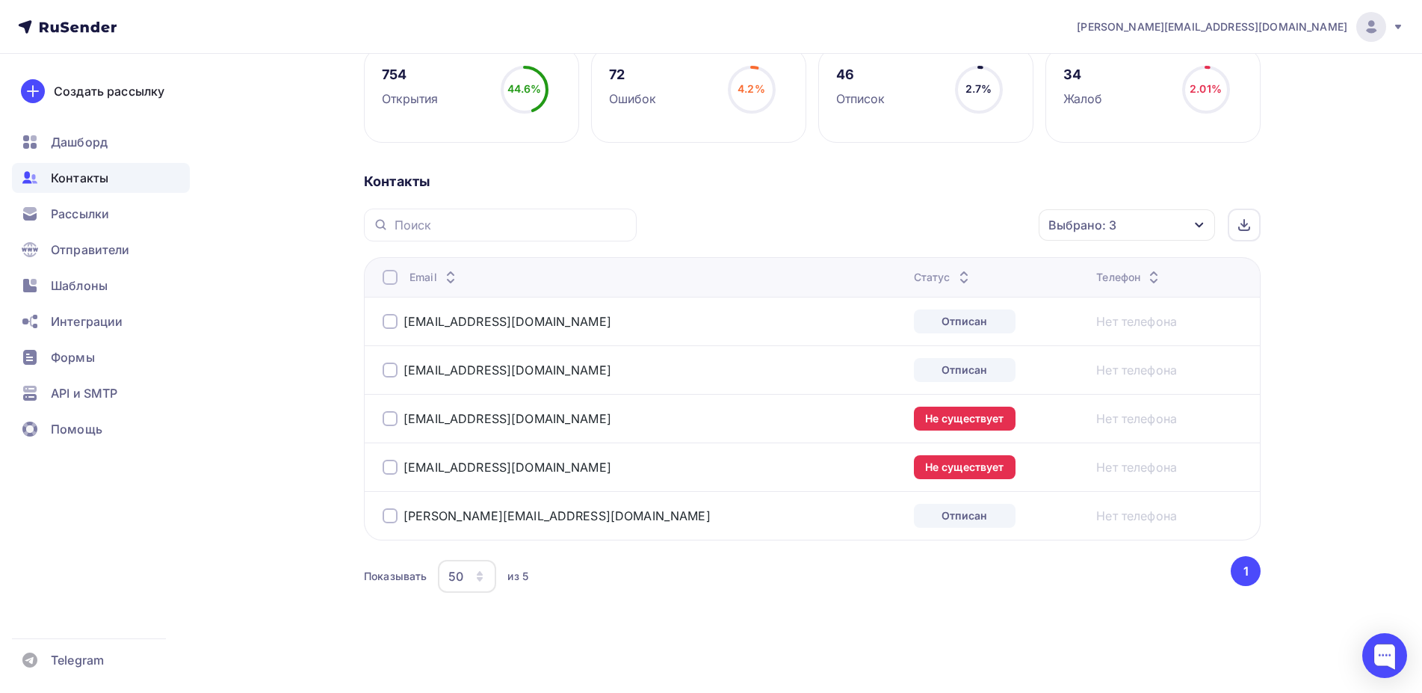
click at [383, 267] on th "Email" at bounding box center [636, 277] width 544 height 40
click at [390, 275] on div at bounding box center [389, 277] width 15 height 15
click at [866, 238] on div "Действие" at bounding box center [926, 225] width 197 height 29
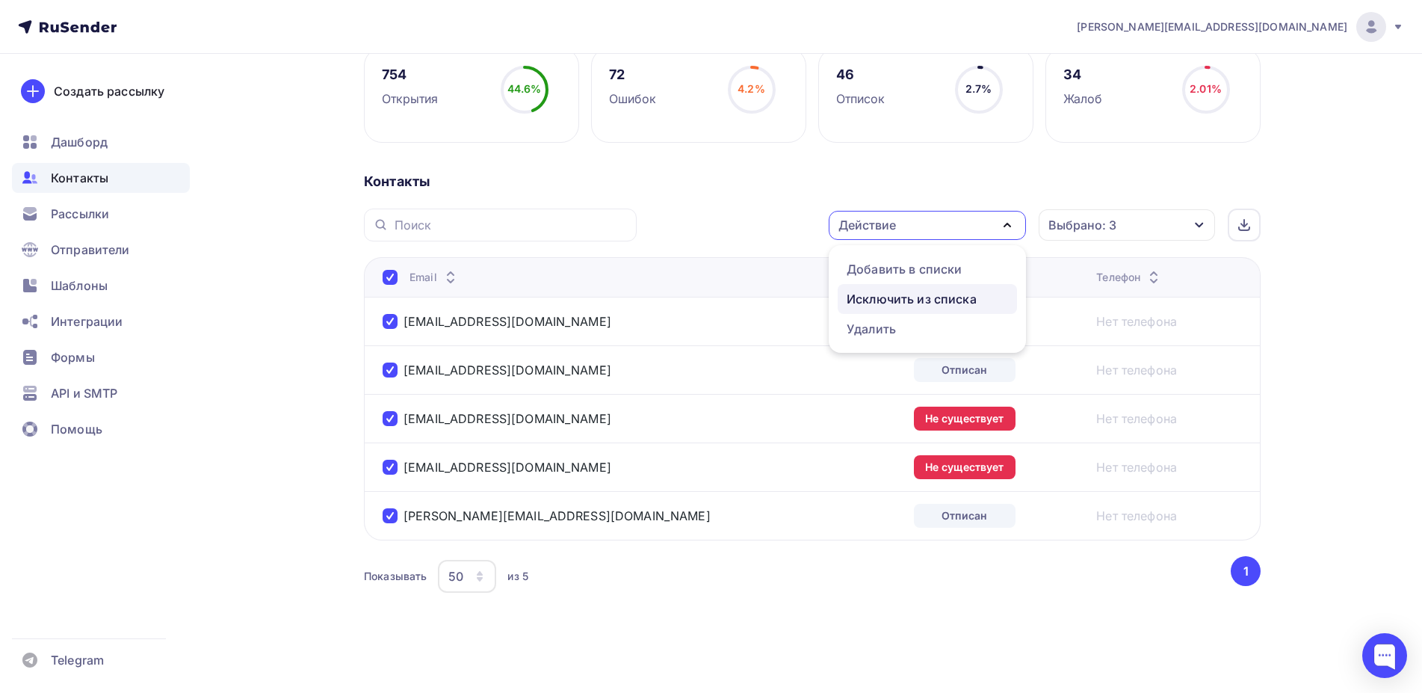
click at [908, 300] on div "Исключить из списка" at bounding box center [911, 299] width 130 height 18
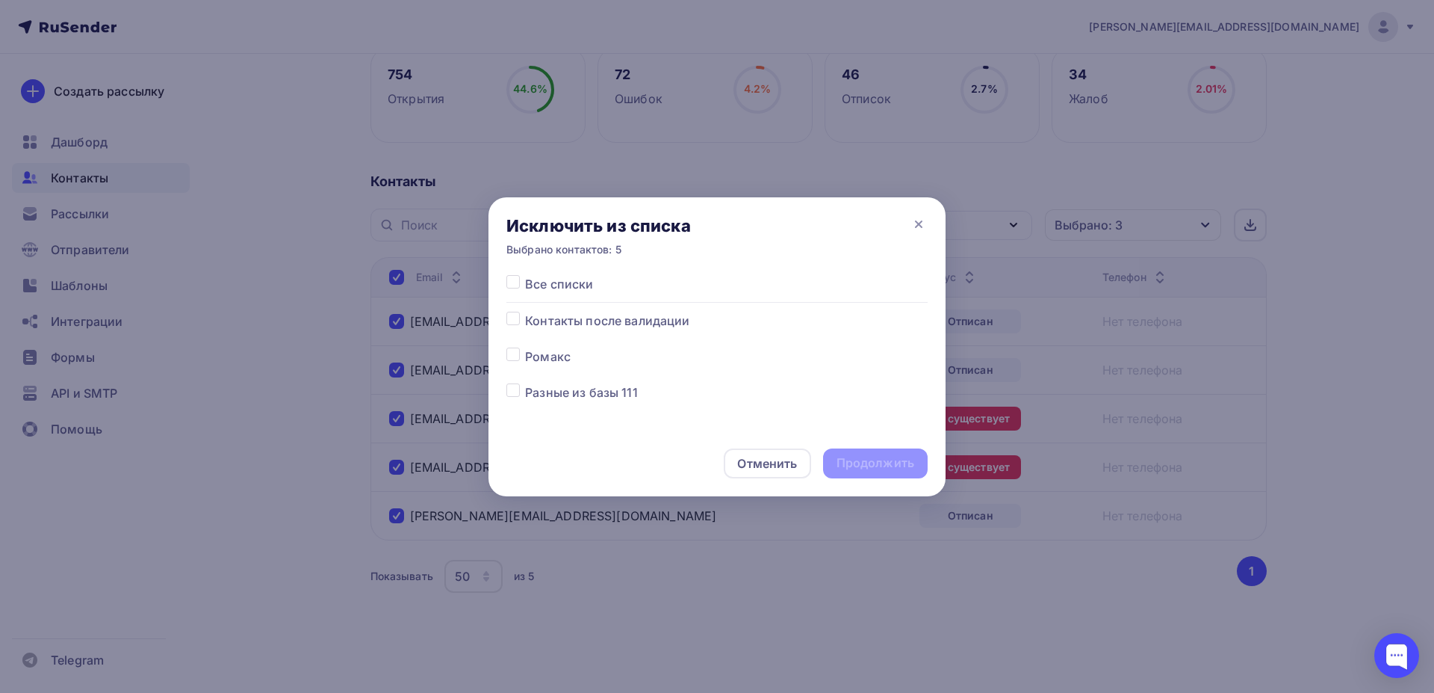
click at [525, 275] on label at bounding box center [525, 275] width 0 height 0
click at [518, 280] on input "checkbox" at bounding box center [513, 281] width 13 height 13
checkbox input "true"
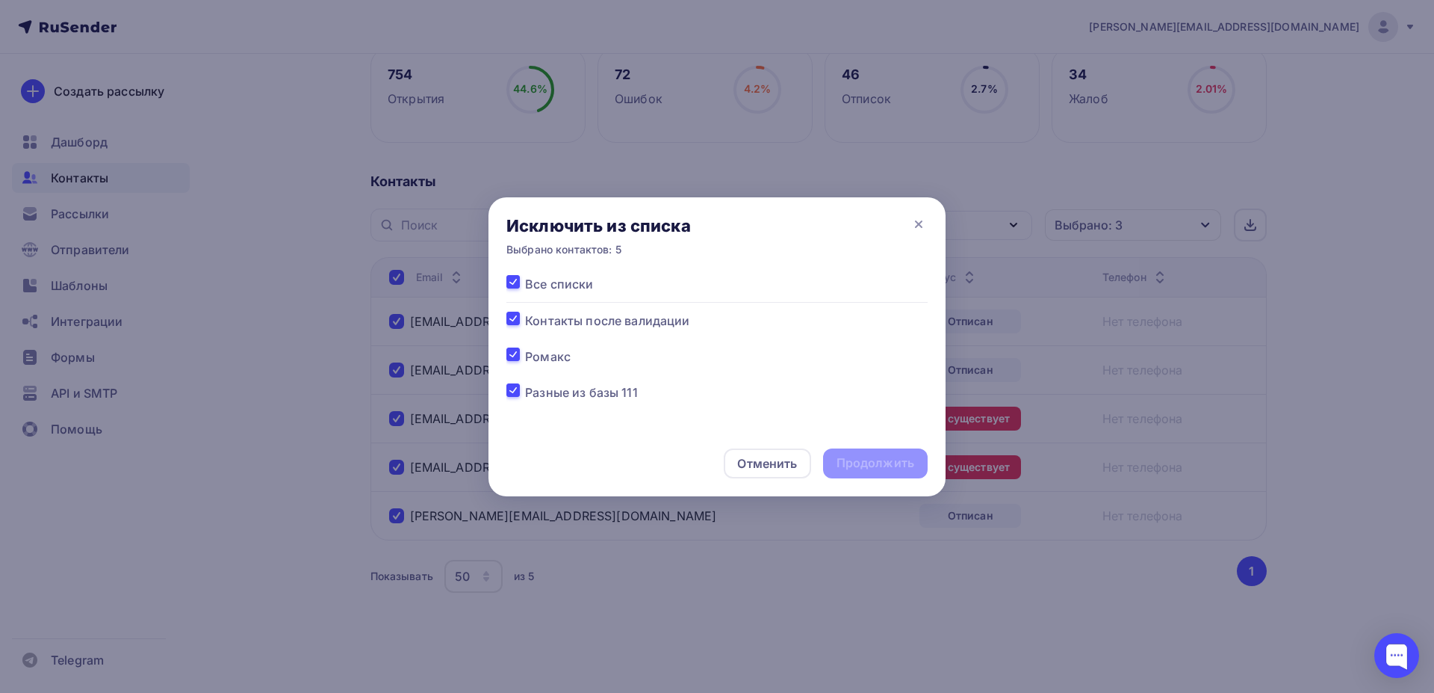
checkbox input "true"
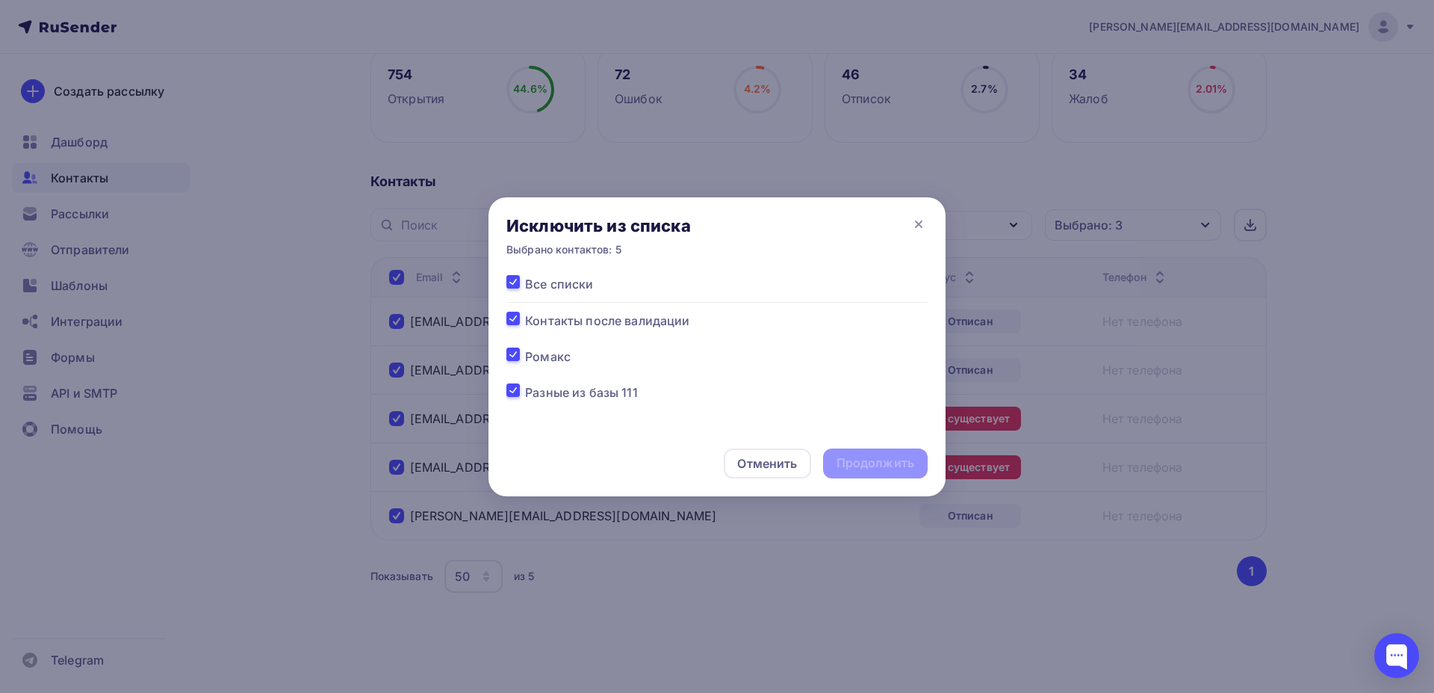
checkbox input "true"
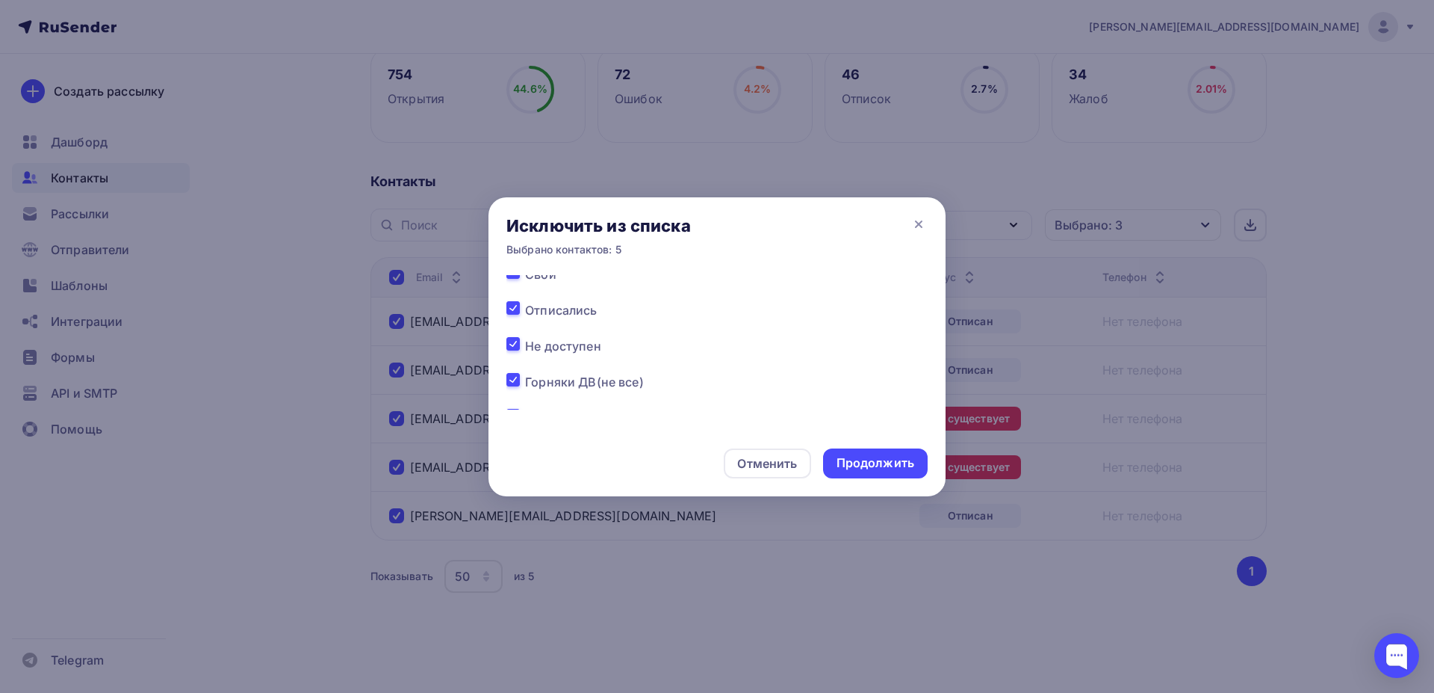
scroll to position [149, 0]
click at [525, 342] on label at bounding box center [525, 342] width 0 height 0
click at [512, 347] on input "checkbox" at bounding box center [513, 348] width 13 height 13
checkbox input "false"
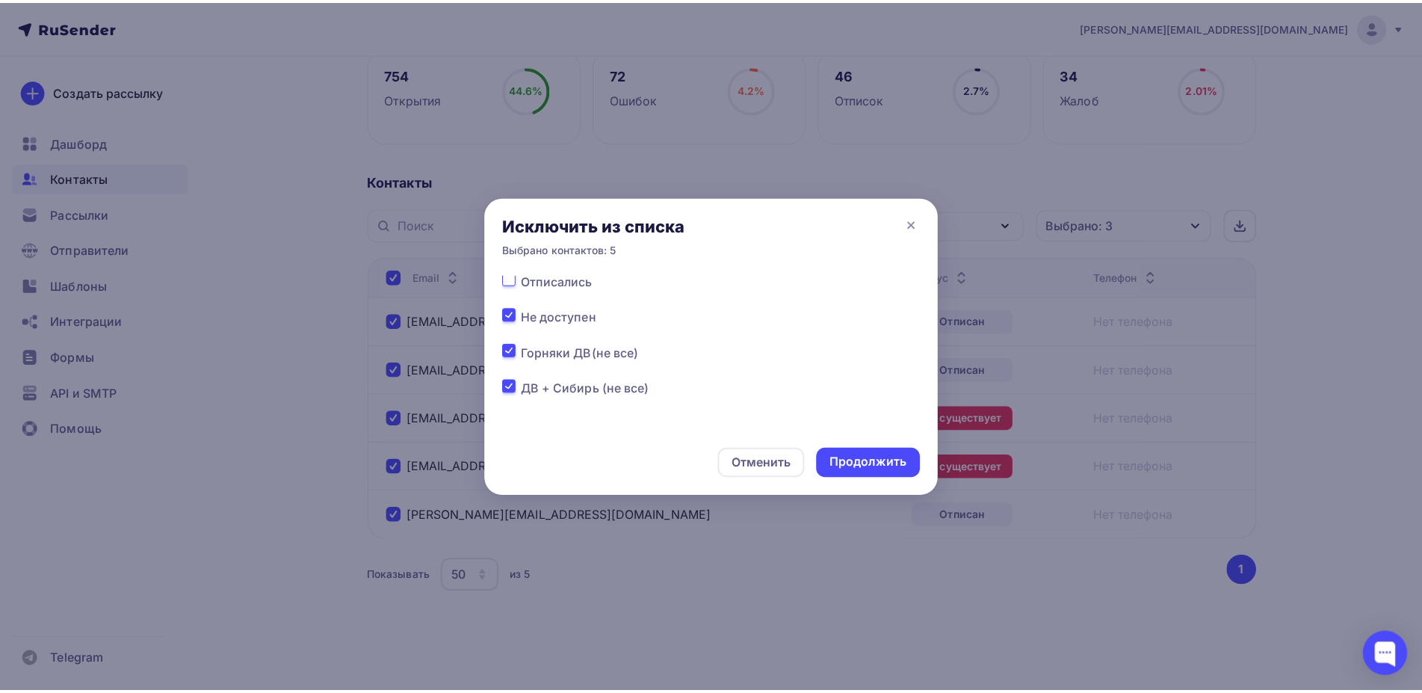
scroll to position [225, 0]
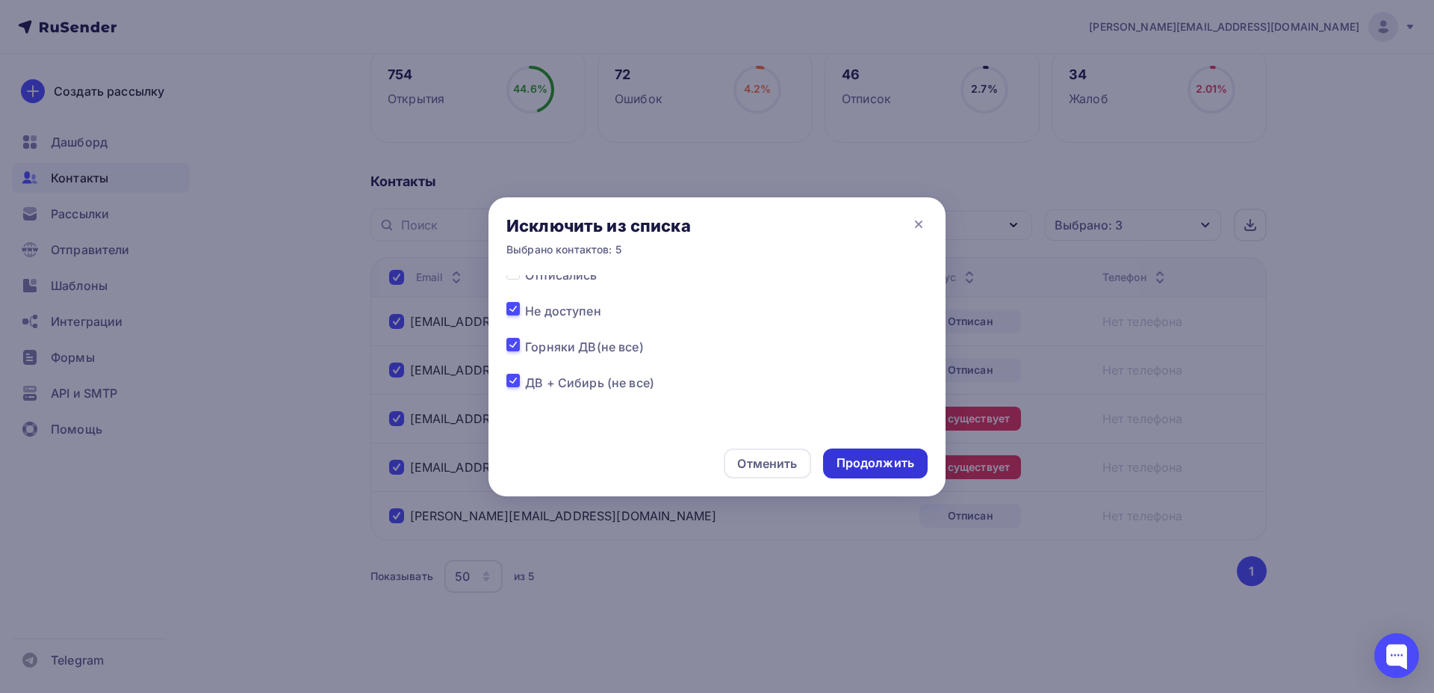
click at [888, 465] on div "Продолжить" at bounding box center [876, 462] width 78 height 17
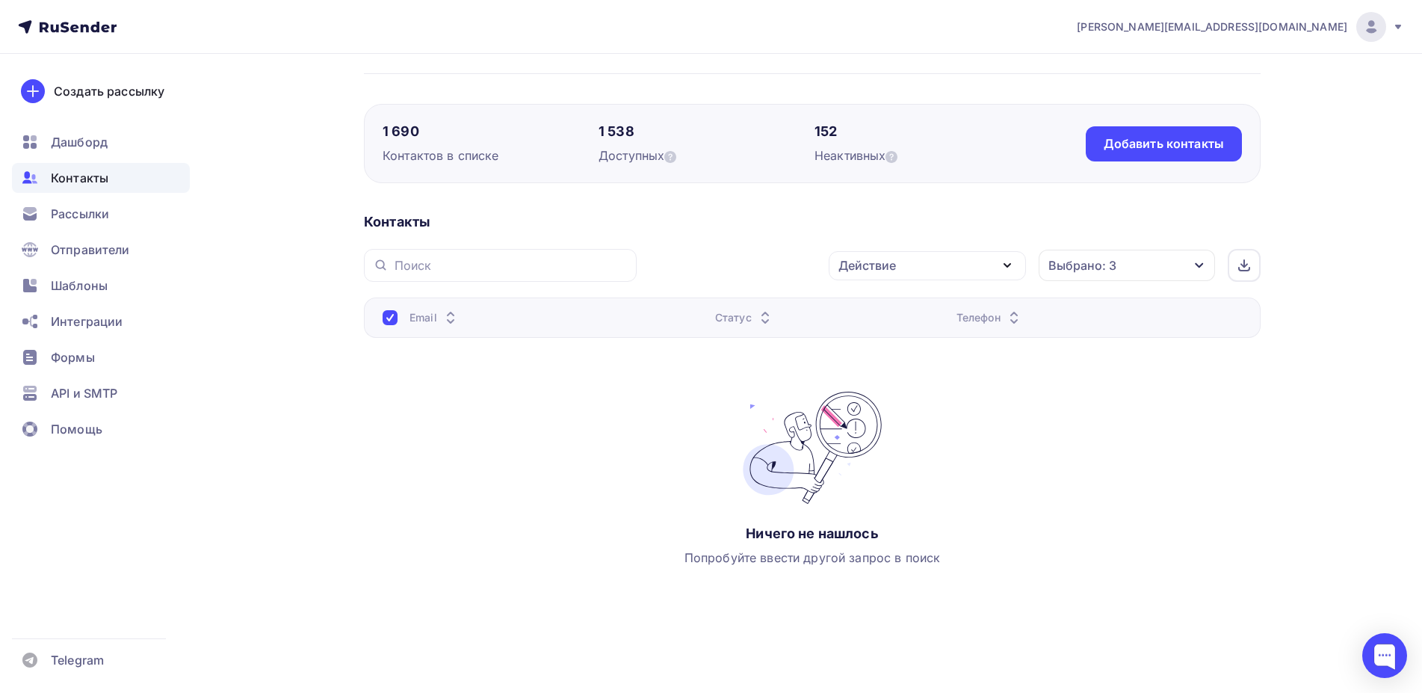
scroll to position [0, 0]
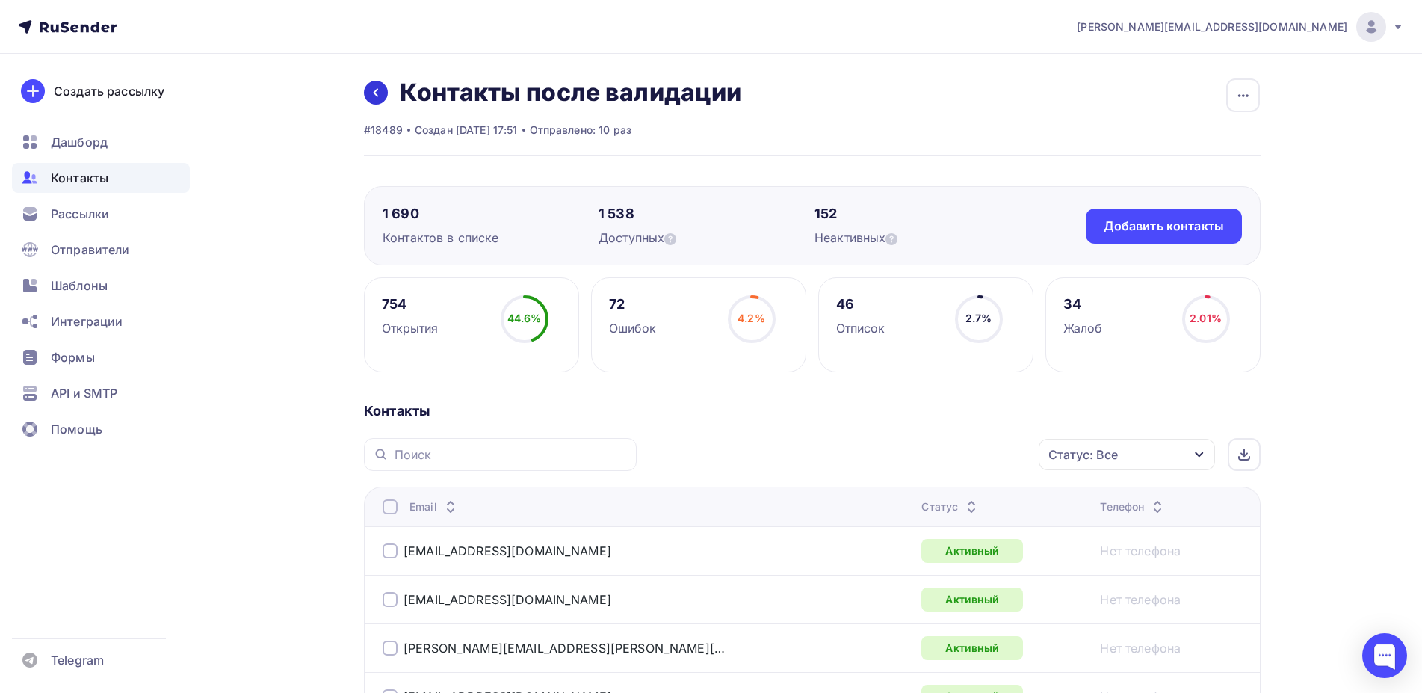
click at [375, 91] on icon at bounding box center [376, 93] width 4 height 8
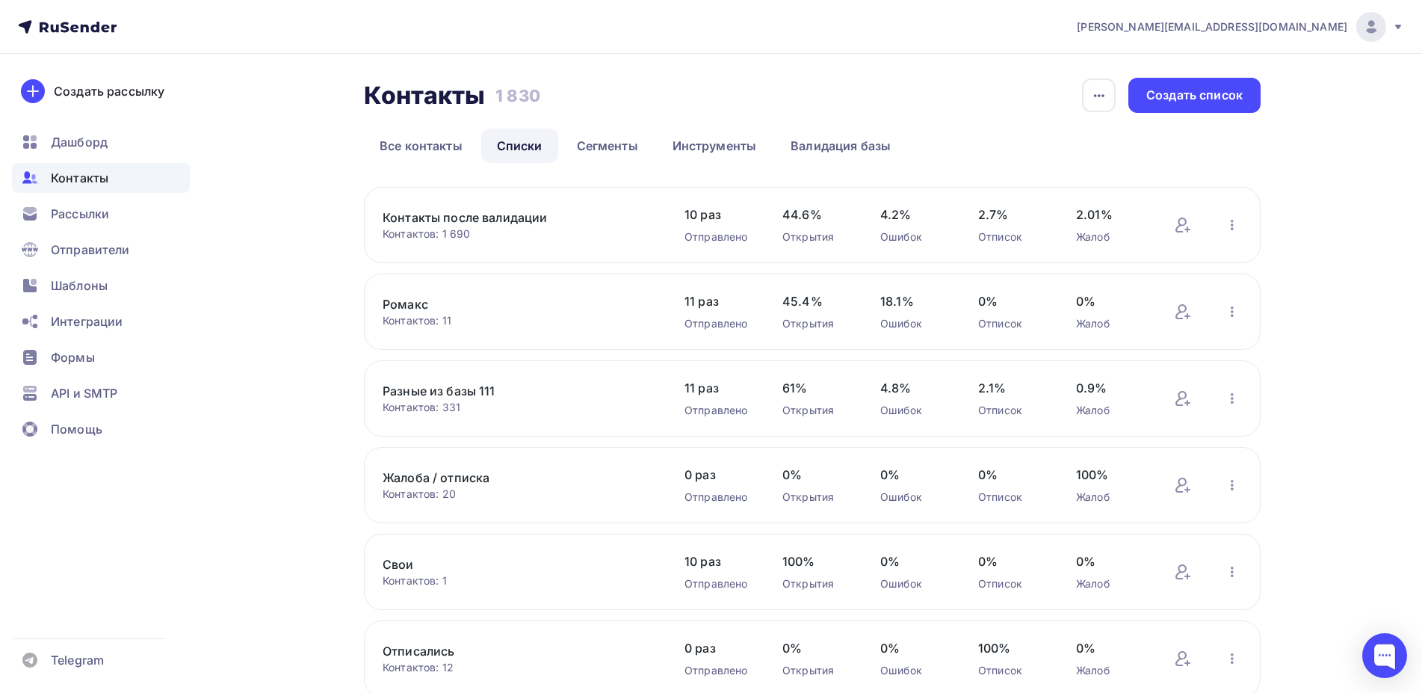
click at [411, 306] on link "Ромакс" at bounding box center [509, 304] width 254 height 18
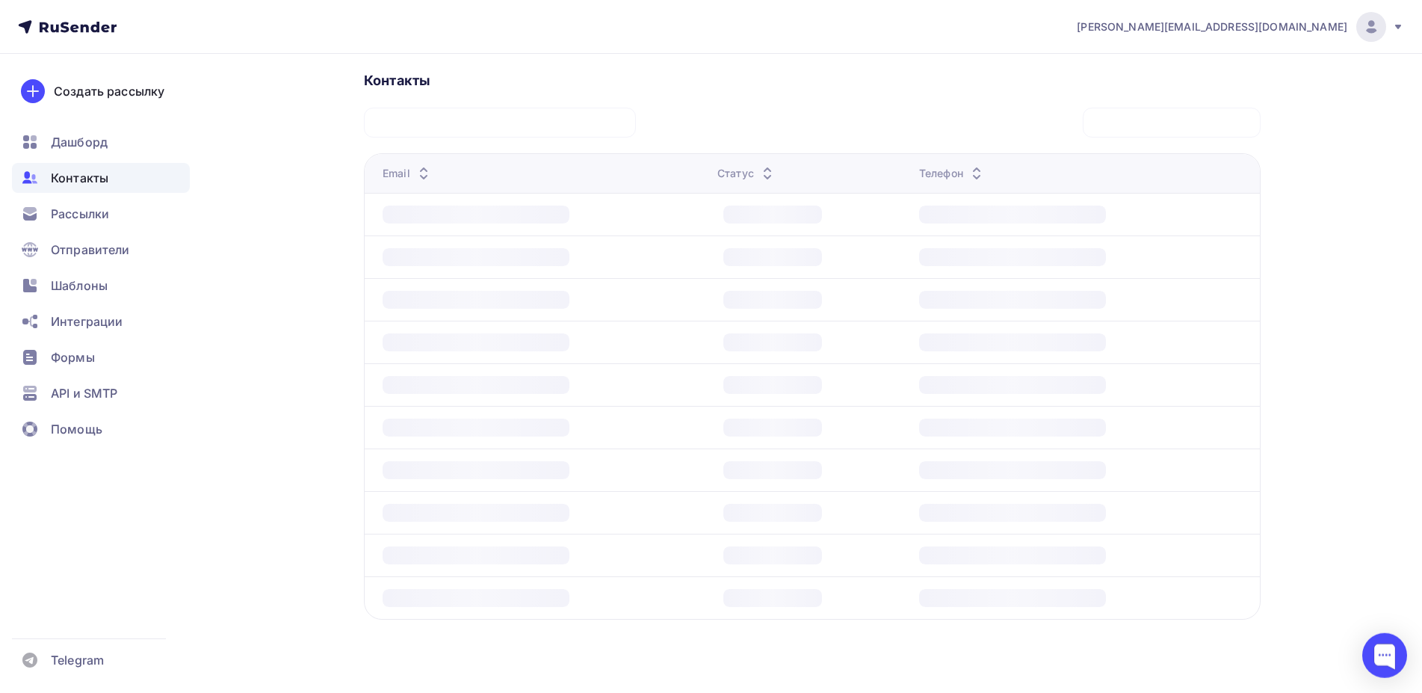
scroll to position [353, 0]
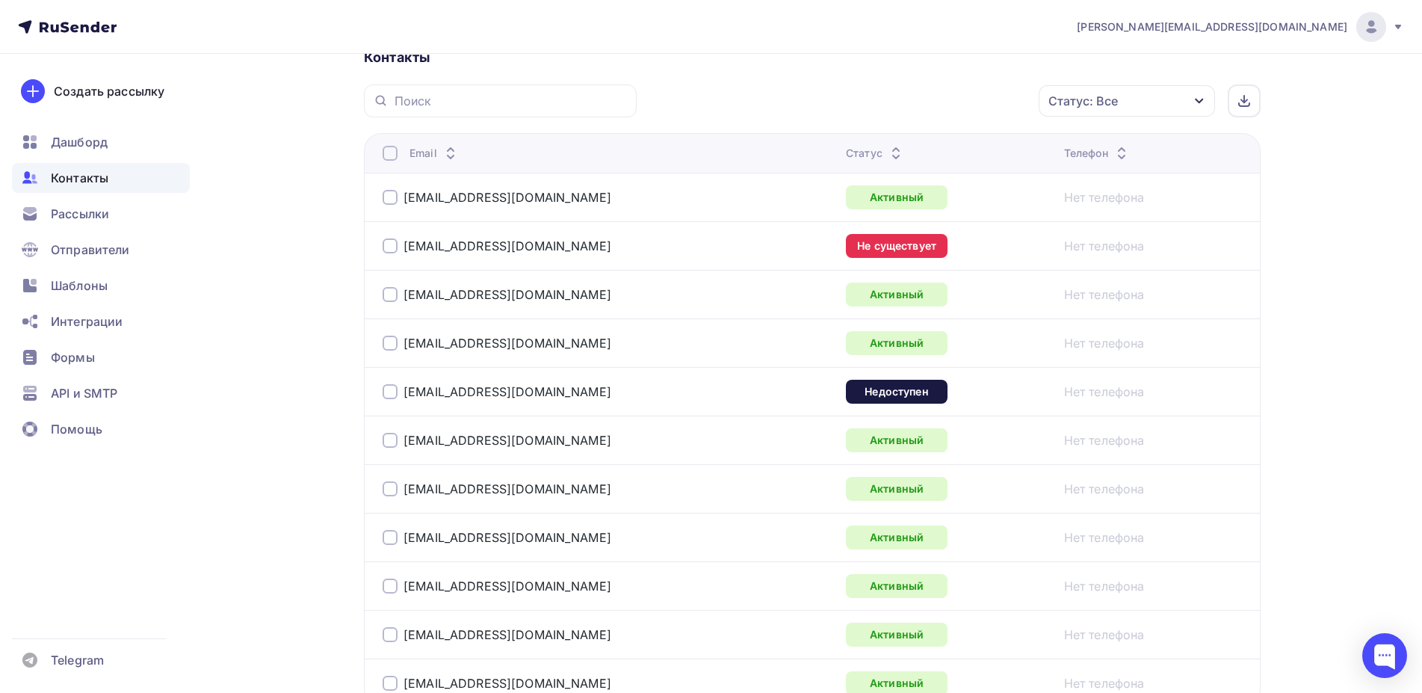
click at [389, 243] on div at bounding box center [389, 245] width 15 height 15
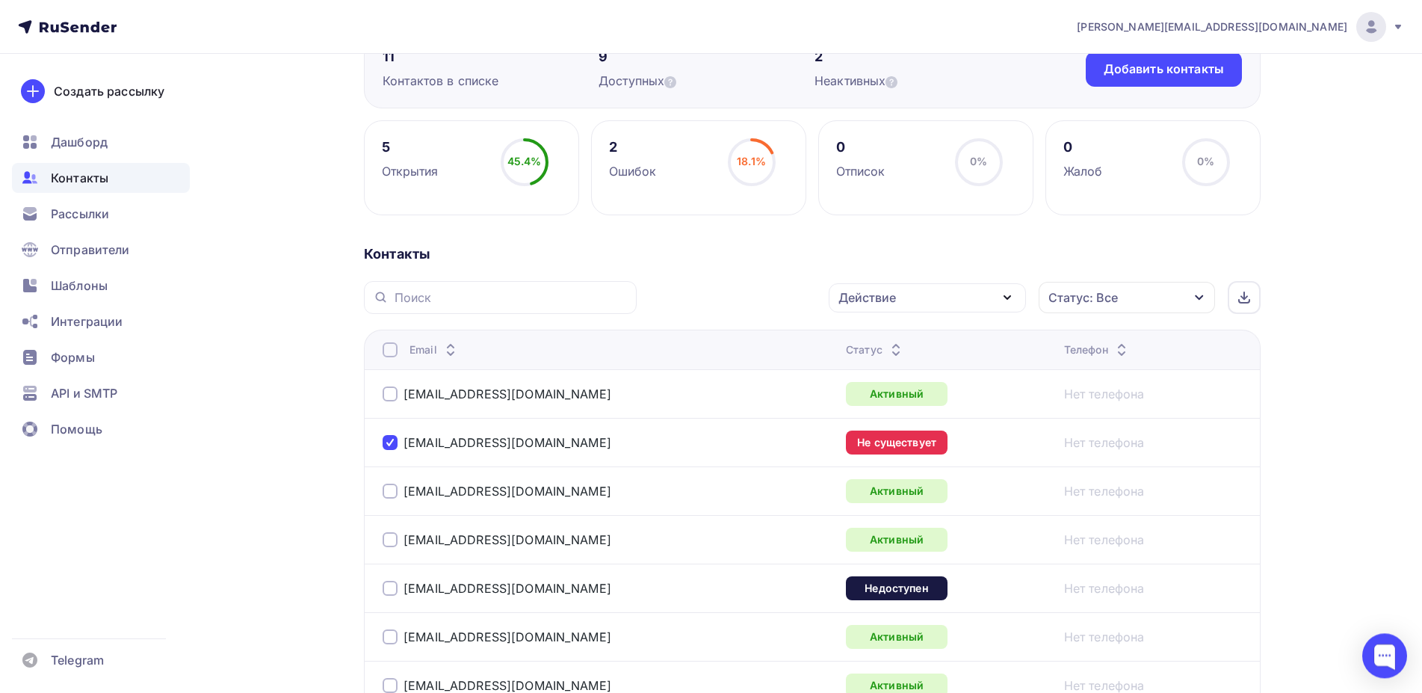
scroll to position [140, 0]
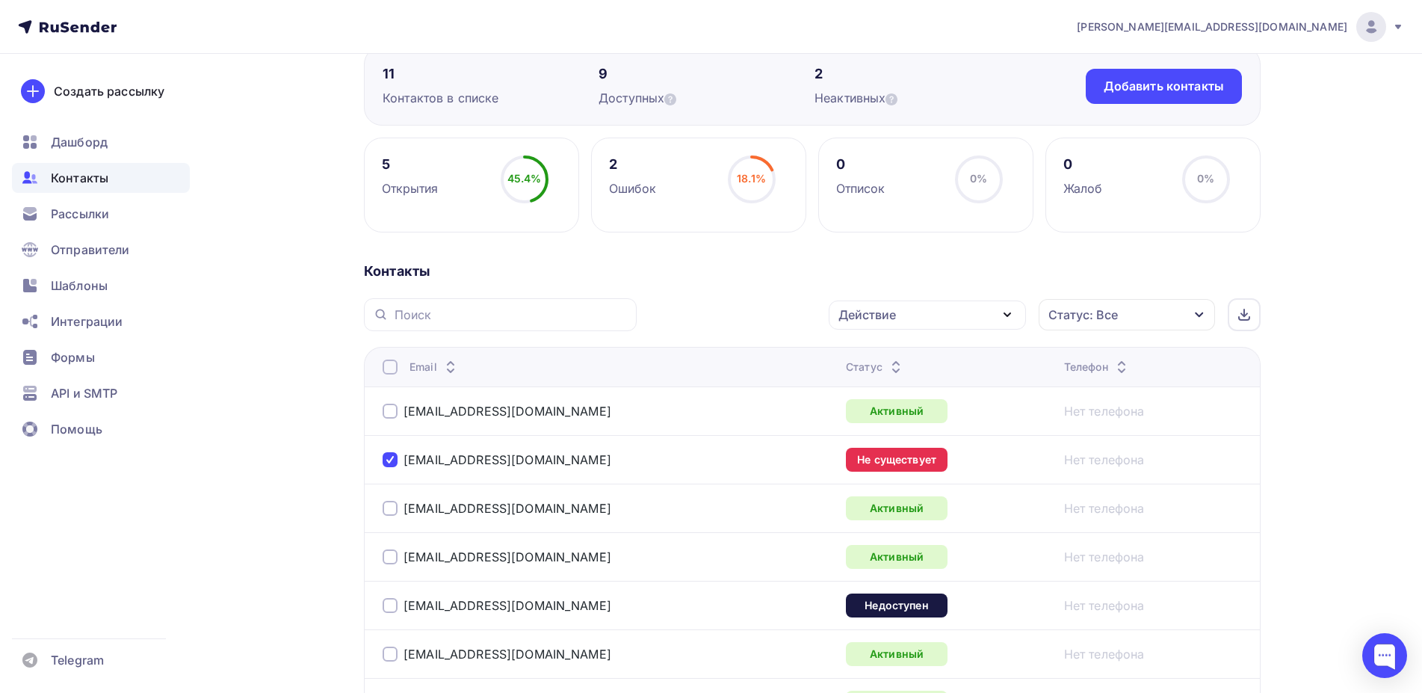
click at [967, 309] on div "Действие" at bounding box center [926, 314] width 197 height 29
click at [923, 388] on div "Исключить из списка" at bounding box center [911, 389] width 130 height 18
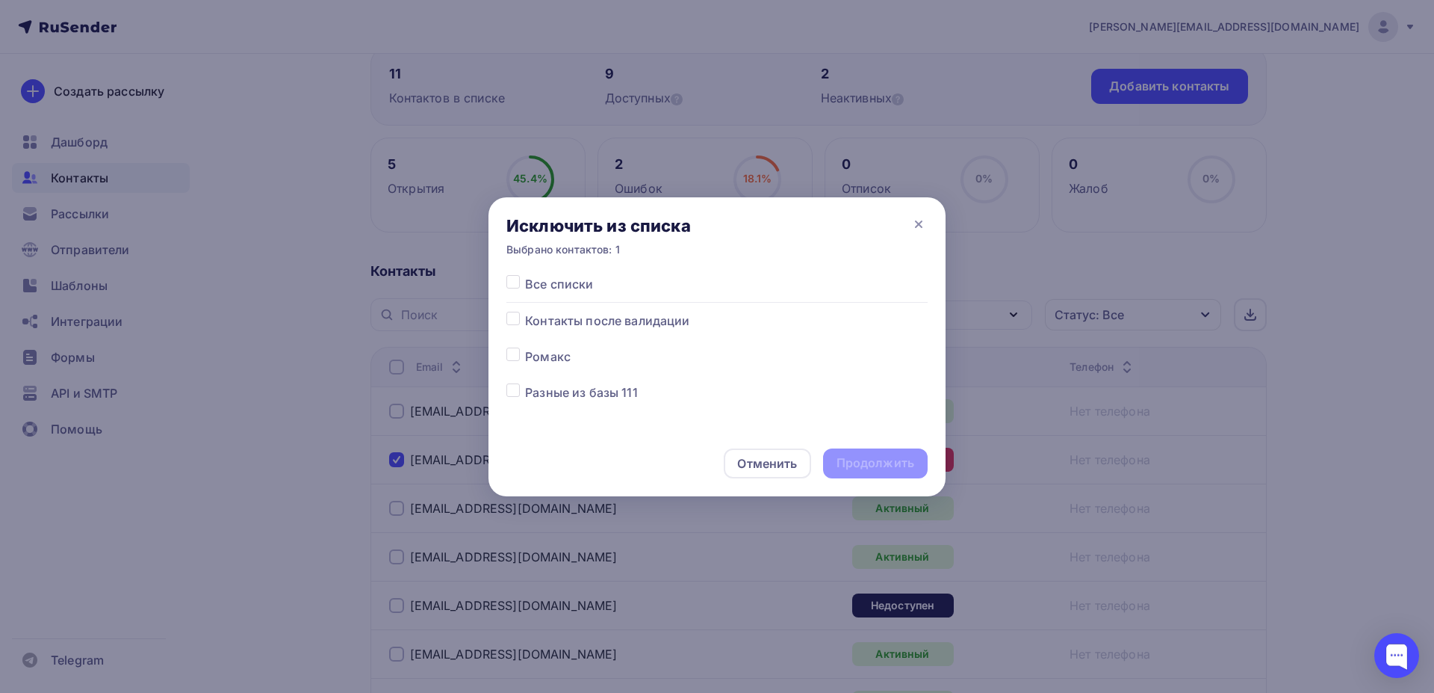
click at [525, 347] on label at bounding box center [525, 347] width 0 height 0
click at [507, 354] on input "checkbox" at bounding box center [513, 353] width 13 height 13
checkbox input "true"
click at [880, 460] on div "Продолжить" at bounding box center [876, 462] width 78 height 17
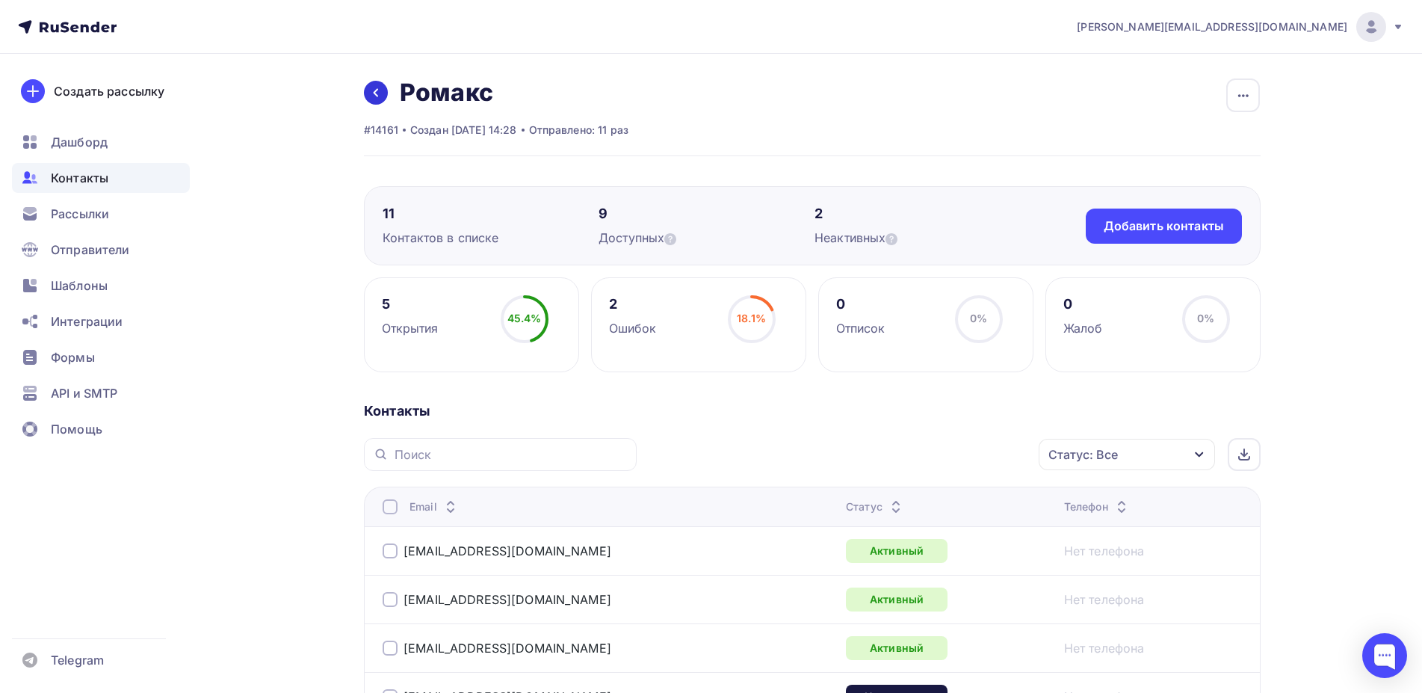
click at [371, 93] on icon at bounding box center [376, 93] width 12 height 12
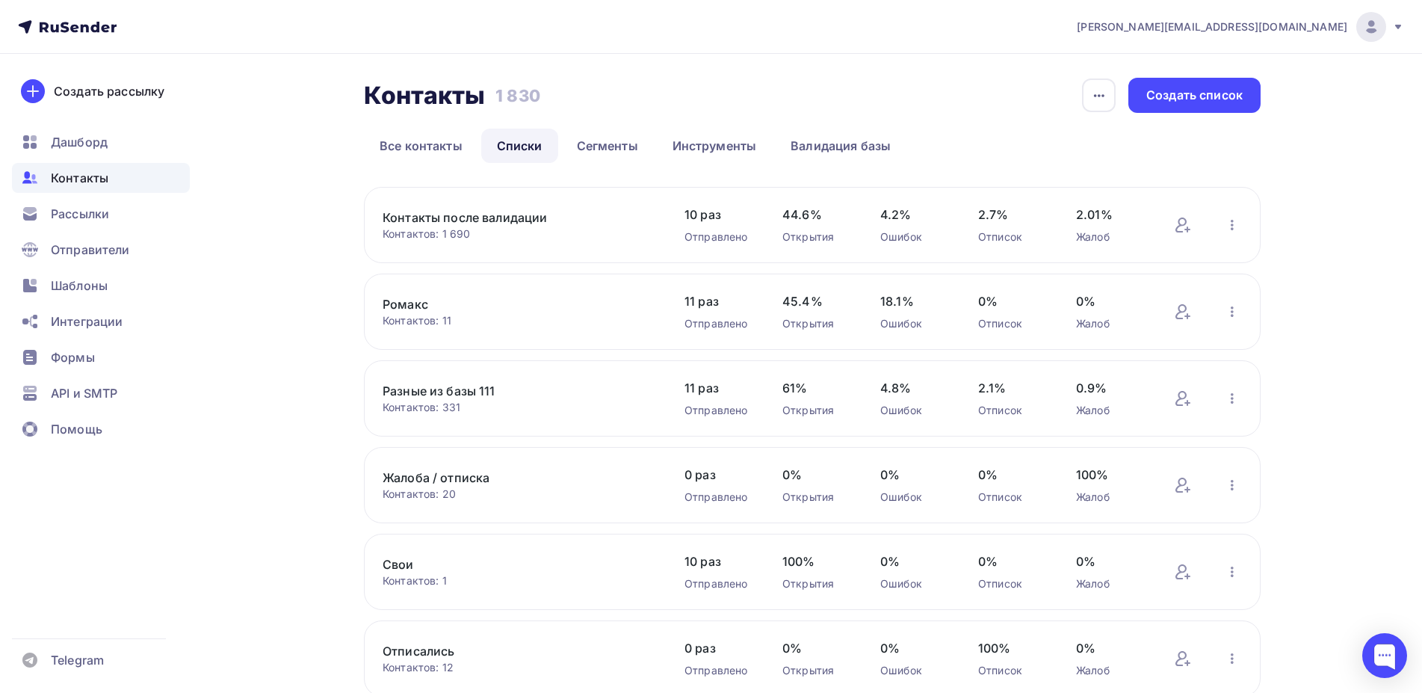
click at [470, 387] on link "Разные из базы 111" at bounding box center [509, 391] width 254 height 18
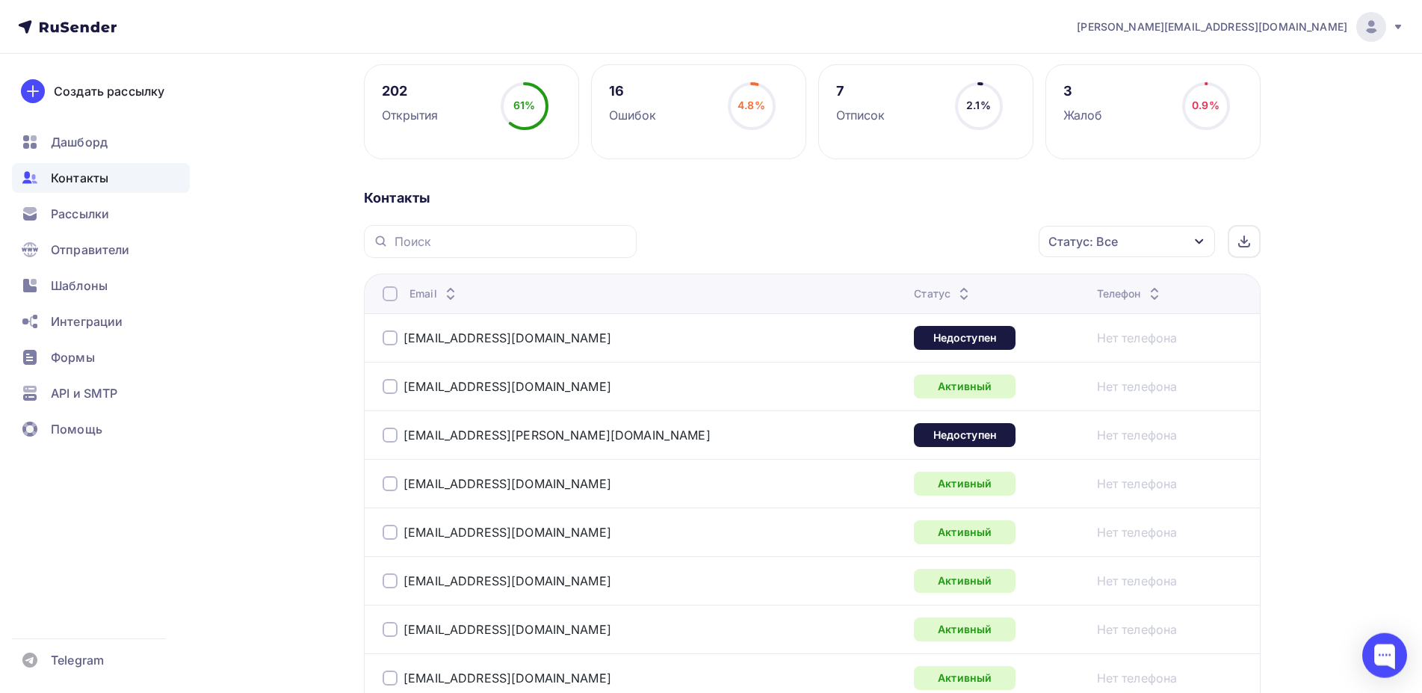
scroll to position [229, 0]
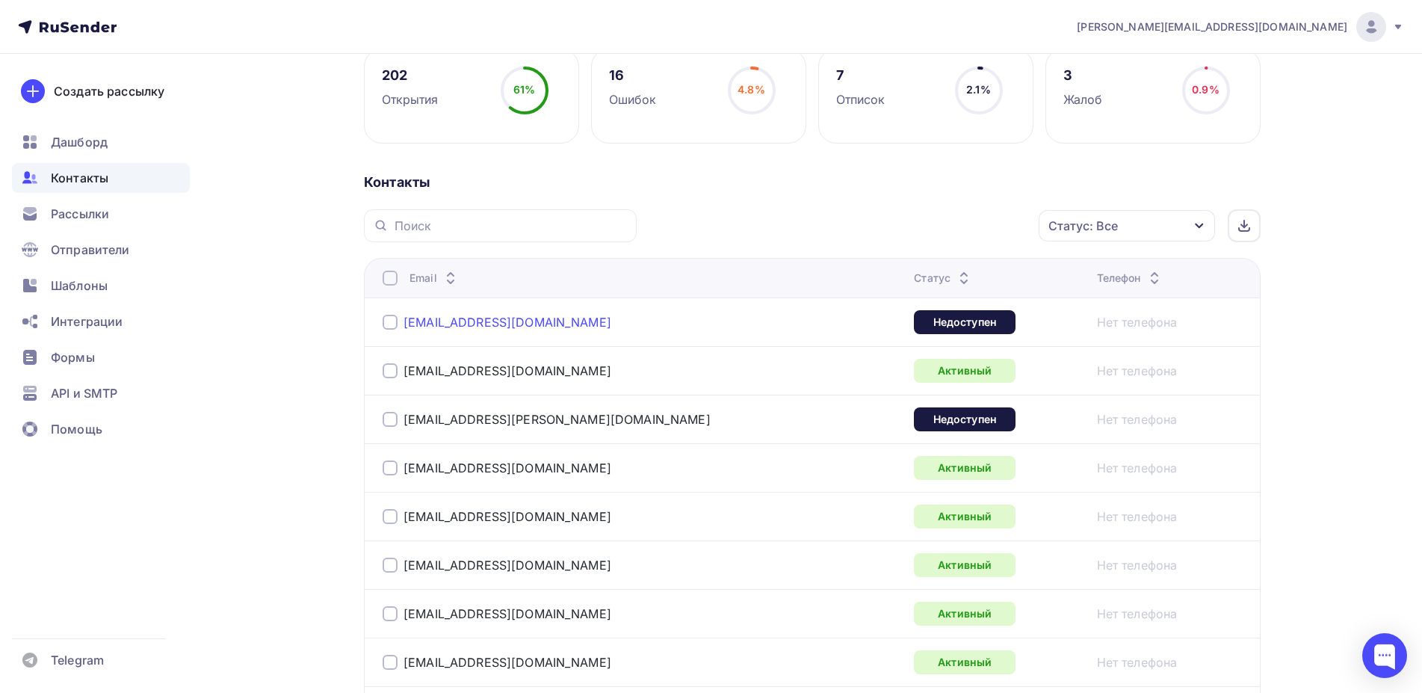
click at [487, 320] on link "[EMAIL_ADDRESS][DOMAIN_NAME]" at bounding box center [507, 322] width 208 height 15
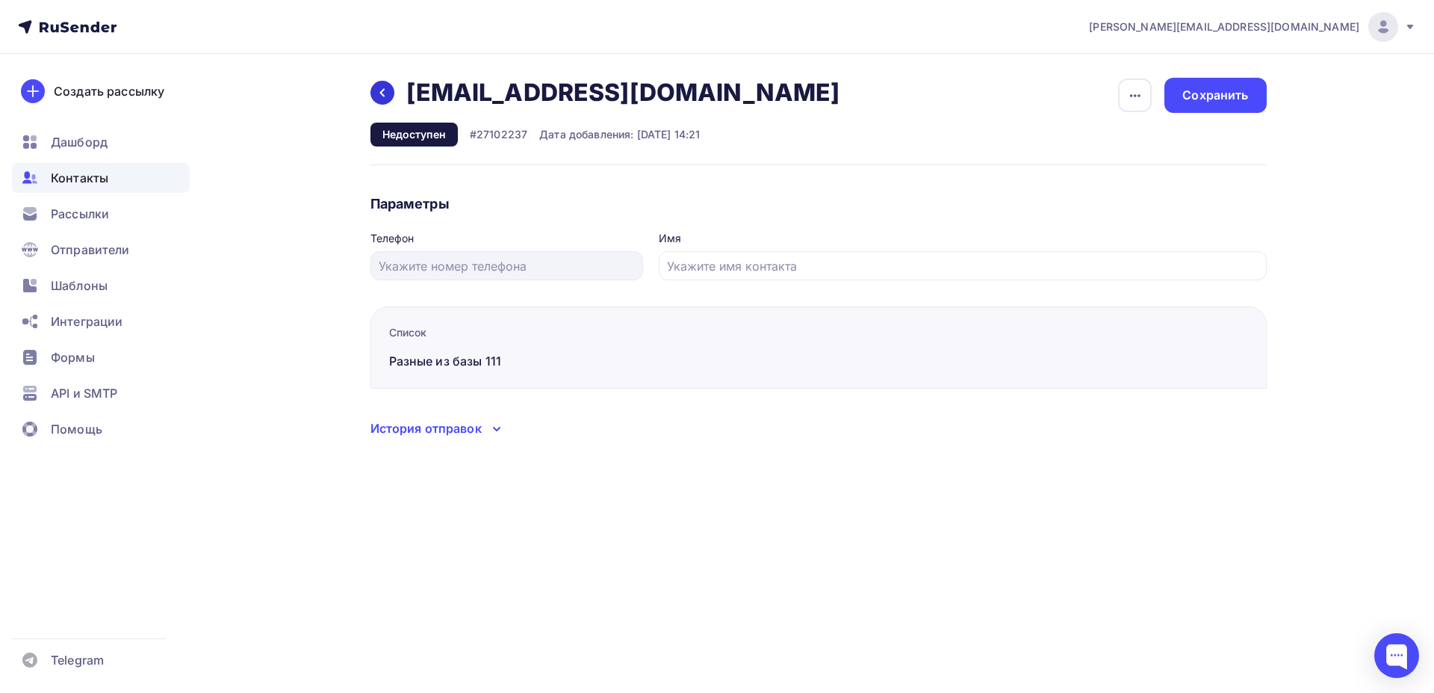
click at [376, 99] on div at bounding box center [383, 93] width 24 height 24
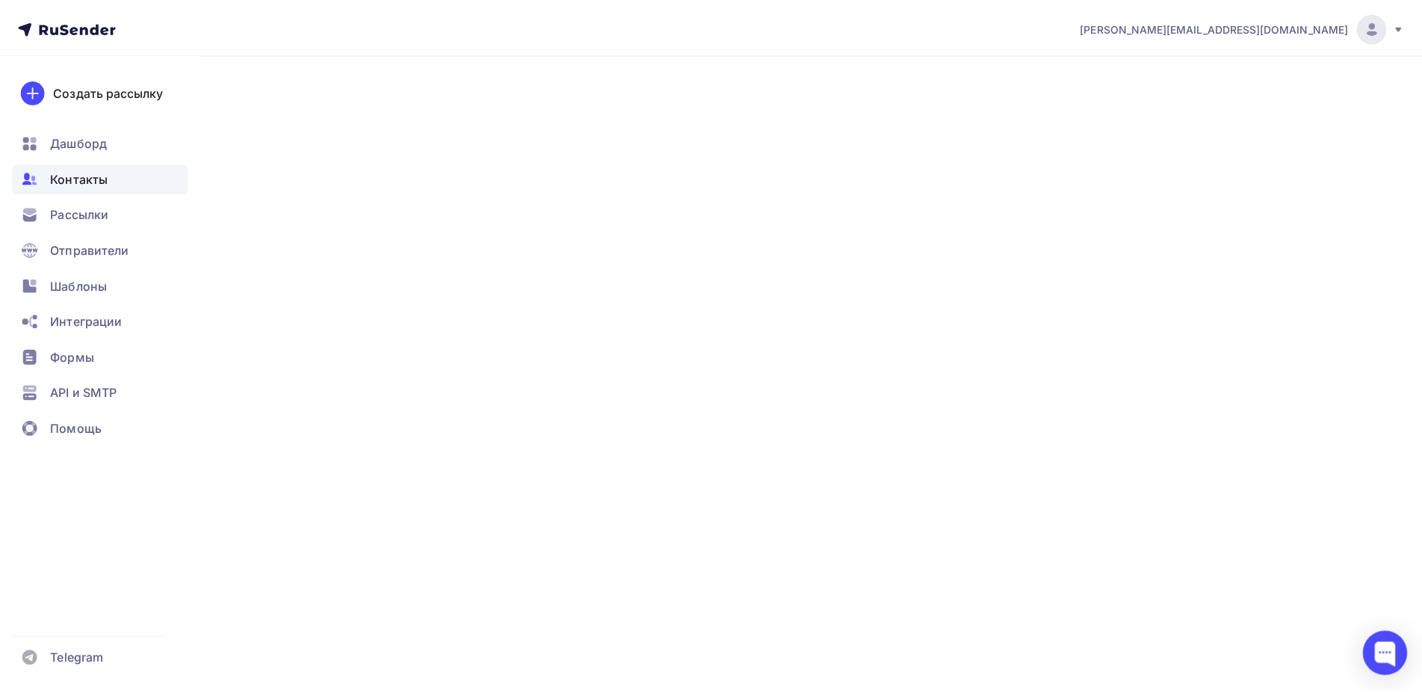
scroll to position [229, 0]
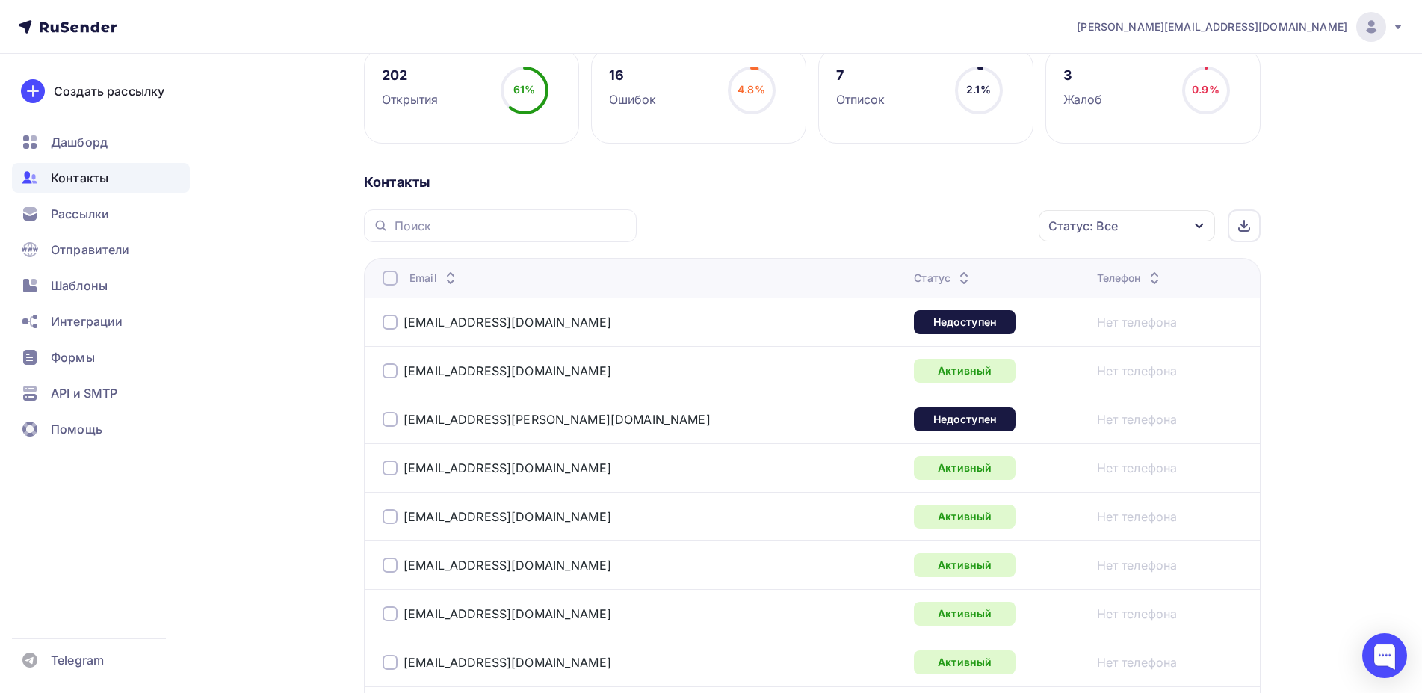
click at [391, 369] on div at bounding box center [389, 370] width 15 height 15
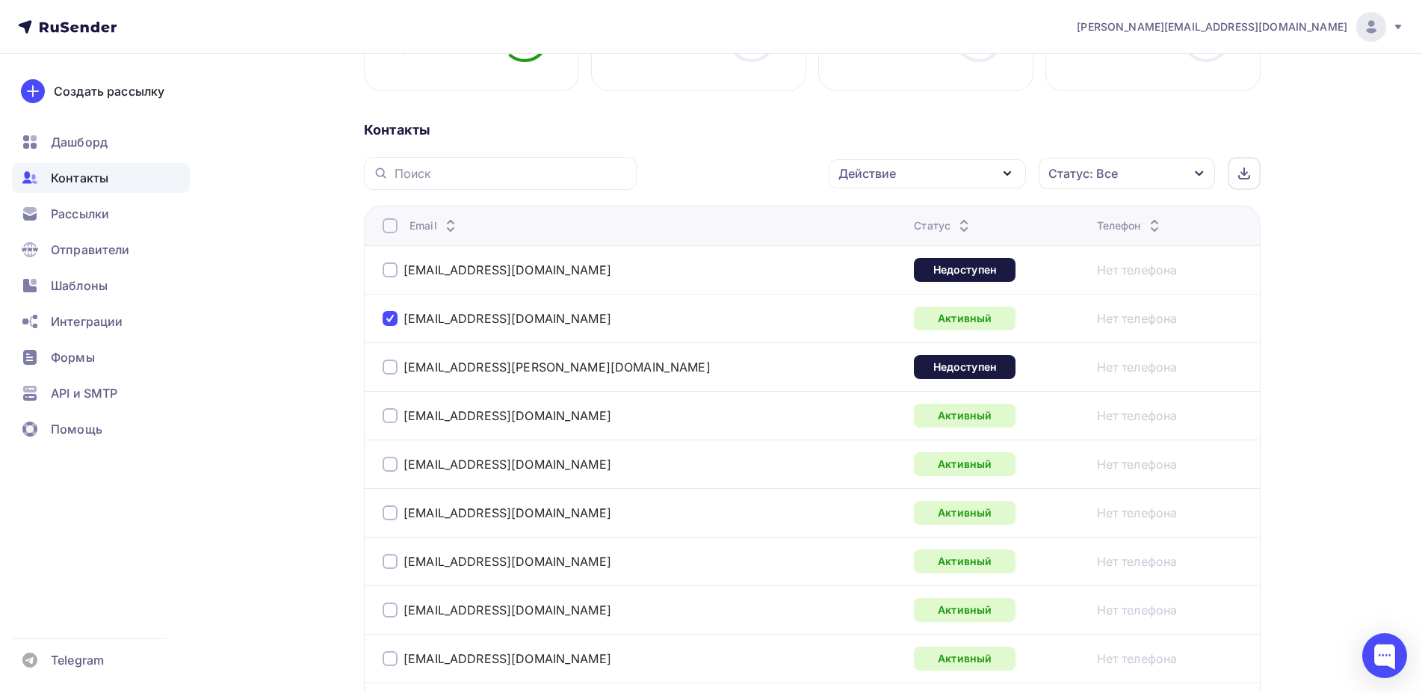
scroll to position [0, 0]
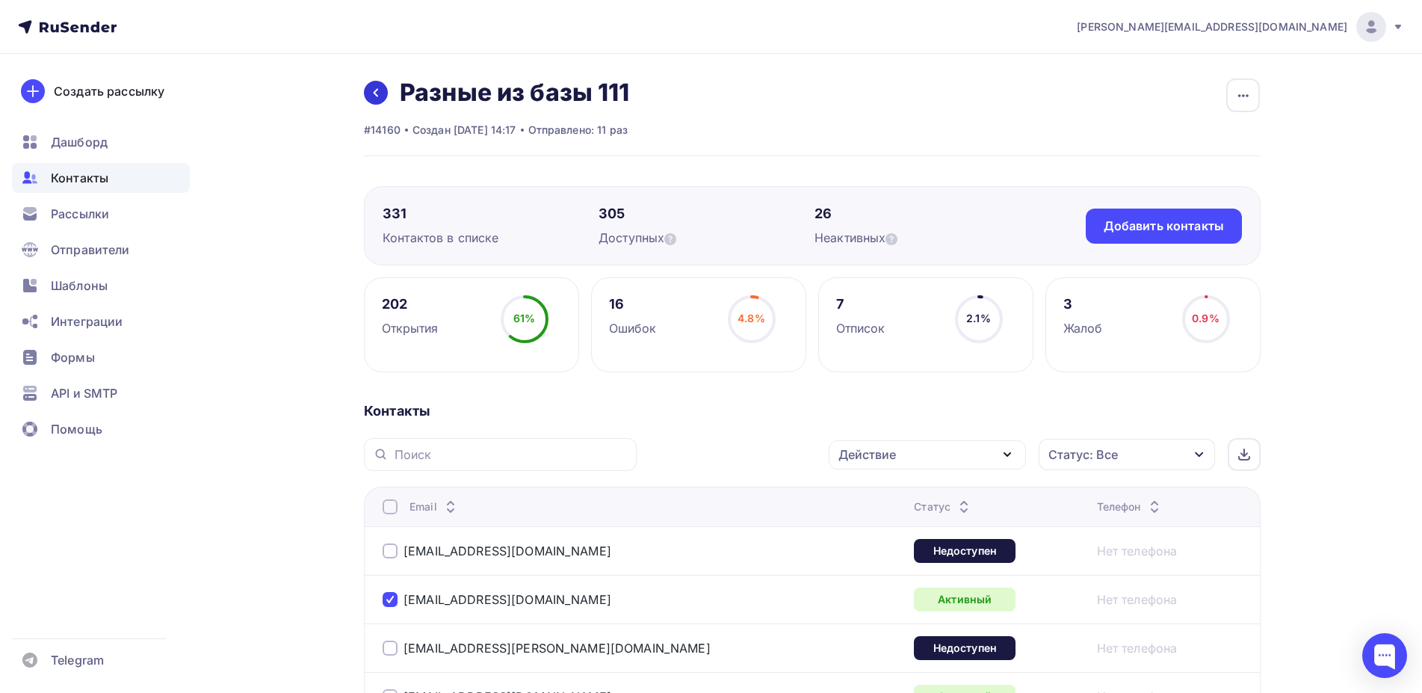
click at [380, 91] on icon at bounding box center [376, 93] width 12 height 12
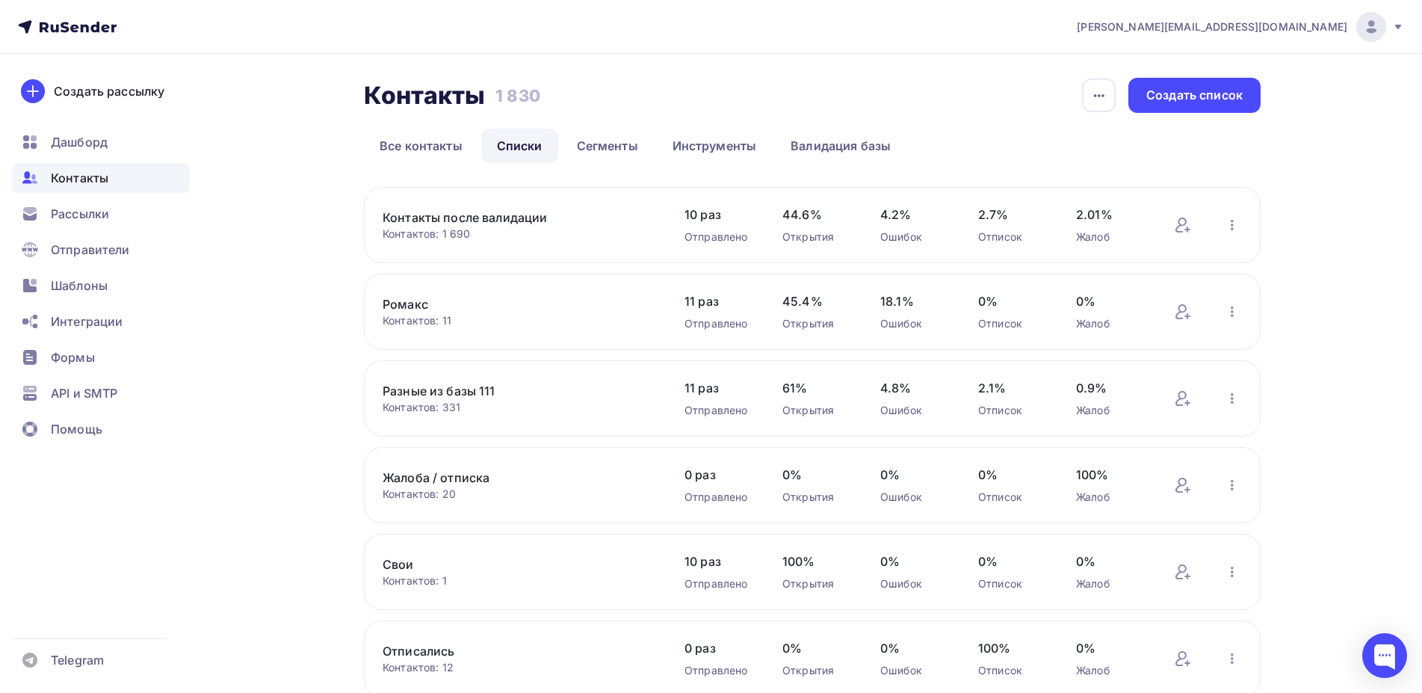
click at [73, 175] on span "Контакты" at bounding box center [80, 178] width 58 height 18
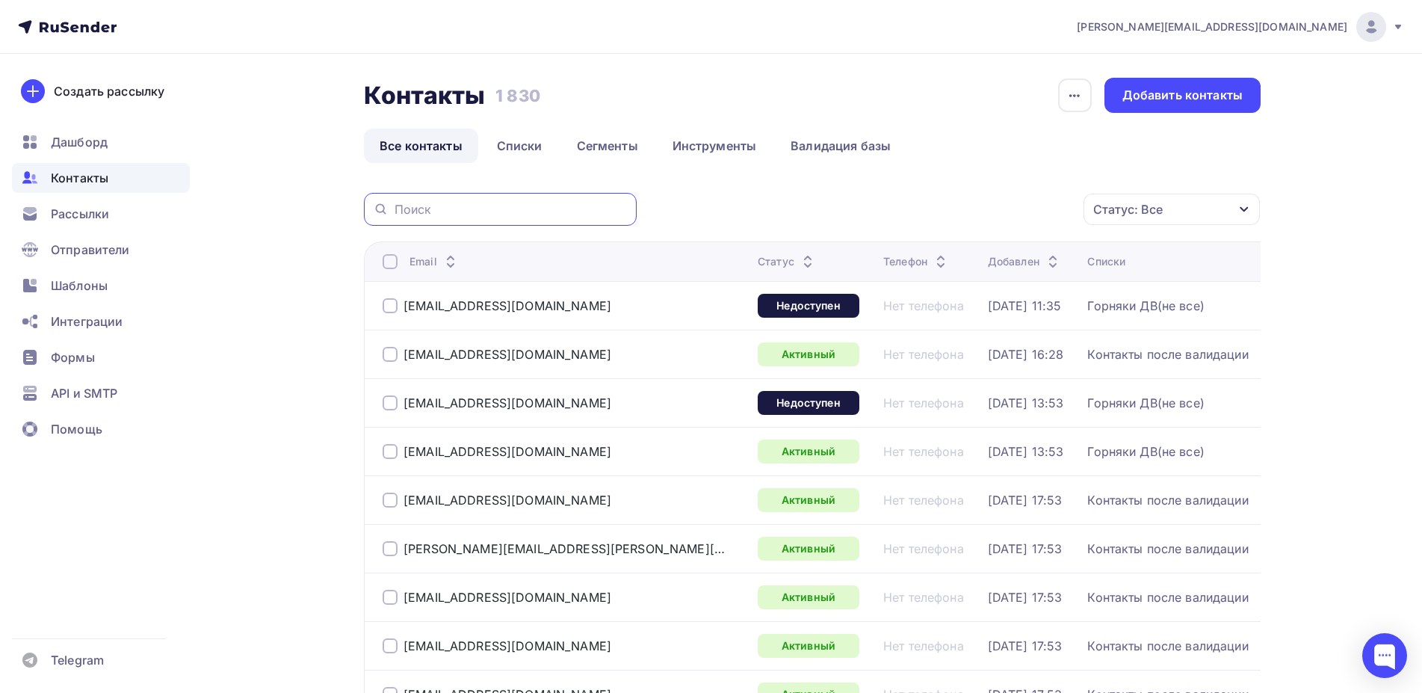
click at [409, 211] on input "text" at bounding box center [510, 209] width 233 height 16
paste input "[EMAIL_ADDRESS][DOMAIN_NAME]"
type input "[EMAIL_ADDRESS][DOMAIN_NAME]"
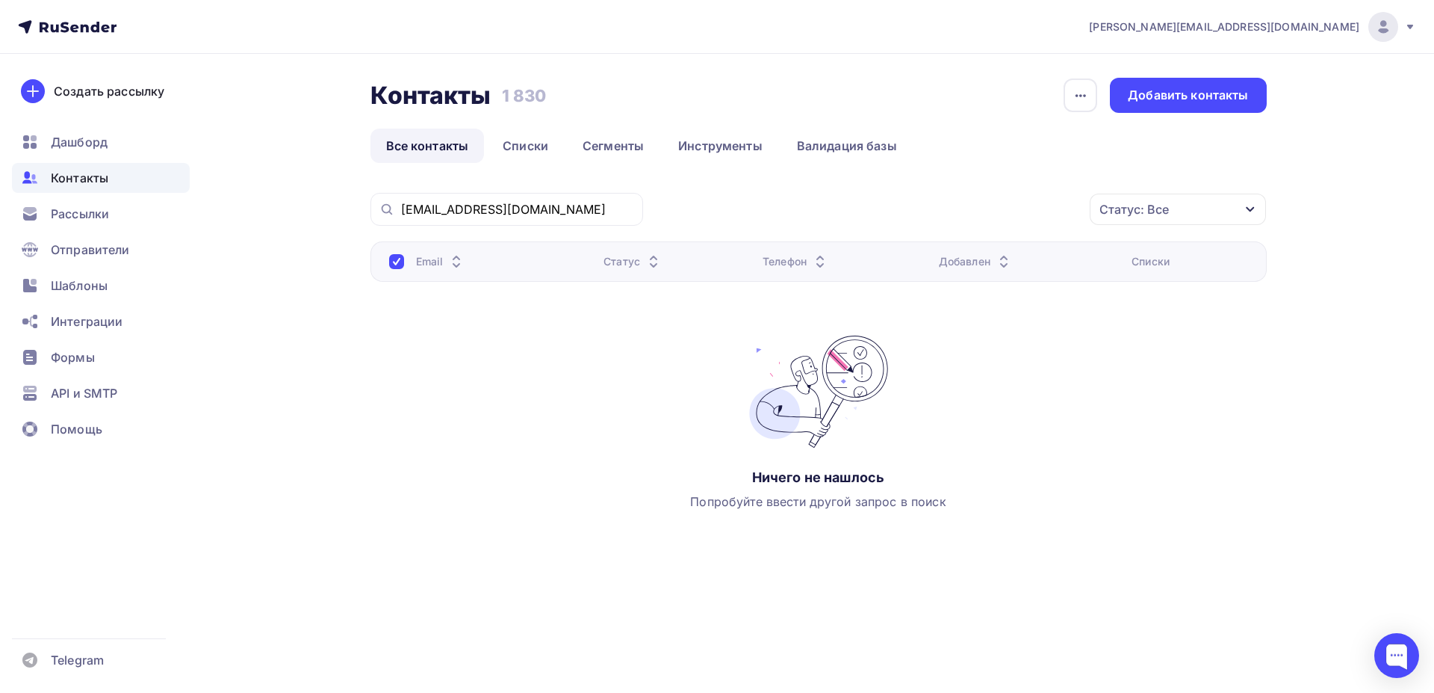
click at [447, 140] on link "Все контакты" at bounding box center [428, 145] width 114 height 34
click at [77, 177] on span "Контакты" at bounding box center [80, 178] width 58 height 18
click at [96, 140] on span "Дашборд" at bounding box center [79, 142] width 57 height 18
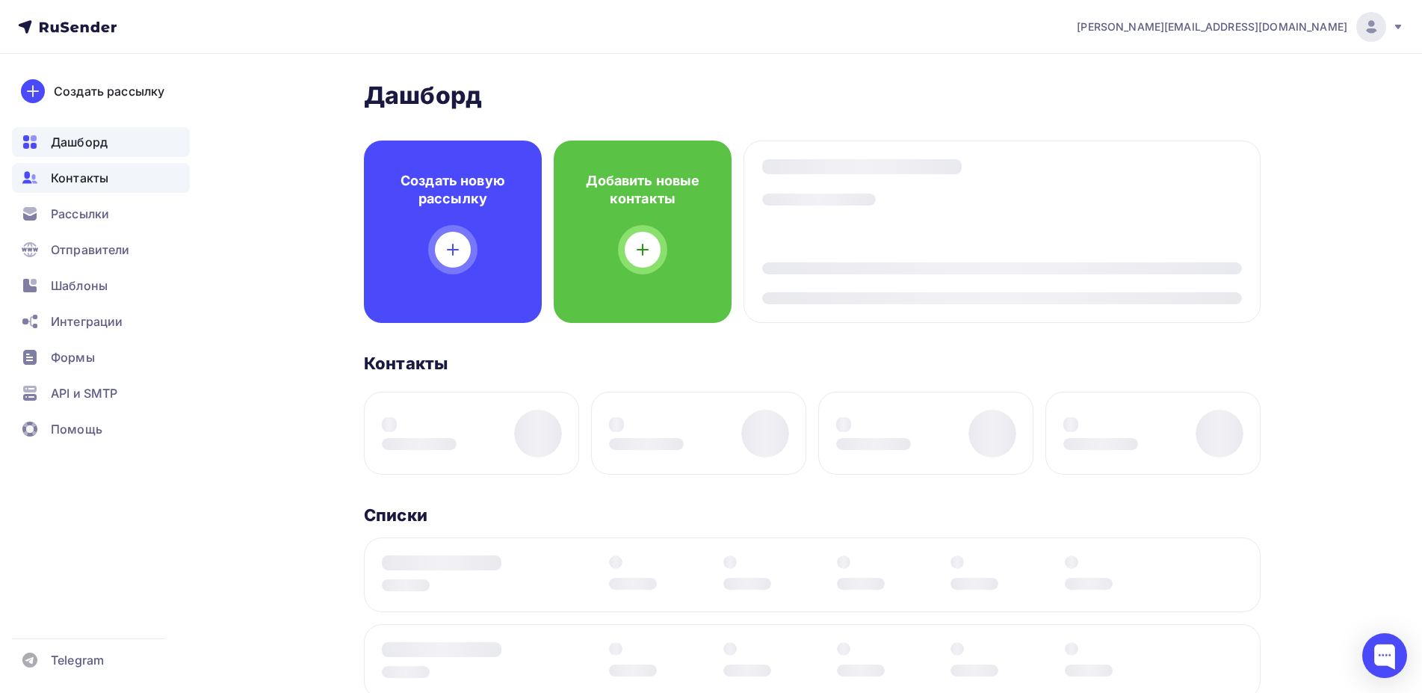
click at [92, 177] on span "Контакты" at bounding box center [80, 178] width 58 height 18
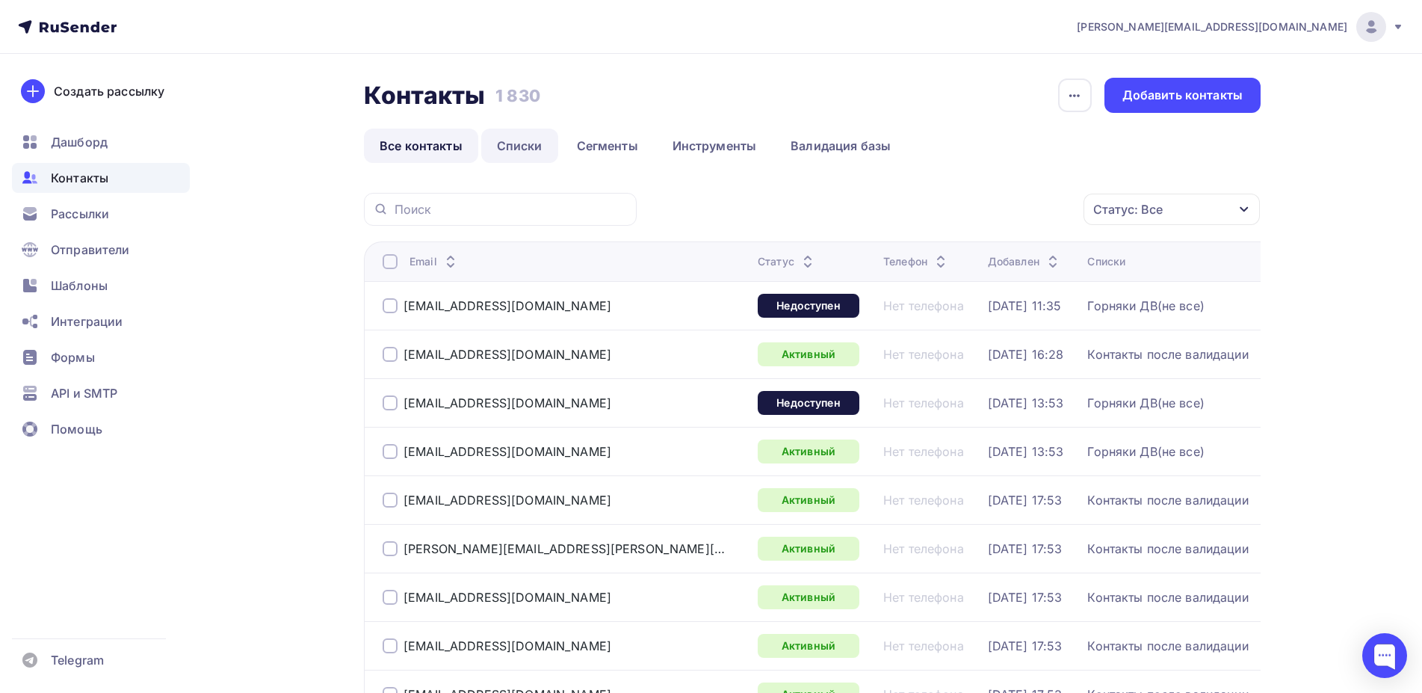
click at [504, 149] on link "Списки" at bounding box center [519, 145] width 77 height 34
